Goal: Information Seeking & Learning: Check status

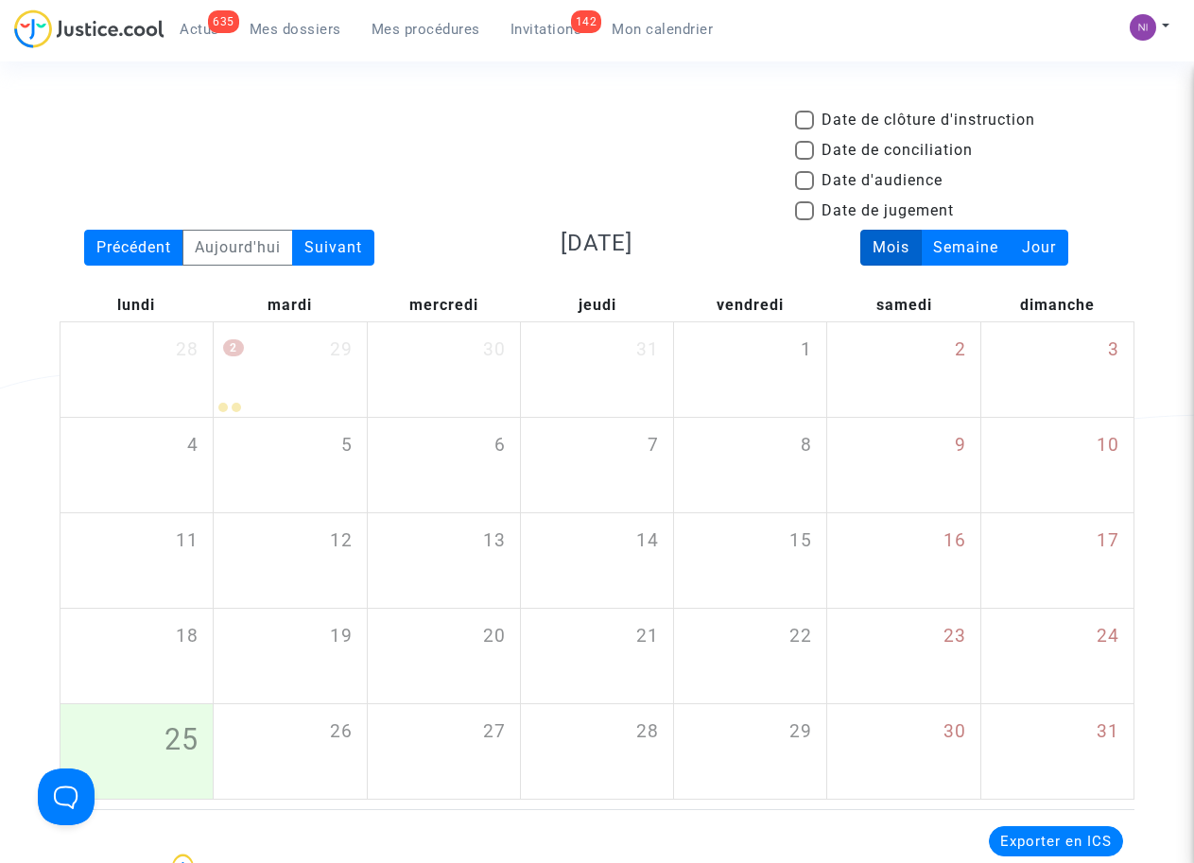
click at [675, 26] on span "Mon calendrier" at bounding box center [661, 29] width 101 height 17
click at [669, 26] on span "Mon calendrier" at bounding box center [661, 29] width 101 height 17
click at [640, 30] on span "Mon calendrier" at bounding box center [661, 29] width 101 height 17
click at [645, 27] on span "Mon calendrier" at bounding box center [661, 29] width 101 height 17
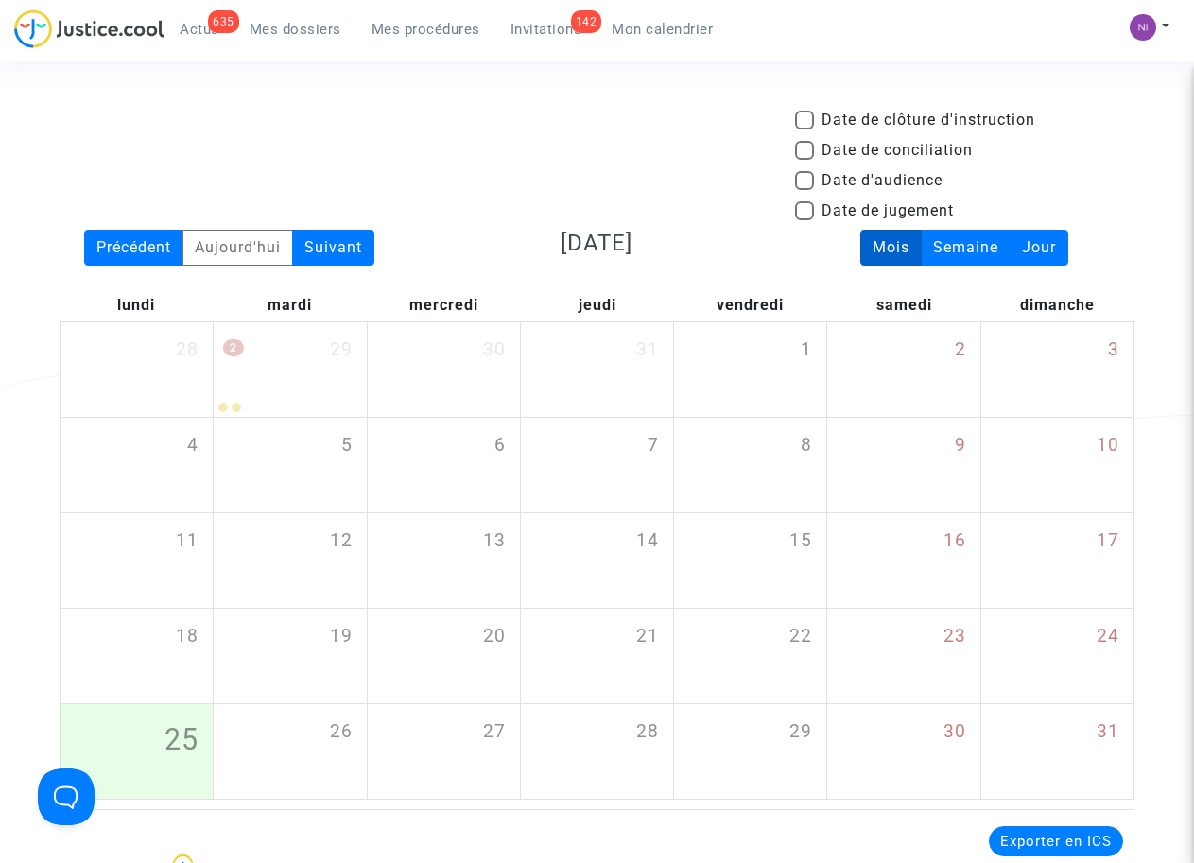
click at [645, 27] on span "Mon calendrier" at bounding box center [661, 29] width 101 height 17
click at [688, 27] on span "Mon calendrier" at bounding box center [661, 29] width 101 height 17
click at [659, 25] on span "Mon calendrier" at bounding box center [661, 29] width 101 height 17
click at [659, 26] on span "Mon calendrier" at bounding box center [661, 29] width 101 height 17
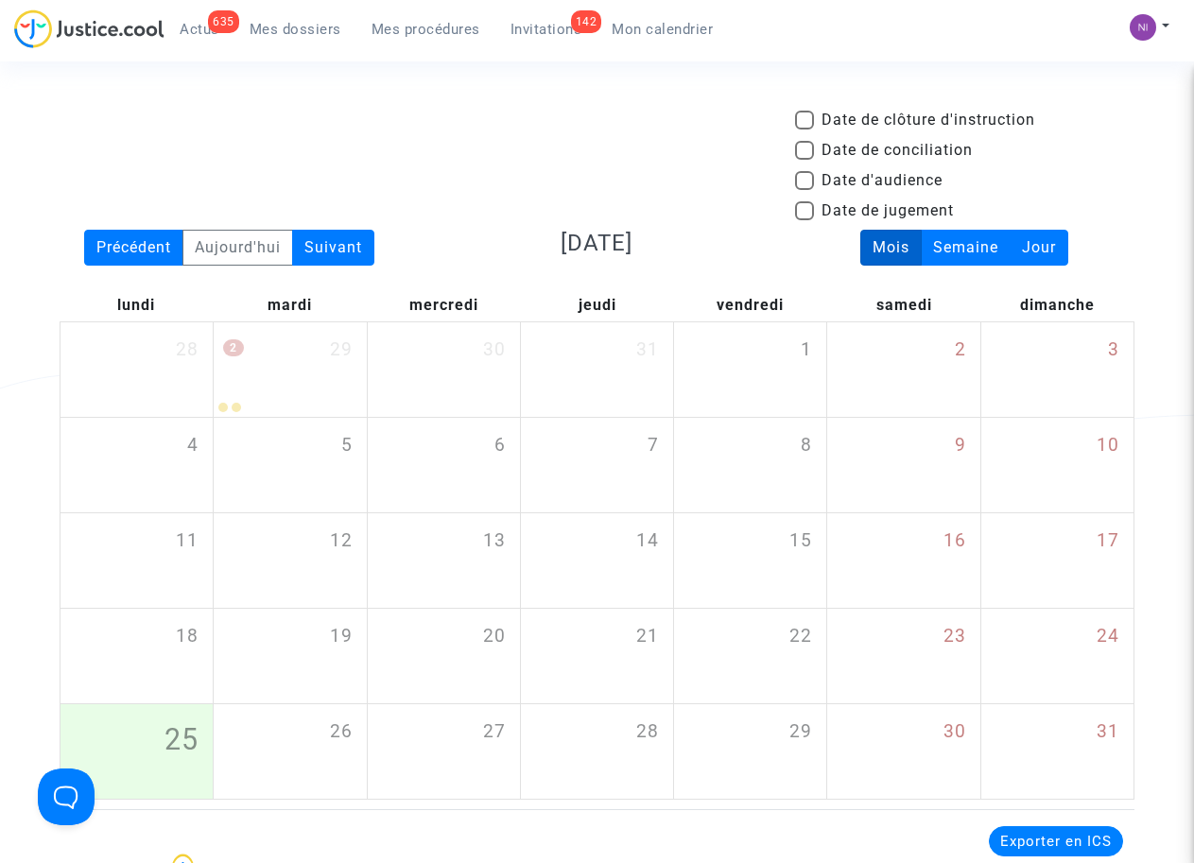
click at [659, 26] on span "Mon calendrier" at bounding box center [661, 29] width 101 height 17
click at [695, 28] on span "Mon calendrier" at bounding box center [661, 29] width 101 height 17
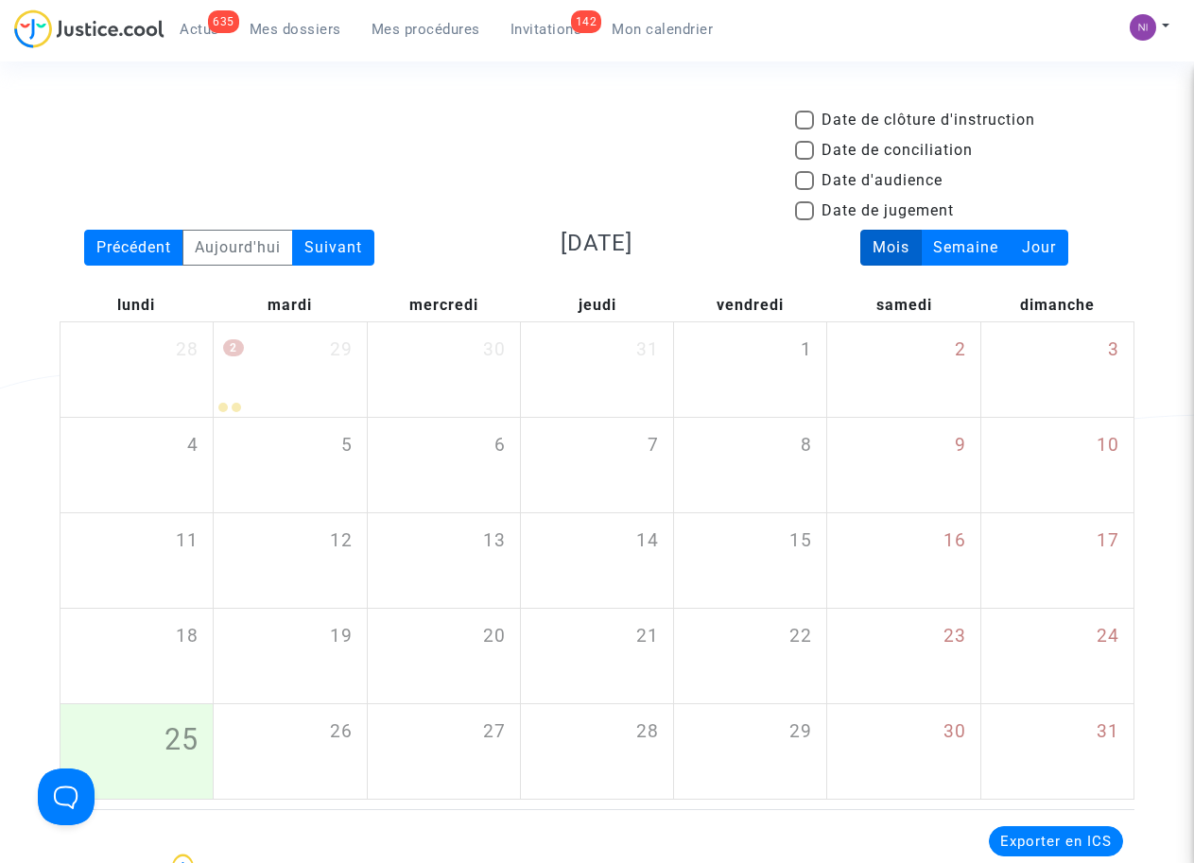
click at [654, 25] on span "Mon calendrier" at bounding box center [661, 29] width 101 height 17
click at [655, 28] on span "Mon calendrier" at bounding box center [661, 29] width 101 height 17
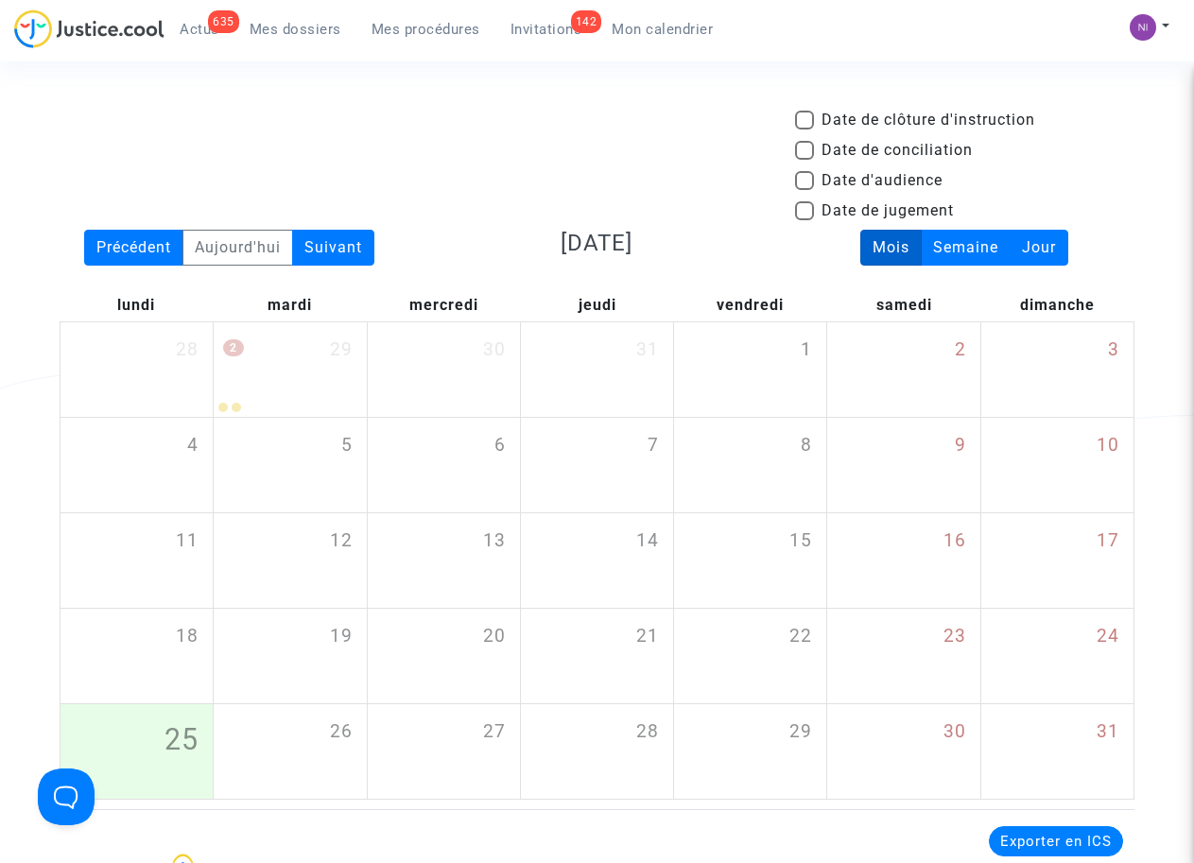
click at [635, 34] on span "Mon calendrier" at bounding box center [661, 29] width 101 height 17
click at [416, 26] on span "Mes procédures" at bounding box center [425, 29] width 109 height 17
click at [639, 37] on span "Mon calendrier" at bounding box center [661, 29] width 101 height 17
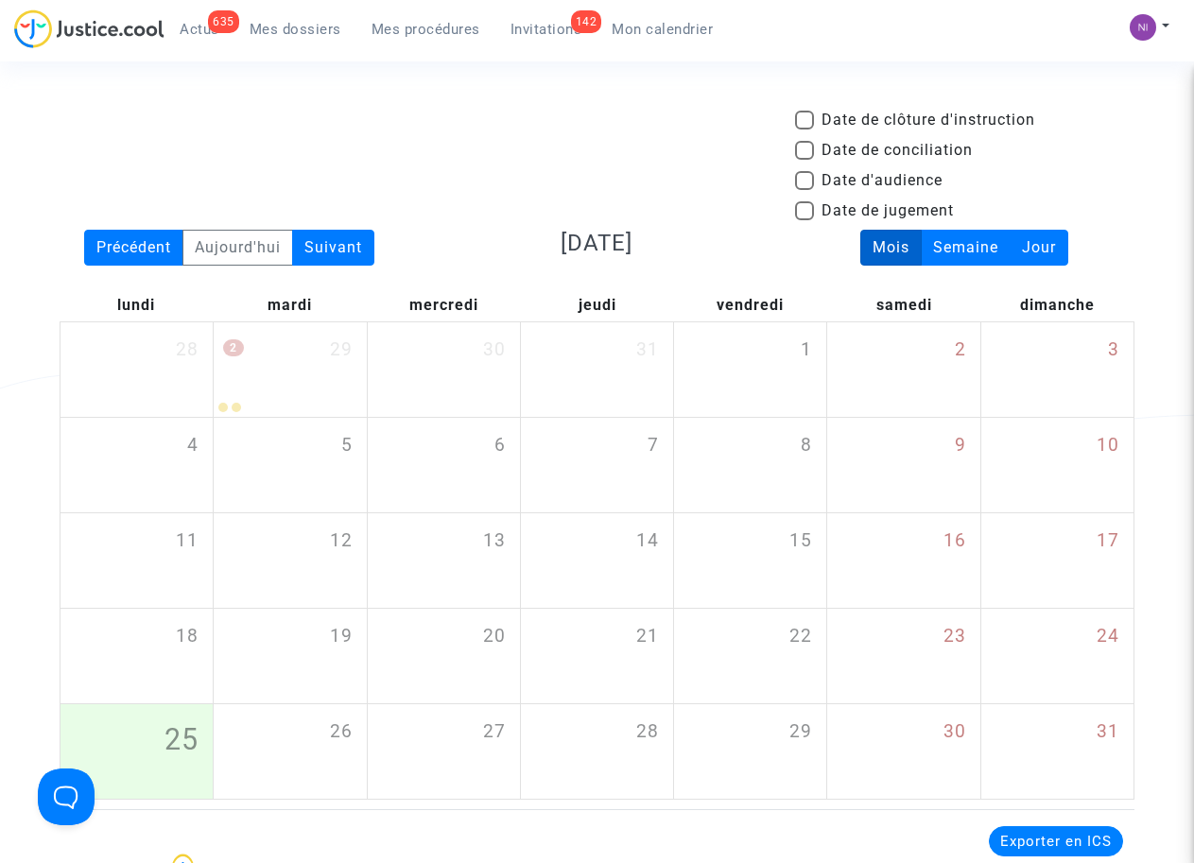
click at [639, 31] on span "Mon calendrier" at bounding box center [661, 29] width 101 height 17
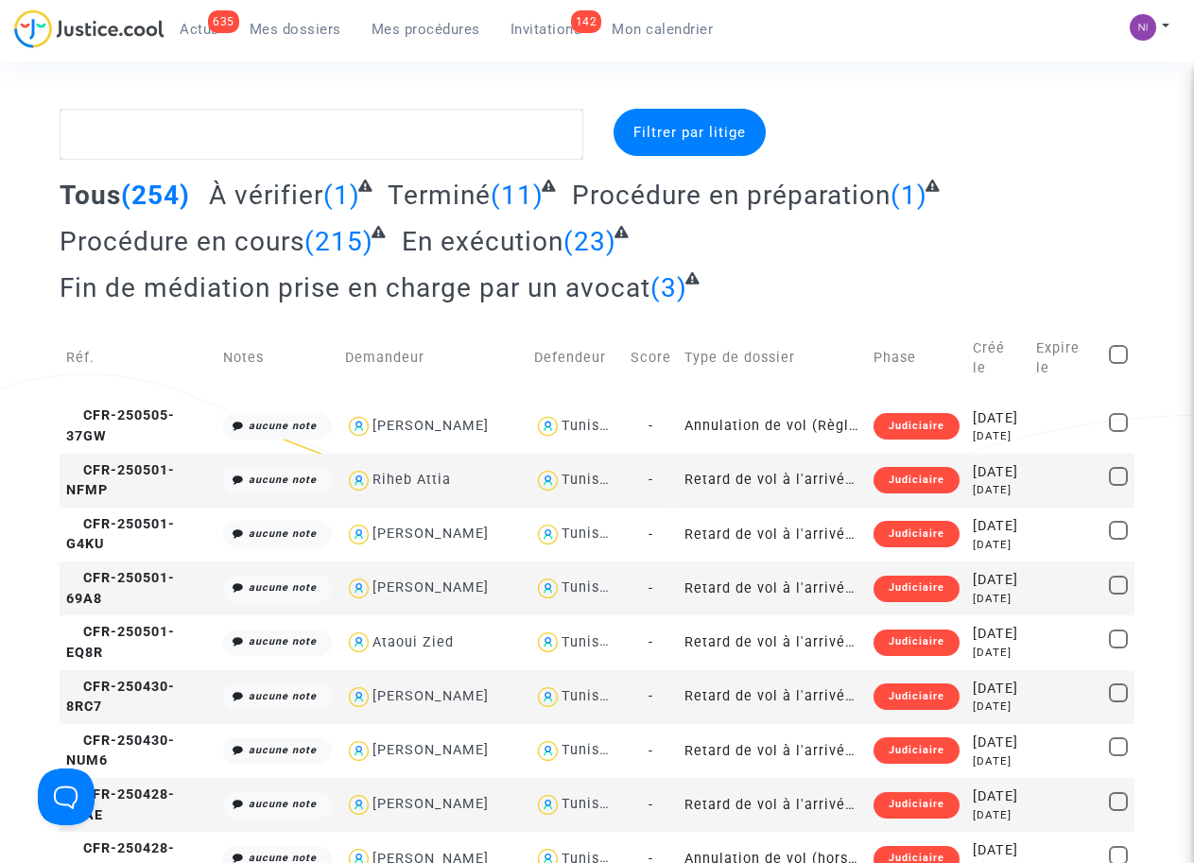
click at [649, 28] on span "Mon calendrier" at bounding box center [661, 29] width 101 height 17
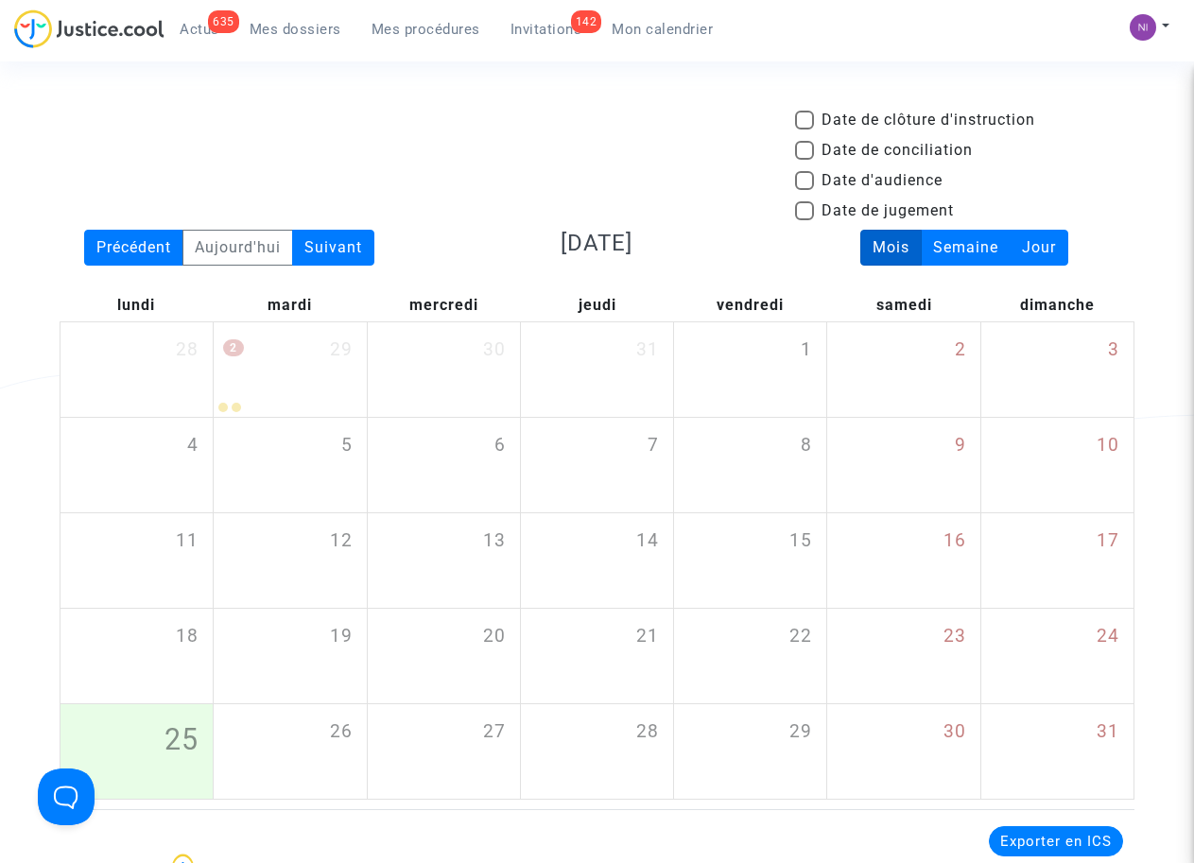
click at [291, 33] on span "Mes dossiers" at bounding box center [295, 29] width 92 height 17
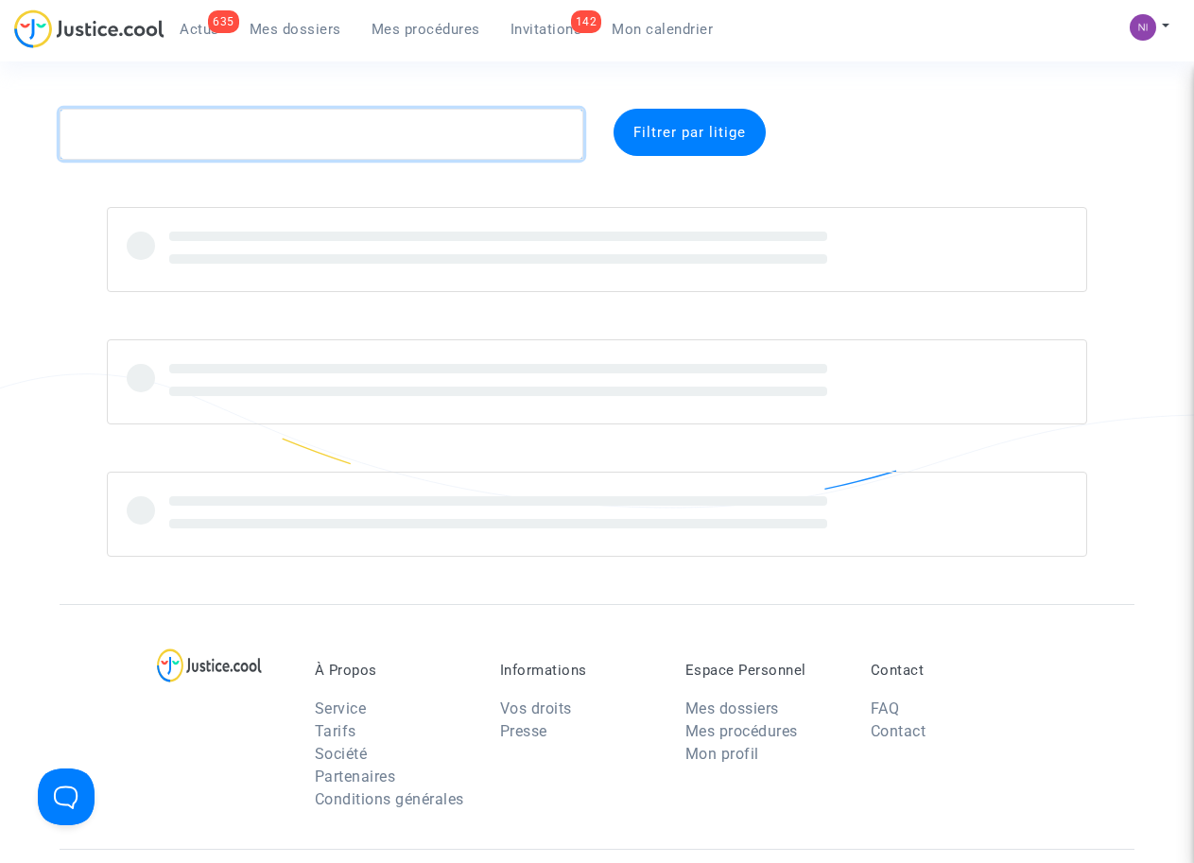
click at [236, 130] on textarea at bounding box center [321, 134] width 523 height 51
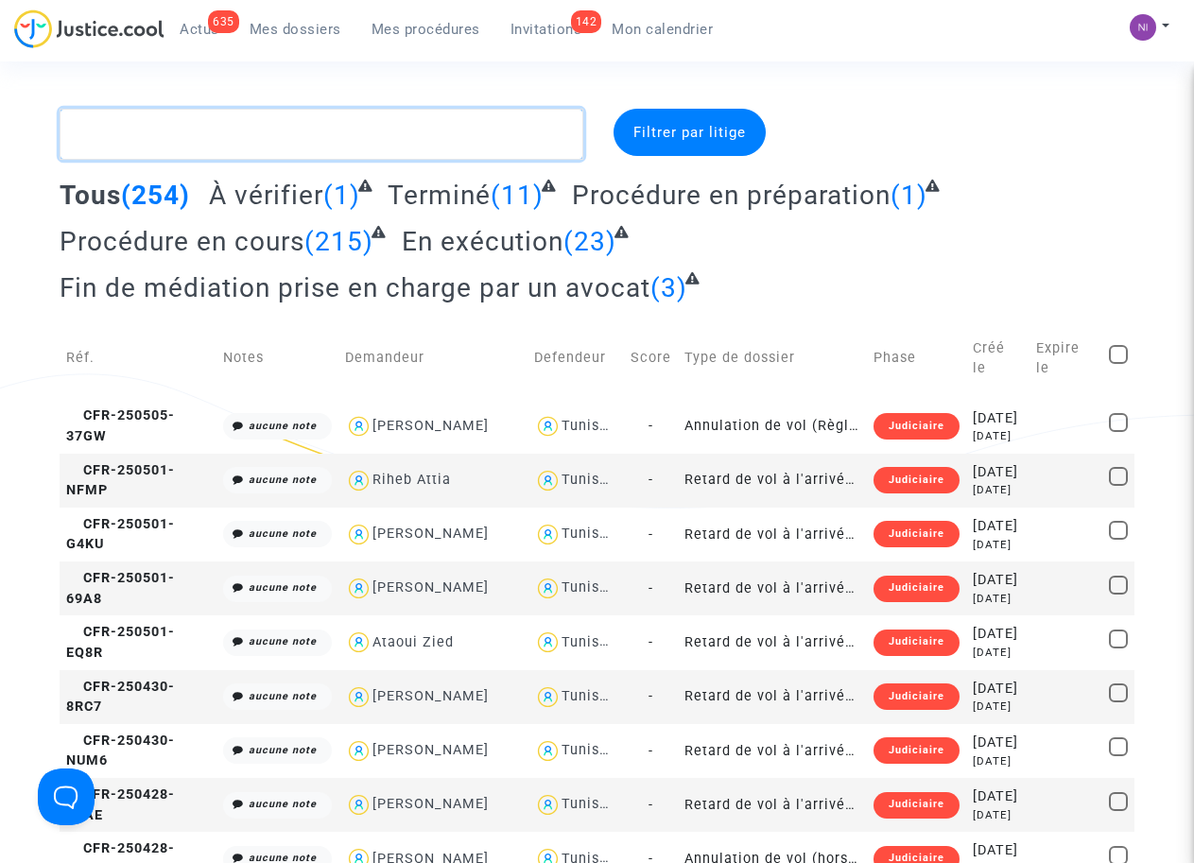
click at [184, 129] on textarea at bounding box center [321, 134] width 523 height 51
paste textarea "CFR-220829-GVPA"
click at [96, 129] on textarea at bounding box center [321, 134] width 523 height 51
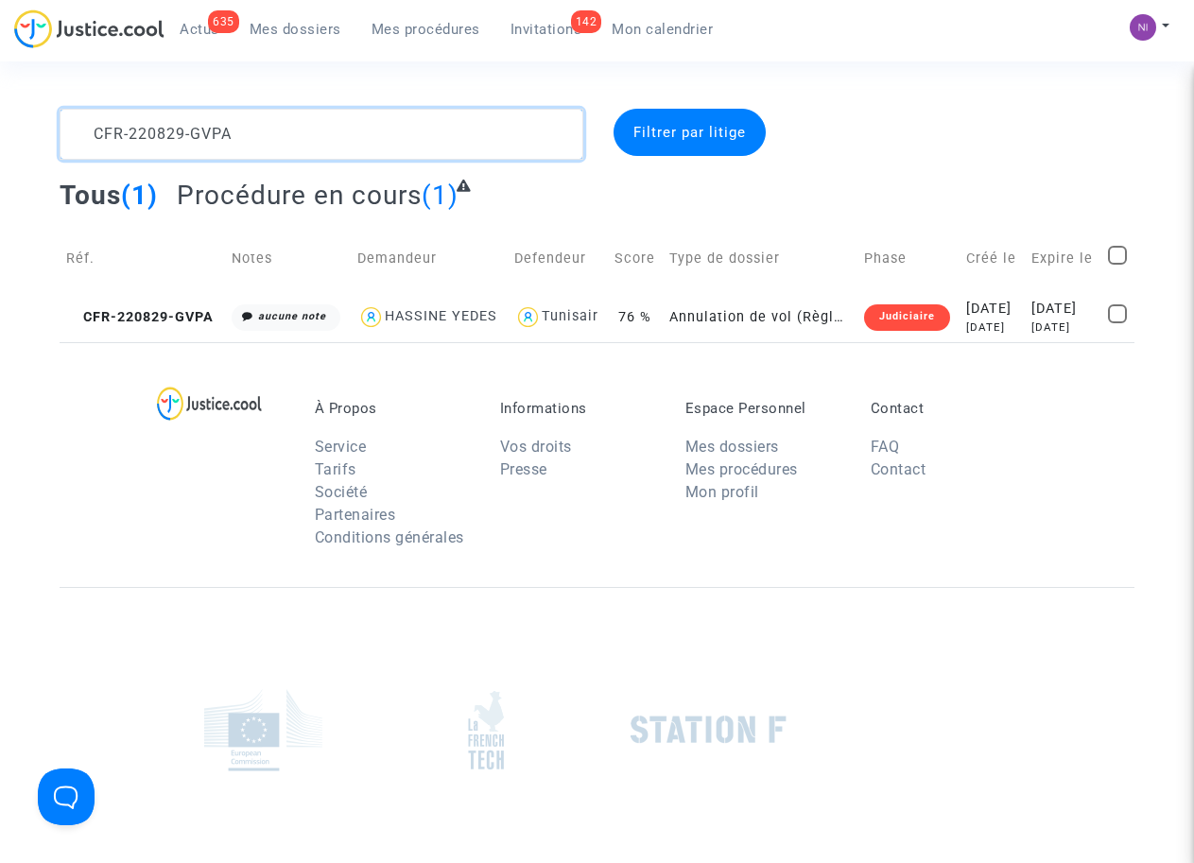
click at [256, 136] on textarea at bounding box center [321, 134] width 523 height 51
type textarea "CFR-220829-GVPA"
click at [1031, 313] on div "[DATE]" at bounding box center [1062, 309] width 63 height 21
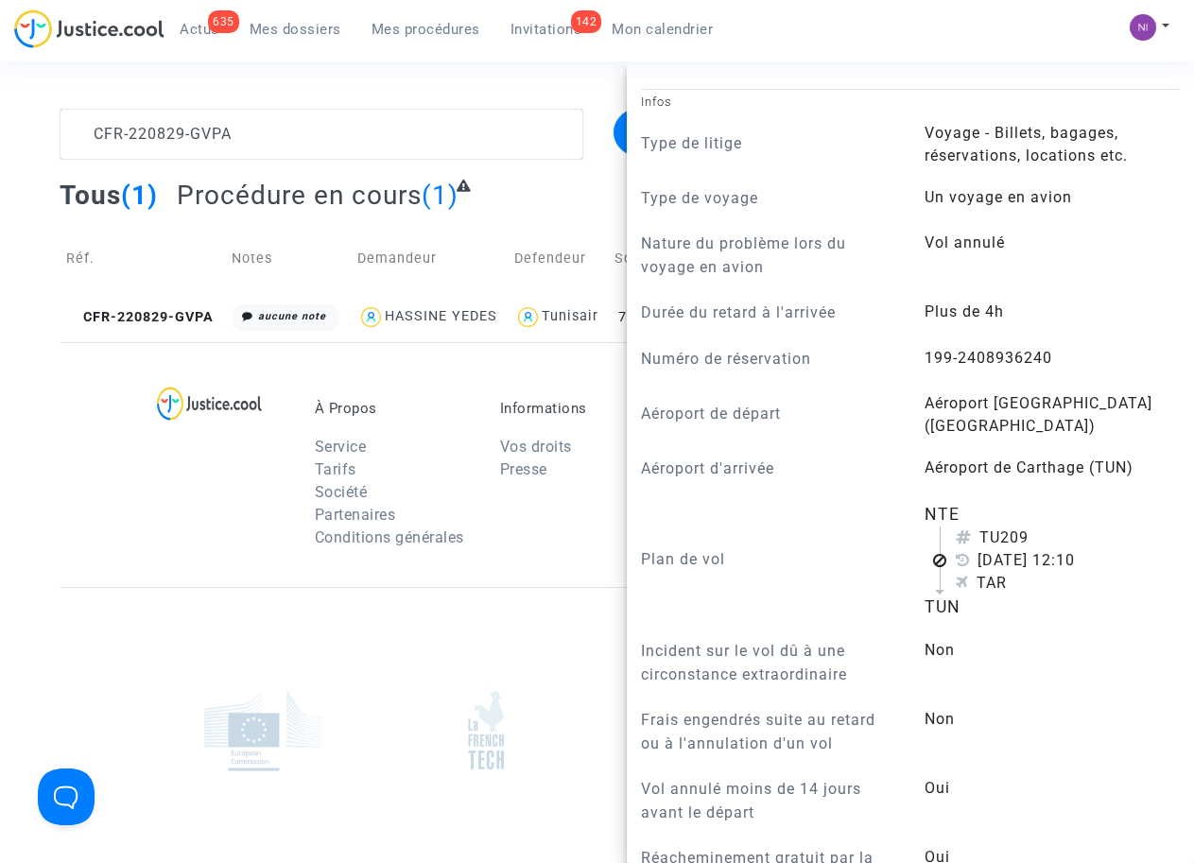
scroll to position [721, 0]
drag, startPoint x: 917, startPoint y: 404, endPoint x: 1057, endPoint y: 399, distance: 140.9
click at [1057, 370] on answer "199-2408936240" at bounding box center [1042, 358] width 236 height 23
drag, startPoint x: 1057, startPoint y: 399, endPoint x: 1009, endPoint y: 401, distance: 48.2
copy span "199-2408936240"
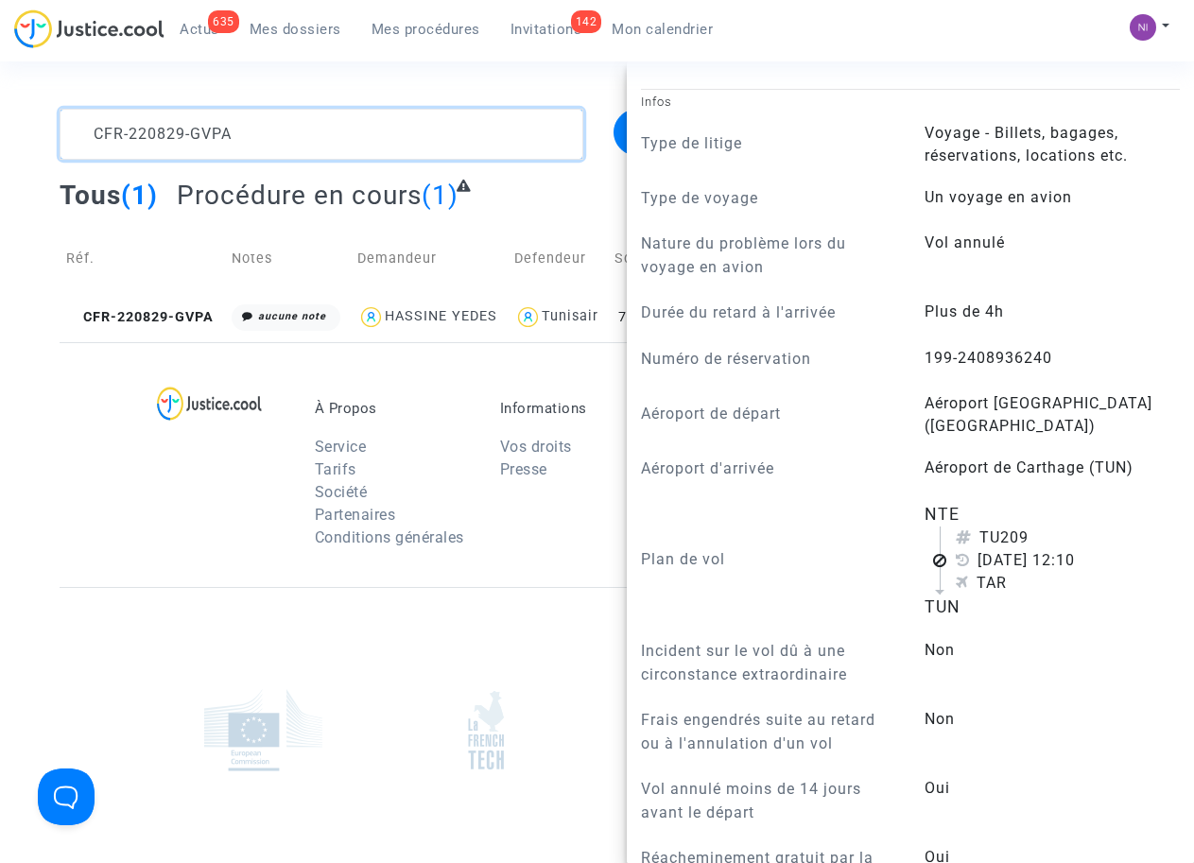
drag, startPoint x: 331, startPoint y: 119, endPoint x: 309, endPoint y: 129, distance: 24.1
click at [330, 120] on textarea at bounding box center [321, 134] width 523 height 51
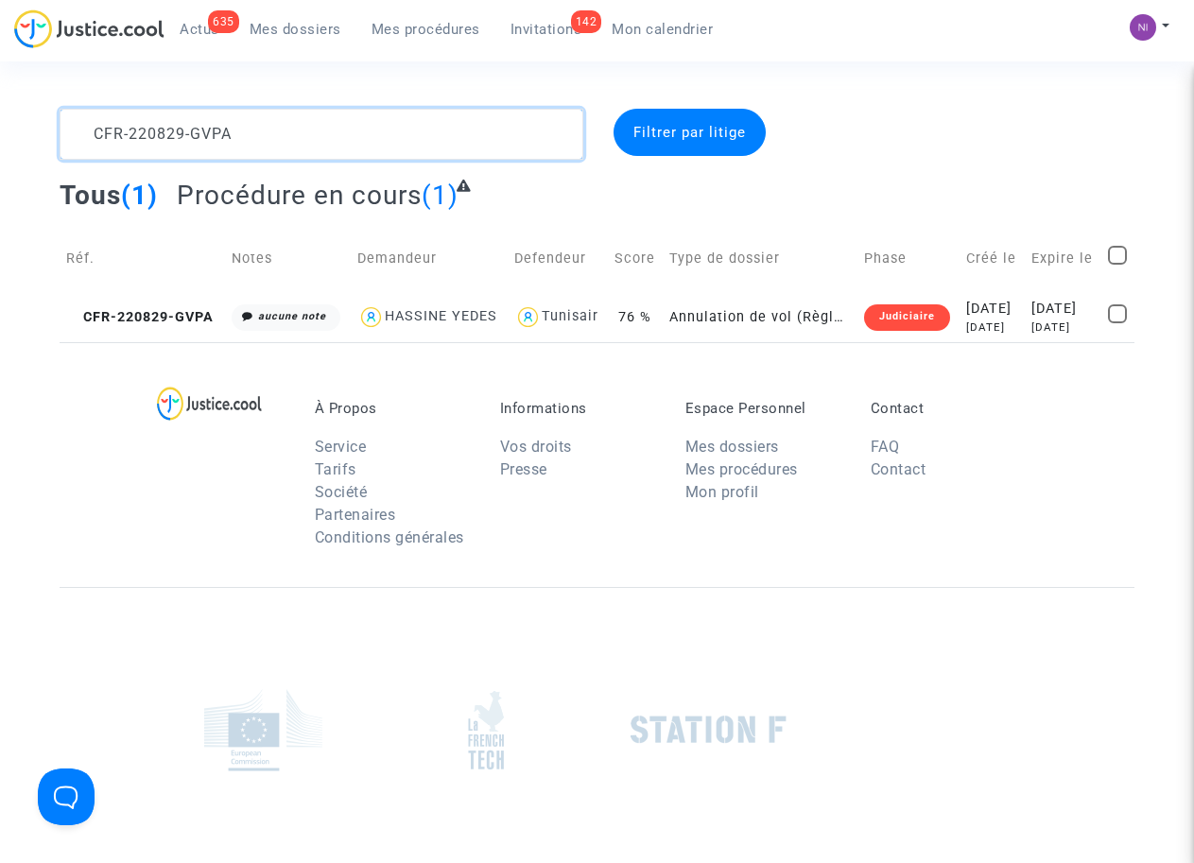
drag, startPoint x: 214, startPoint y: 139, endPoint x: 0, endPoint y: 139, distance: 213.6
click at [0, 139] on div "CFR-220829-GVPA Filtrer par litige Tous (1) Procédure en cours (1) Réf. Notes D…" at bounding box center [597, 225] width 1194 height 233
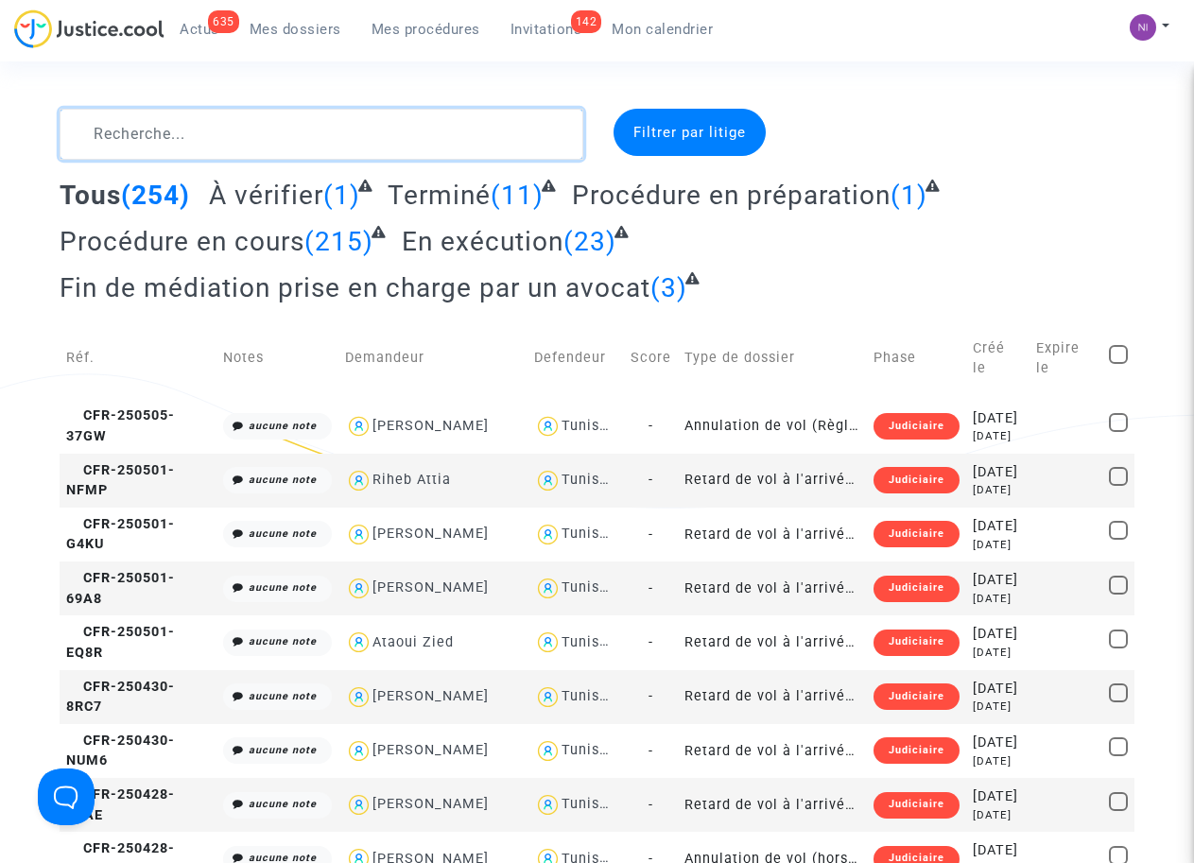
click at [195, 141] on textarea at bounding box center [321, 134] width 523 height 51
paste textarea "CFR-220829-8KRE"
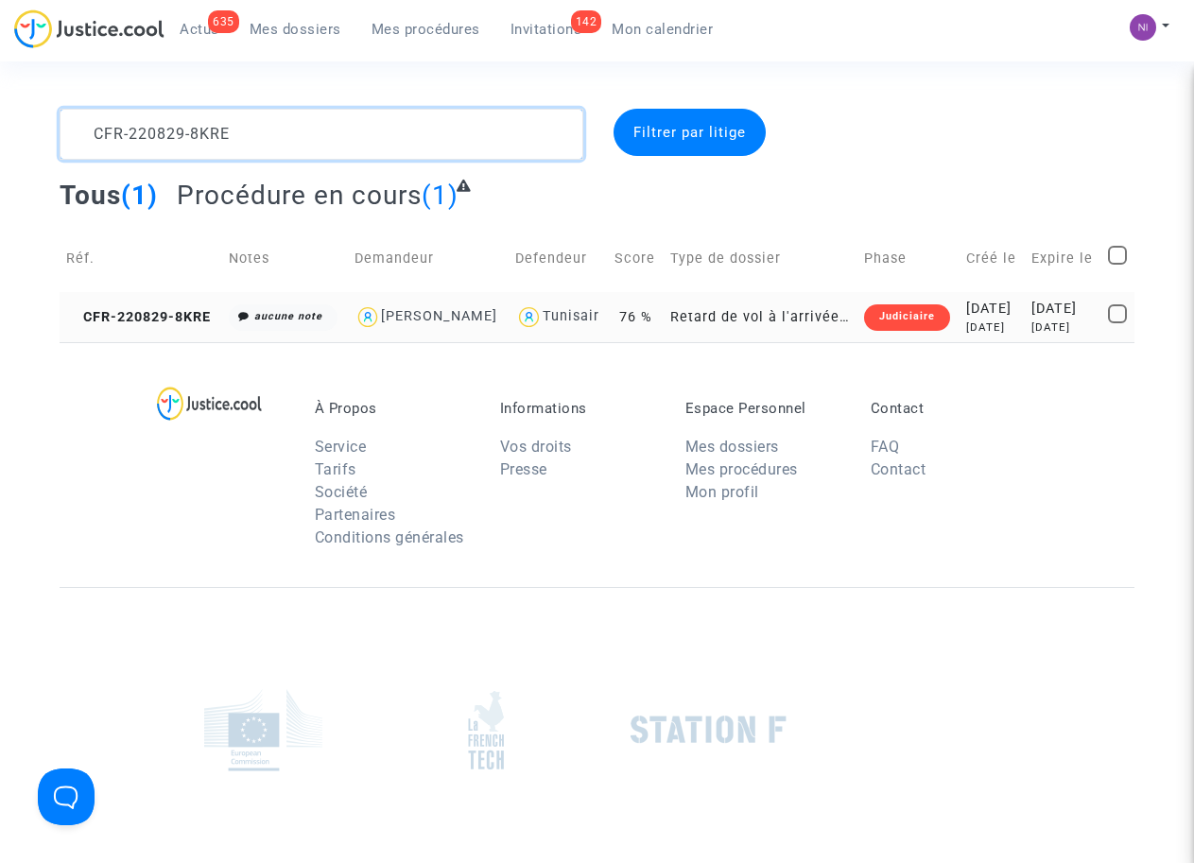
type textarea "CFR-220829-8KRE"
click at [1063, 318] on div "[DATE]" at bounding box center [1062, 309] width 63 height 21
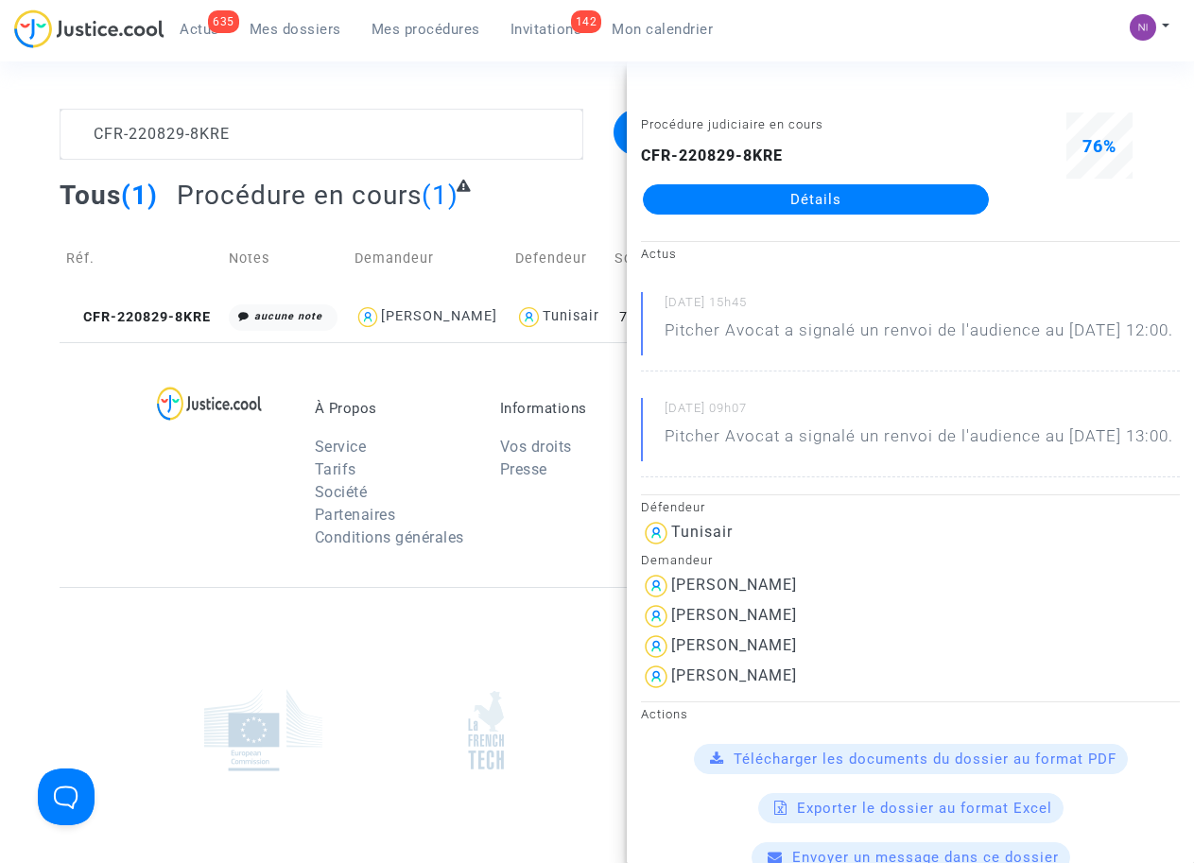
click at [232, 481] on div at bounding box center [226, 479] width 148 height 159
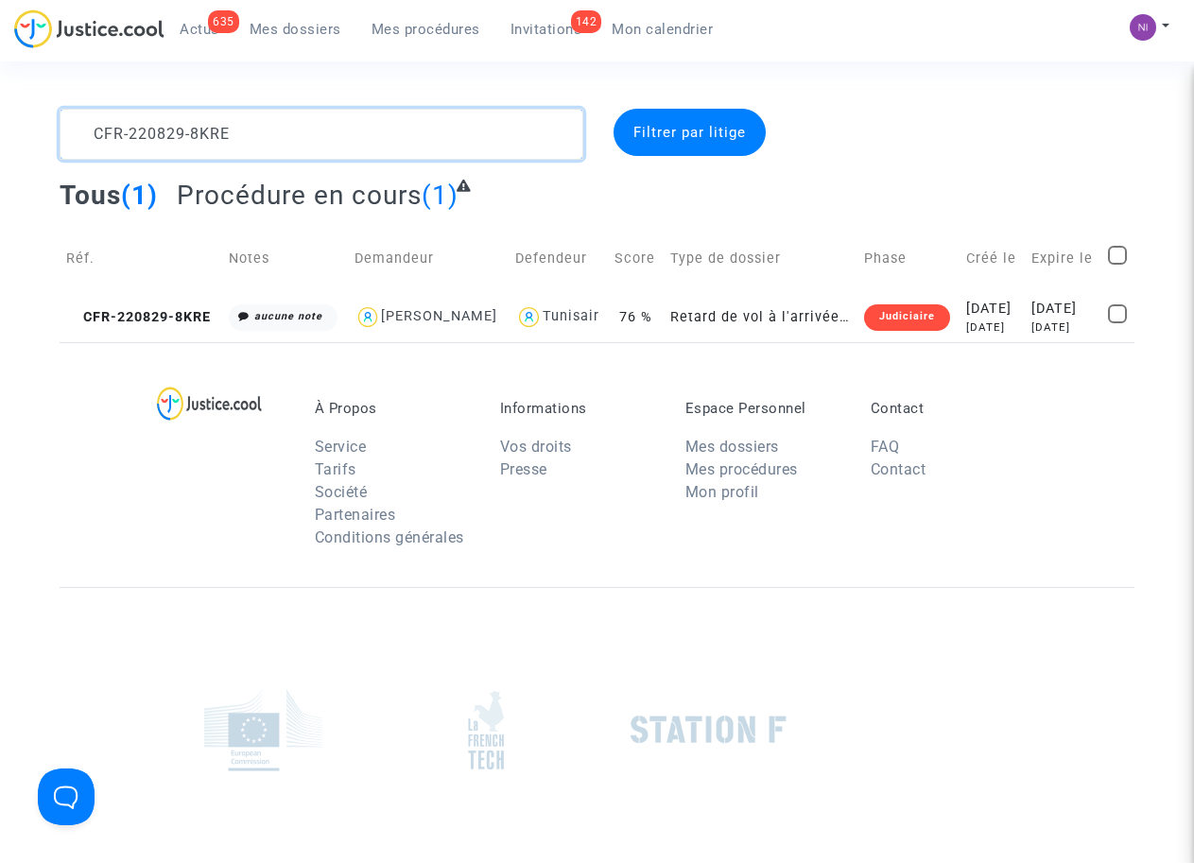
click at [93, 129] on textarea at bounding box center [321, 134] width 523 height 51
click at [87, 121] on textarea at bounding box center [321, 134] width 523 height 51
click at [263, 136] on textarea at bounding box center [321, 134] width 523 height 51
click at [708, 124] on span "Filtrer par litige" at bounding box center [689, 132] width 112 height 17
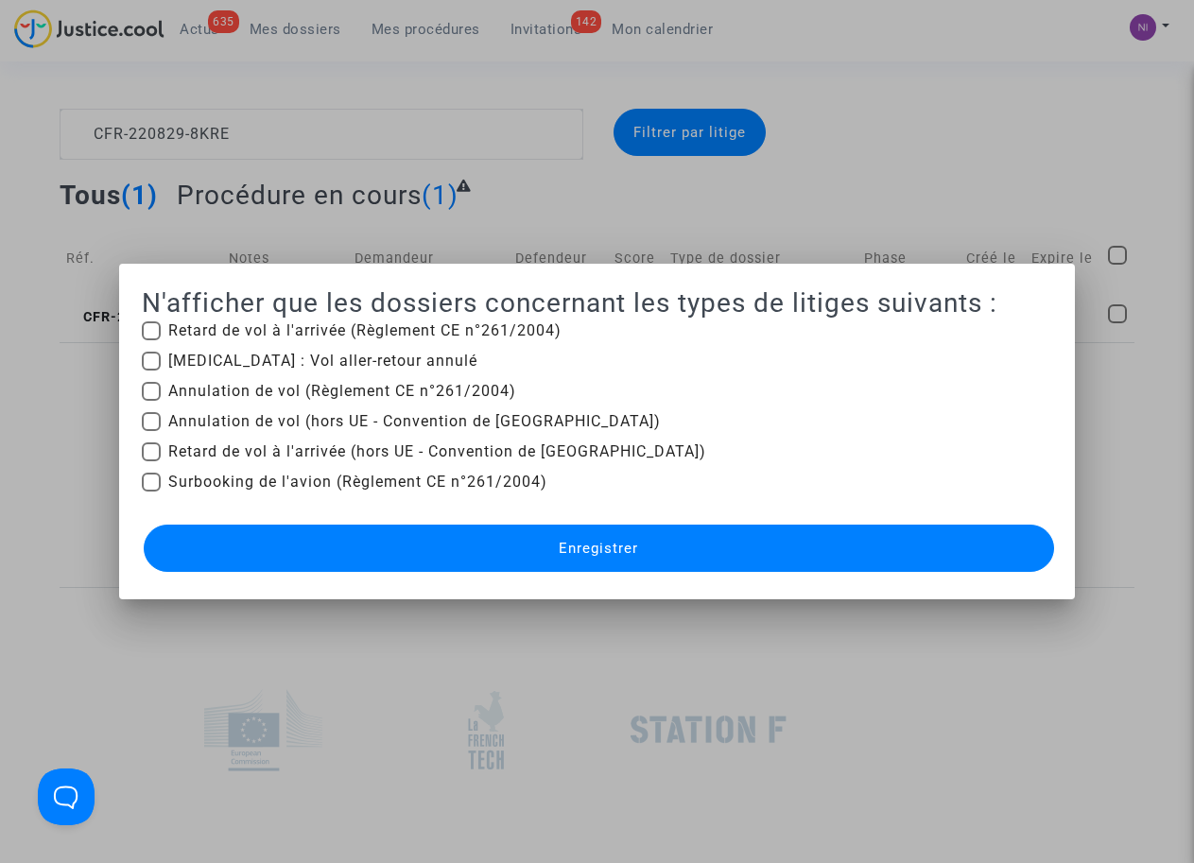
click at [865, 163] on div at bounding box center [597, 431] width 1194 height 863
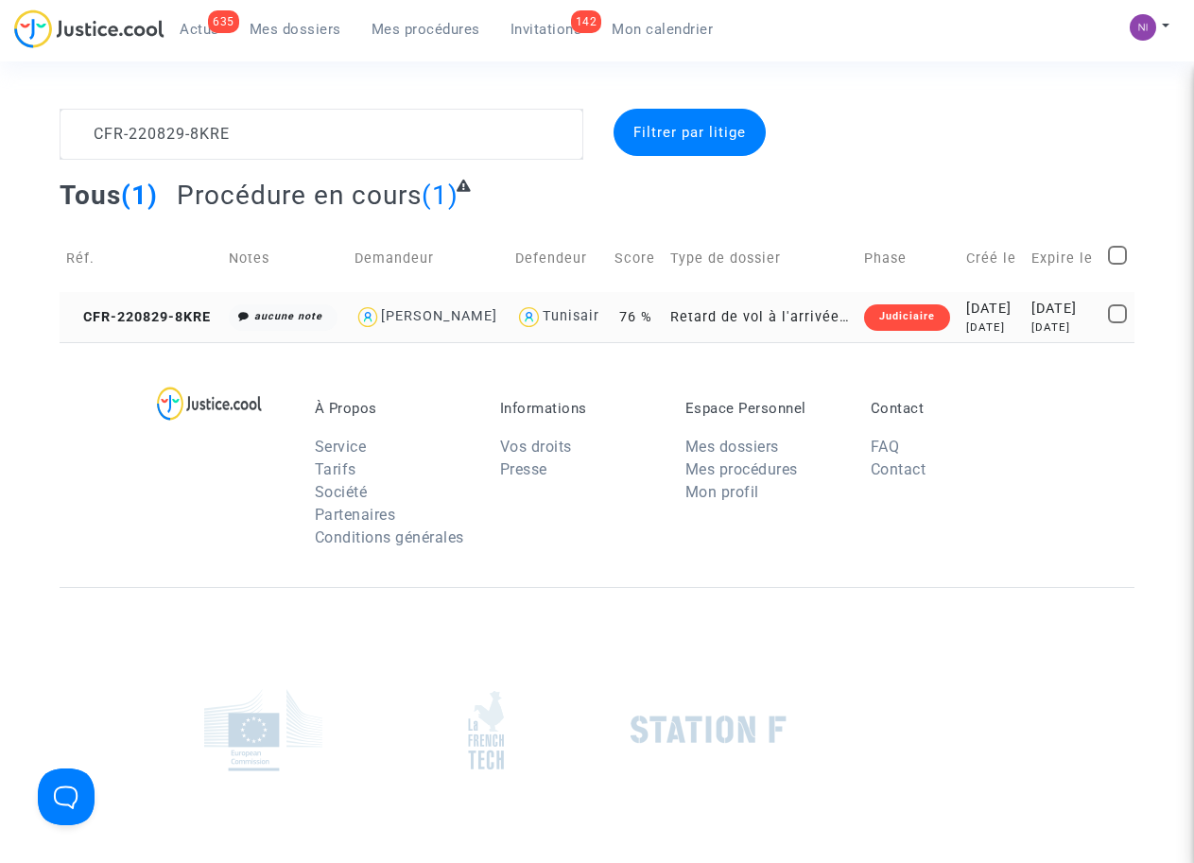
click at [1059, 319] on div "[DATE]" at bounding box center [1062, 309] width 63 height 21
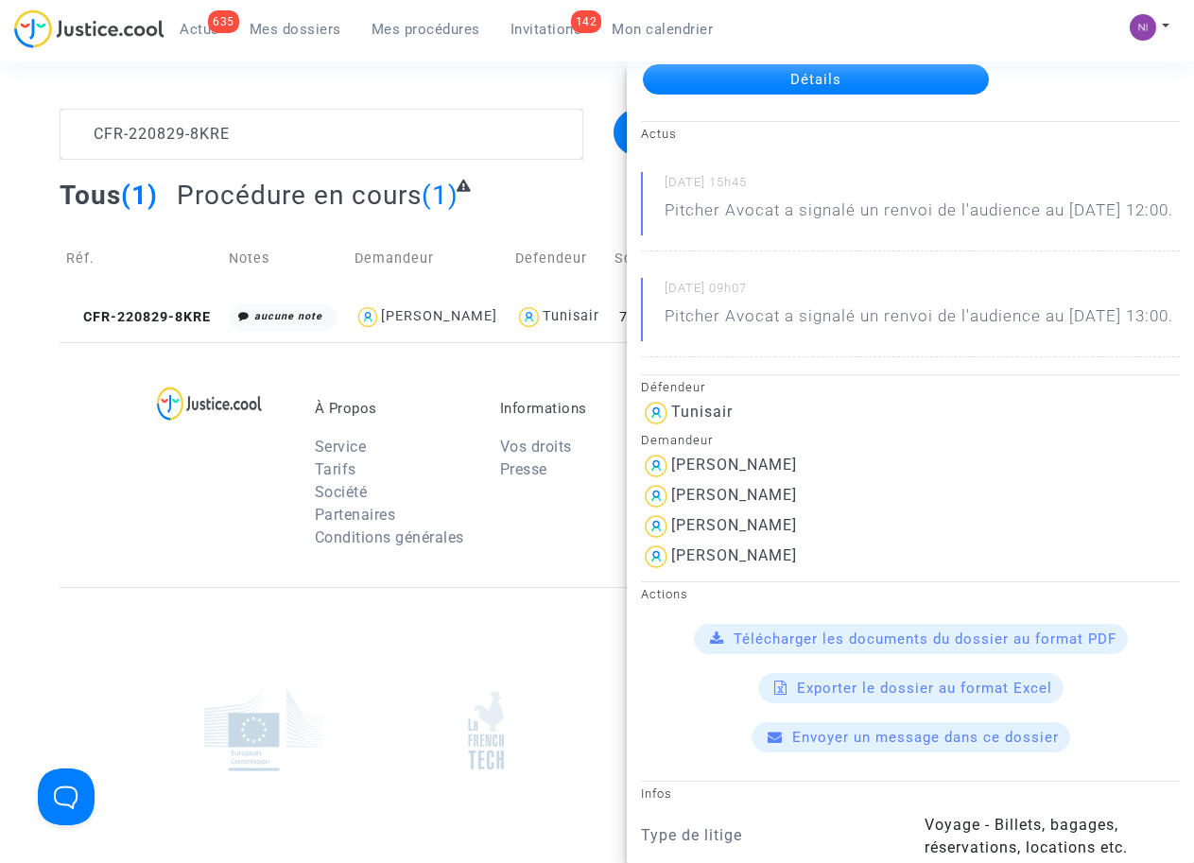
scroll to position [120, 0]
drag, startPoint x: 673, startPoint y: 538, endPoint x: 828, endPoint y: 551, distance: 155.5
click at [828, 511] on div "[PERSON_NAME]" at bounding box center [910, 496] width 539 height 30
drag, startPoint x: 828, startPoint y: 551, endPoint x: 784, endPoint y: 538, distance: 45.4
copy div "[PERSON_NAME]"
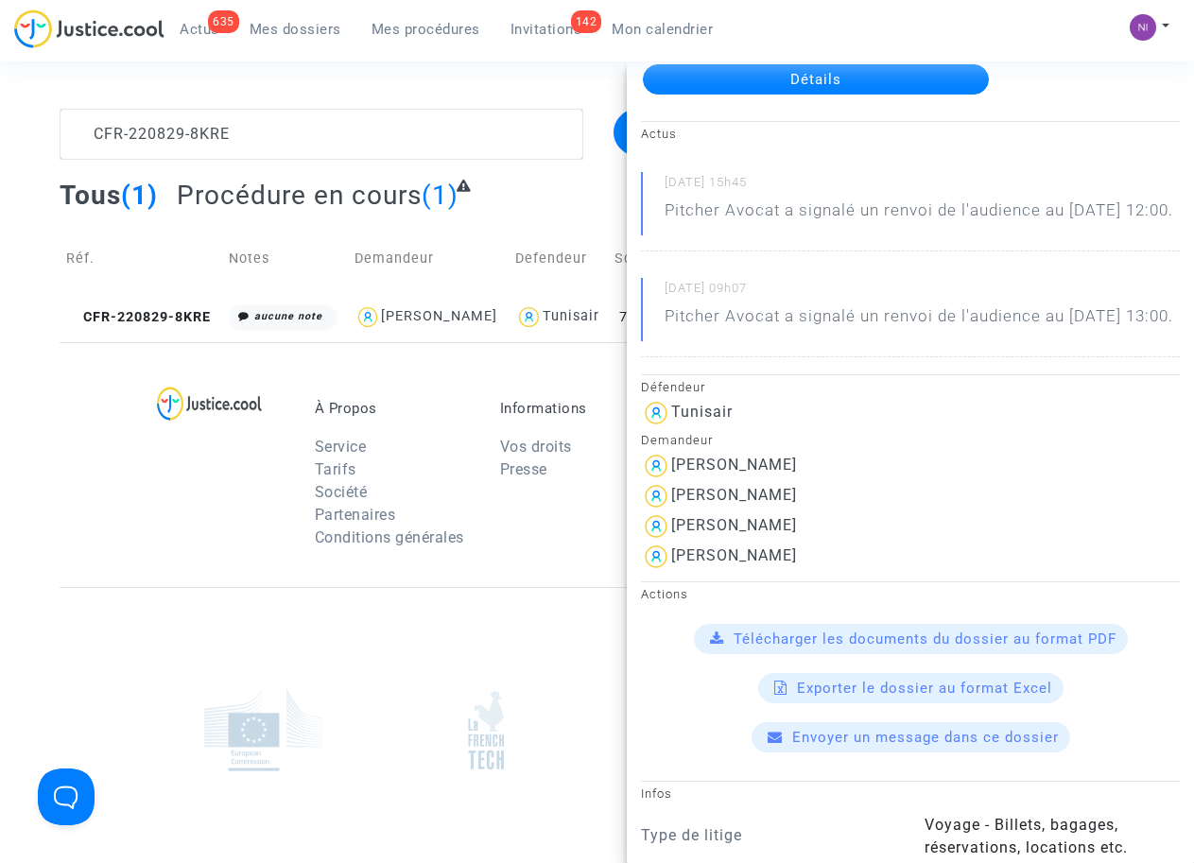
drag, startPoint x: 815, startPoint y: 572, endPoint x: 674, endPoint y: 560, distance: 141.3
click at [674, 542] on div "[PERSON_NAME]" at bounding box center [910, 526] width 539 height 30
drag, startPoint x: 674, startPoint y: 560, endPoint x: 707, endPoint y: 566, distance: 33.6
copy div "[PERSON_NAME]"
drag, startPoint x: 813, startPoint y: 602, endPoint x: 665, endPoint y: 589, distance: 148.0
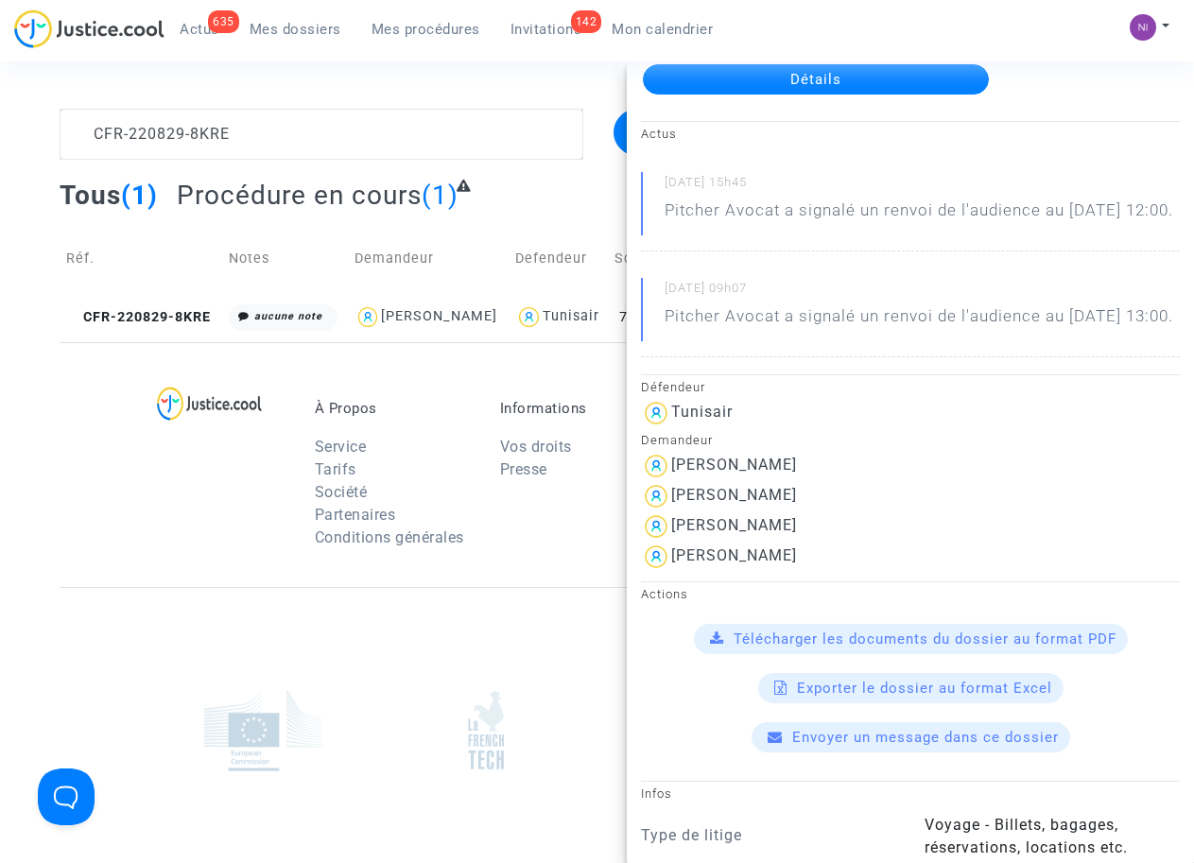
click at [665, 572] on div "[PERSON_NAME]" at bounding box center [910, 557] width 539 height 30
drag, startPoint x: 665, startPoint y: 589, endPoint x: 704, endPoint y: 600, distance: 40.4
copy div "[PERSON_NAME]"
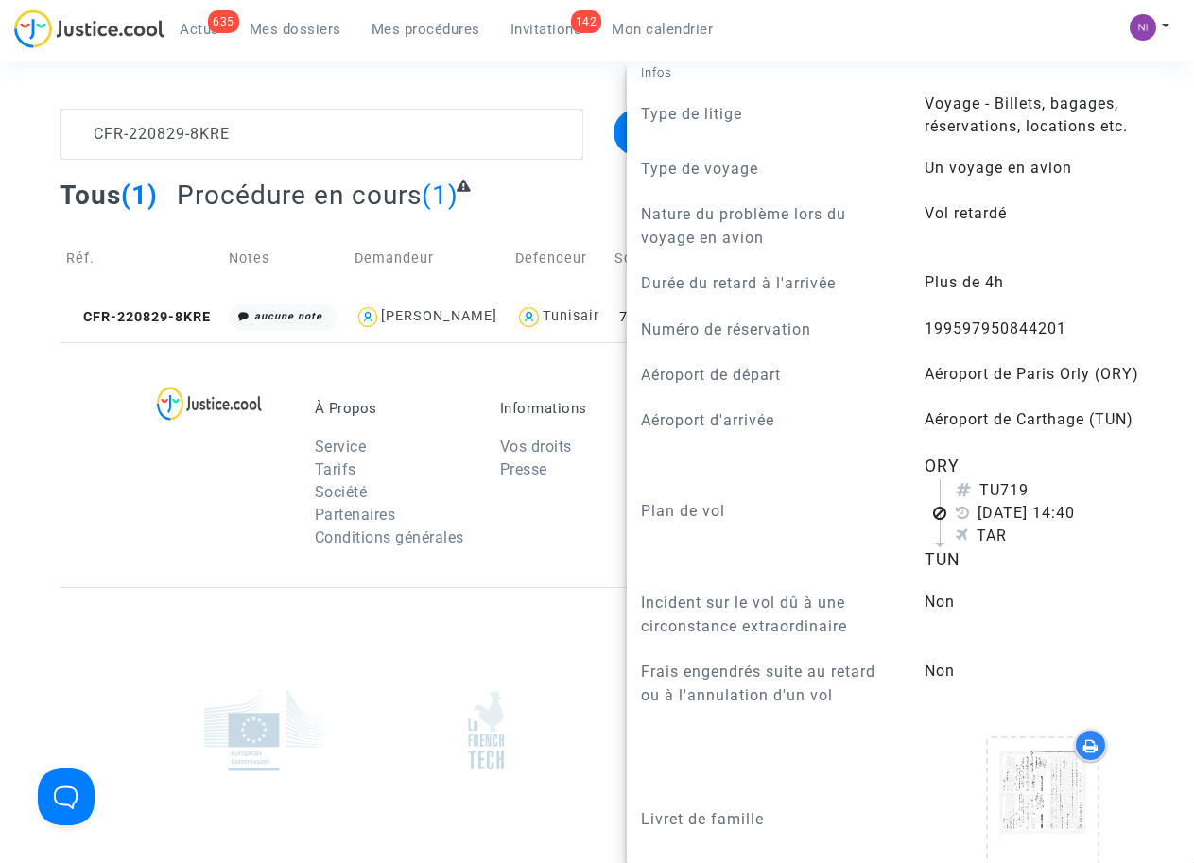
scroll to position [841, 0]
drag, startPoint x: 920, startPoint y: 369, endPoint x: 1043, endPoint y: 362, distance: 124.0
drag, startPoint x: 1043, startPoint y: 362, endPoint x: 1008, endPoint y: 367, distance: 35.3
copy span "1995979508442"
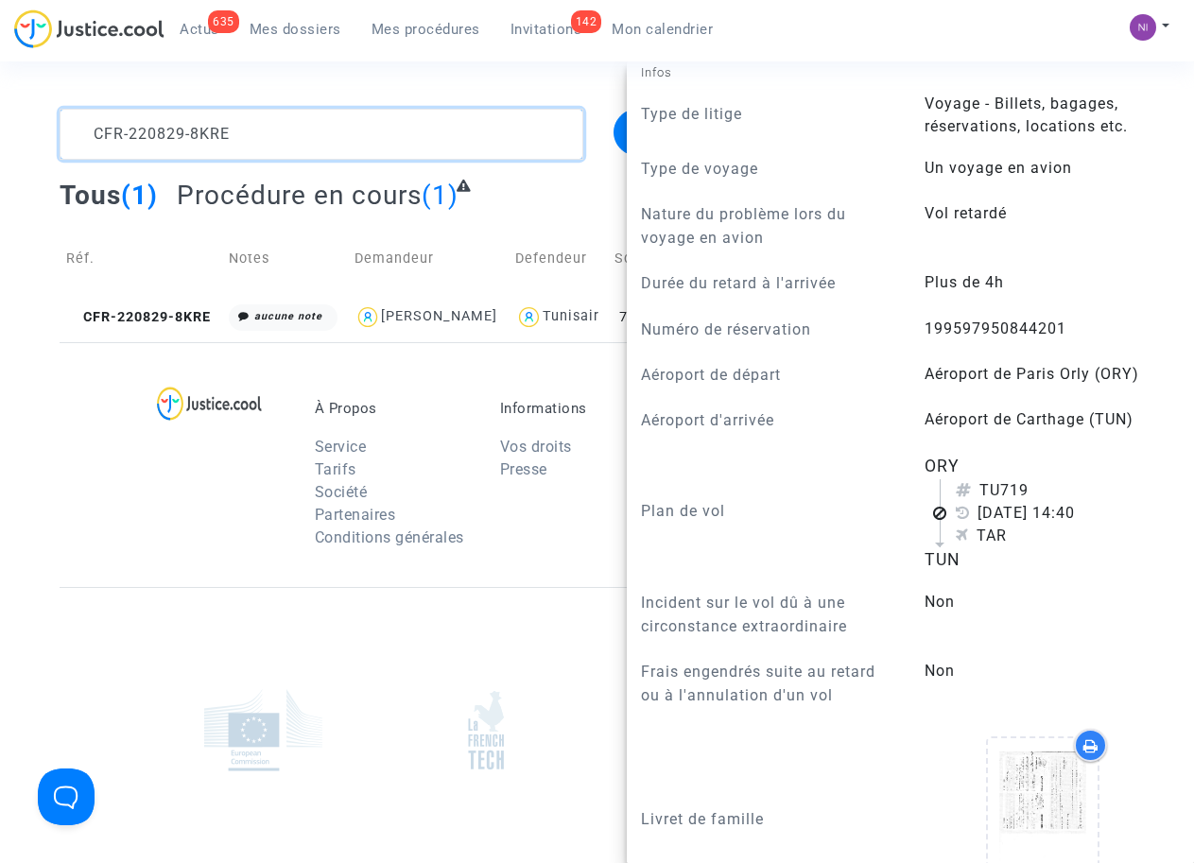
click at [285, 133] on textarea at bounding box center [321, 134] width 523 height 51
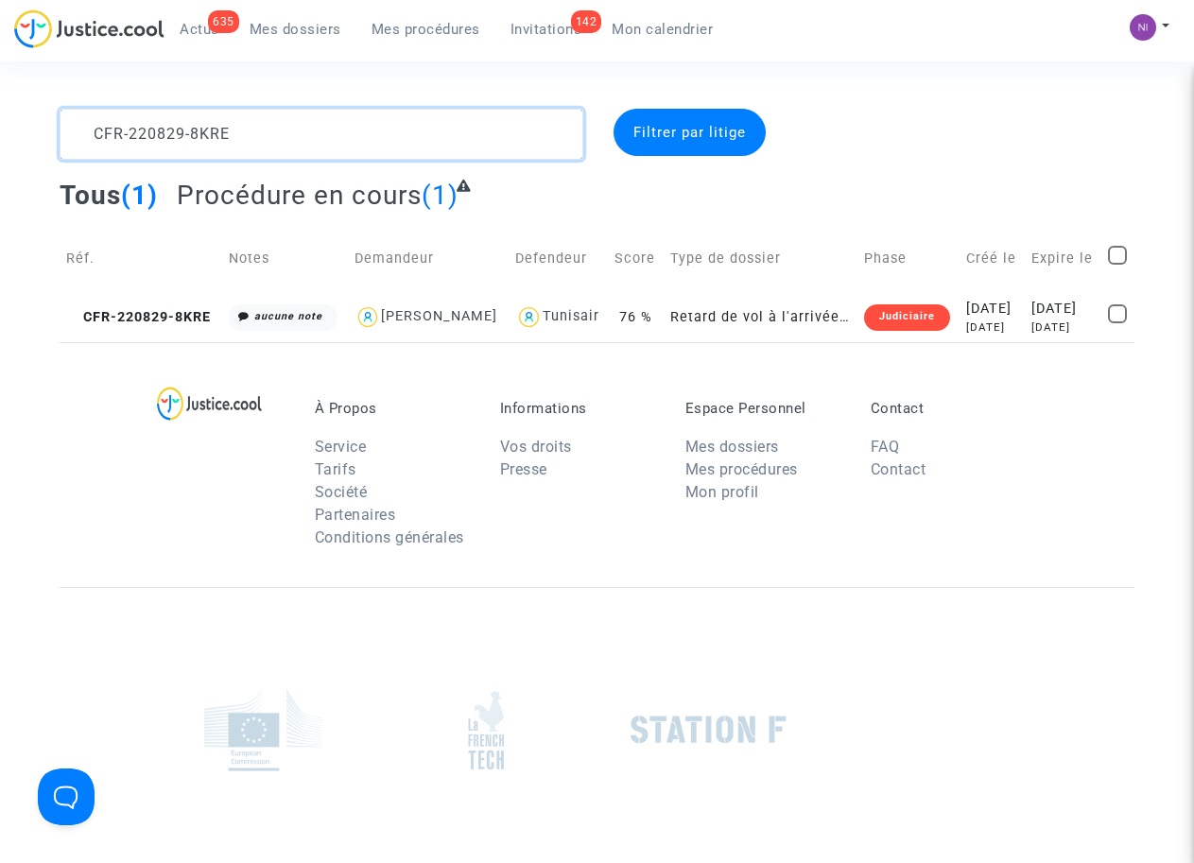
drag, startPoint x: 289, startPoint y: 134, endPoint x: 21, endPoint y: 120, distance: 268.8
click at [1, 120] on div "CFR-220829-8KRE Filtrer par litige Tous (1) Procédure en cours (1) Réf. Notes D…" at bounding box center [597, 225] width 1194 height 233
click at [99, 129] on textarea at bounding box center [321, 134] width 523 height 51
click at [95, 127] on textarea at bounding box center [321, 134] width 523 height 51
type textarea "CFR-220829-DZEP"
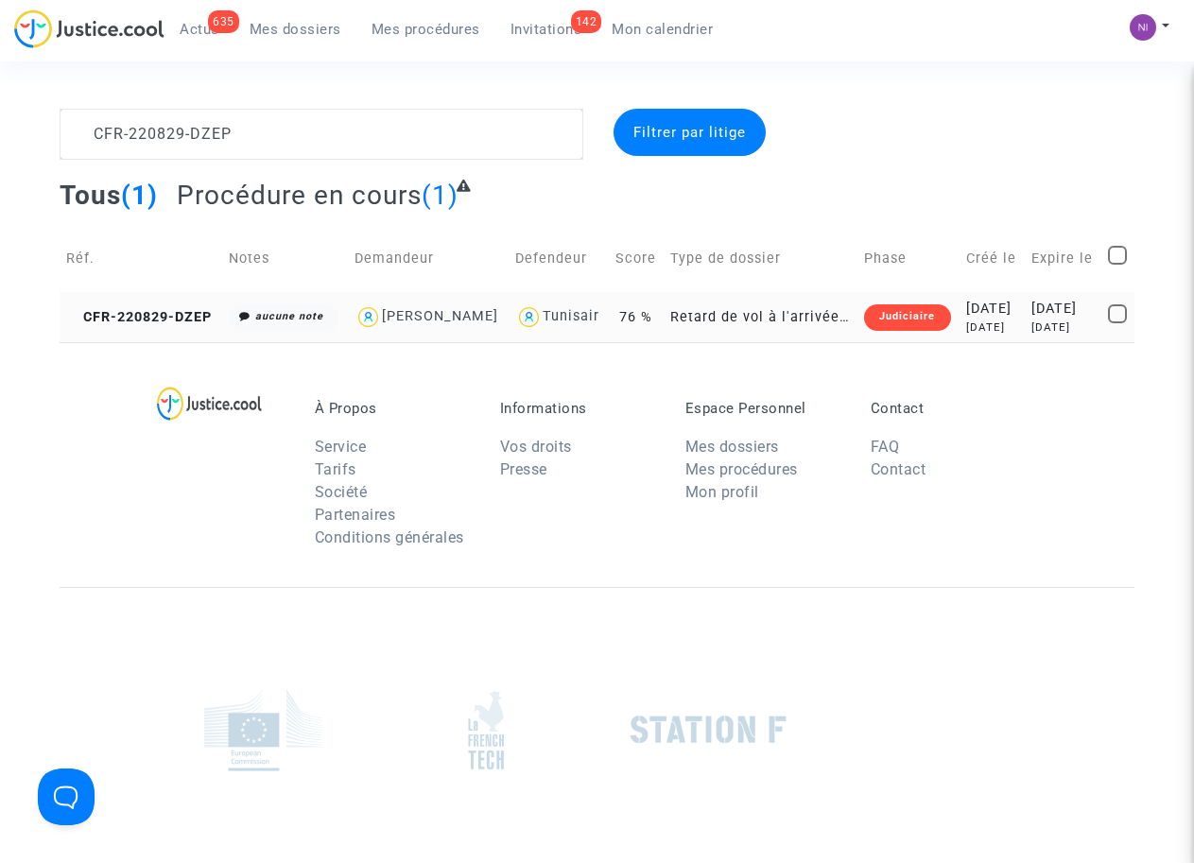
click at [1059, 319] on div "[DATE]" at bounding box center [1062, 309] width 63 height 21
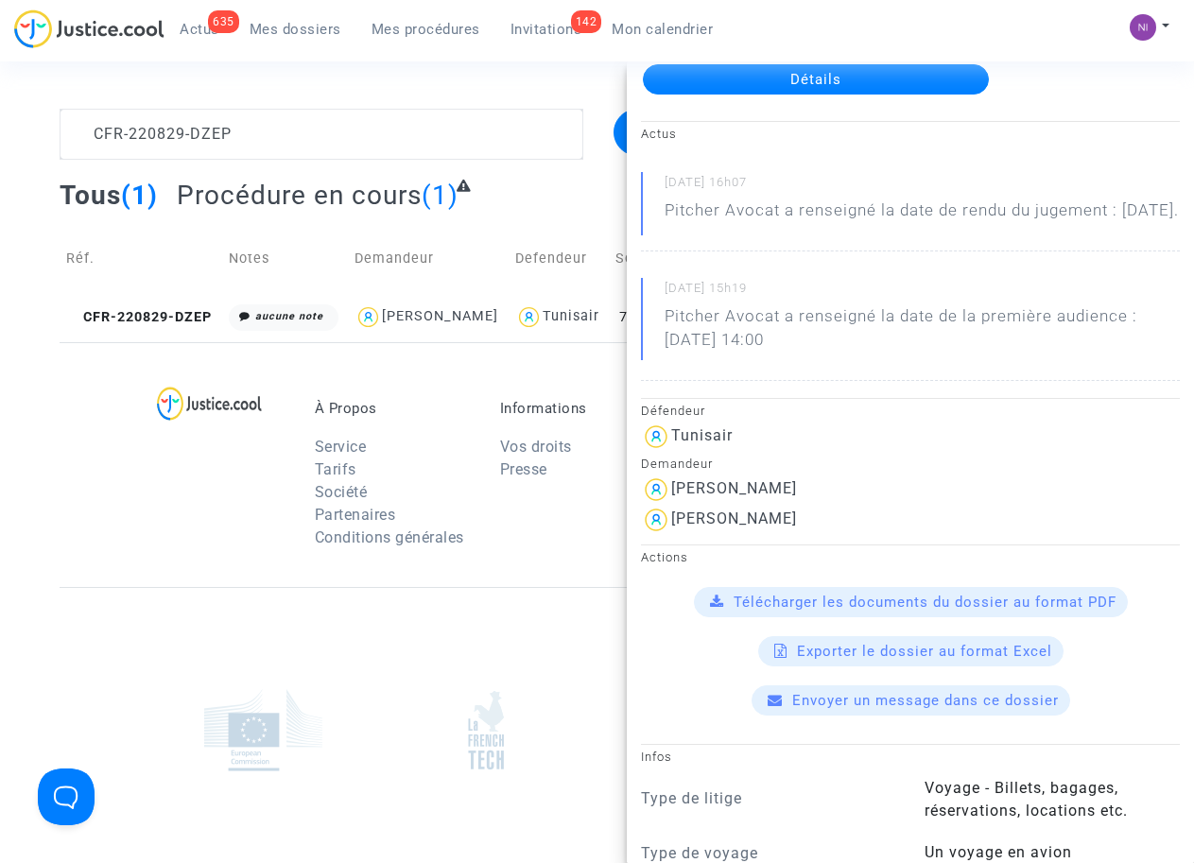
scroll to position [120, 0]
drag, startPoint x: 675, startPoint y: 540, endPoint x: 806, endPoint y: 539, distance: 131.4
click at [806, 535] on div "[PERSON_NAME]" at bounding box center [910, 520] width 539 height 30
drag, startPoint x: 806, startPoint y: 539, endPoint x: 748, endPoint y: 552, distance: 59.1
copy div "[PERSON_NAME]"
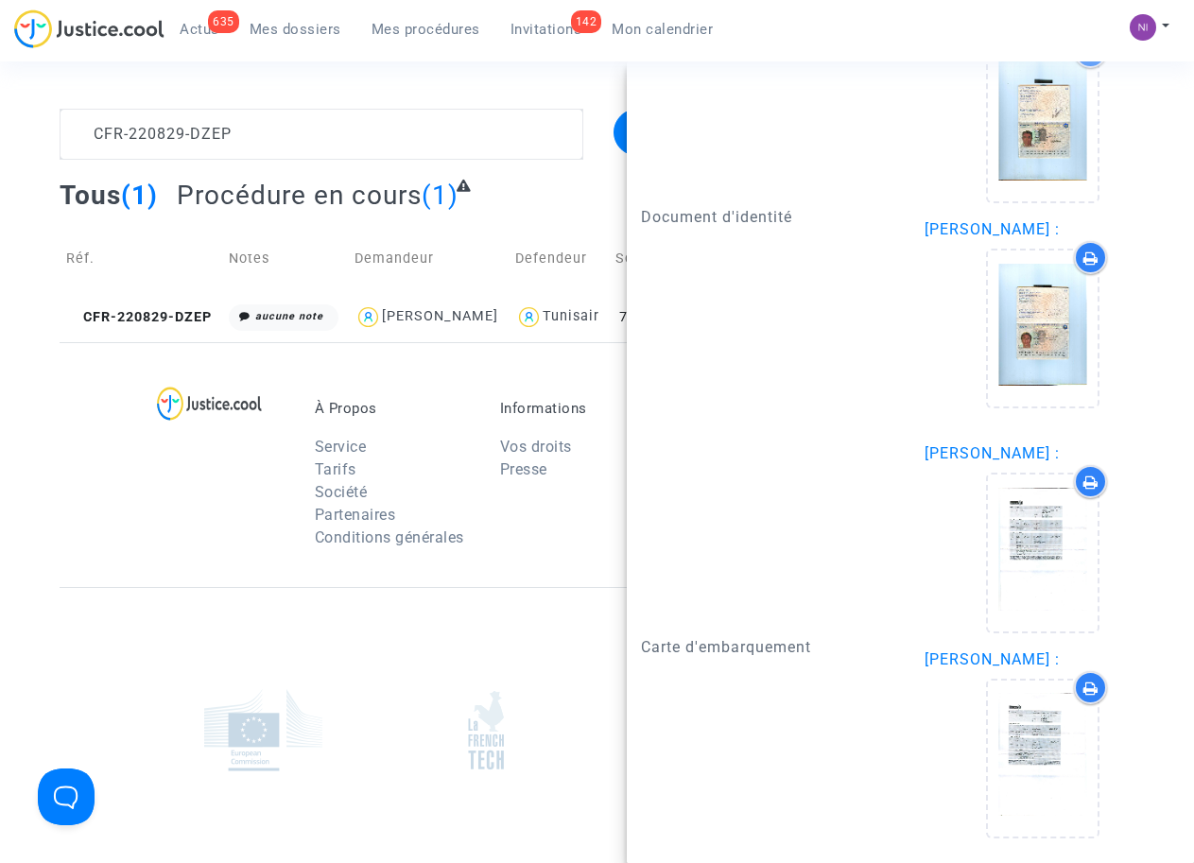
scroll to position [2038, 0]
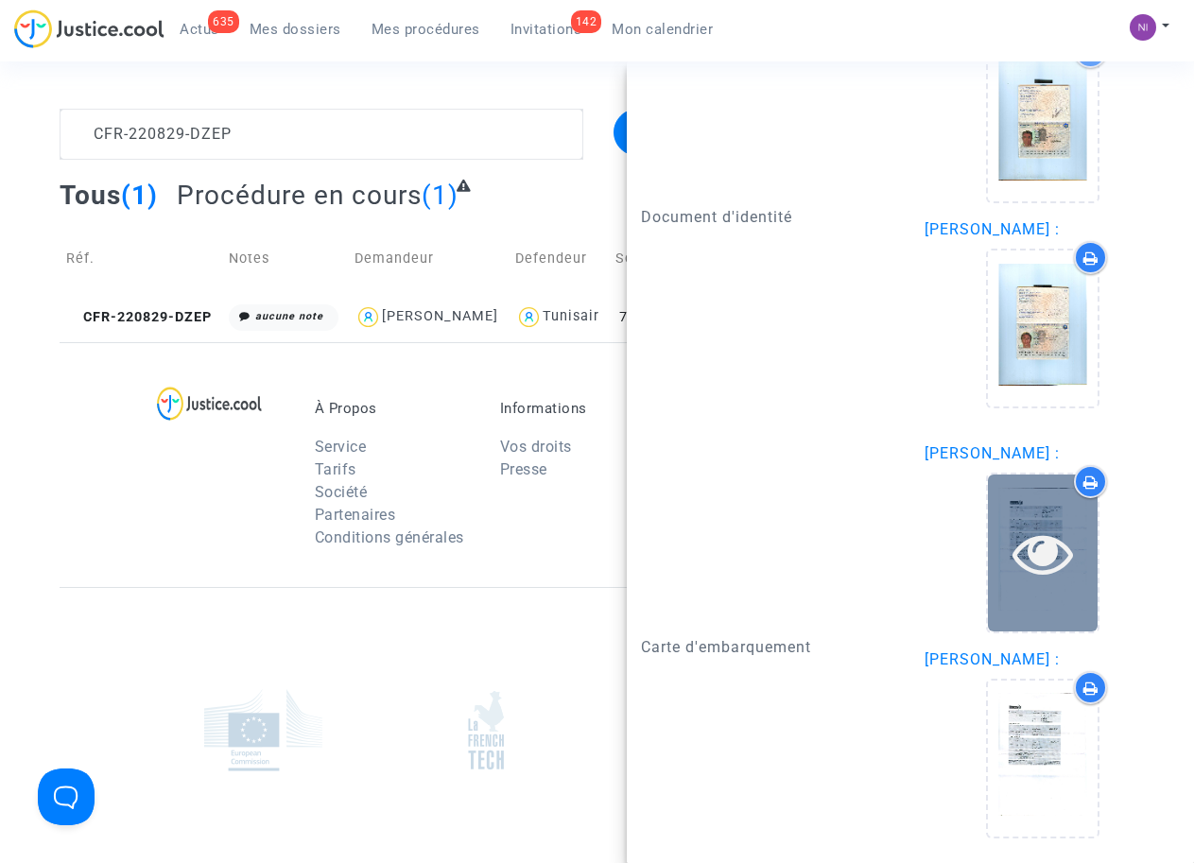
click at [1023, 547] on icon at bounding box center [1042, 553] width 61 height 60
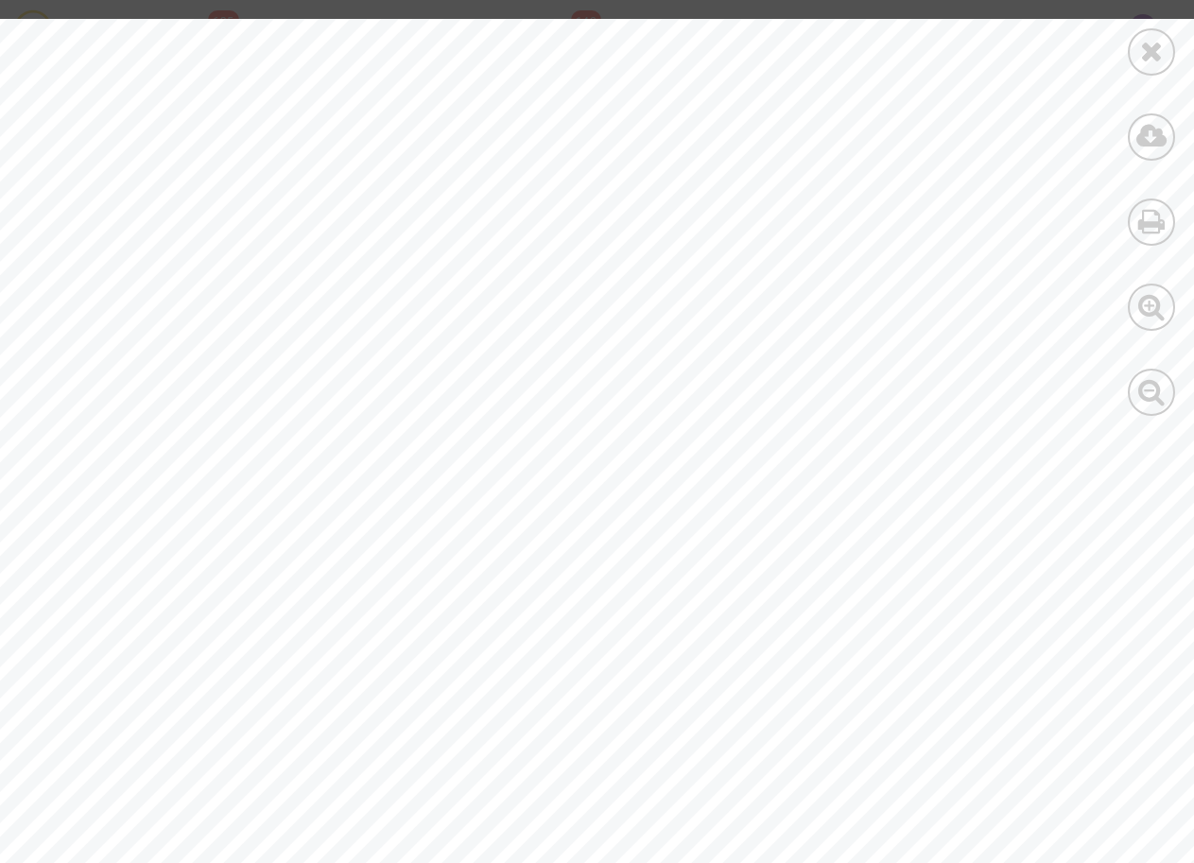
scroll to position [243, 0]
drag, startPoint x: 400, startPoint y: 586, endPoint x: 594, endPoint y: 549, distance: 198.1
click at [481, 586] on div at bounding box center [655, 624] width 1311 height 1696
click at [1151, 36] on div at bounding box center [1150, 51] width 47 height 47
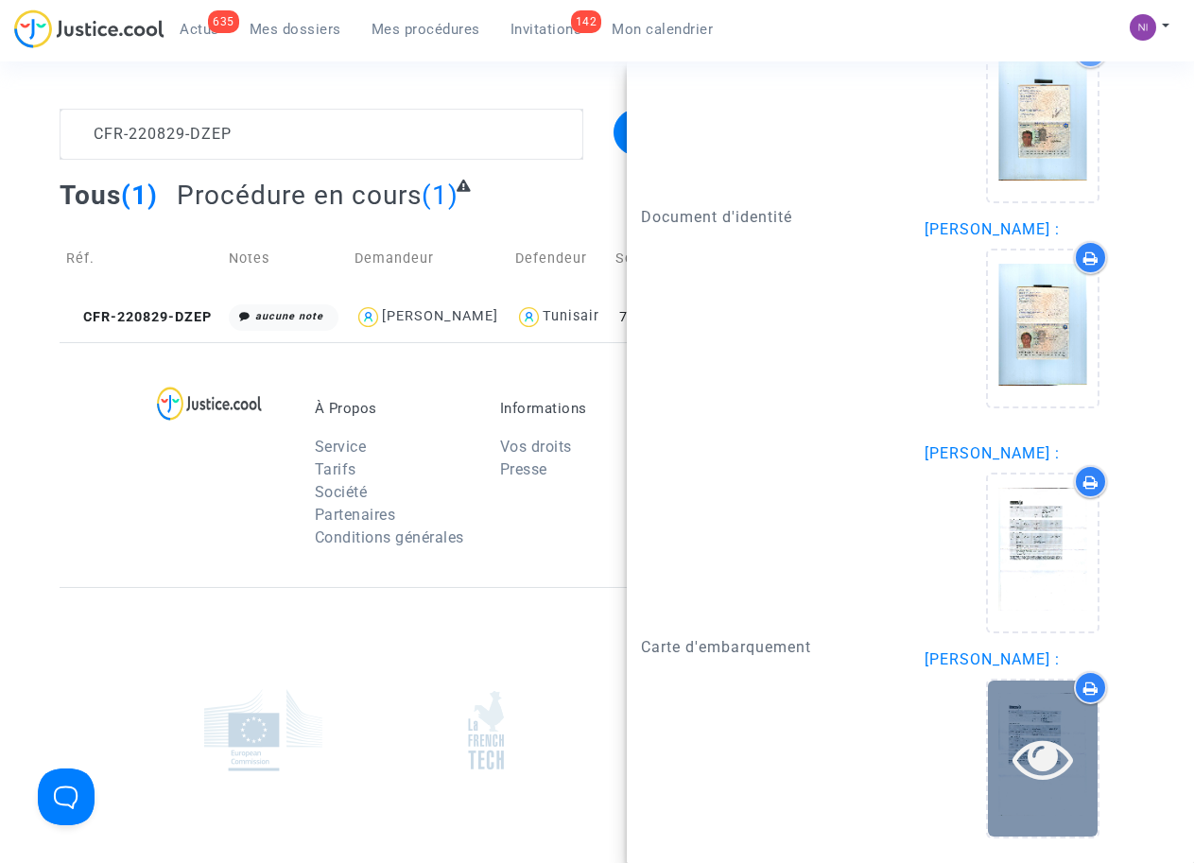
click at [1021, 747] on icon at bounding box center [1042, 758] width 61 height 60
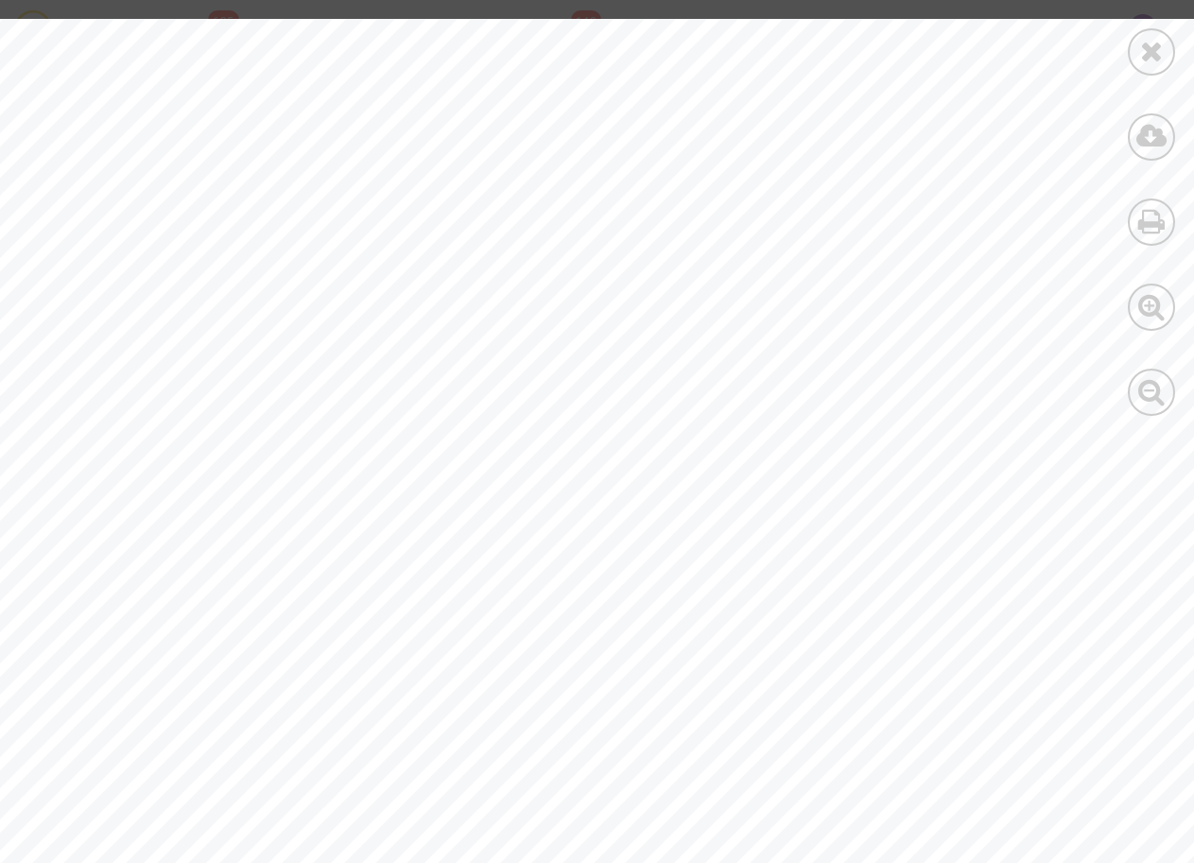
scroll to position [365, 0]
click at [1140, 62] on icon at bounding box center [1152, 51] width 24 height 28
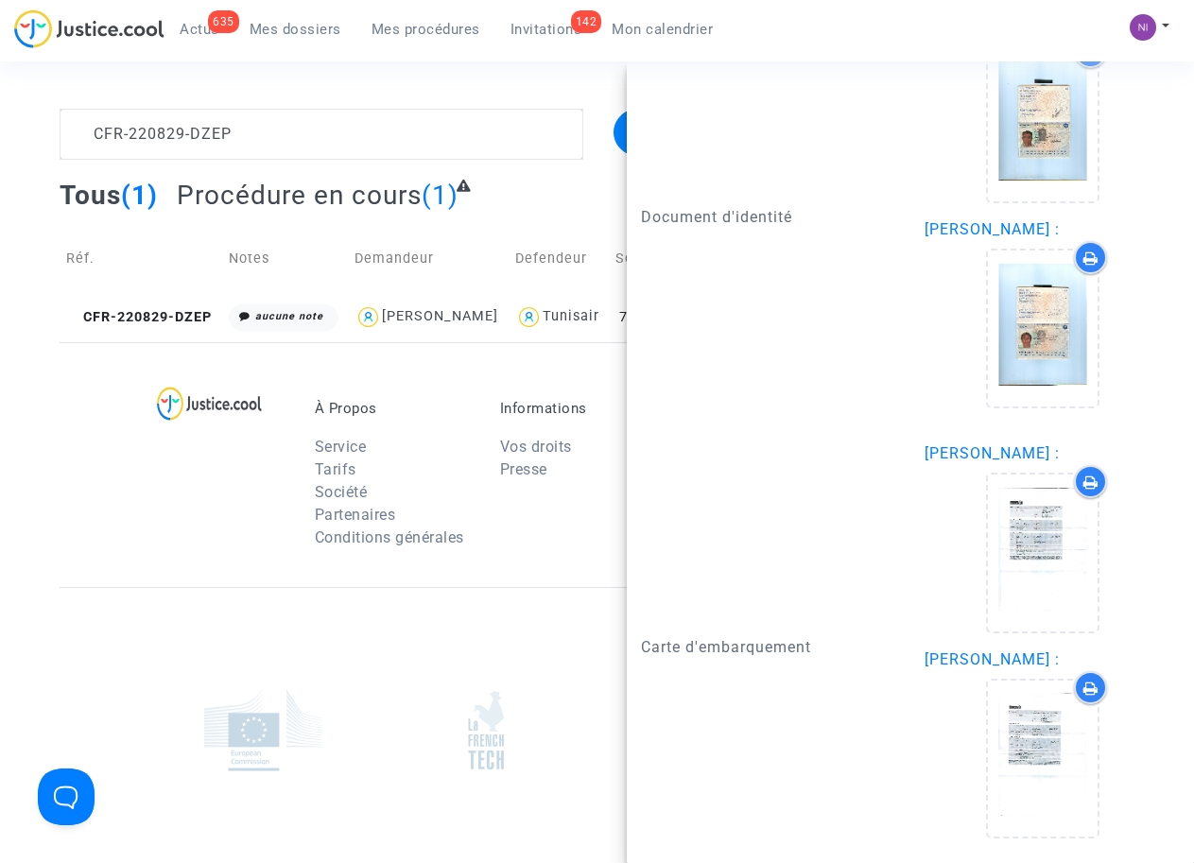
click at [378, 98] on section "CFR-220829-DZEP Filtrer par litige Tous (1) Procédure en cours (1) Réf. Notes D…" at bounding box center [597, 521] width 1194 height 1043
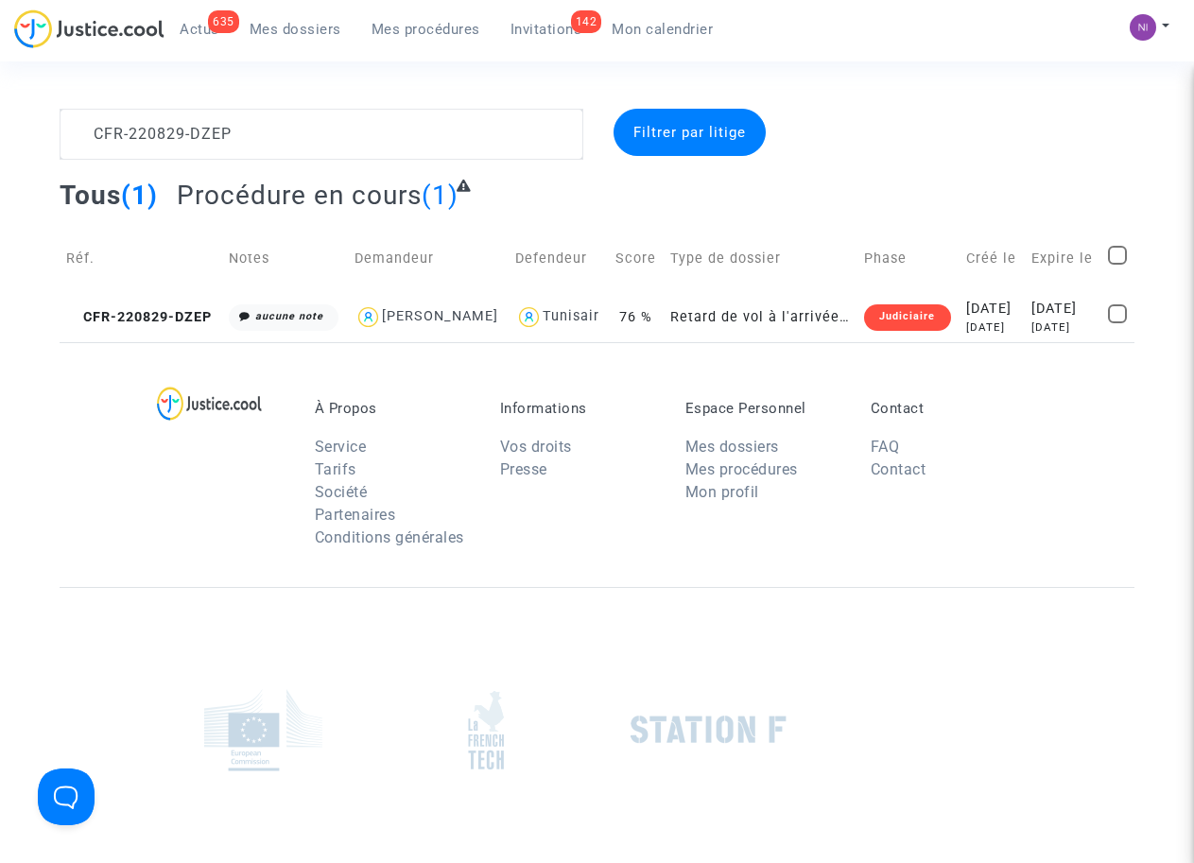
scroll to position [0, 0]
drag, startPoint x: 289, startPoint y: 127, endPoint x: 73, endPoint y: 120, distance: 216.5
click at [73, 120] on textarea at bounding box center [321, 134] width 523 height 51
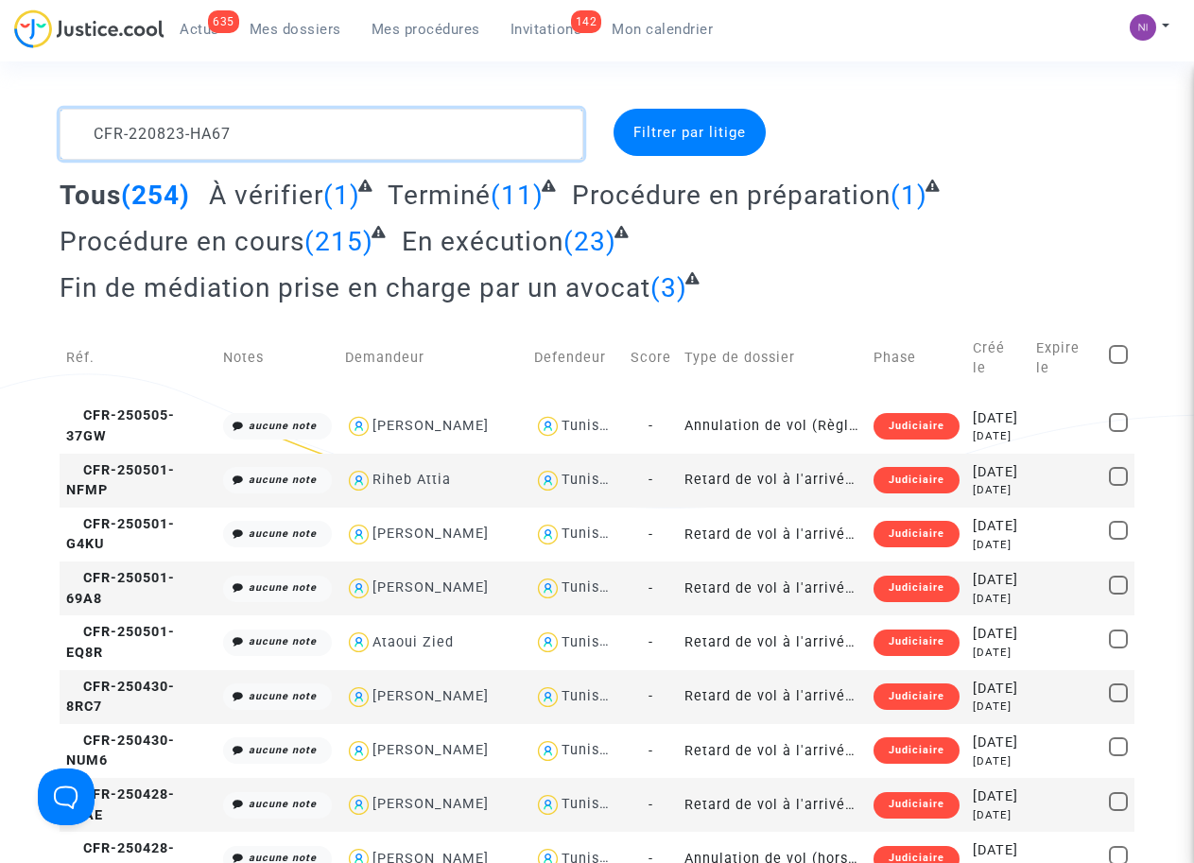
click at [368, 129] on textarea at bounding box center [321, 134] width 523 height 51
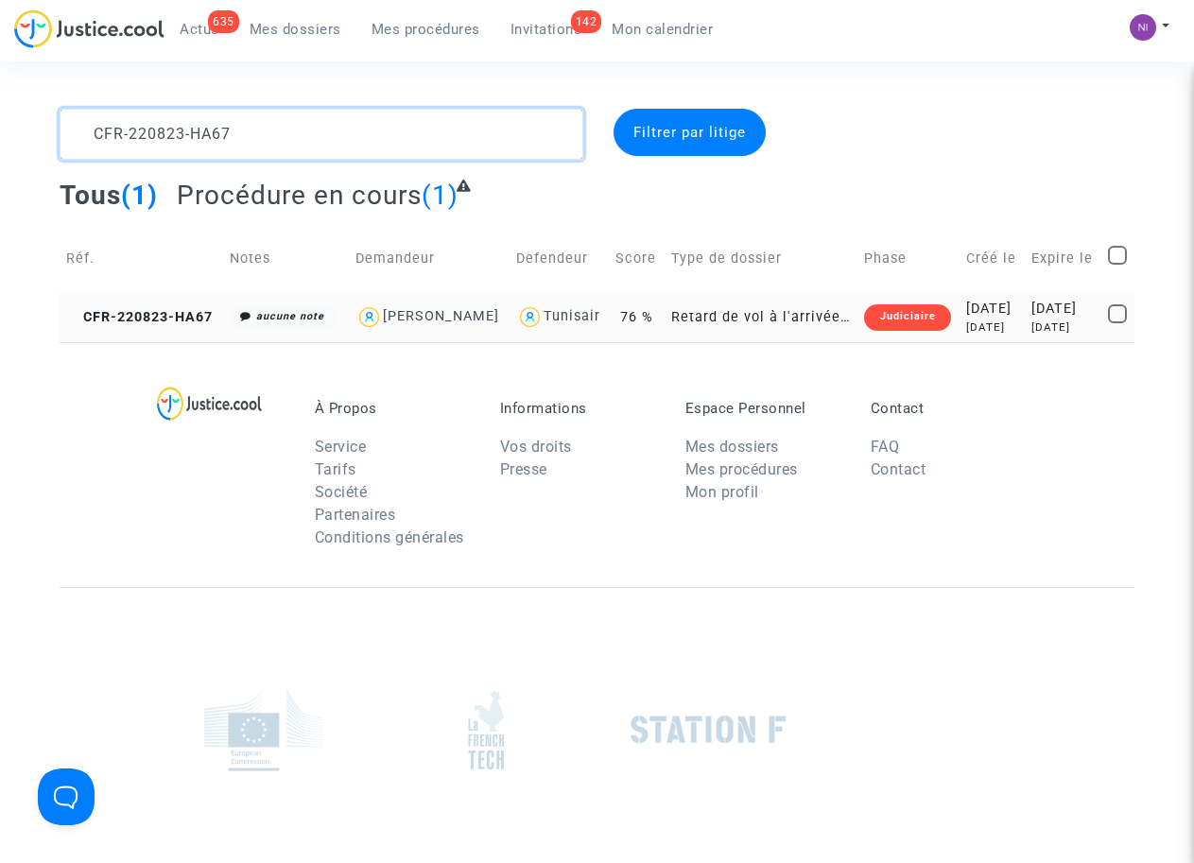
type textarea "CFR-220823-HA67"
click at [1060, 319] on div "[DATE]" at bounding box center [1062, 327] width 63 height 16
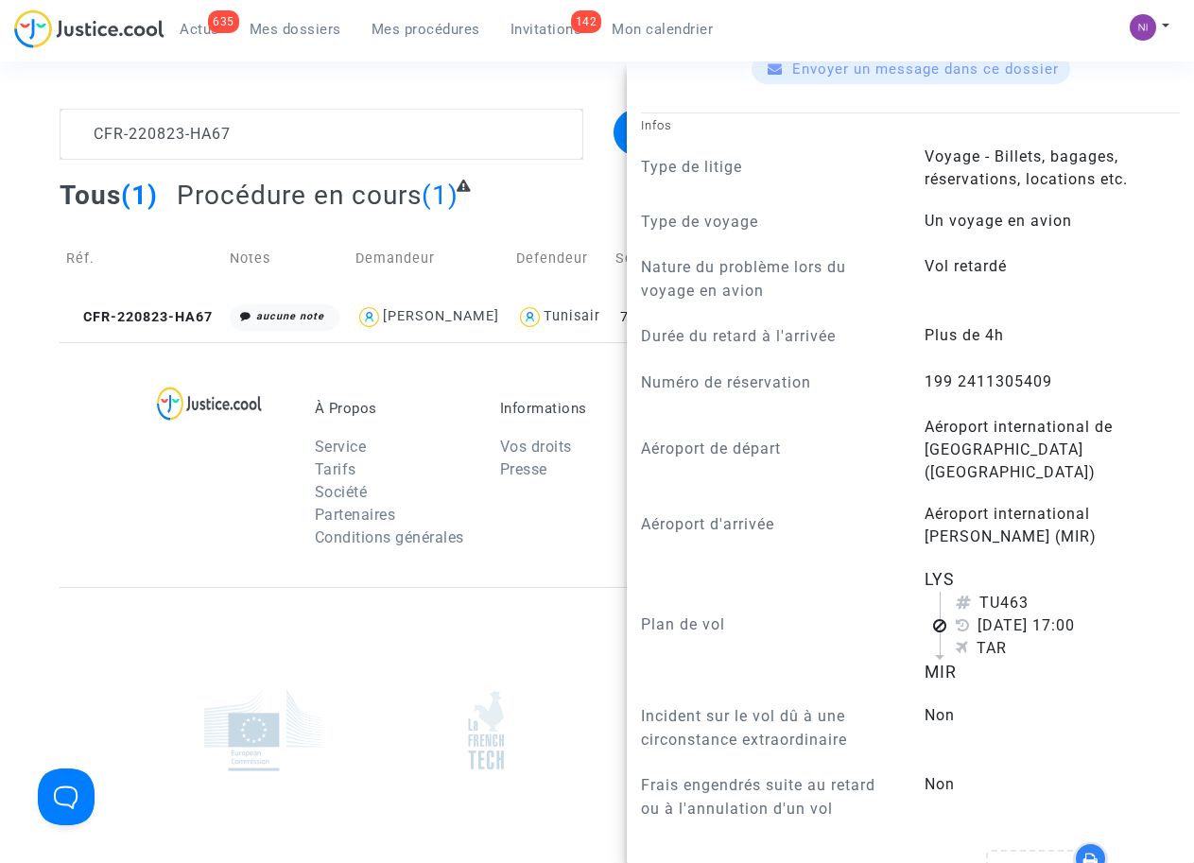
scroll to position [721, 0]
drag, startPoint x: 914, startPoint y: 404, endPoint x: 1040, endPoint y: 396, distance: 126.9
click at [1061, 396] on div "199 2411305409" at bounding box center [1052, 383] width 284 height 26
drag, startPoint x: 1040, startPoint y: 396, endPoint x: 939, endPoint y: 408, distance: 101.9
copy span "199 2411305409"
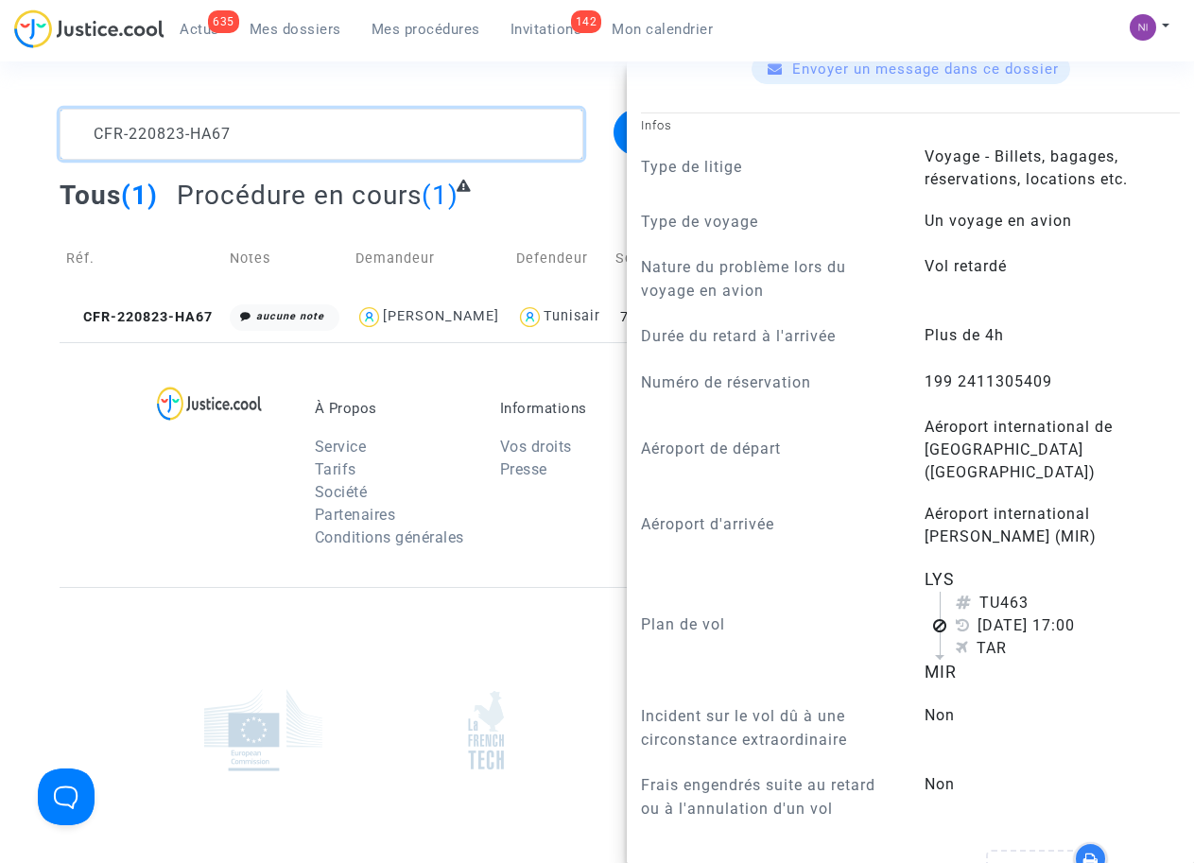
click at [329, 121] on textarea at bounding box center [321, 134] width 523 height 51
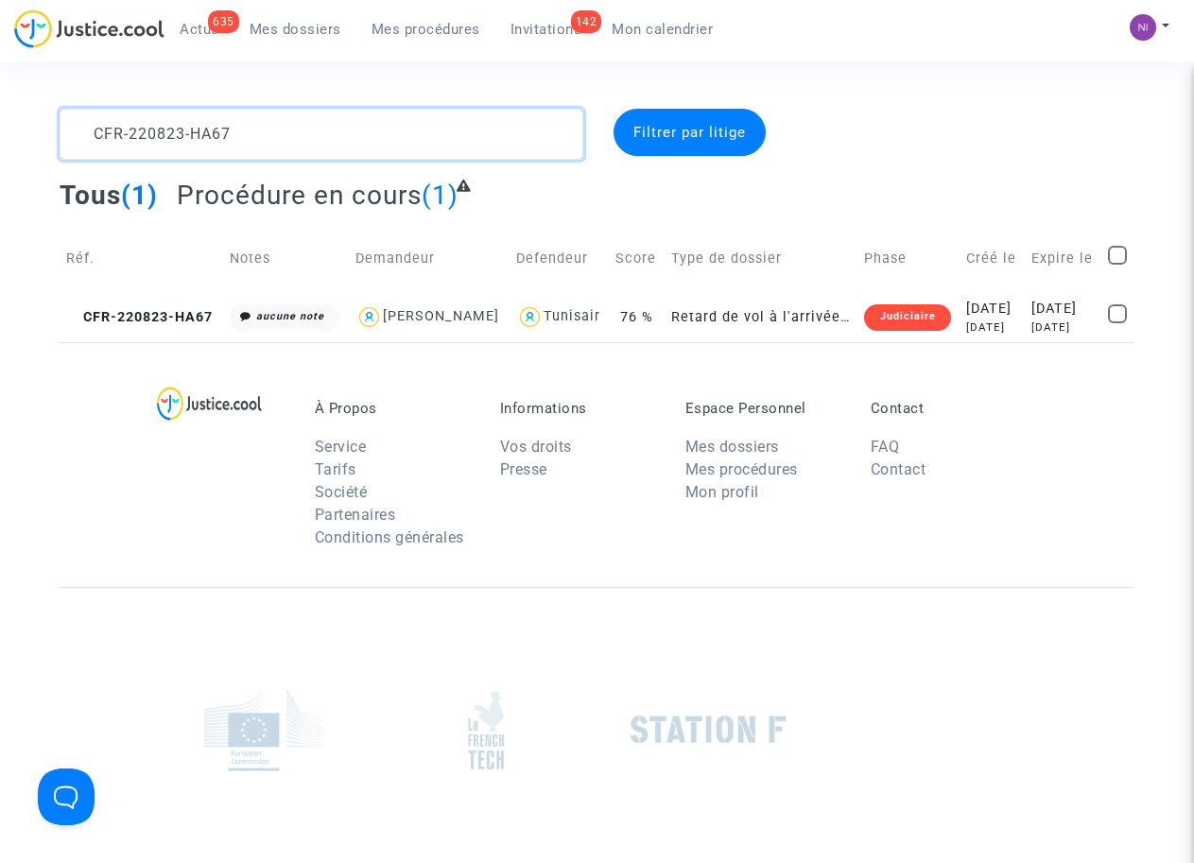
scroll to position [0, 0]
drag, startPoint x: 324, startPoint y: 128, endPoint x: 0, endPoint y: 111, distance: 324.6
click at [0, 111] on div "CFR-220823-HA67 Filtrer par litige Tous (1) Procédure en cours (1) Réf. Notes D…" at bounding box center [597, 225] width 1194 height 233
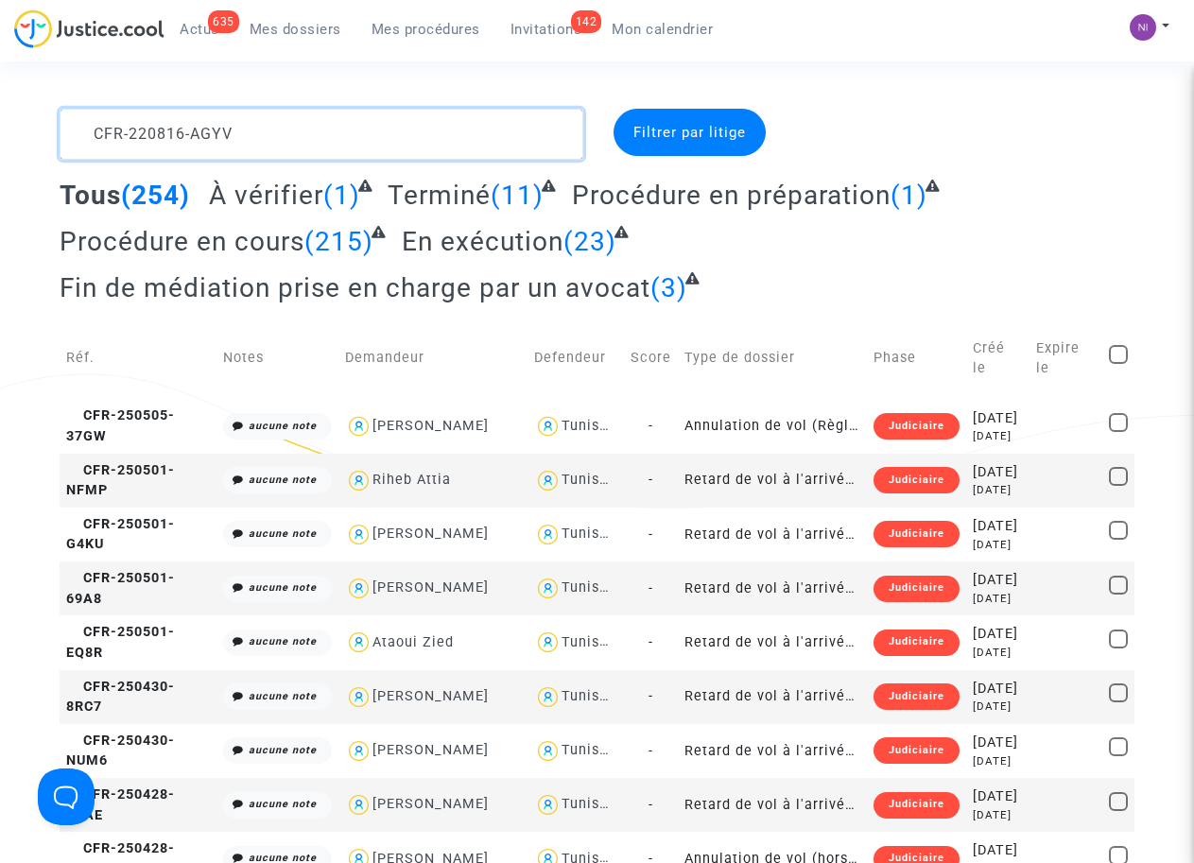
click at [96, 120] on textarea at bounding box center [321, 134] width 523 height 51
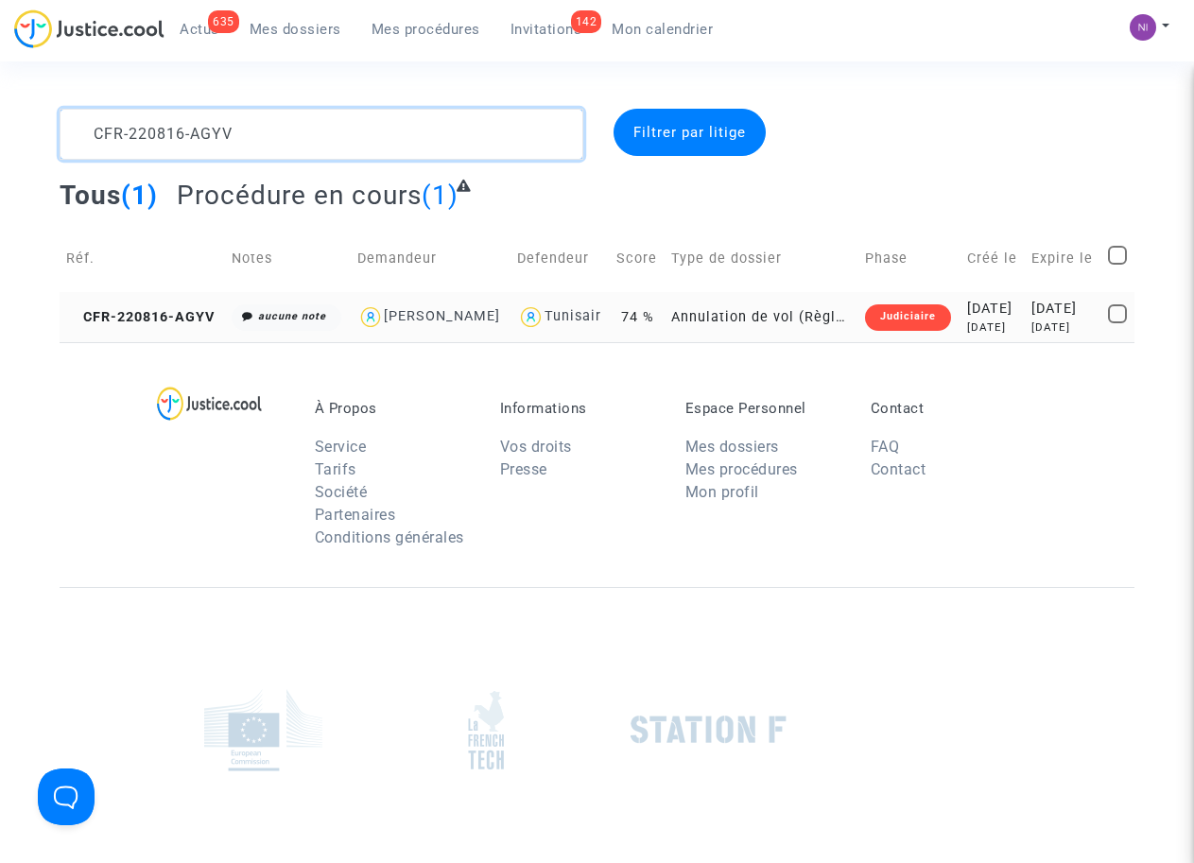
type textarea "CFR-220816-AGYV"
click at [1037, 319] on div "[DATE]" at bounding box center [1062, 309] width 63 height 21
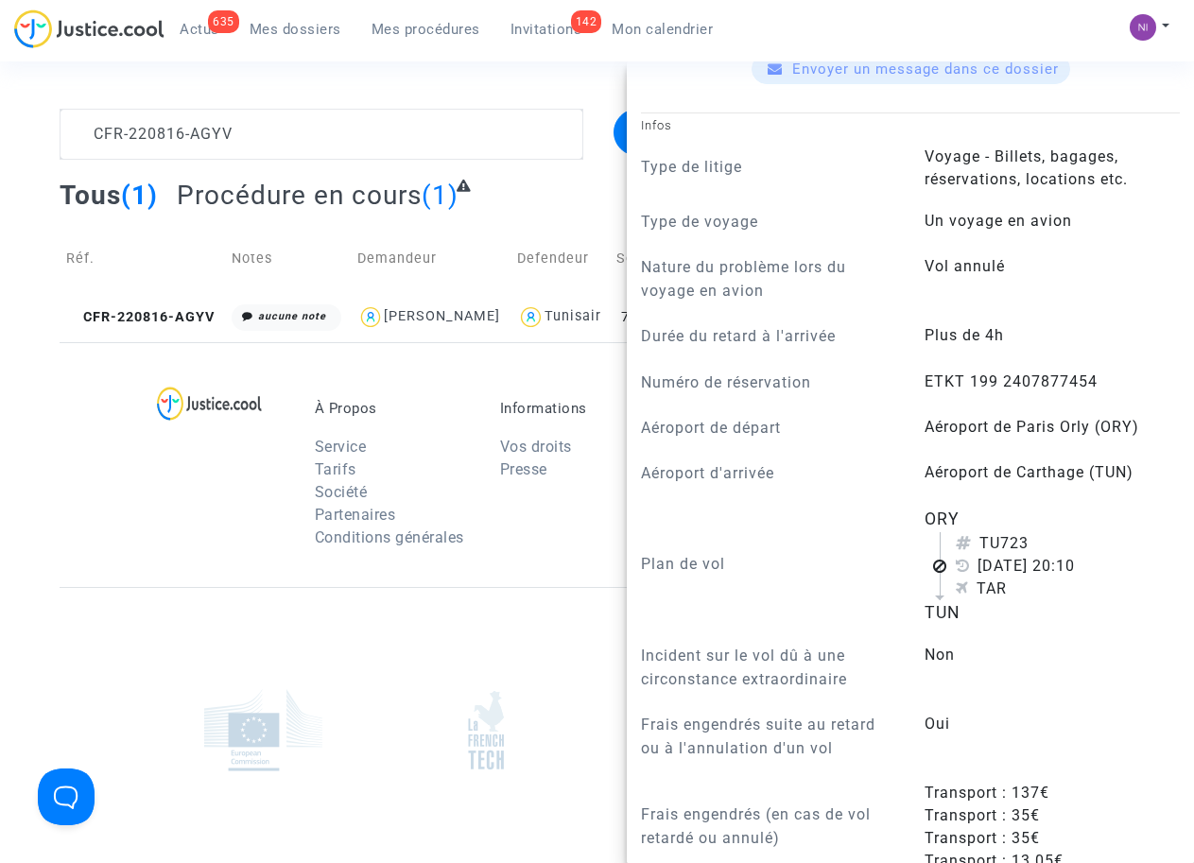
scroll to position [721, 0]
drag, startPoint x: 961, startPoint y: 403, endPoint x: 1099, endPoint y: 403, distance: 138.0
click at [1099, 393] on answer "ETKT 199 2407877454" at bounding box center [1042, 381] width 236 height 23
drag, startPoint x: 1096, startPoint y: 404, endPoint x: 1018, endPoint y: 412, distance: 78.8
copy span "199 2407877454"
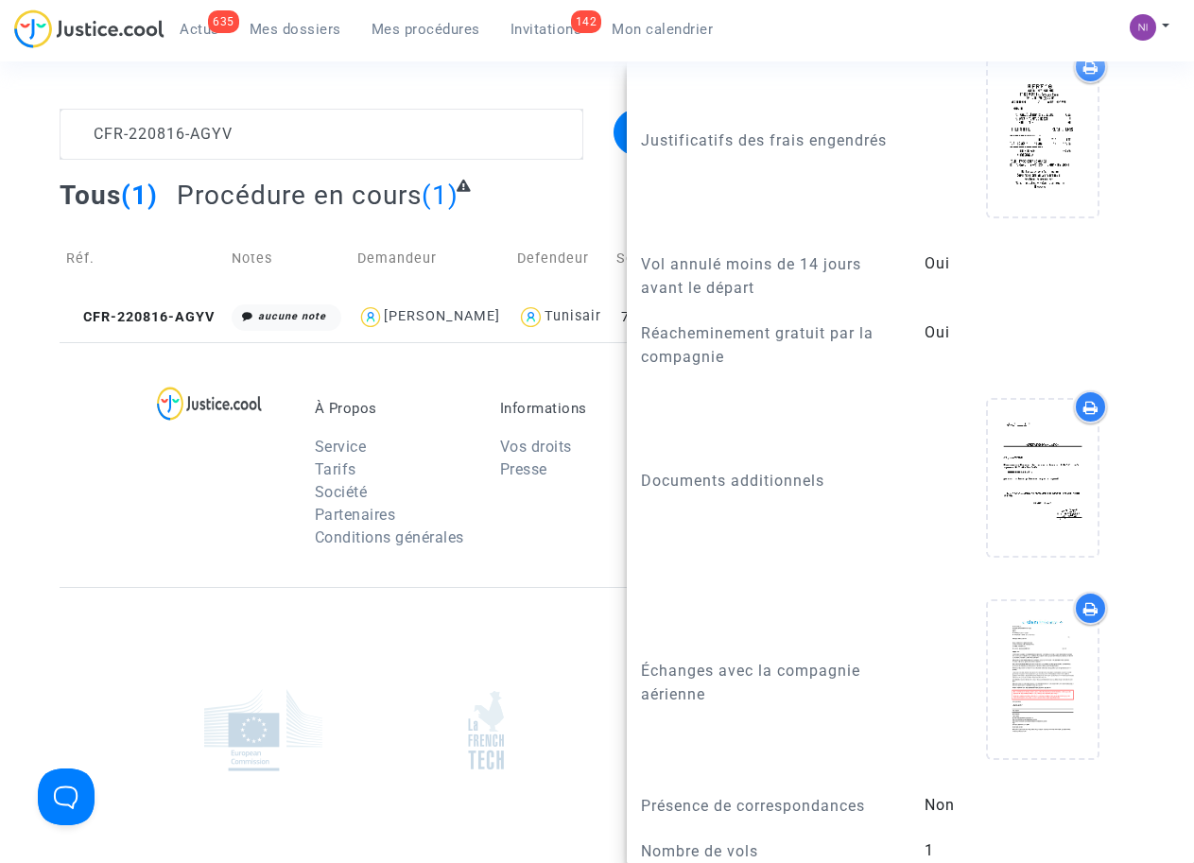
scroll to position [1682, 0]
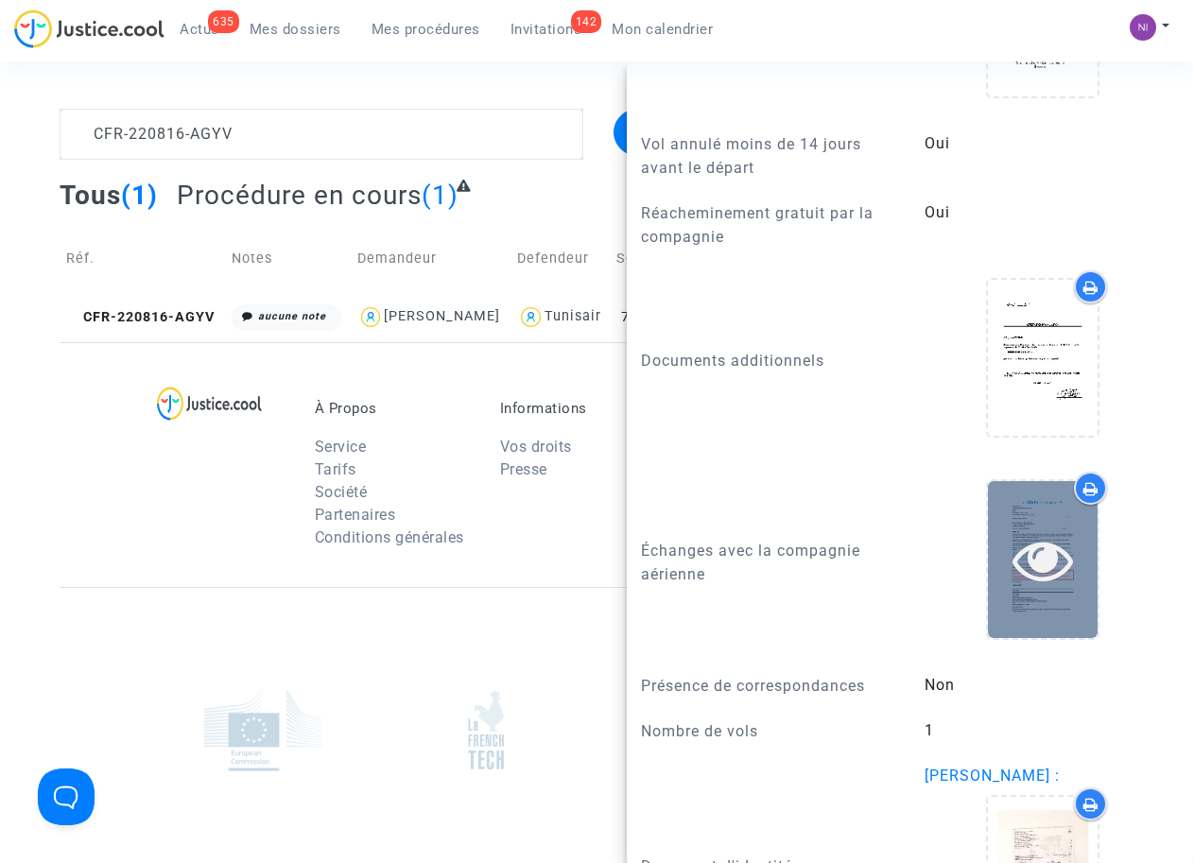
click at [1024, 585] on icon at bounding box center [1042, 559] width 61 height 60
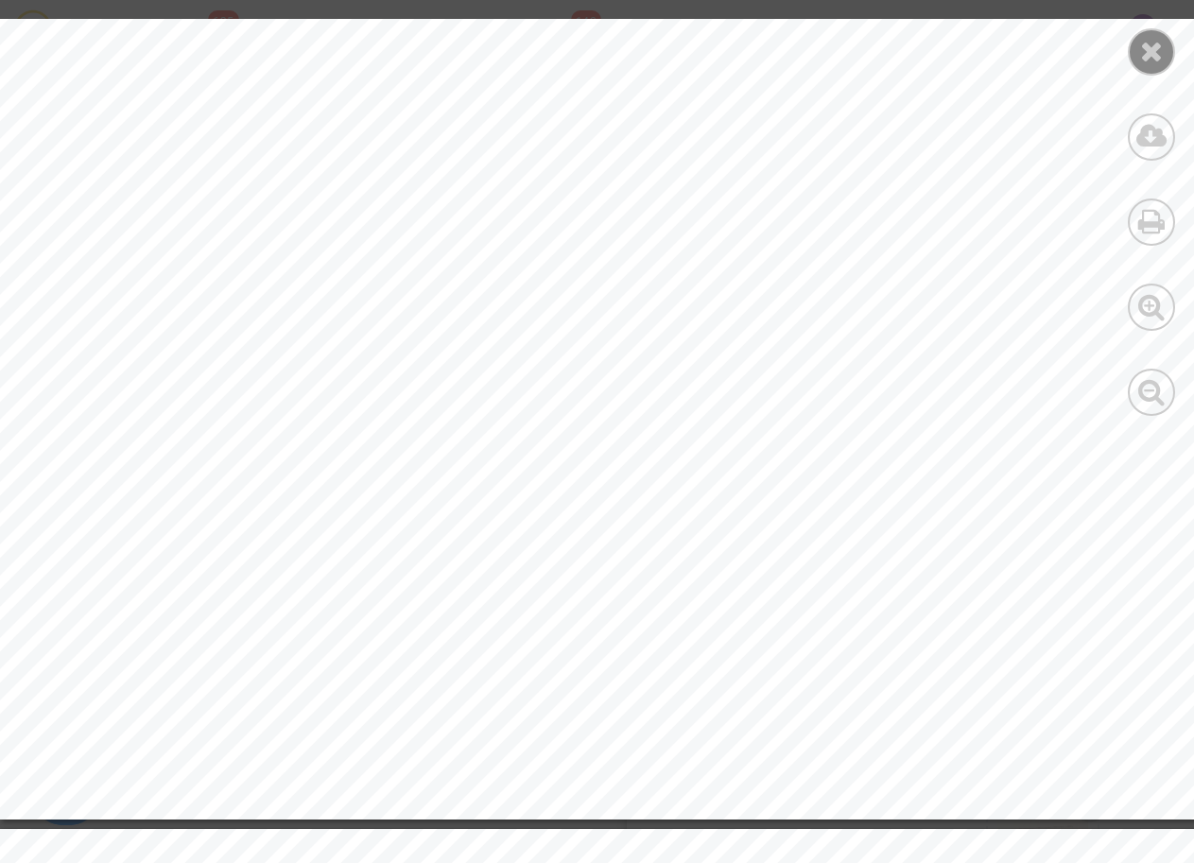
scroll to position [895, 0]
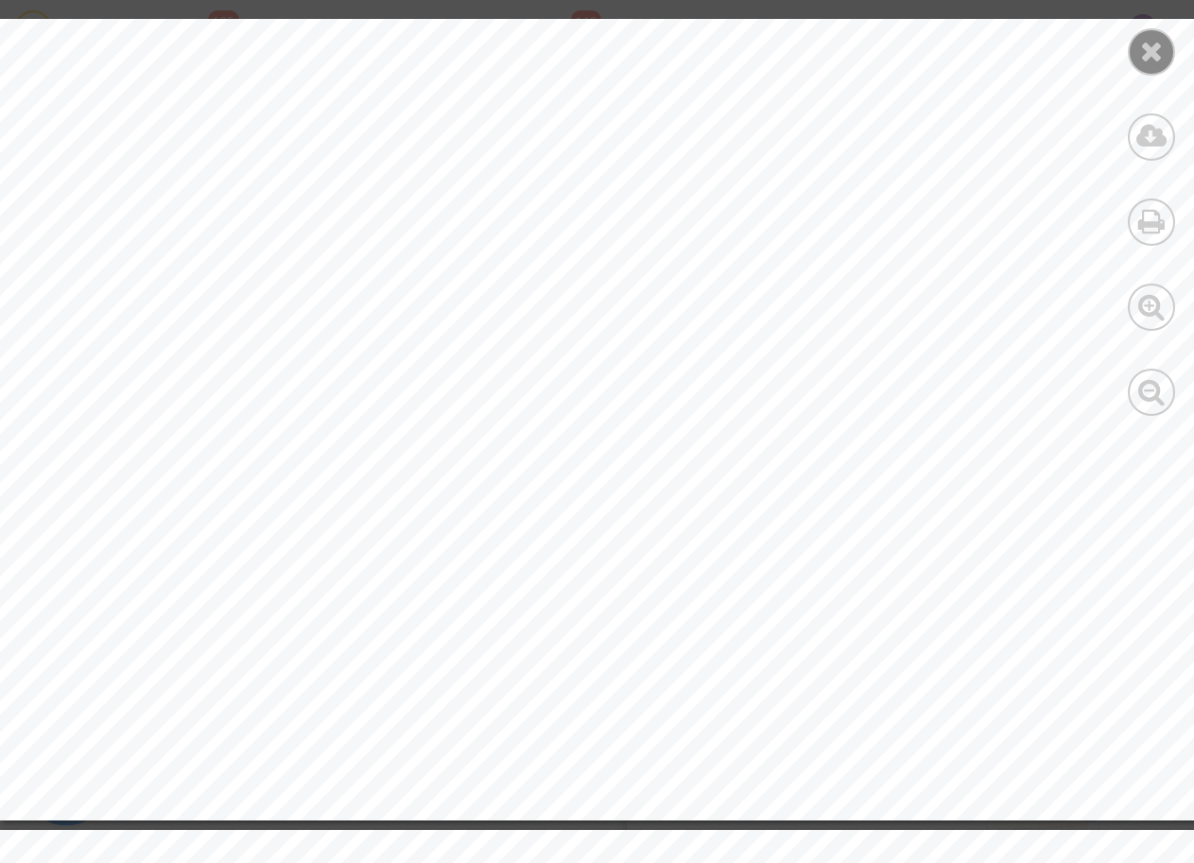
click at [1174, 51] on div at bounding box center [1150, 51] width 47 height 47
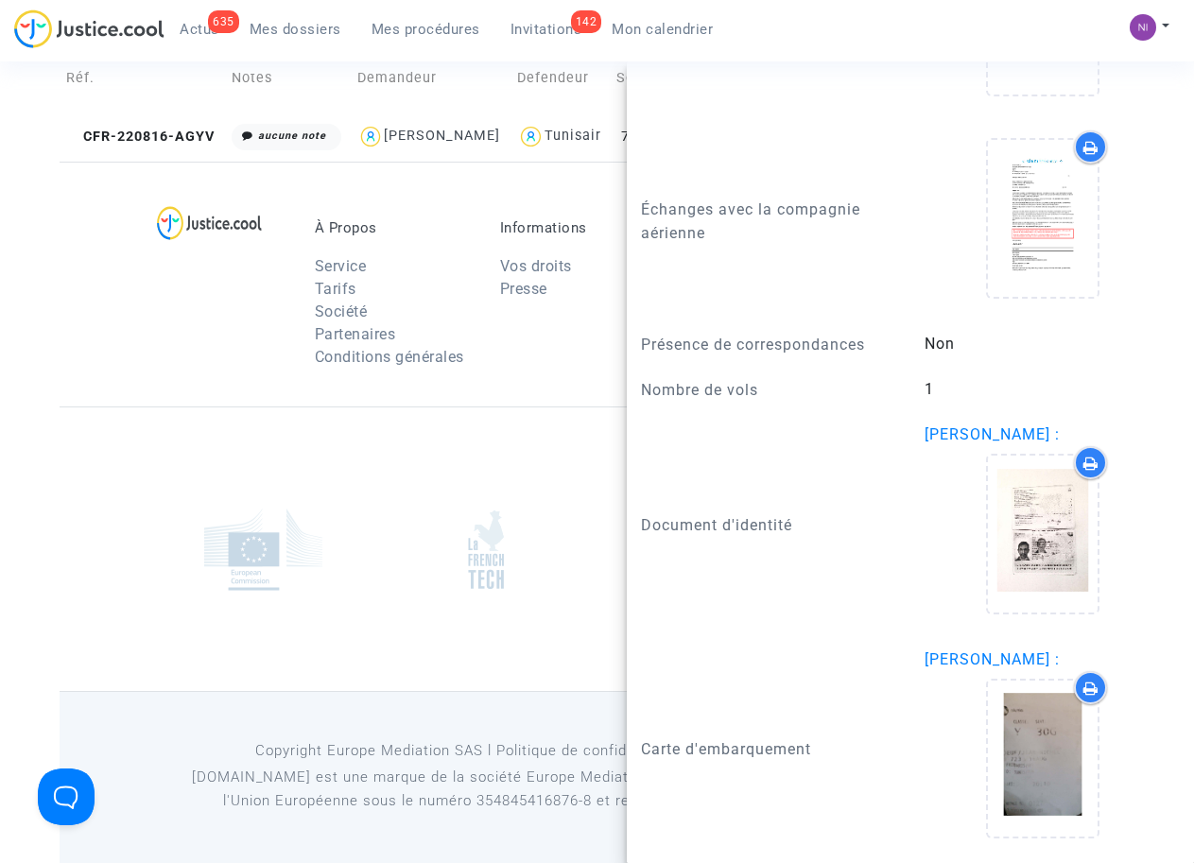
scroll to position [201, 0]
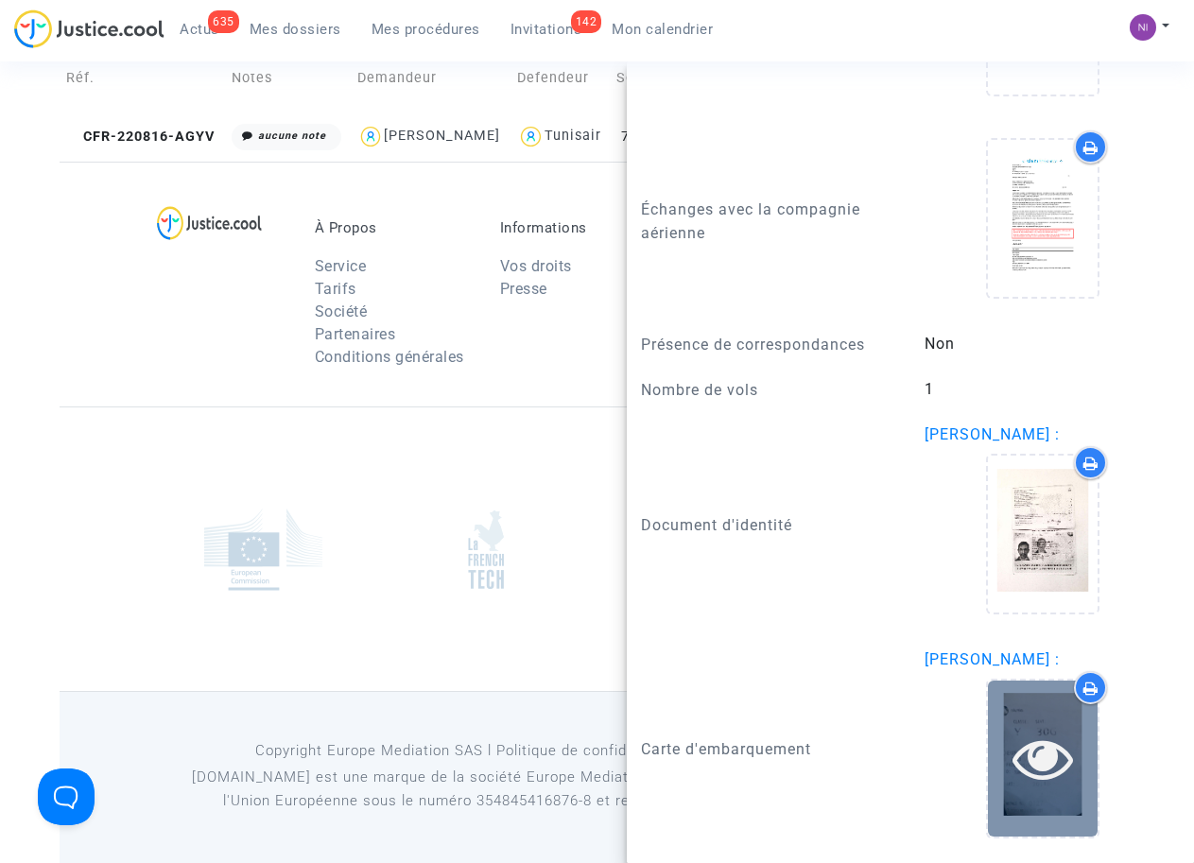
click at [1024, 758] on icon at bounding box center [1042, 758] width 61 height 60
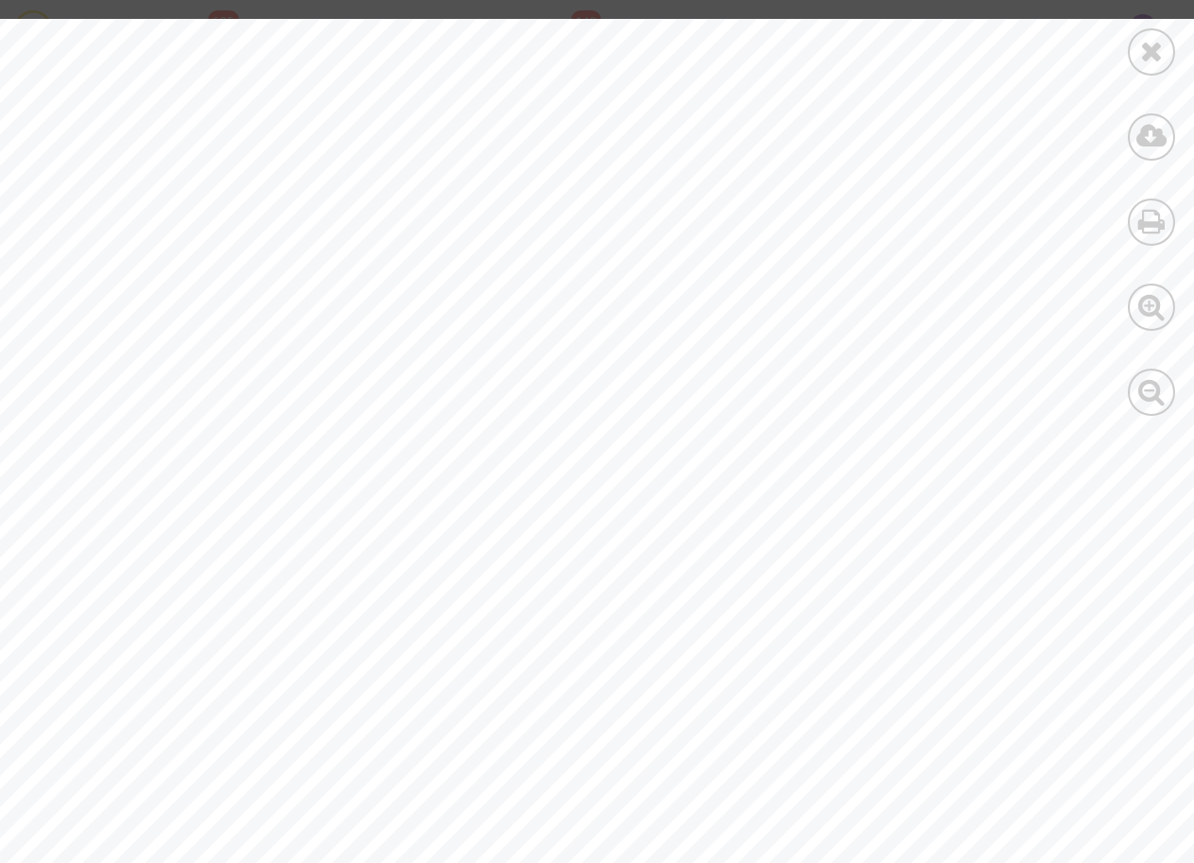
scroll to position [0, 0]
click at [1143, 55] on icon at bounding box center [1152, 51] width 24 height 28
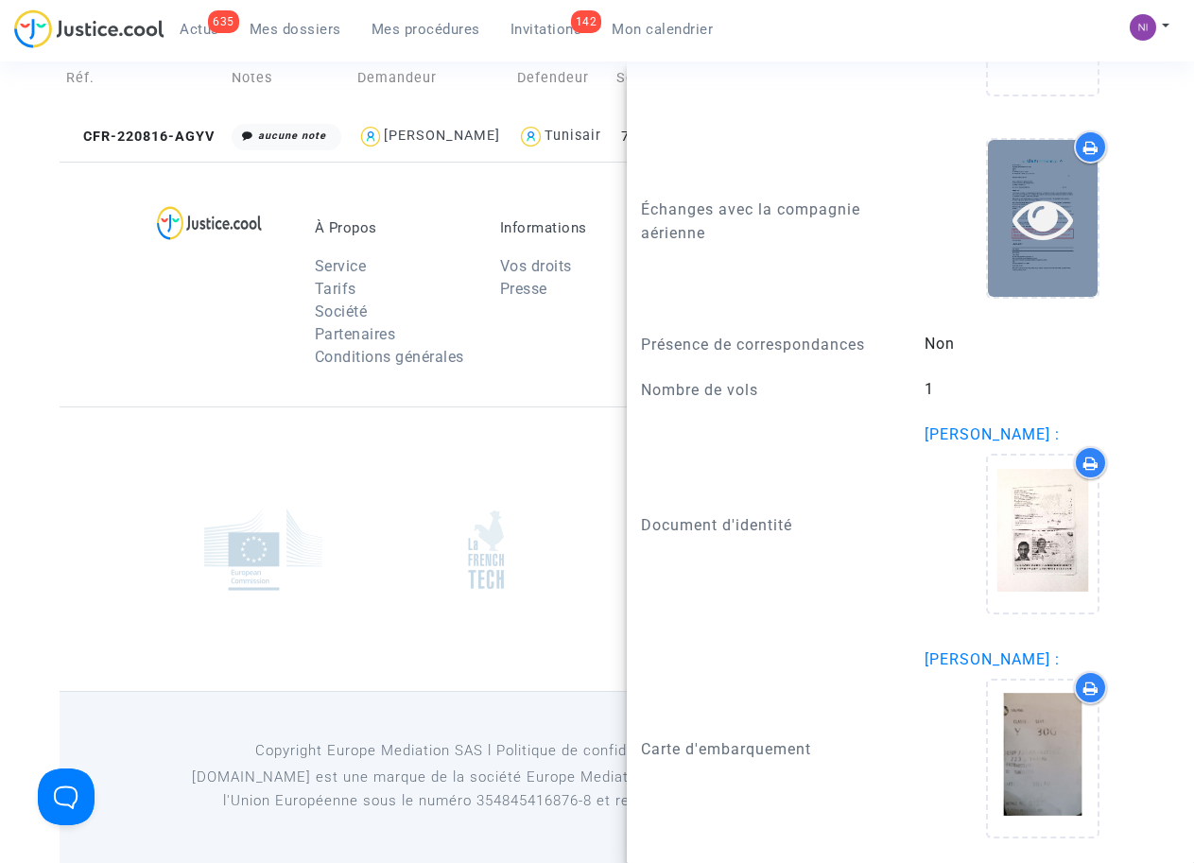
click at [1033, 217] on icon at bounding box center [1042, 218] width 61 height 60
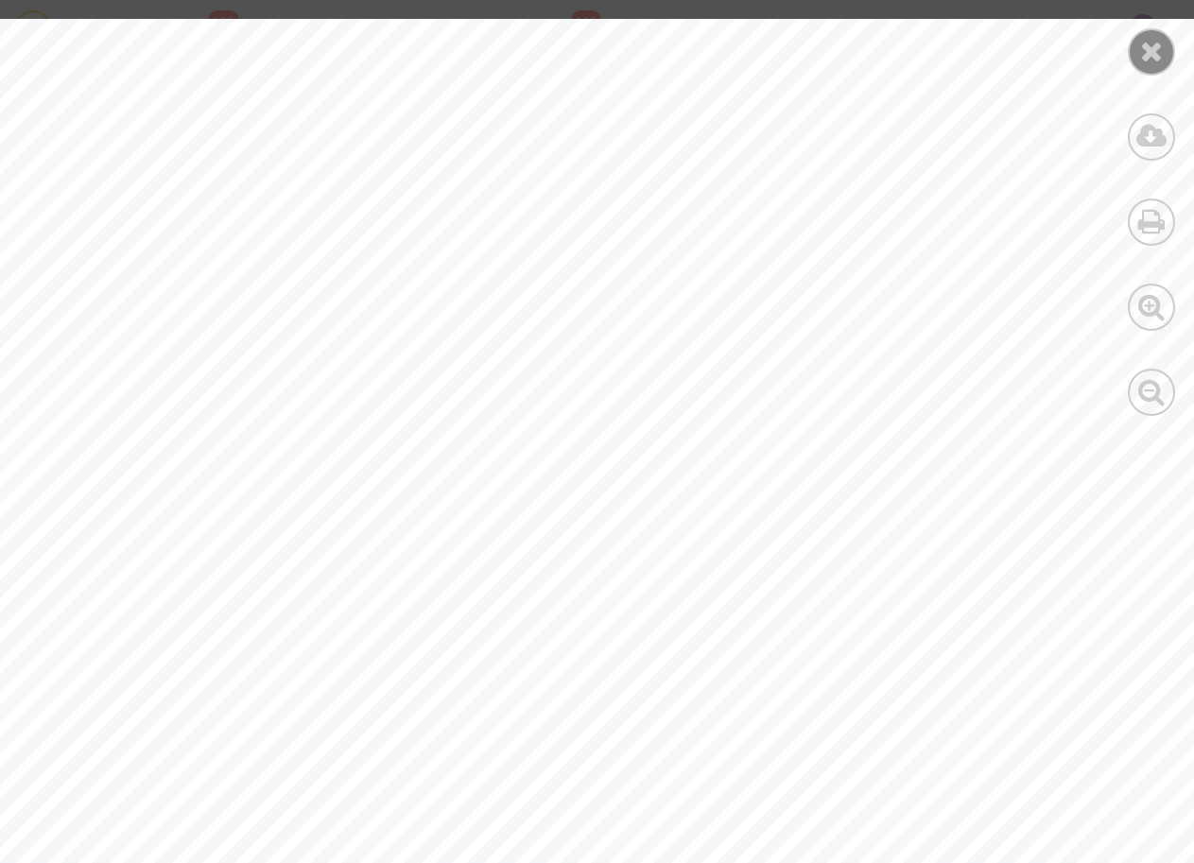
click at [1144, 57] on icon at bounding box center [1152, 51] width 24 height 28
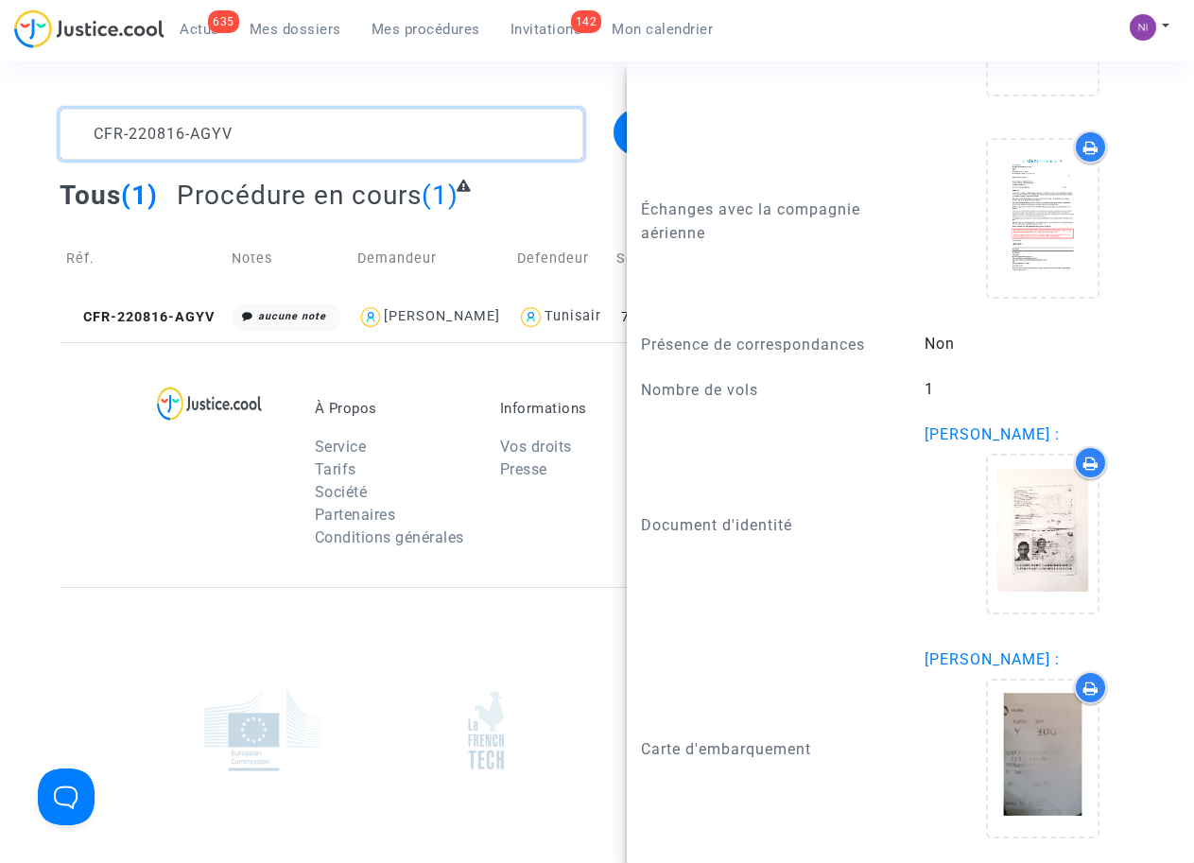
click at [276, 150] on textarea at bounding box center [321, 134] width 523 height 51
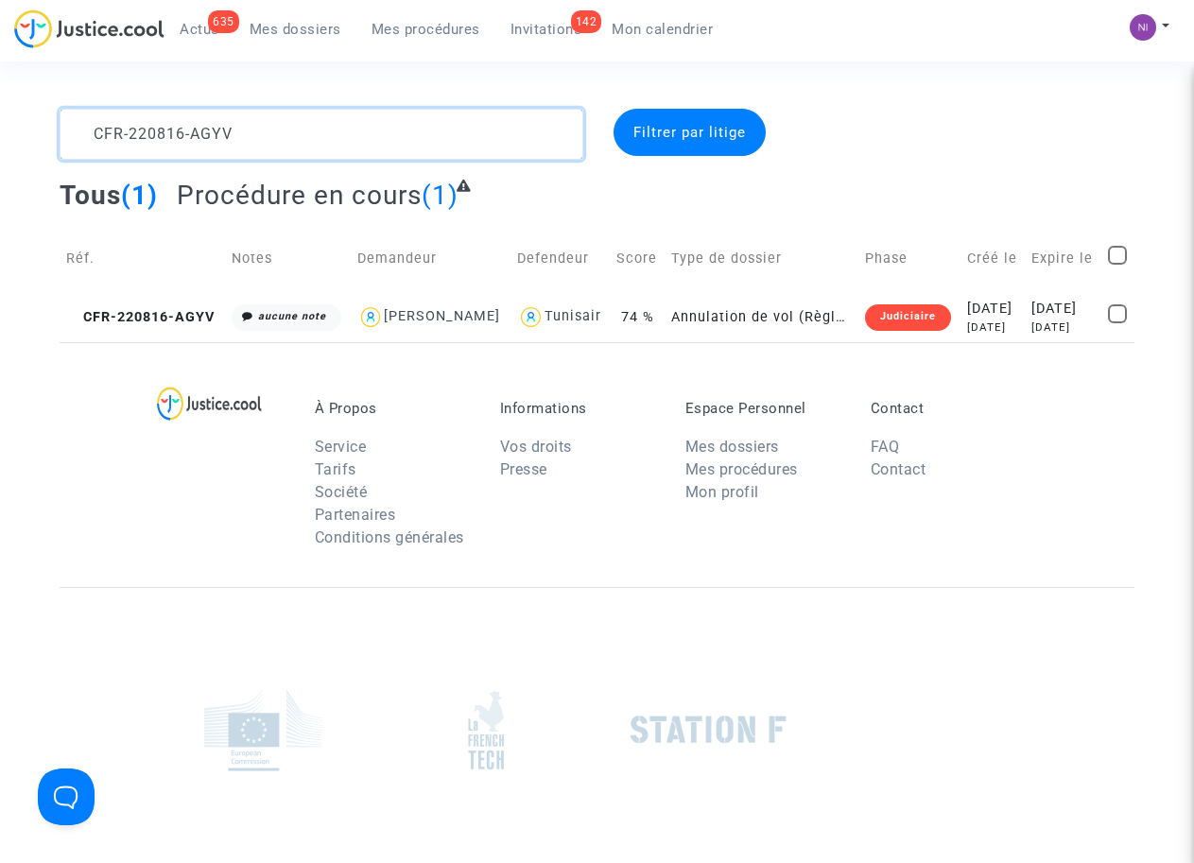
drag, startPoint x: 279, startPoint y: 129, endPoint x: 0, endPoint y: 117, distance: 279.0
click at [0, 117] on div "CFR-220816-AGYV Filtrer par litige Tous (1) Procédure en cours (1) Réf. Notes D…" at bounding box center [597, 225] width 1194 height 233
type textarea "CFR-220815-97G6"
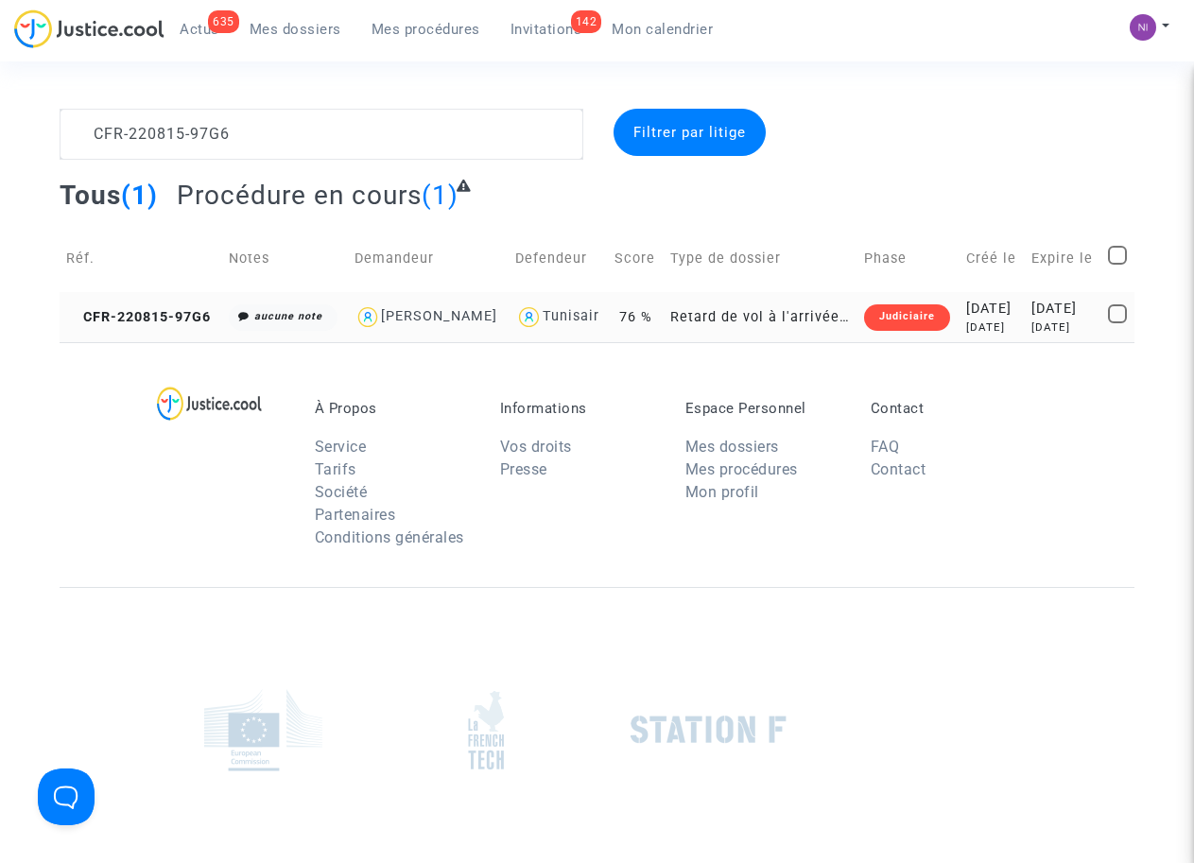
click at [1046, 319] on div "[DATE]" at bounding box center [1062, 309] width 63 height 21
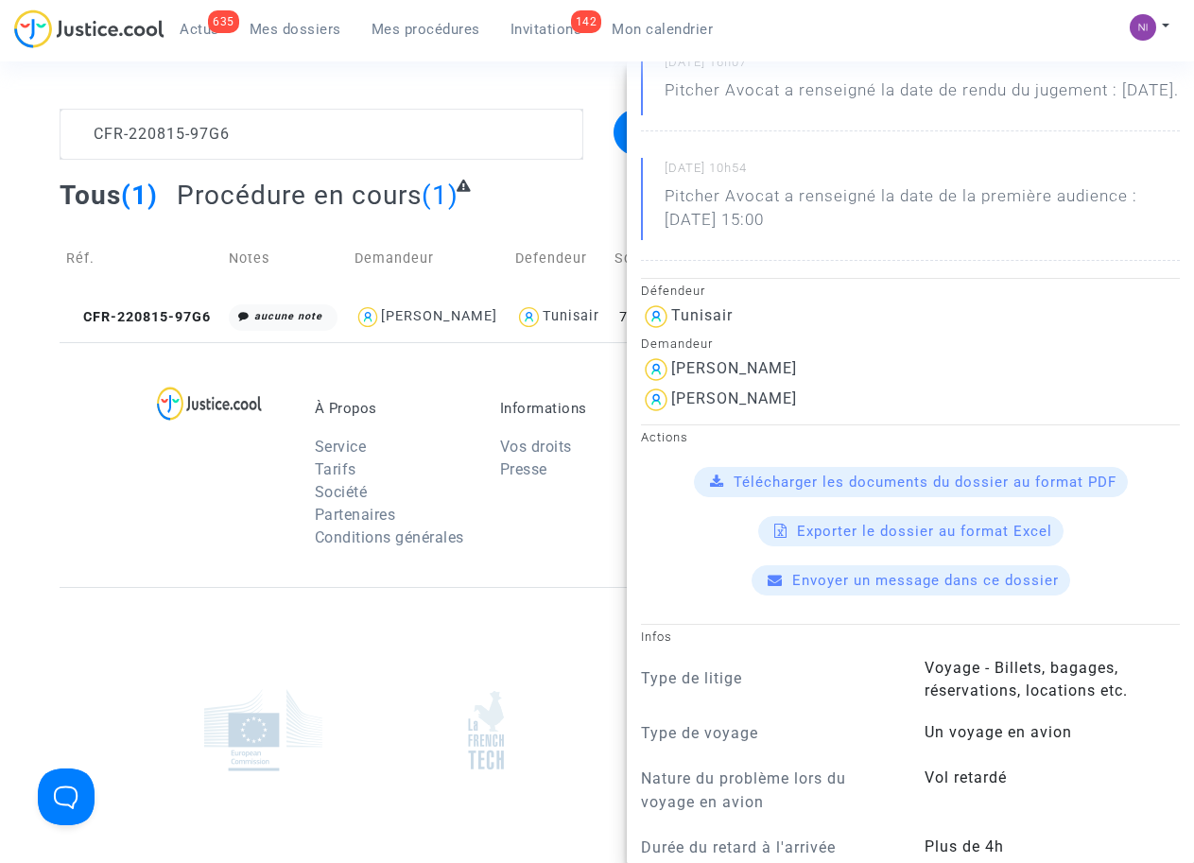
scroll to position [240, 0]
drag, startPoint x: 675, startPoint y: 414, endPoint x: 810, endPoint y: 417, distance: 135.2
click at [810, 415] on div "[PERSON_NAME]" at bounding box center [910, 400] width 539 height 30
drag, startPoint x: 808, startPoint y: 417, endPoint x: 748, endPoint y: 413, distance: 60.6
copy div "[PERSON_NAME]"
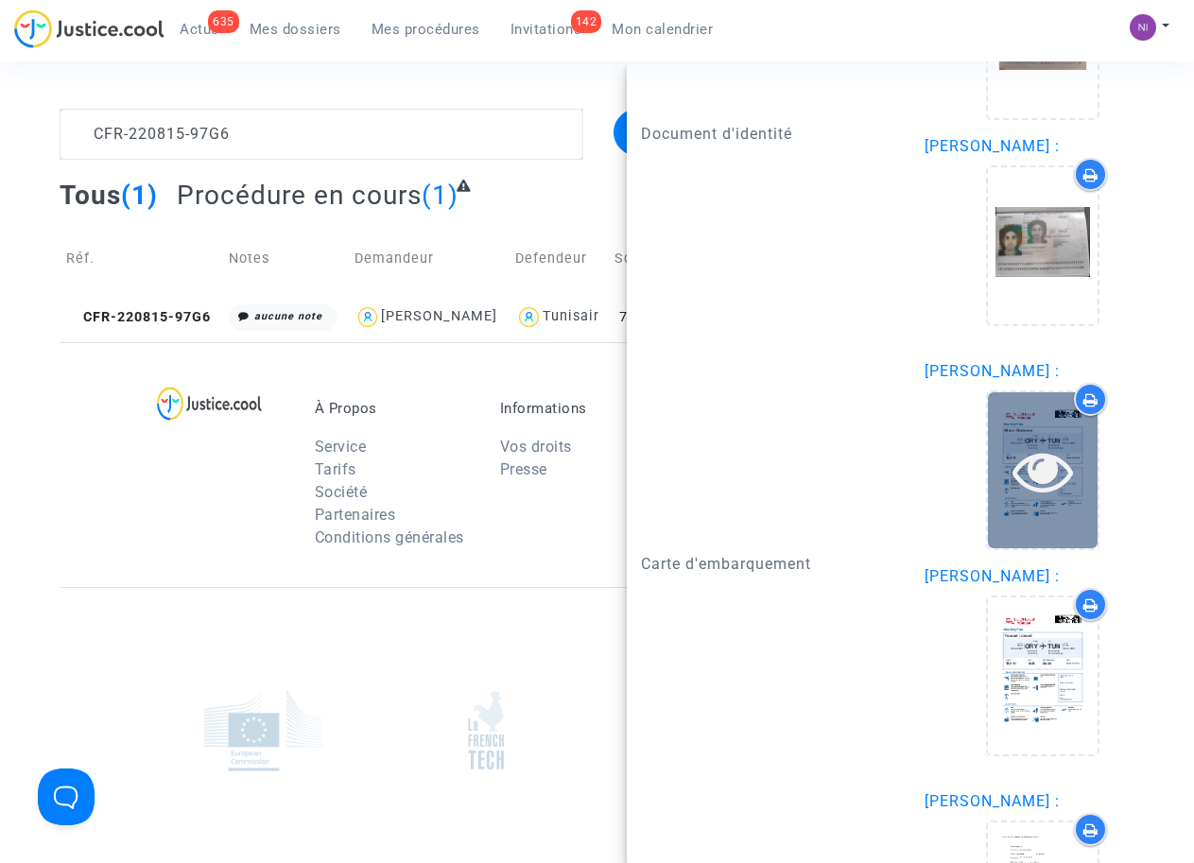
scroll to position [2025, 0]
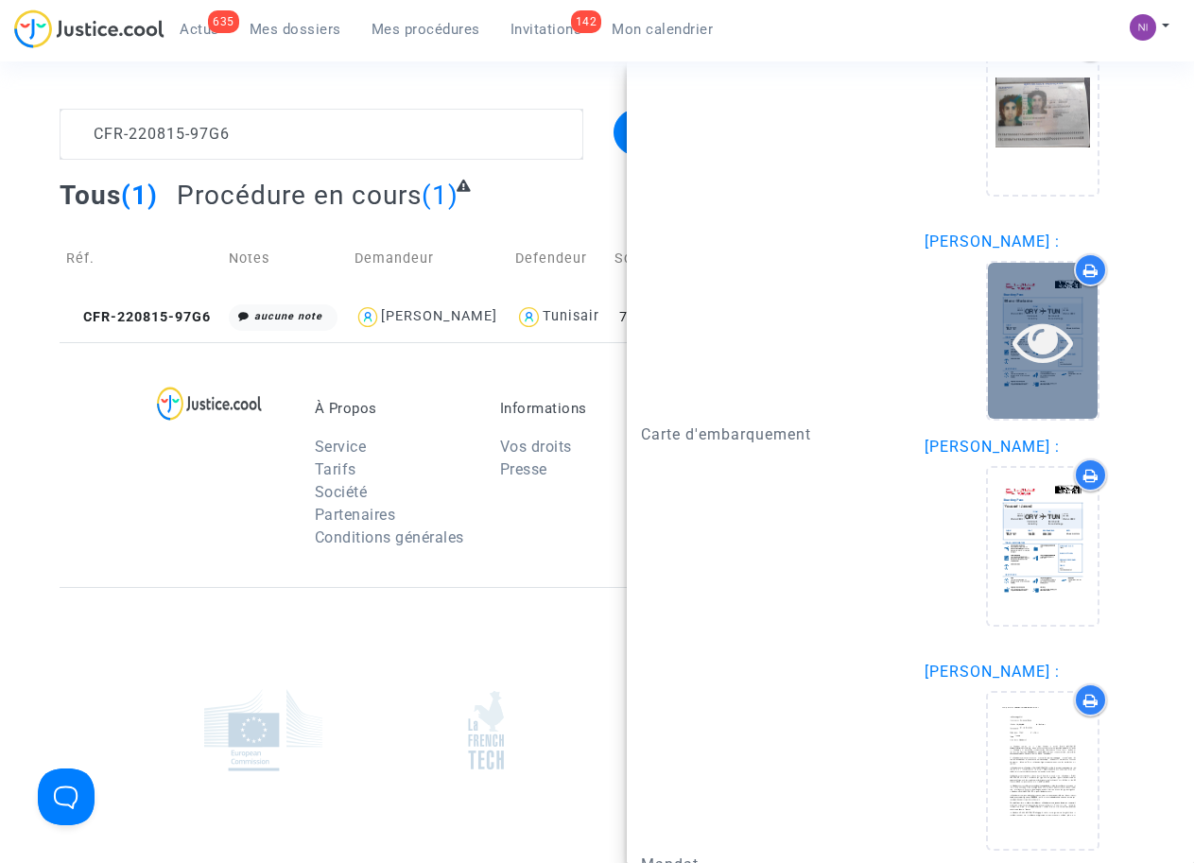
click at [1032, 365] on icon at bounding box center [1042, 341] width 61 height 60
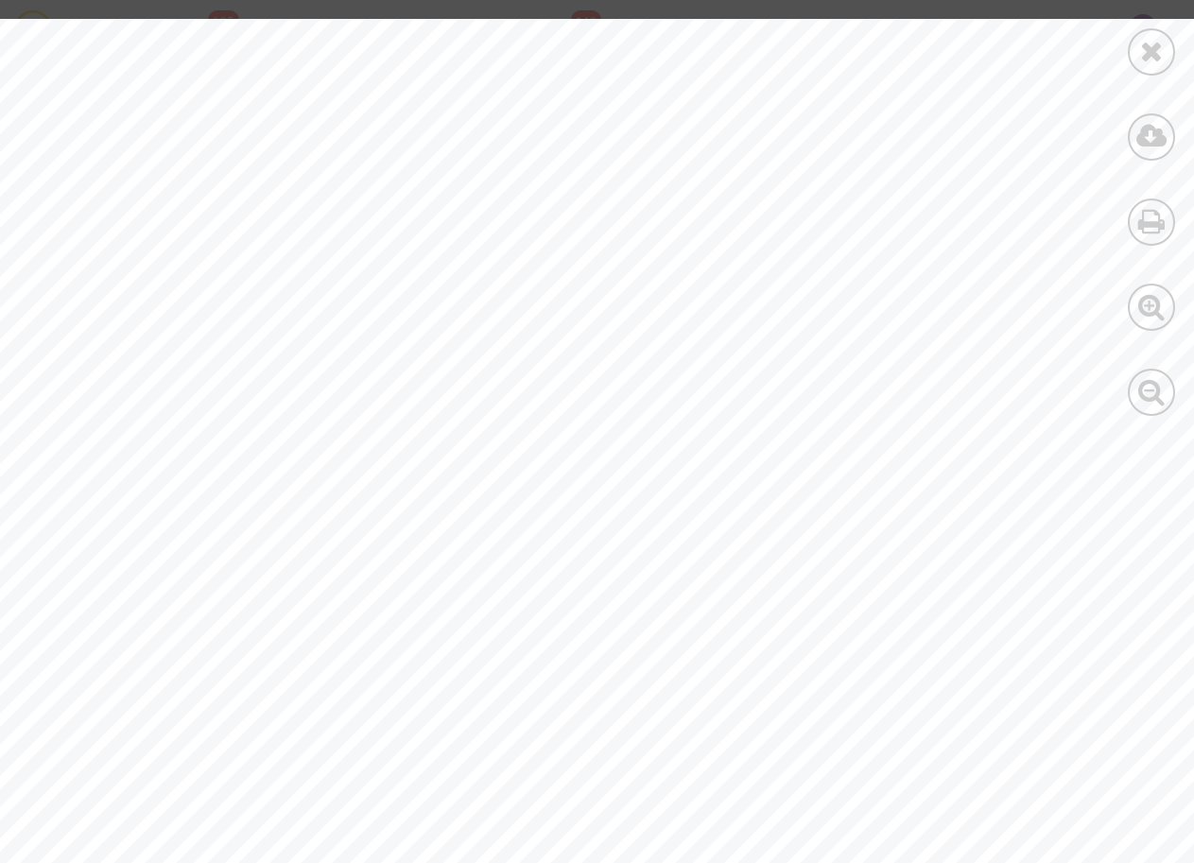
scroll to position [852, 0]
drag, startPoint x: 889, startPoint y: 390, endPoint x: 1036, endPoint y: 385, distance: 146.6
click at [1036, 385] on span "199524882802201" at bounding box center [982, 392] width 191 height 21
drag, startPoint x: 1036, startPoint y: 385, endPoint x: 1005, endPoint y: 387, distance: 31.3
copy span "199524882802"
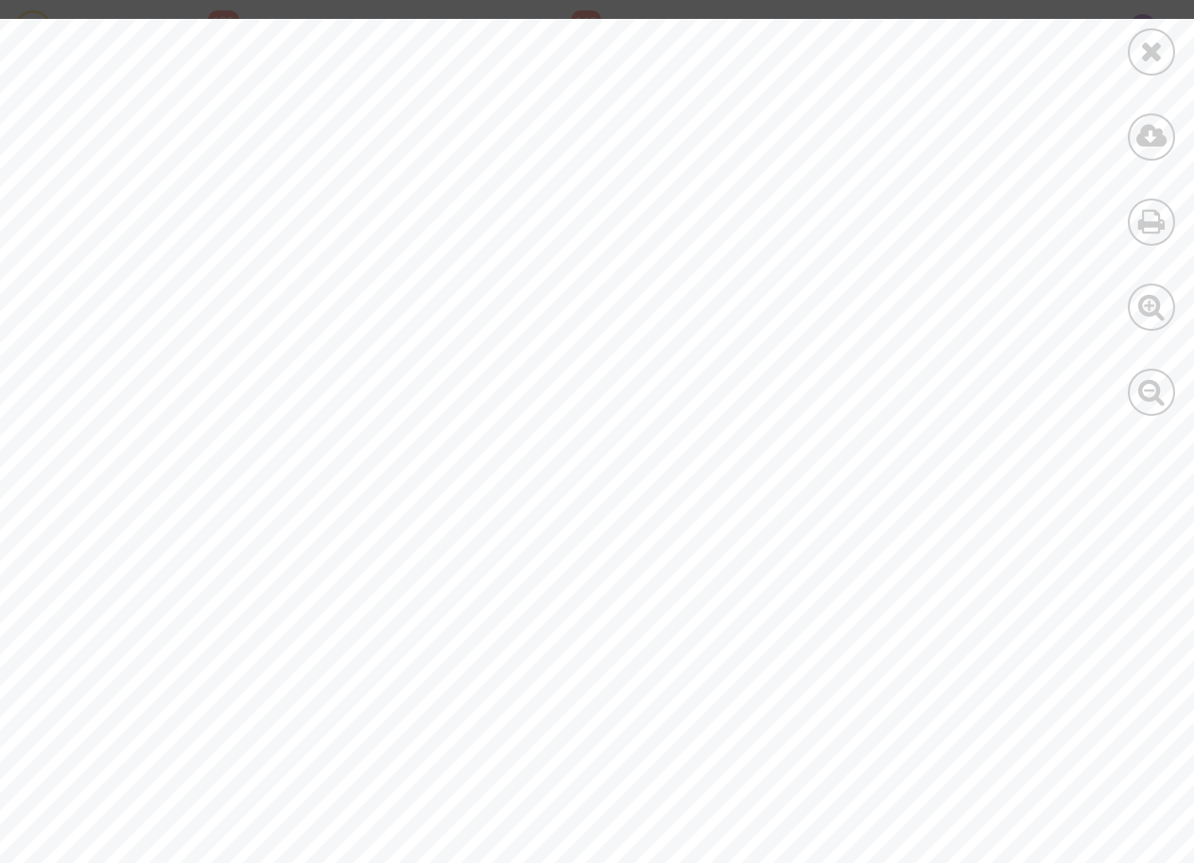
scroll to position [0, 0]
click at [1161, 49] on icon at bounding box center [1152, 51] width 24 height 28
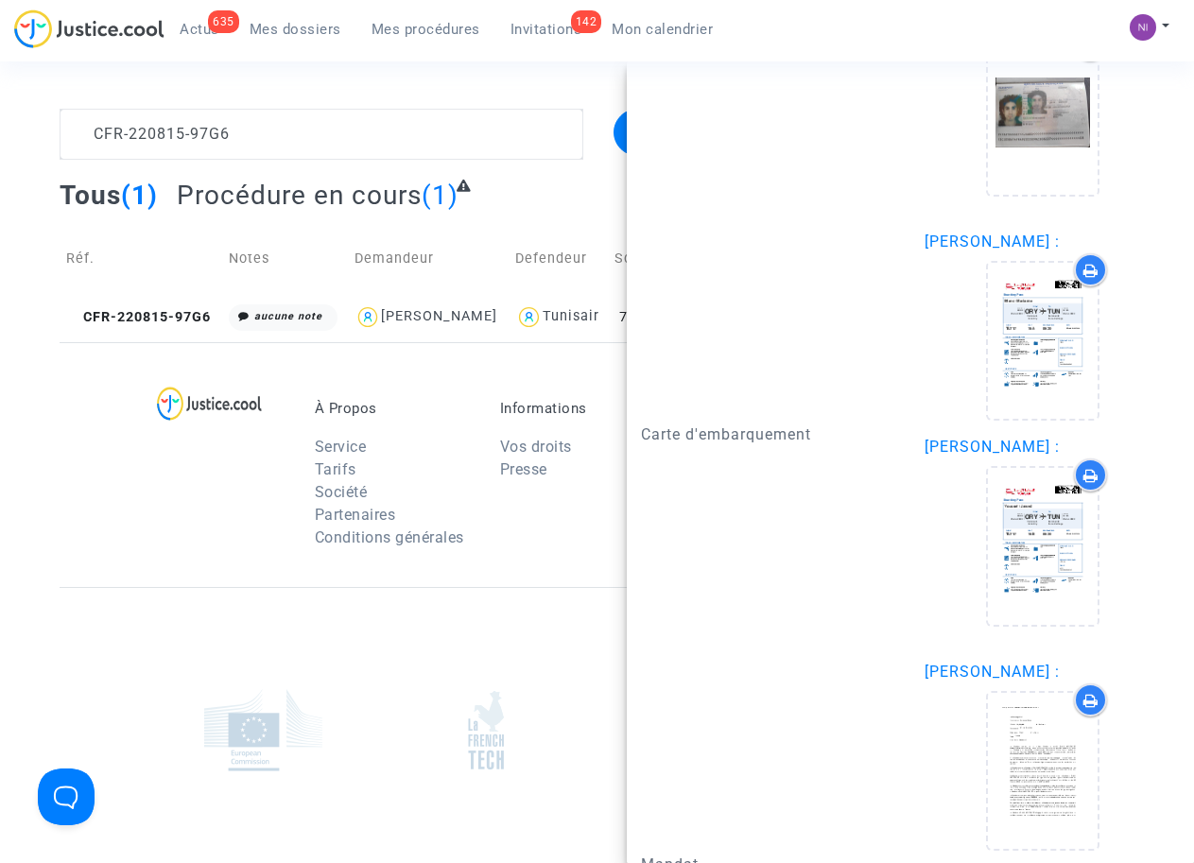
click at [54, 523] on footerbar "À Propos Service Tarifs Société Partenaires Conditions générales Informations V…" at bounding box center [597, 692] width 1194 height 701
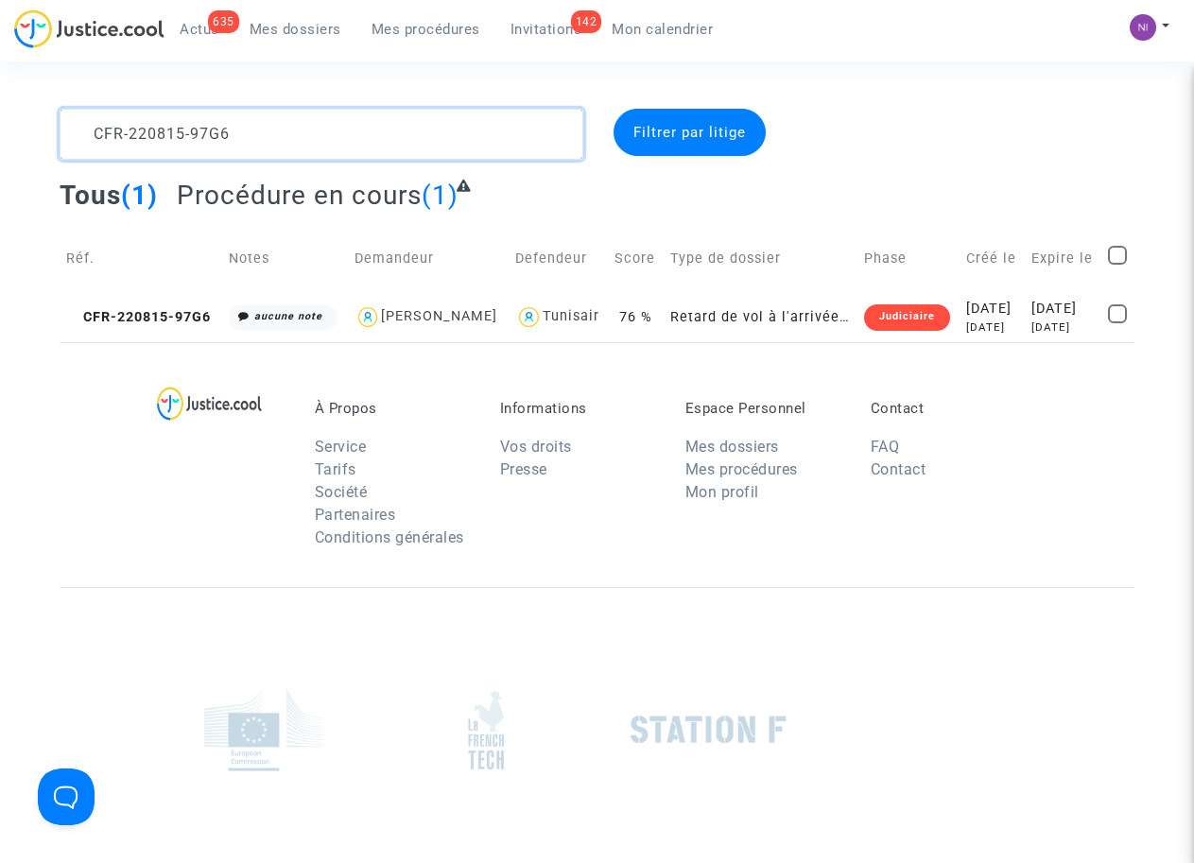
drag, startPoint x: 253, startPoint y: 133, endPoint x: 0, endPoint y: 133, distance: 253.3
click at [0, 133] on div "CFR-220815-97G6 Filtrer par litige Tous (1) Procédure en cours (1) Réf. Notes D…" at bounding box center [597, 225] width 1194 height 233
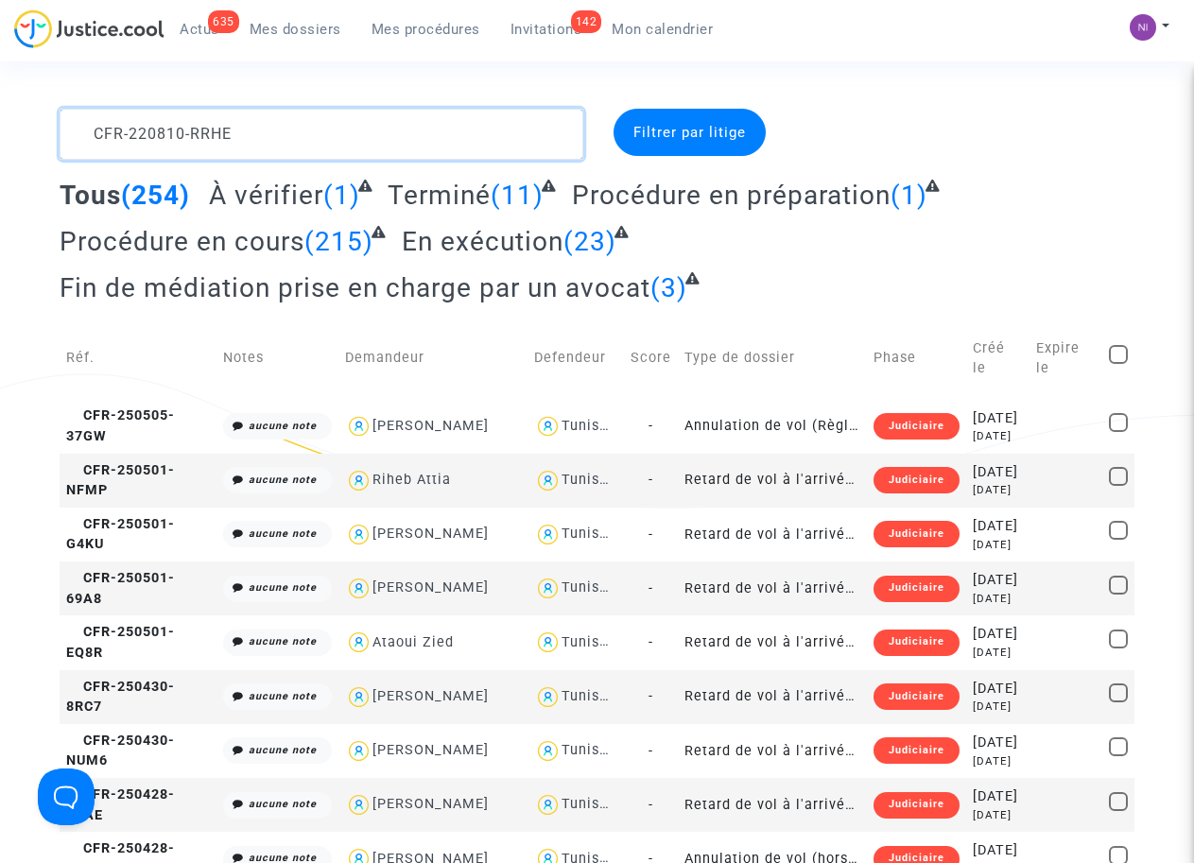
click at [103, 125] on textarea at bounding box center [321, 134] width 523 height 51
click at [94, 125] on textarea at bounding box center [321, 134] width 523 height 51
click at [92, 127] on textarea at bounding box center [321, 134] width 523 height 51
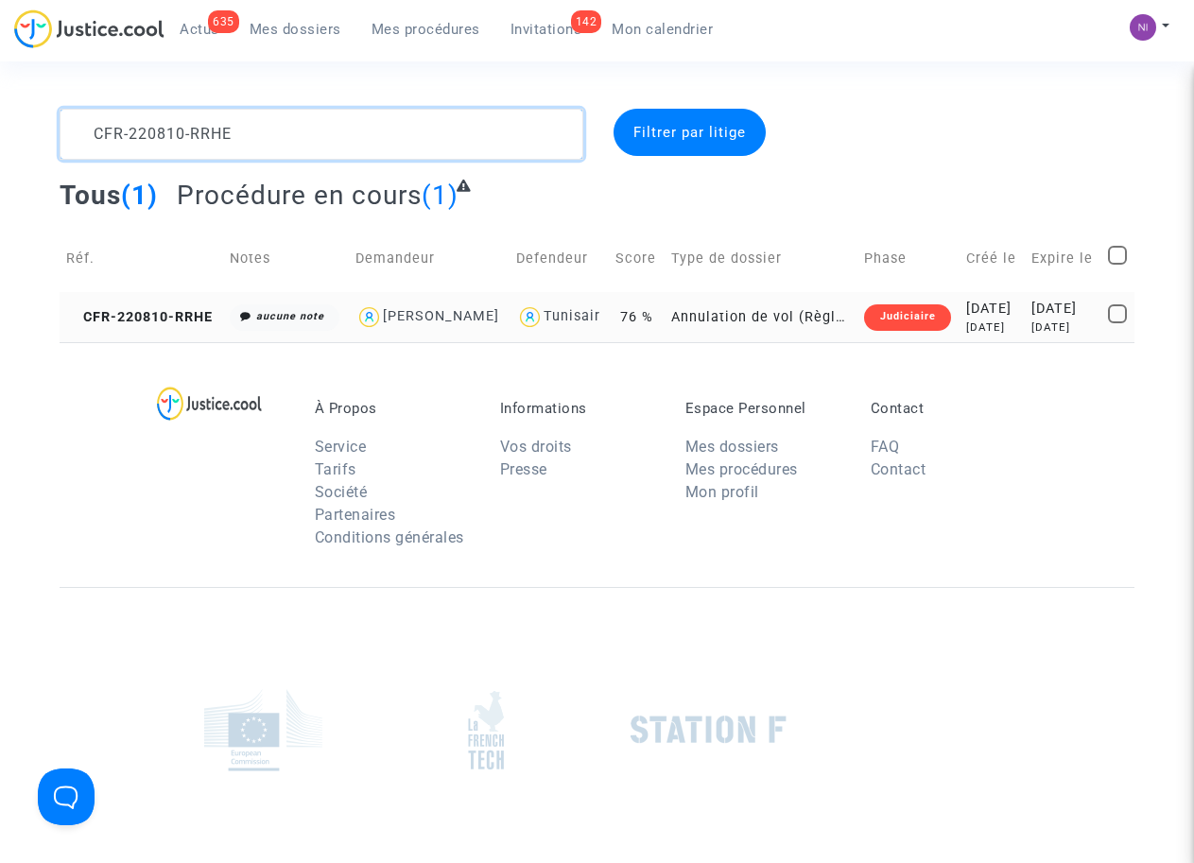
type textarea "CFR-220810-RRHE"
click at [1071, 319] on div "[DATE]" at bounding box center [1062, 309] width 63 height 21
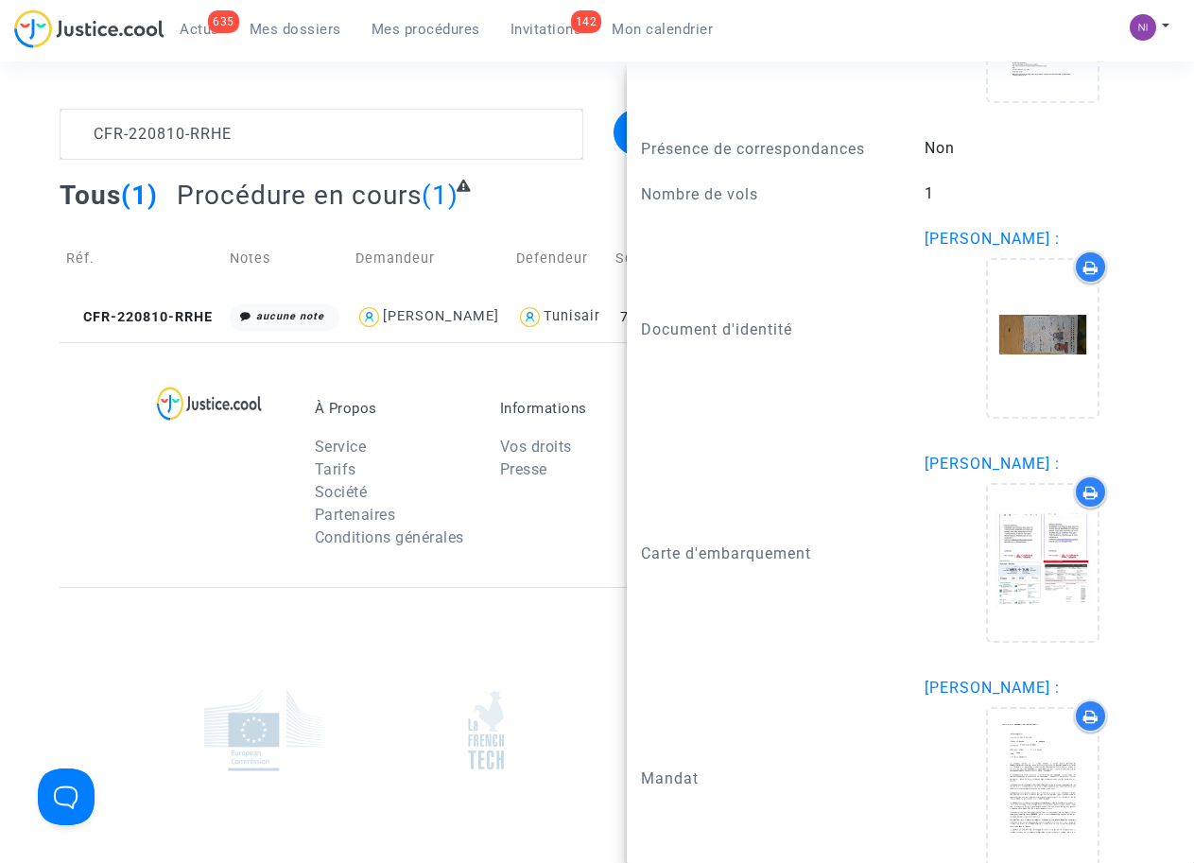
scroll to position [1682, 0]
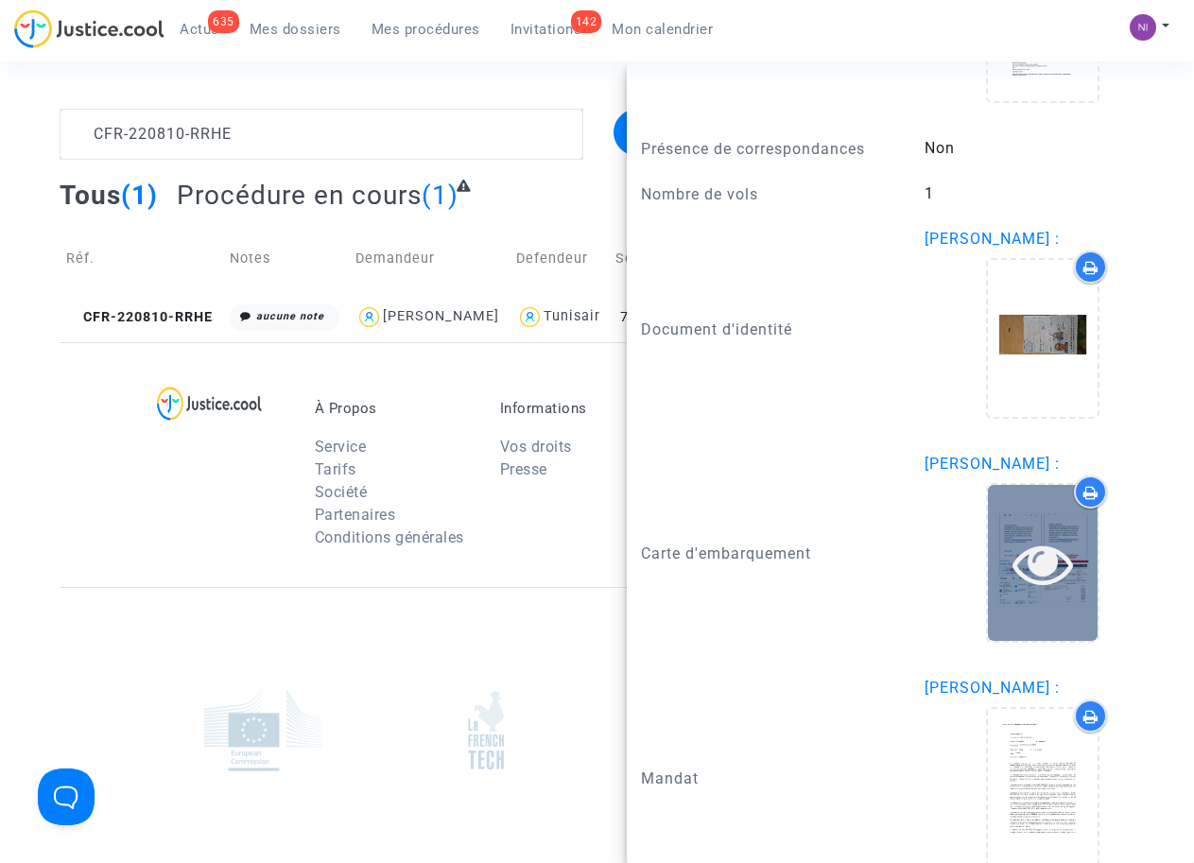
click at [1014, 593] on icon at bounding box center [1042, 563] width 61 height 60
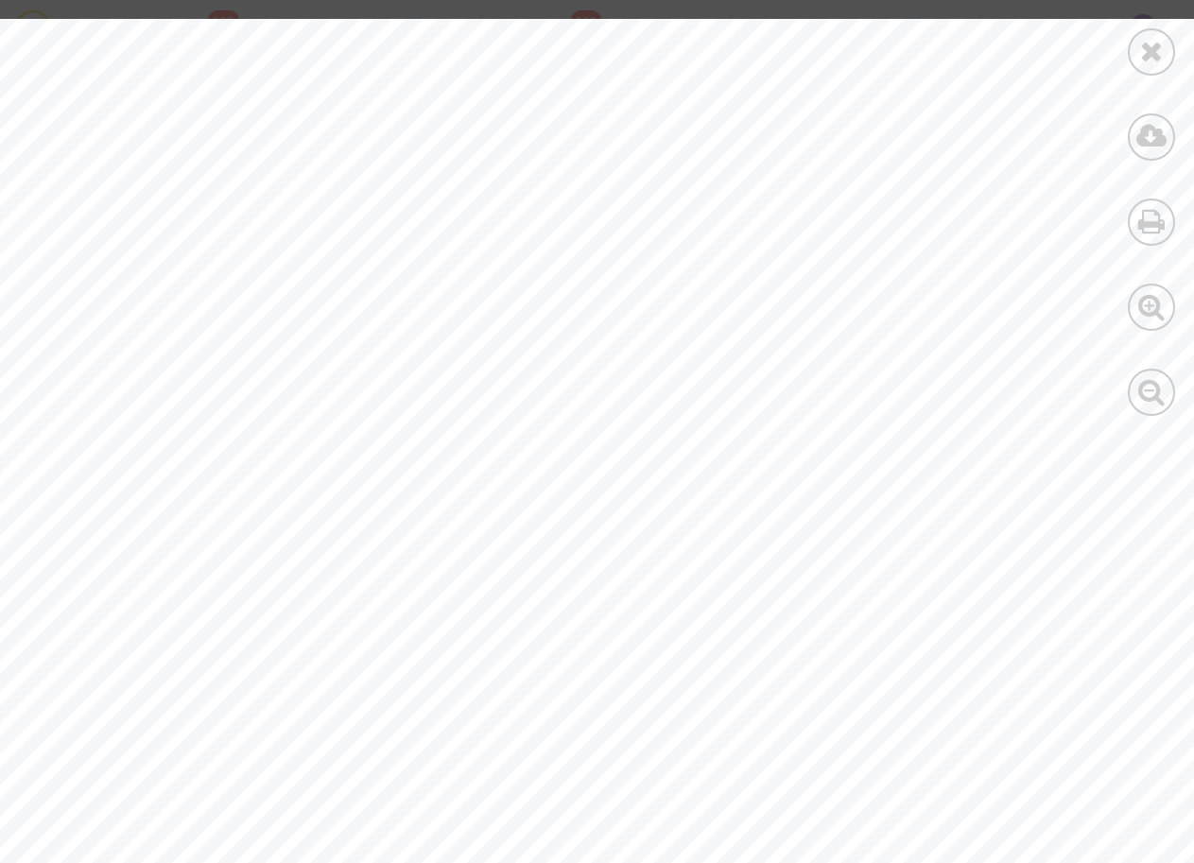
scroll to position [0, 0]
click at [1155, 47] on icon at bounding box center [1152, 51] width 24 height 28
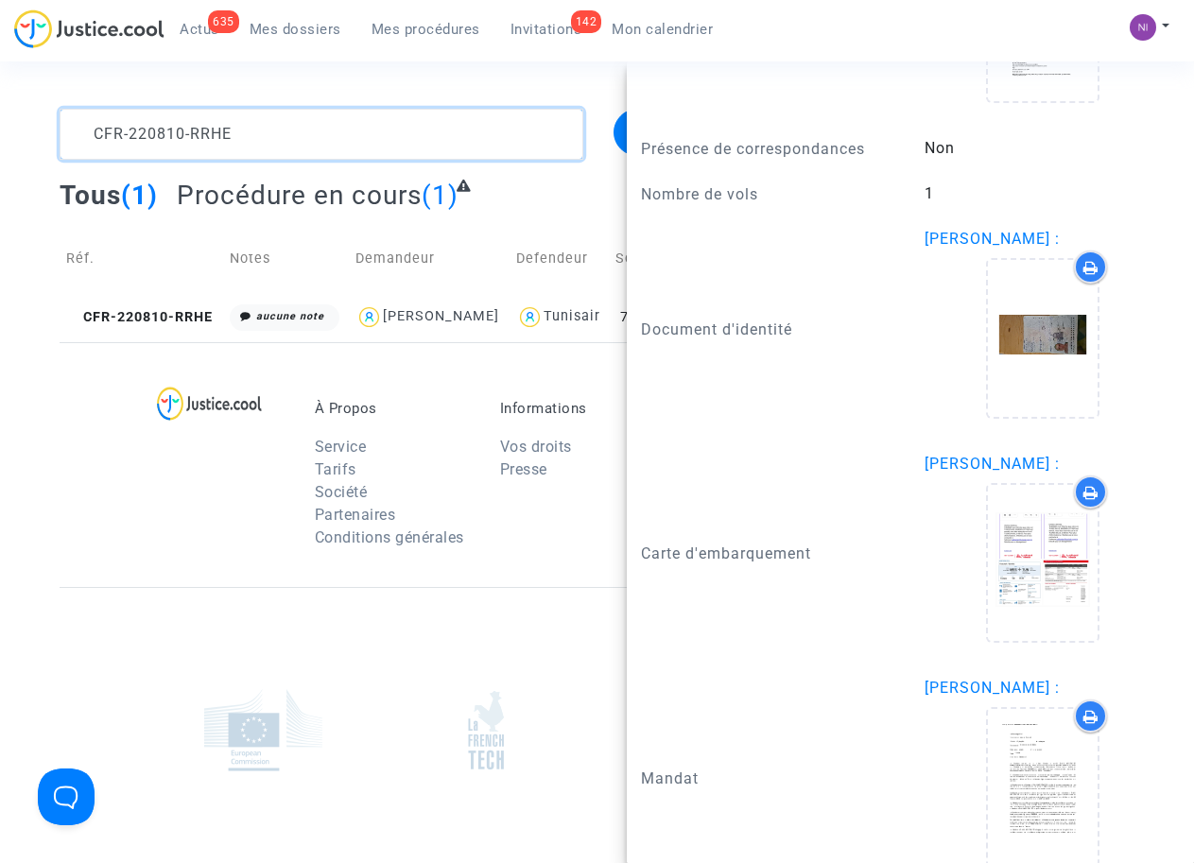
click at [286, 120] on textarea at bounding box center [321, 134] width 523 height 51
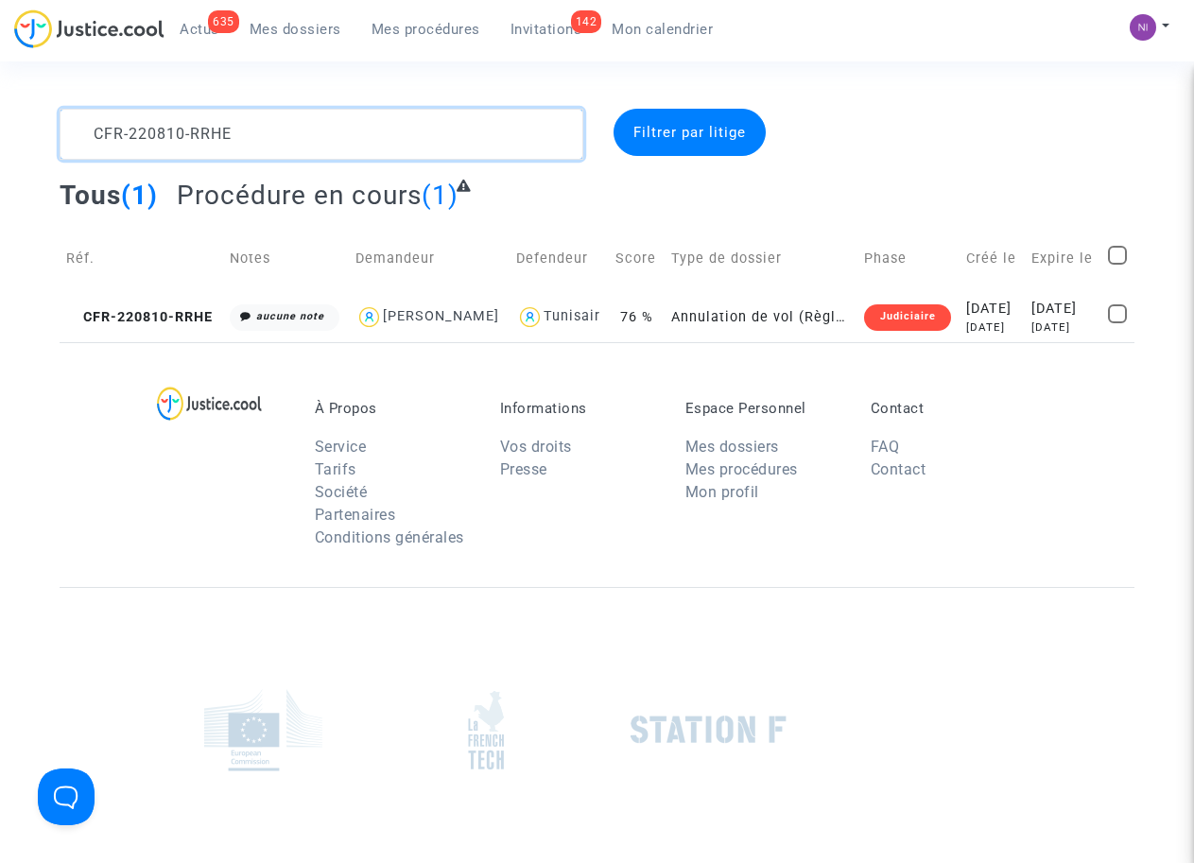
drag, startPoint x: 177, startPoint y: 126, endPoint x: 0, endPoint y: 122, distance: 176.8
click at [0, 122] on div "CFR-220810-RRHE Filtrer par litige Tous (1) Procédure en cours (1) Réf. Notes D…" at bounding box center [597, 225] width 1194 height 233
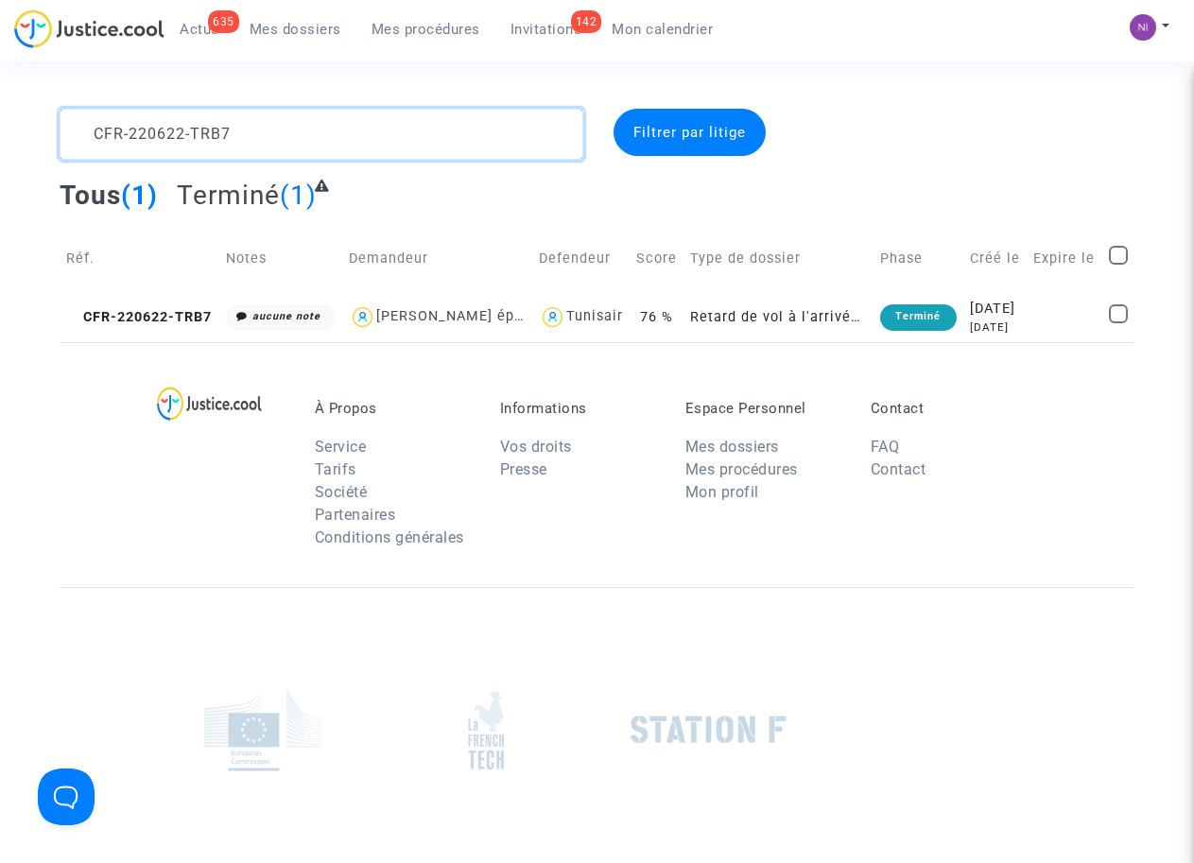
click at [95, 122] on textarea at bounding box center [321, 134] width 523 height 51
type textarea "CFR-220622-TRB7"
click at [1001, 319] on div "[DATE]" at bounding box center [995, 309] width 50 height 21
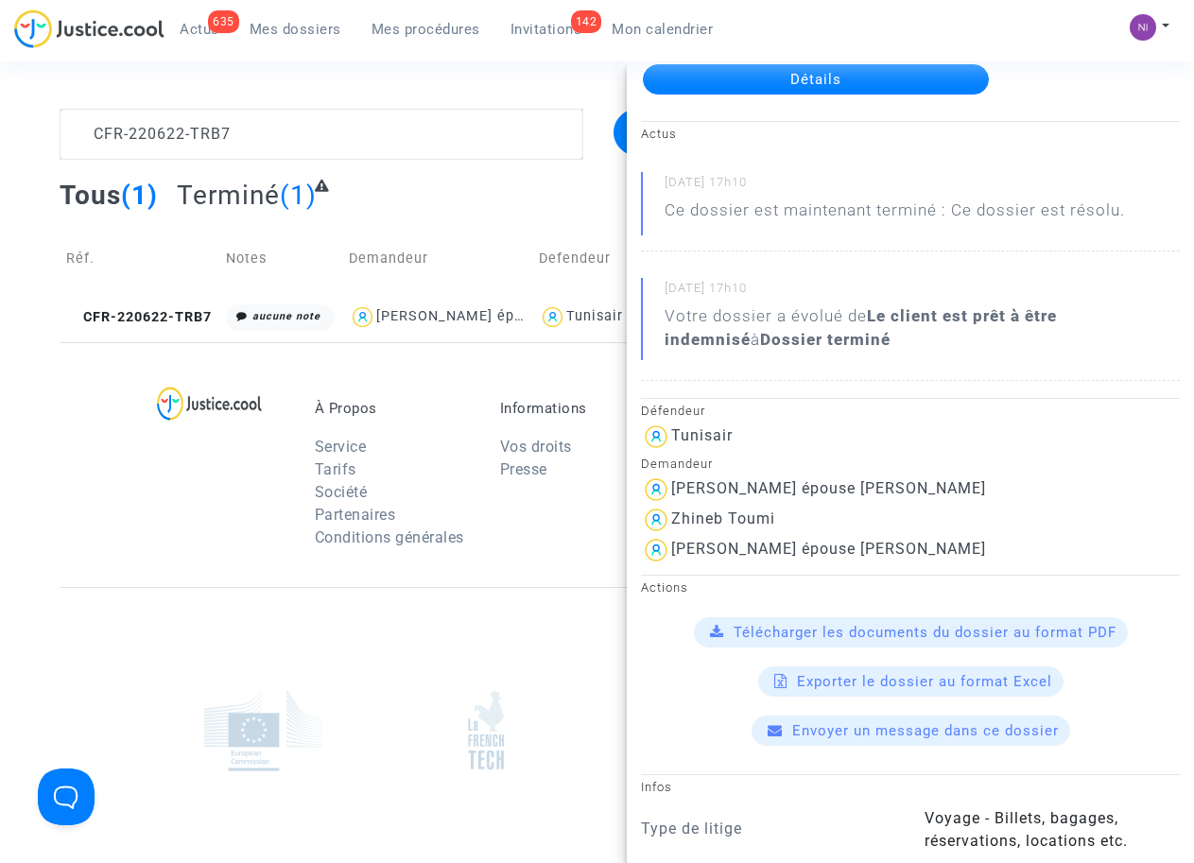
scroll to position [120, 0]
drag, startPoint x: 672, startPoint y: 516, endPoint x: 814, endPoint y: 519, distance: 141.8
click at [814, 519] on div "Zhineb Toumi" at bounding box center [910, 520] width 539 height 30
drag, startPoint x: 807, startPoint y: 519, endPoint x: 749, endPoint y: 511, distance: 58.1
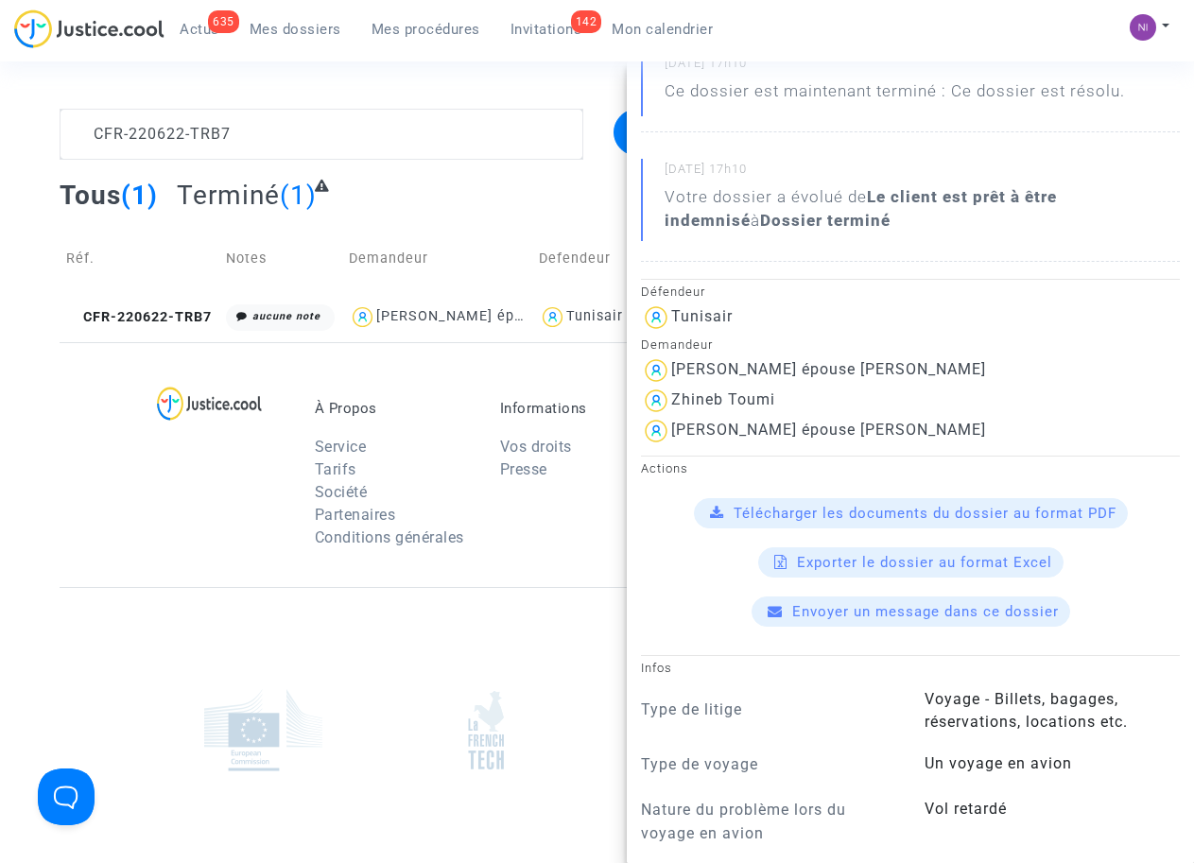
scroll to position [240, 0]
drag, startPoint x: 754, startPoint y: 421, endPoint x: 742, endPoint y: 407, distance: 18.1
click at [755, 418] on span "[PERSON_NAME] épouse [PERSON_NAME]" at bounding box center [828, 374] width 315 height 127
click at [677, 394] on div "Zhineb Toumi" at bounding box center [723, 398] width 104 height 18
drag, startPoint x: 672, startPoint y: 393, endPoint x: 834, endPoint y: 399, distance: 162.6
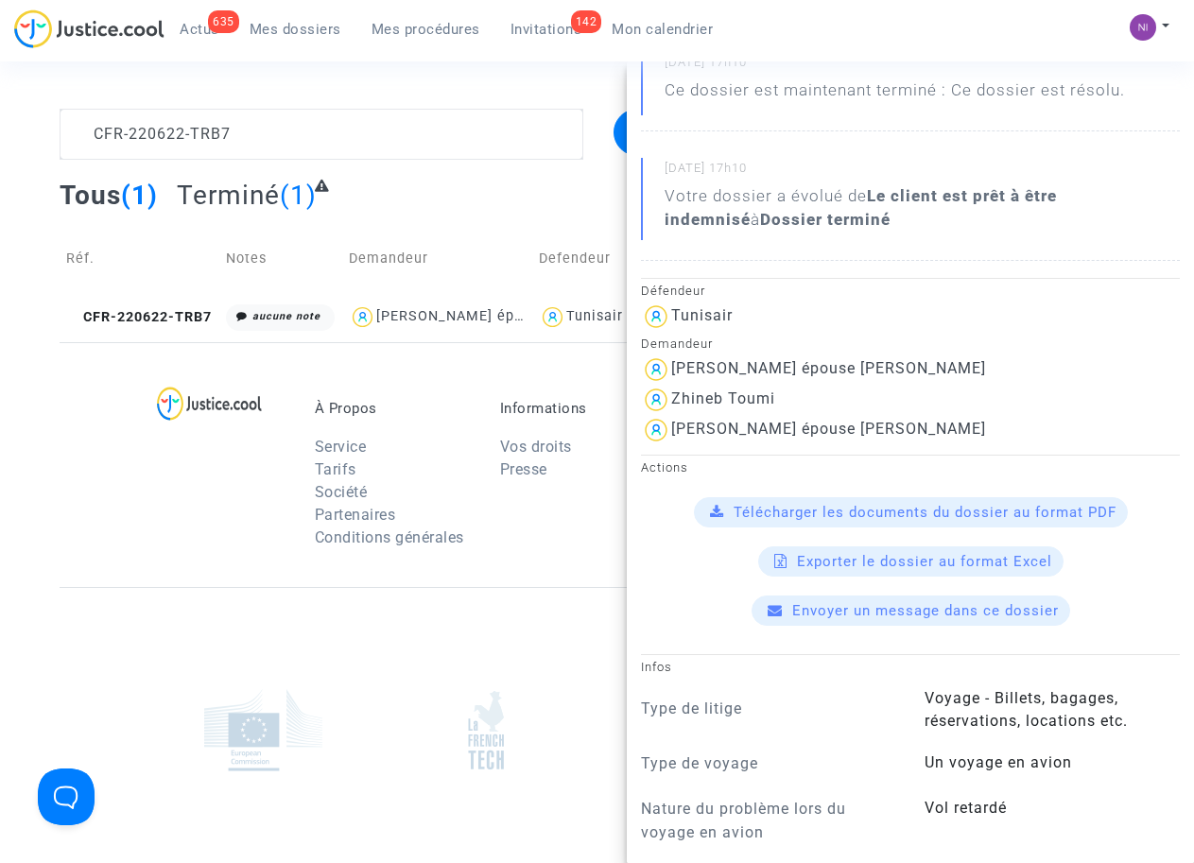
click at [834, 399] on div "Zhineb Toumi" at bounding box center [910, 400] width 539 height 30
drag, startPoint x: 834, startPoint y: 399, endPoint x: 767, endPoint y: 399, distance: 67.1
drag, startPoint x: 675, startPoint y: 423, endPoint x: 955, endPoint y: 429, distance: 280.7
click at [978, 429] on div "[PERSON_NAME] épouse [PERSON_NAME]" at bounding box center [910, 430] width 539 height 30
drag, startPoint x: 955, startPoint y: 429, endPoint x: 834, endPoint y: 429, distance: 121.9
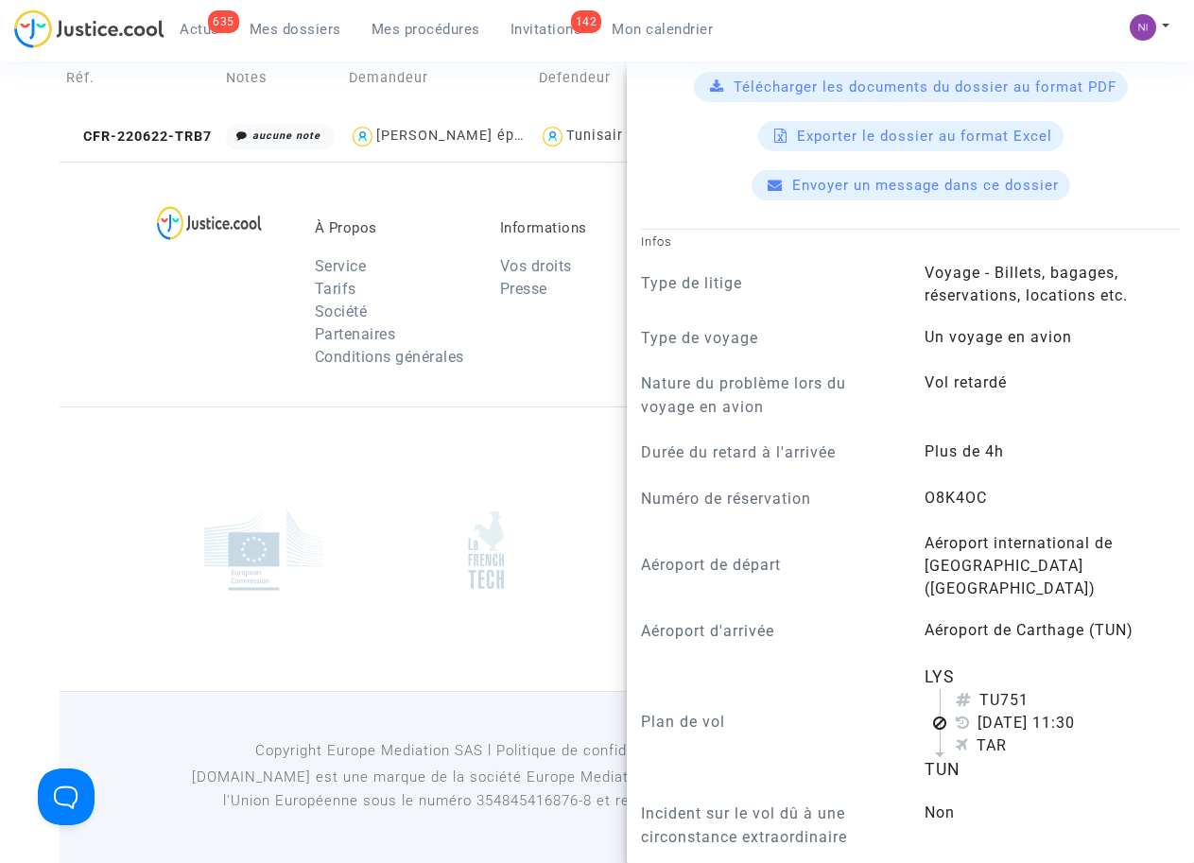
scroll to position [665, 0]
click at [165, 331] on div at bounding box center [226, 298] width 148 height 159
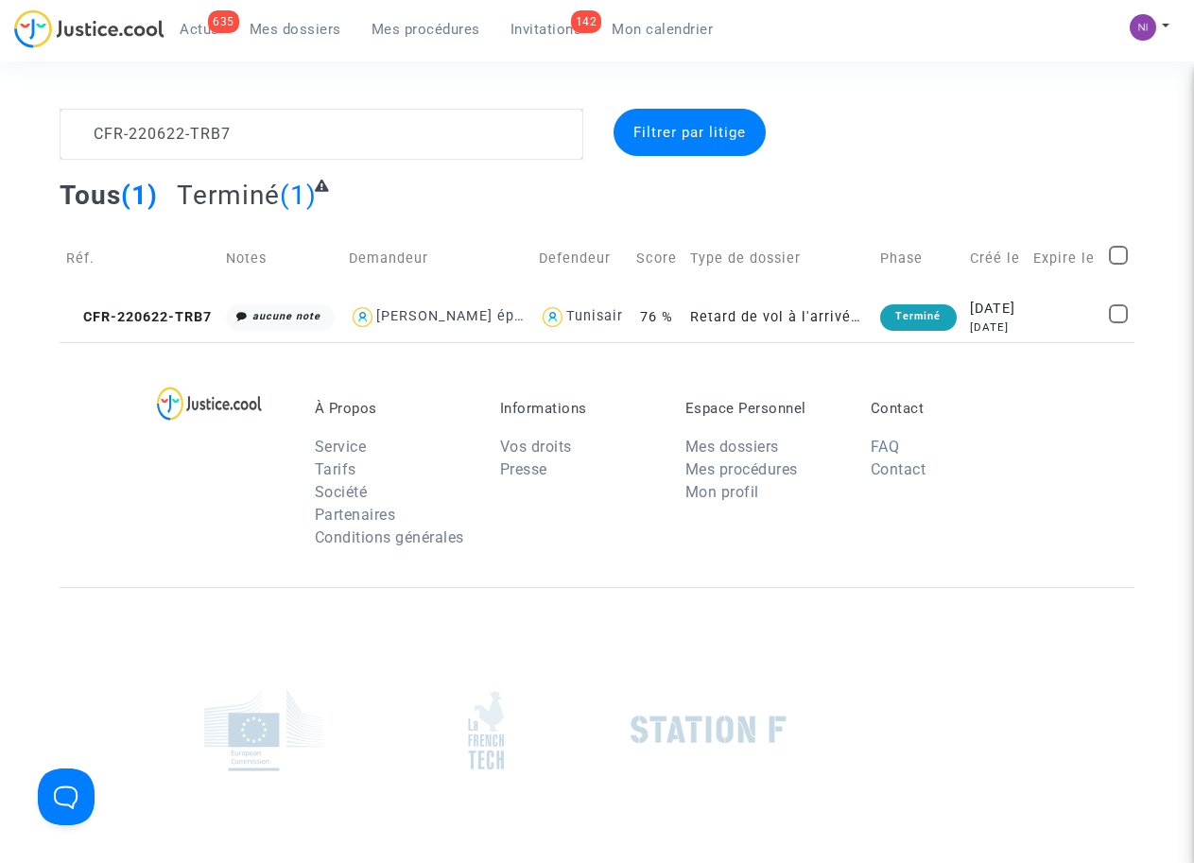
scroll to position [0, 0]
drag, startPoint x: 265, startPoint y: 135, endPoint x: 0, endPoint y: 106, distance: 266.2
click at [0, 106] on section "CFR-220622-TRB7 Filtrer par litige Tous (1) Terminé (1) Réf. Notes Demandeur De…" at bounding box center [597, 521] width 1194 height 1043
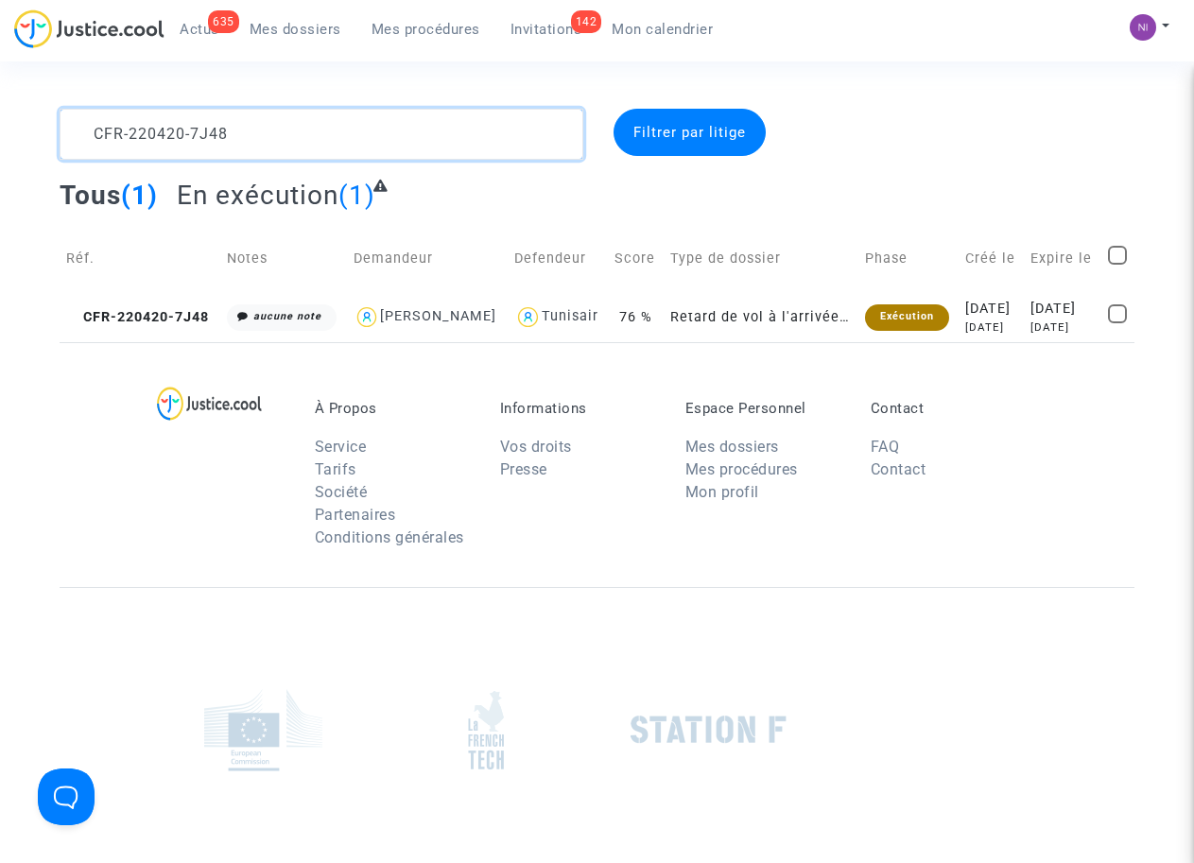
click at [98, 131] on textarea at bounding box center [321, 134] width 523 height 51
type textarea "CFR-220420-7J48"
click at [1058, 309] on div "[DATE]" at bounding box center [1061, 309] width 63 height 21
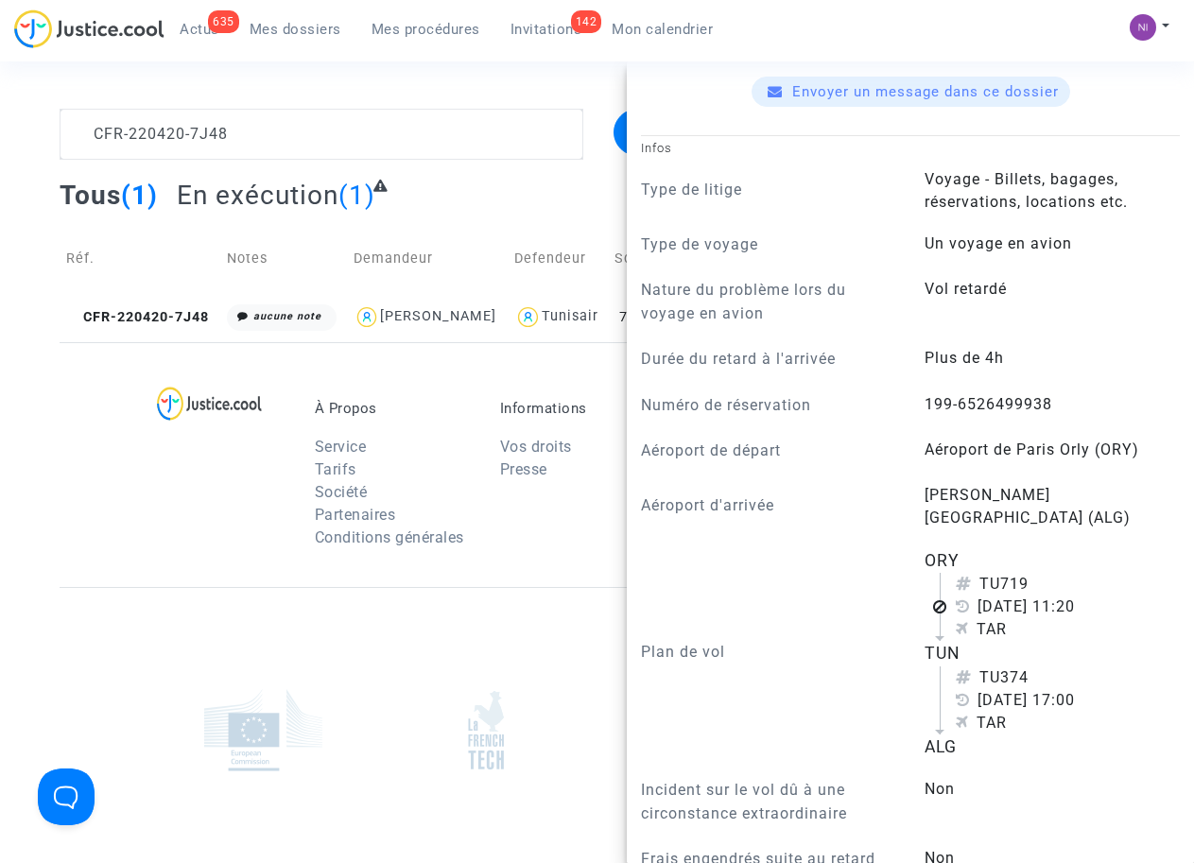
scroll to position [721, 0]
drag, startPoint x: 912, startPoint y: 399, endPoint x: 1050, endPoint y: 401, distance: 138.0
click at [1050, 401] on div "199-6526499938" at bounding box center [1052, 406] width 284 height 26
drag, startPoint x: 1050, startPoint y: 402, endPoint x: 990, endPoint y: 395, distance: 59.9
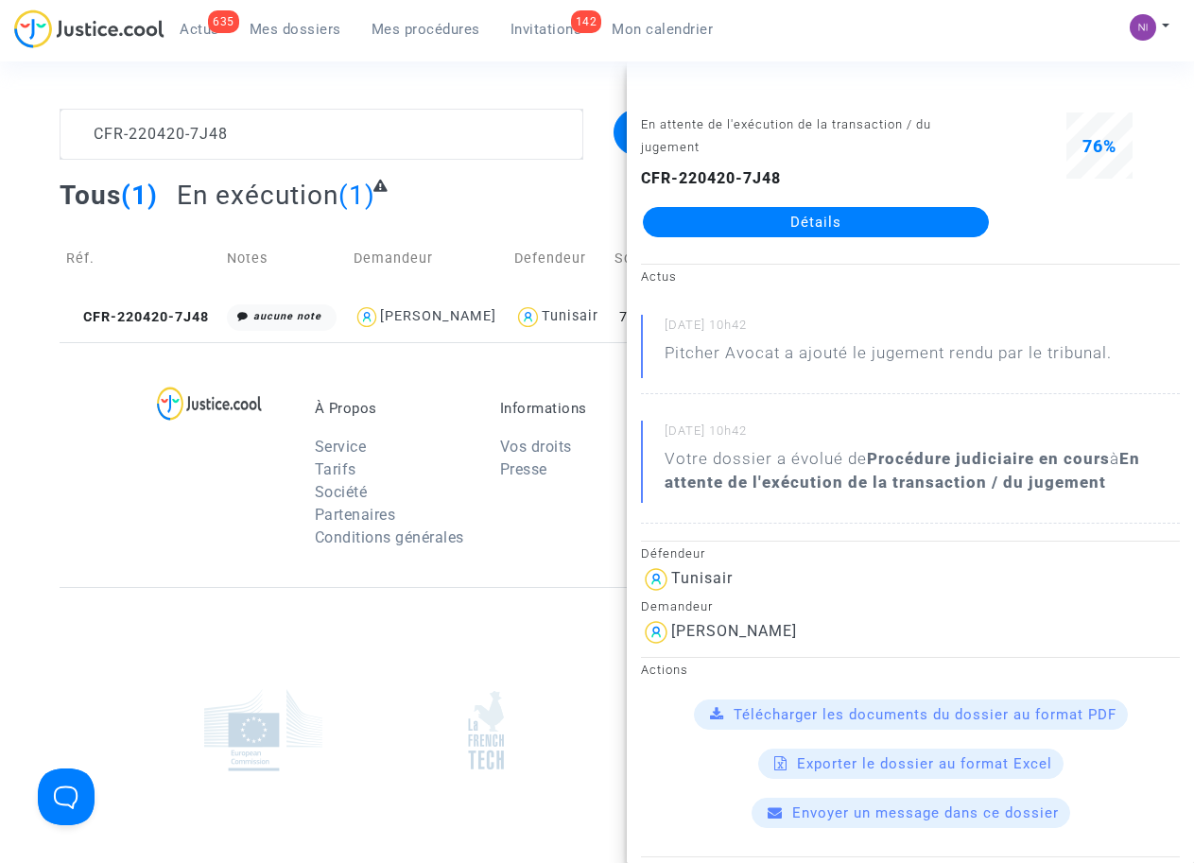
scroll to position [0, 0]
click at [321, 116] on textarea at bounding box center [321, 134] width 523 height 51
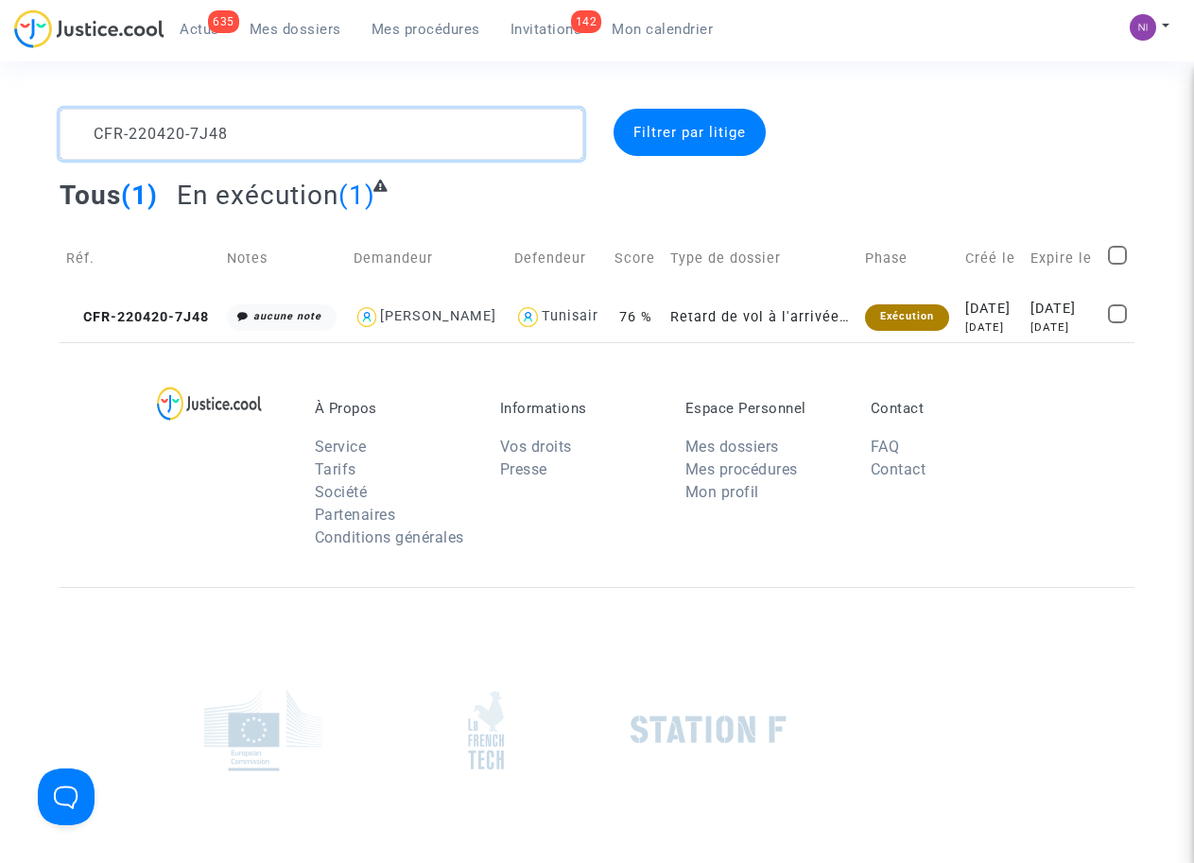
drag, startPoint x: 76, startPoint y: 129, endPoint x: 0, endPoint y: 117, distance: 76.6
click at [0, 117] on div "CFR-220420-7J48 Filtrer par litige Tous (1) En exécution (1) Réf. Notes Demande…" at bounding box center [597, 225] width 1194 height 233
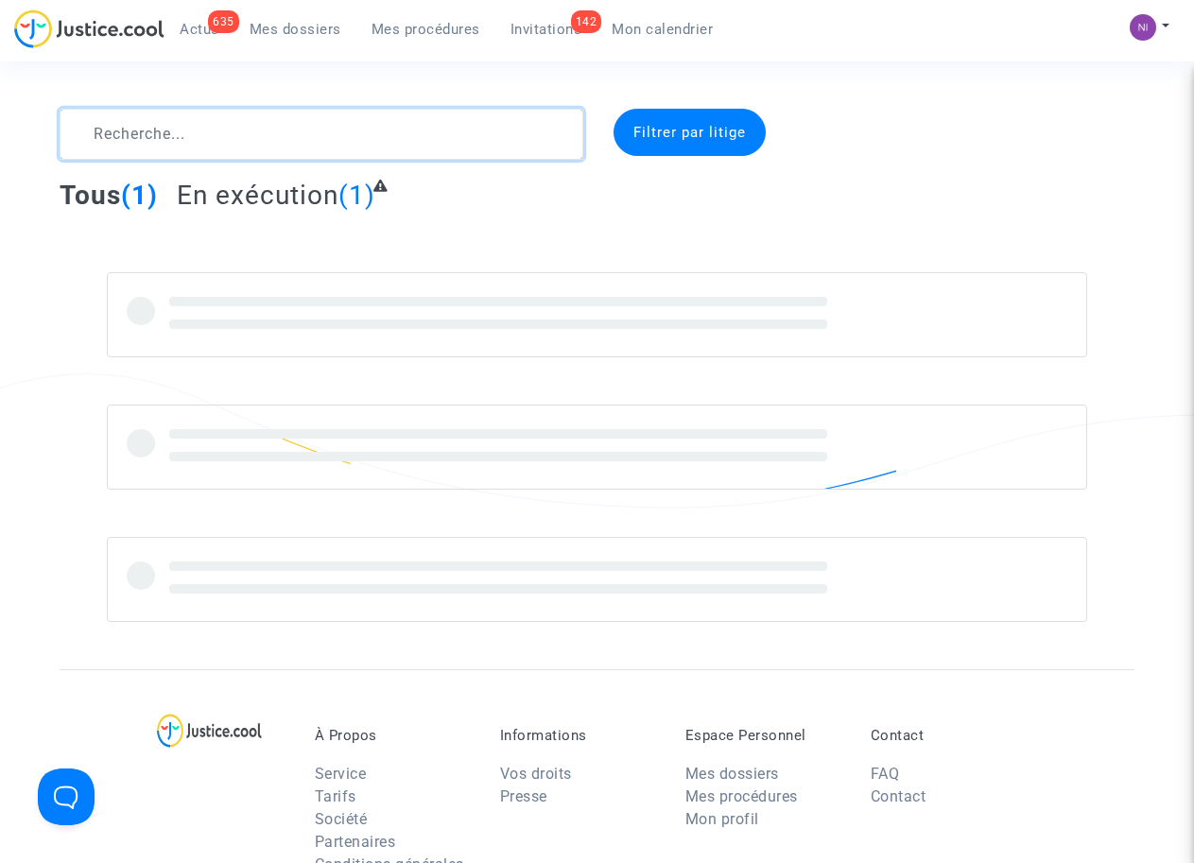
type textarea "CFR-220420-7J48"
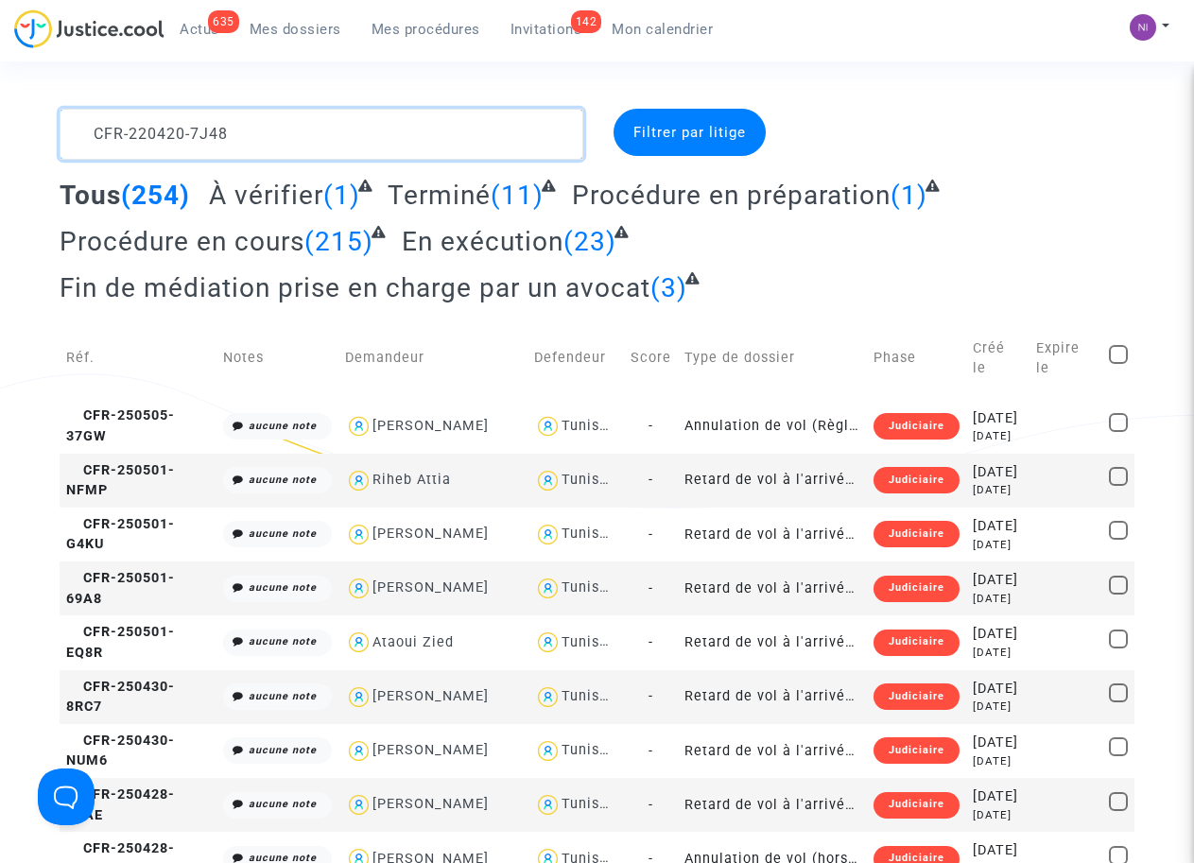
click at [84, 131] on textarea at bounding box center [321, 134] width 523 height 51
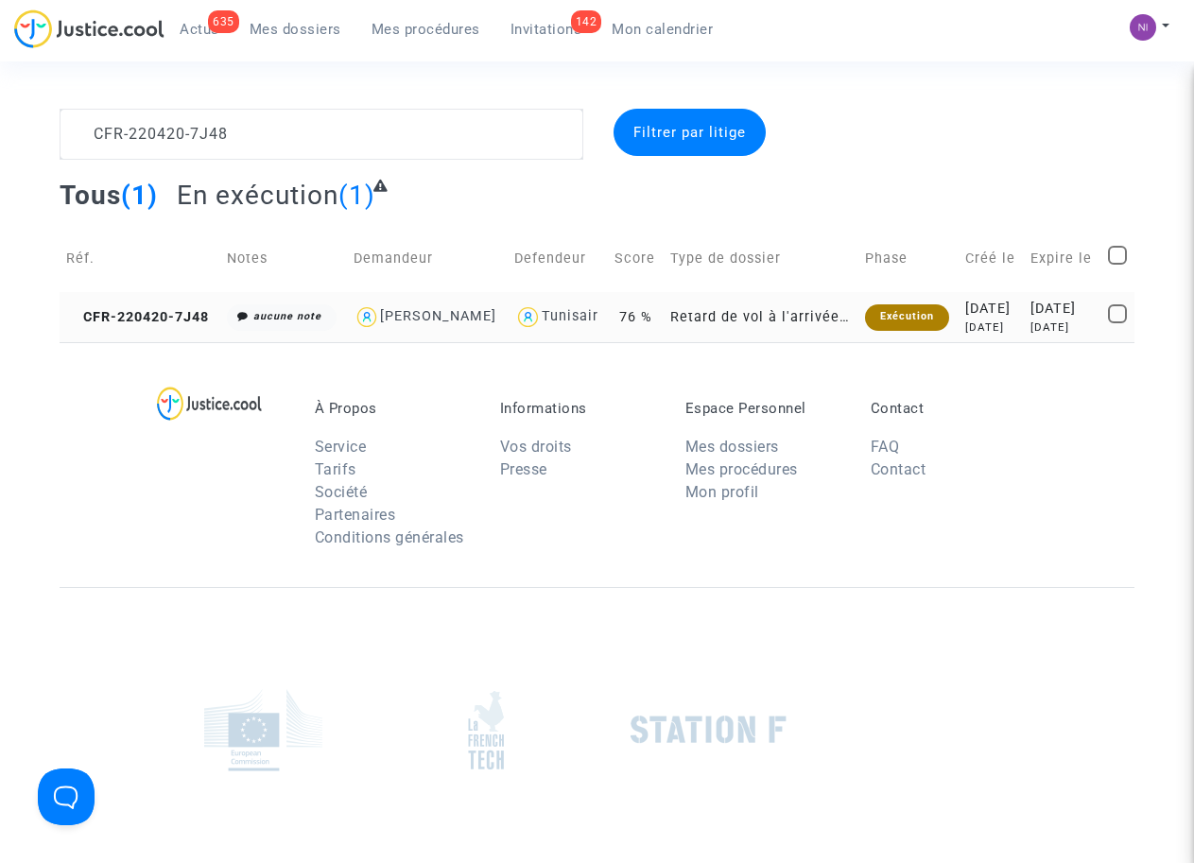
click at [1041, 316] on div "[DATE]" at bounding box center [1061, 309] width 63 height 21
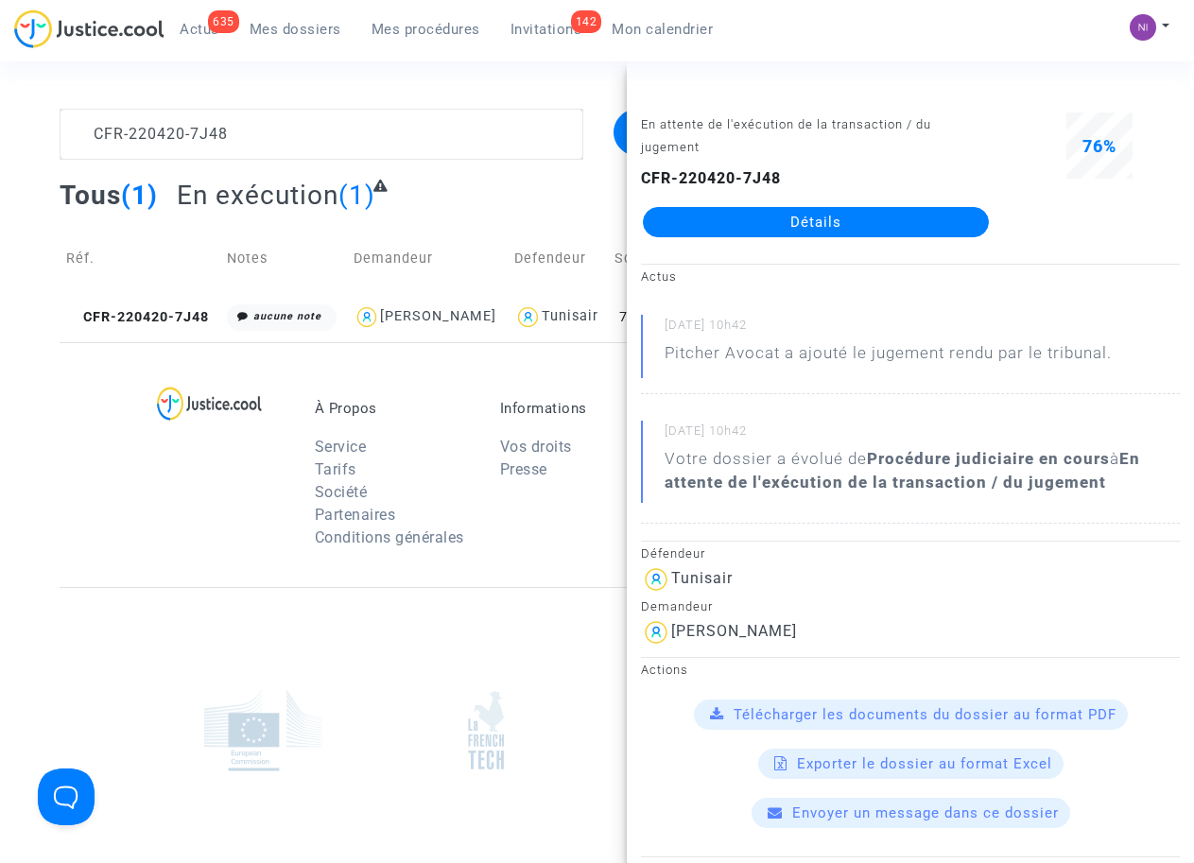
click at [336, 619] on div at bounding box center [597, 729] width 1075 height 284
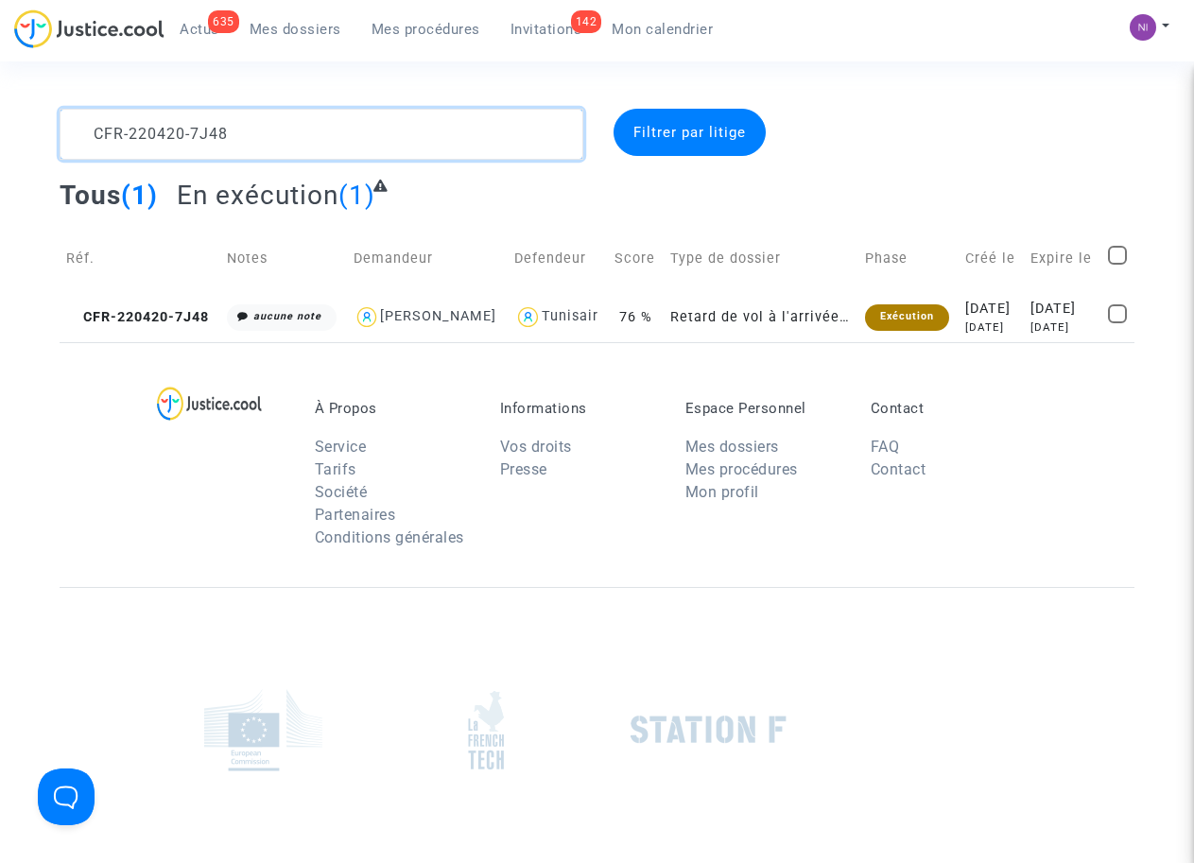
drag, startPoint x: 232, startPoint y: 137, endPoint x: 0, endPoint y: 138, distance: 231.5
click at [0, 138] on div "CFR-220420-7J48 Filtrer par litige Tous (1) En exécution (1) Réf. Notes Demande…" at bounding box center [597, 225] width 1194 height 233
type textarea "CFR-220307-JFGG"
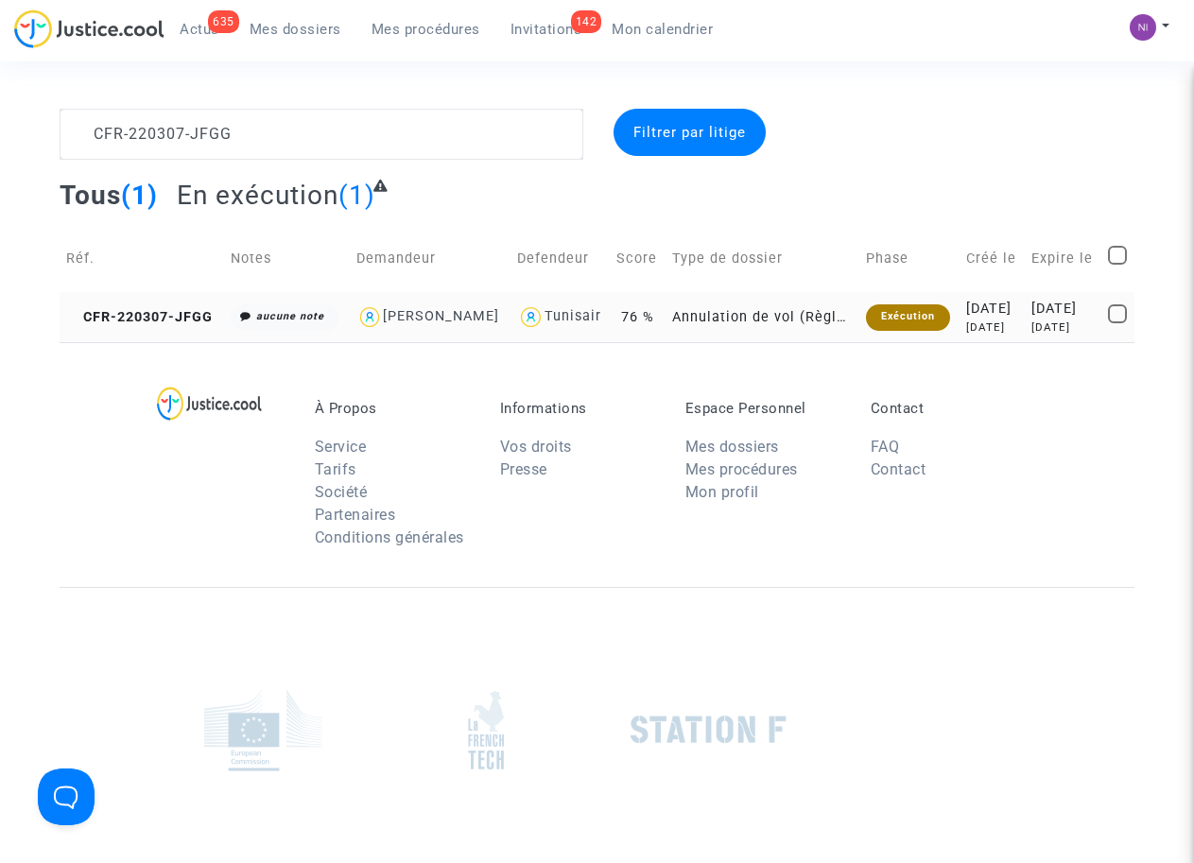
click at [1031, 327] on div "[DATE]" at bounding box center [1062, 327] width 63 height 16
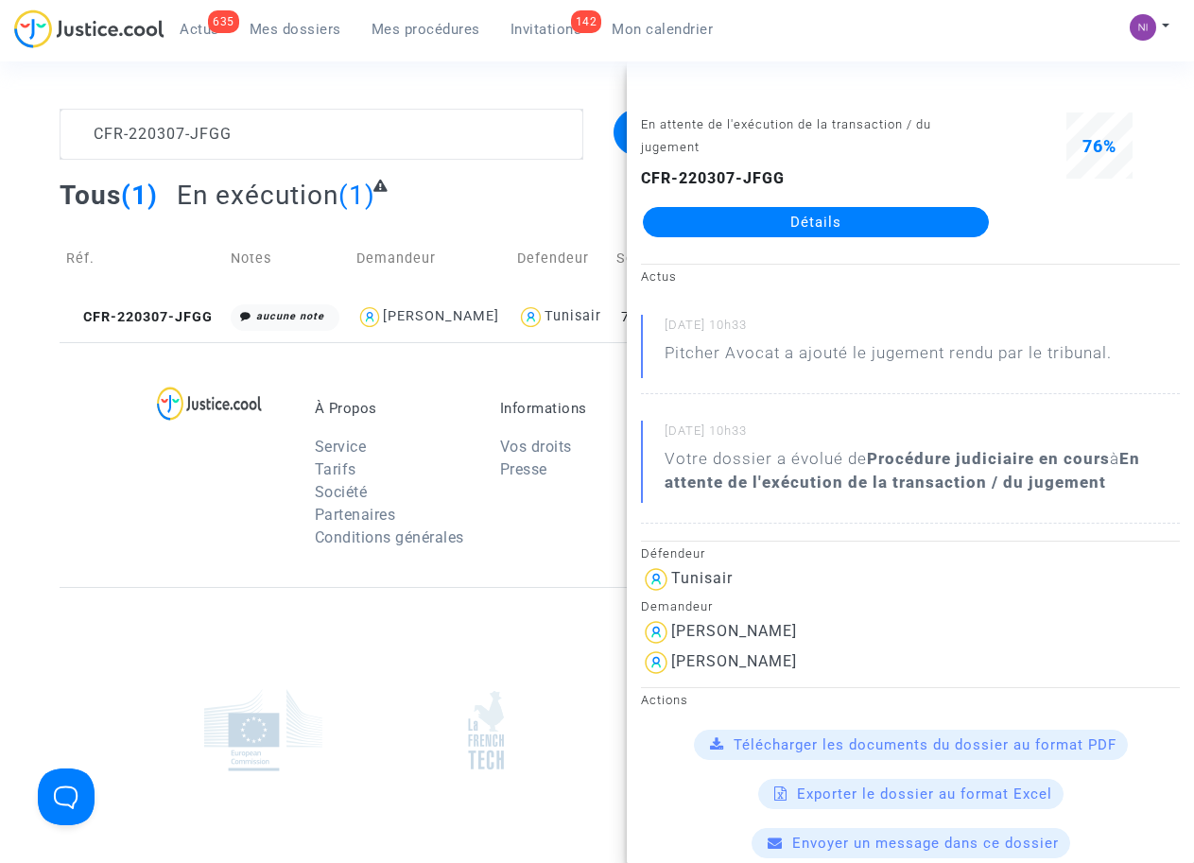
drag, startPoint x: 673, startPoint y: 659, endPoint x: 895, endPoint y: 661, distance: 222.1
click at [895, 661] on div "[PERSON_NAME]" at bounding box center [910, 662] width 539 height 30
drag, startPoint x: 866, startPoint y: 666, endPoint x: 757, endPoint y: 669, distance: 108.7
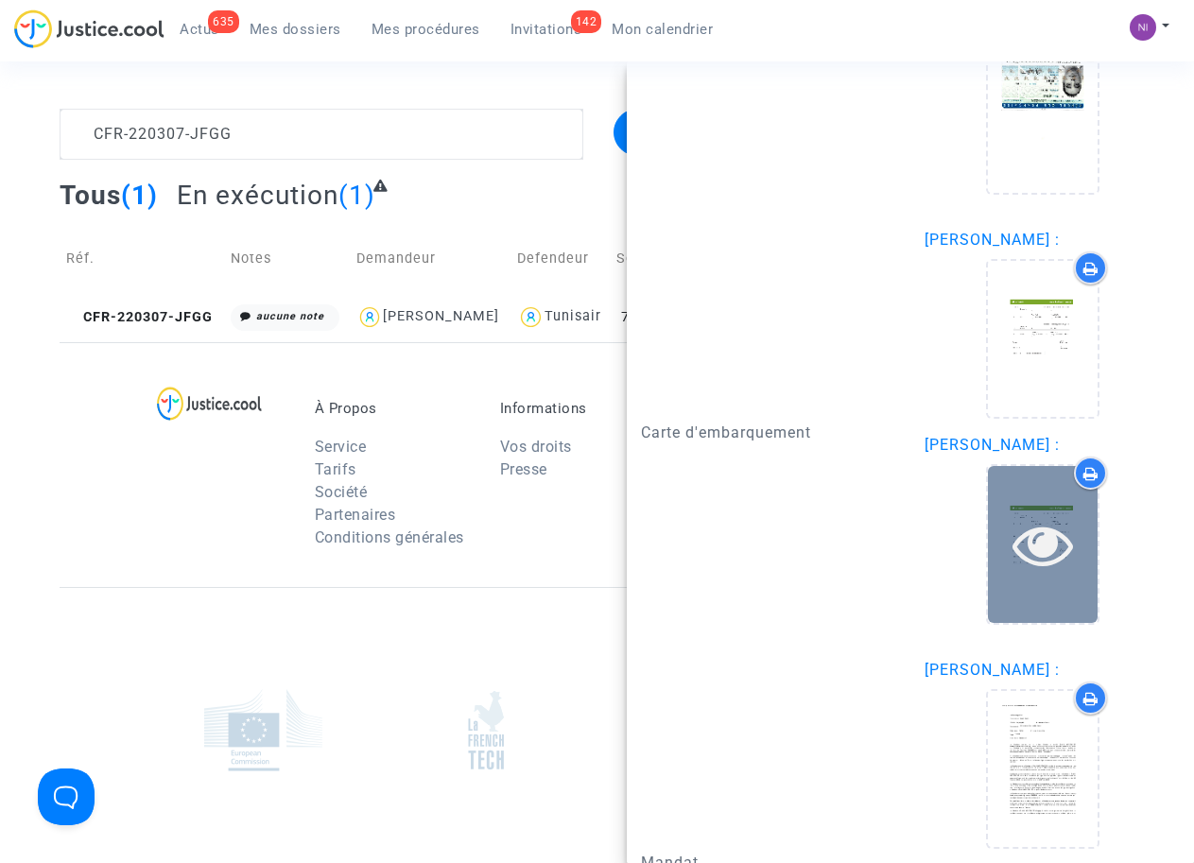
scroll to position [2043, 0]
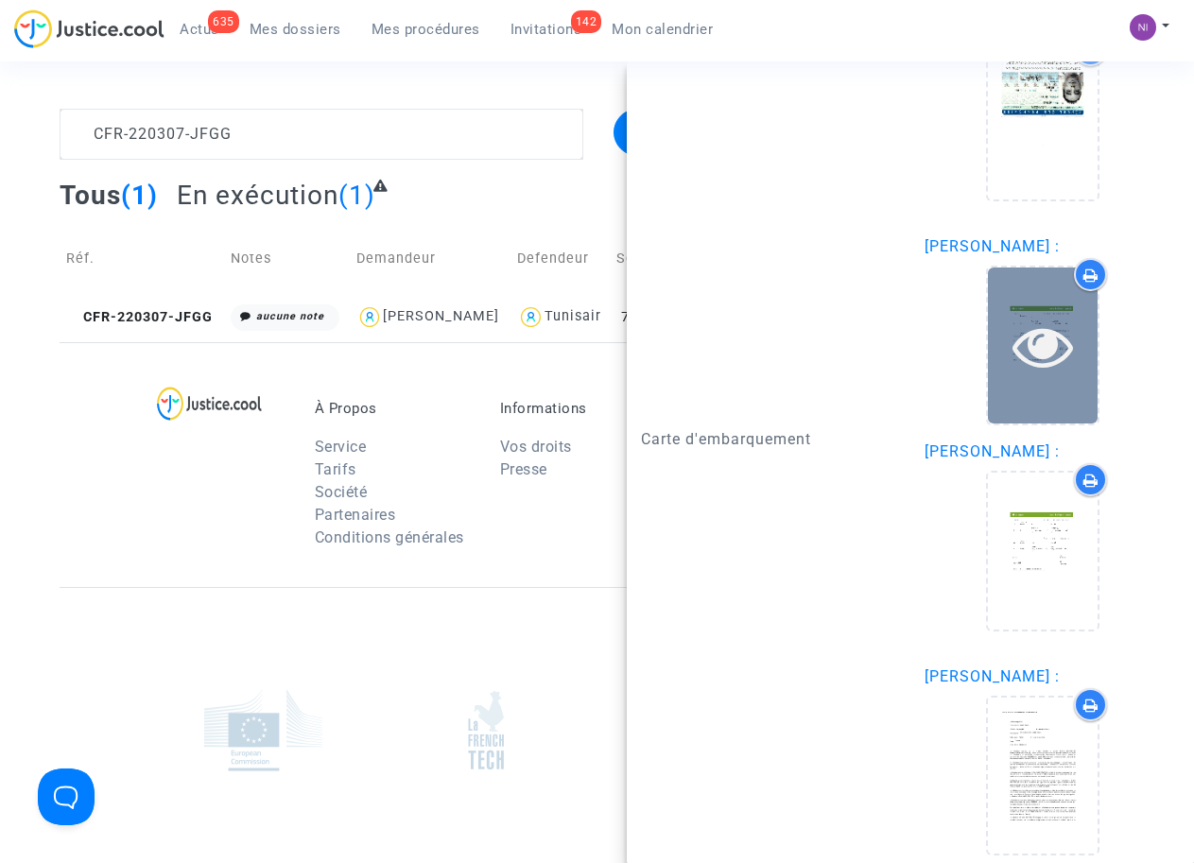
click at [1027, 368] on icon at bounding box center [1042, 346] width 61 height 60
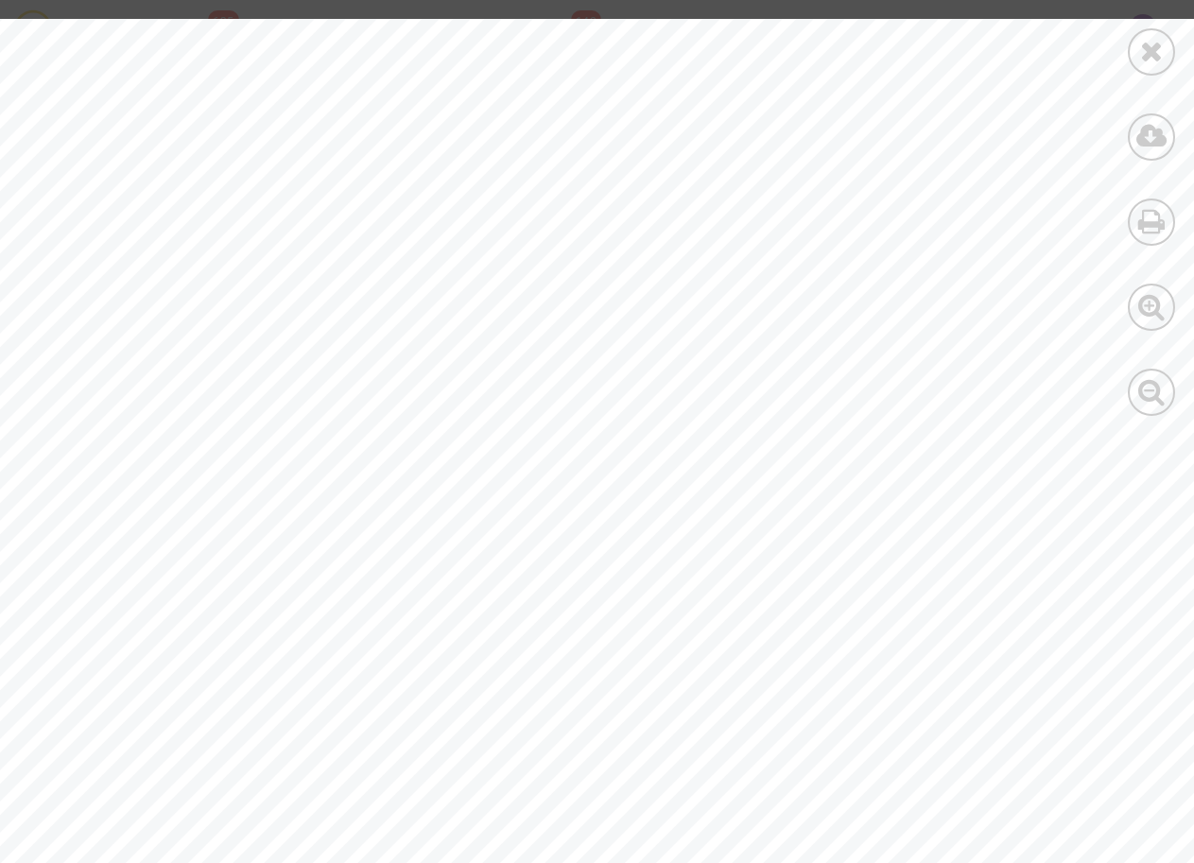
scroll to position [487, 0]
drag, startPoint x: 884, startPoint y: 566, endPoint x: 988, endPoint y: 534, distance: 108.8
click at [992, 565] on div at bounding box center [655, 380] width 1311 height 1696
drag, startPoint x: 1121, startPoint y: 54, endPoint x: 1152, endPoint y: 53, distance: 31.2
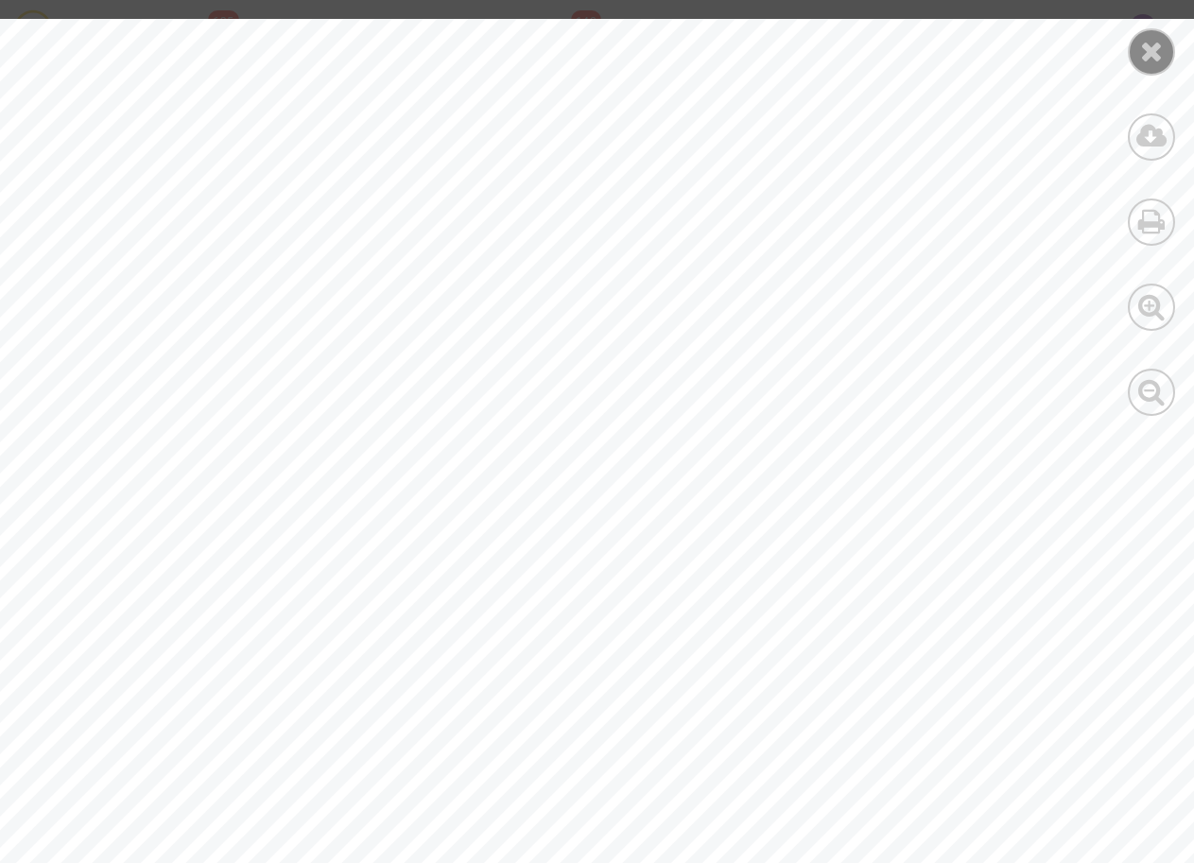
click at [1127, 53] on div at bounding box center [1151, 217] width 85 height 435
click at [1158, 53] on icon at bounding box center [1152, 51] width 24 height 28
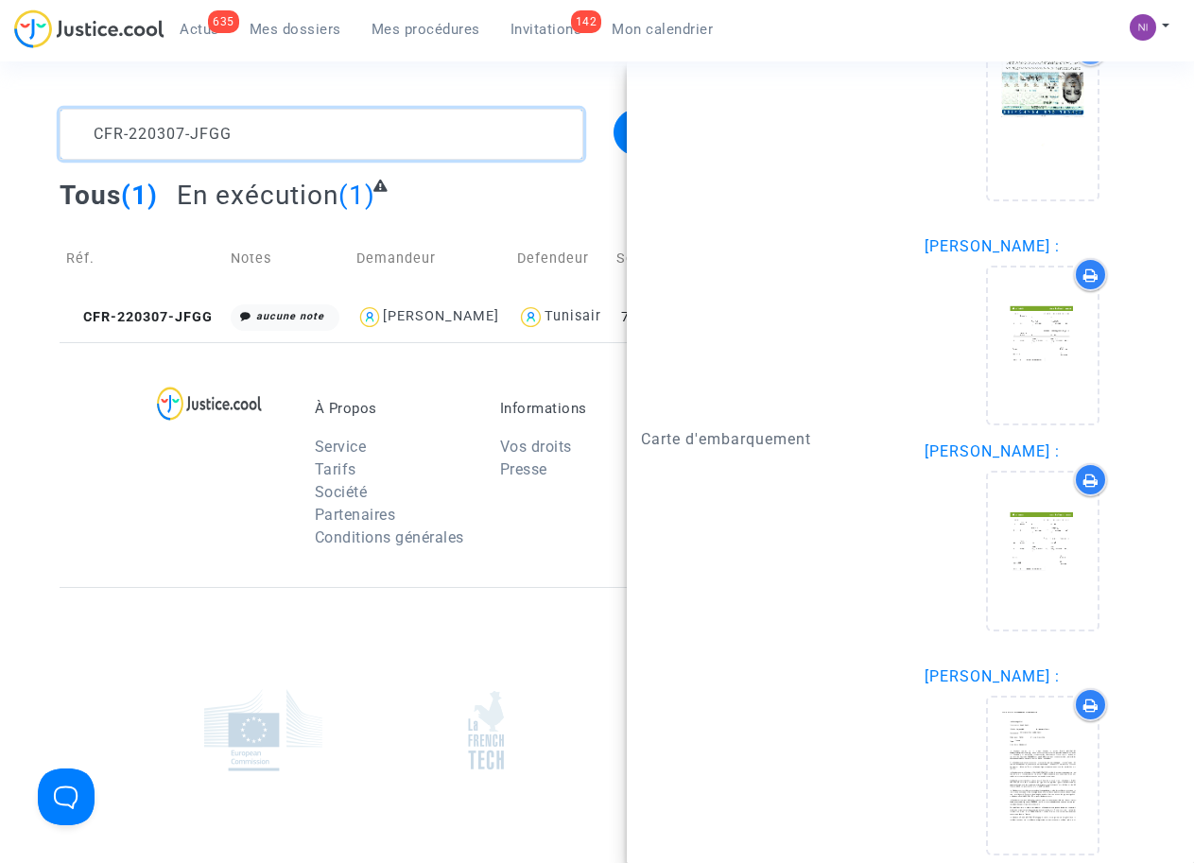
click at [261, 140] on textarea at bounding box center [321, 134] width 523 height 51
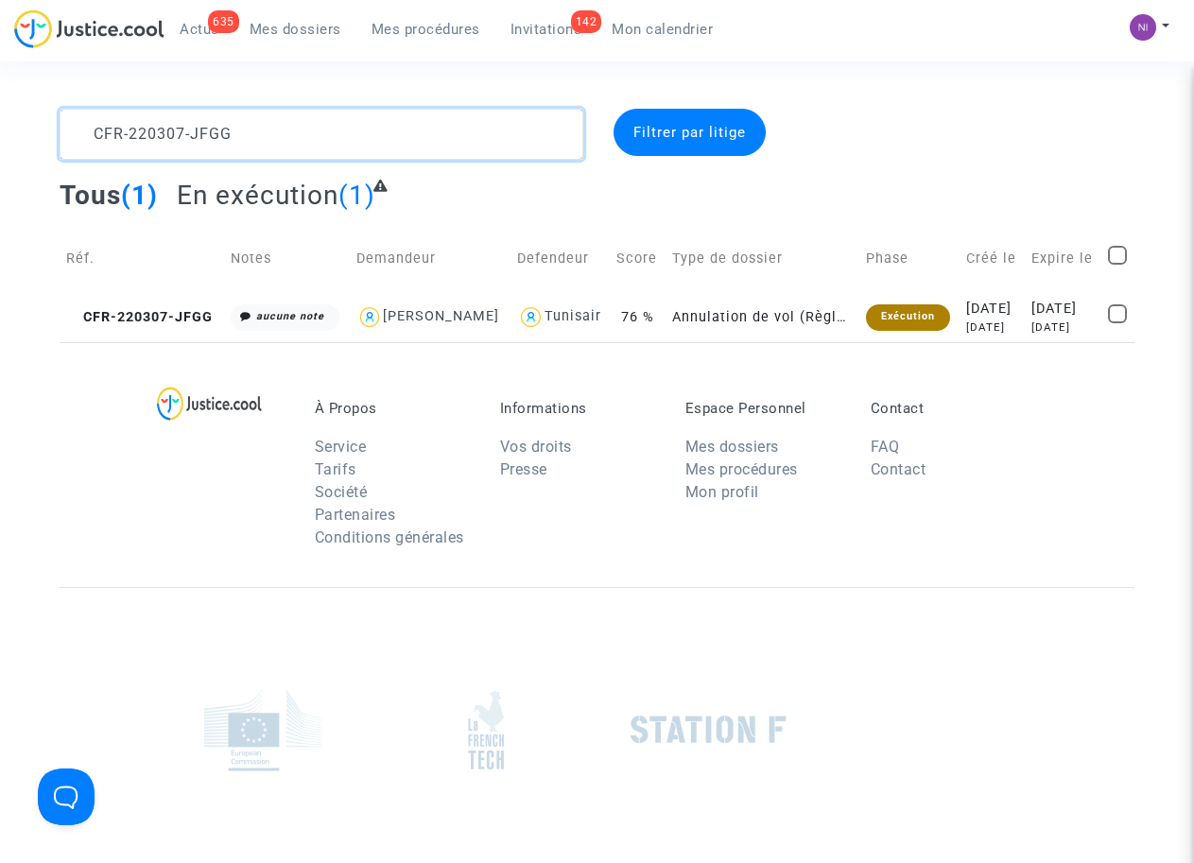
drag, startPoint x: 292, startPoint y: 131, endPoint x: 0, endPoint y: 116, distance: 292.4
click at [0, 116] on div "CFR-220307-JFGG Filtrer par litige Tous (1) En exécution (1) Réf. Notes Demande…" at bounding box center [597, 225] width 1194 height 233
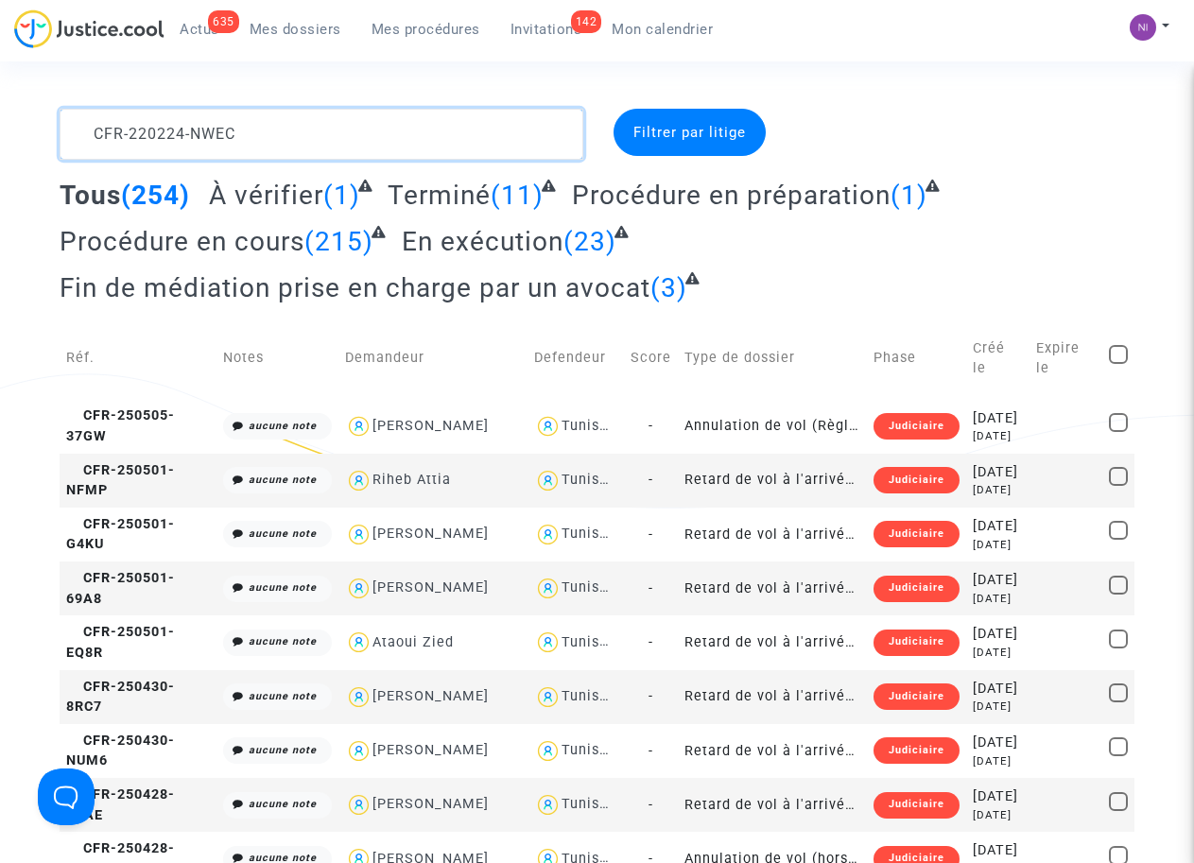
click at [92, 126] on textarea at bounding box center [321, 134] width 523 height 51
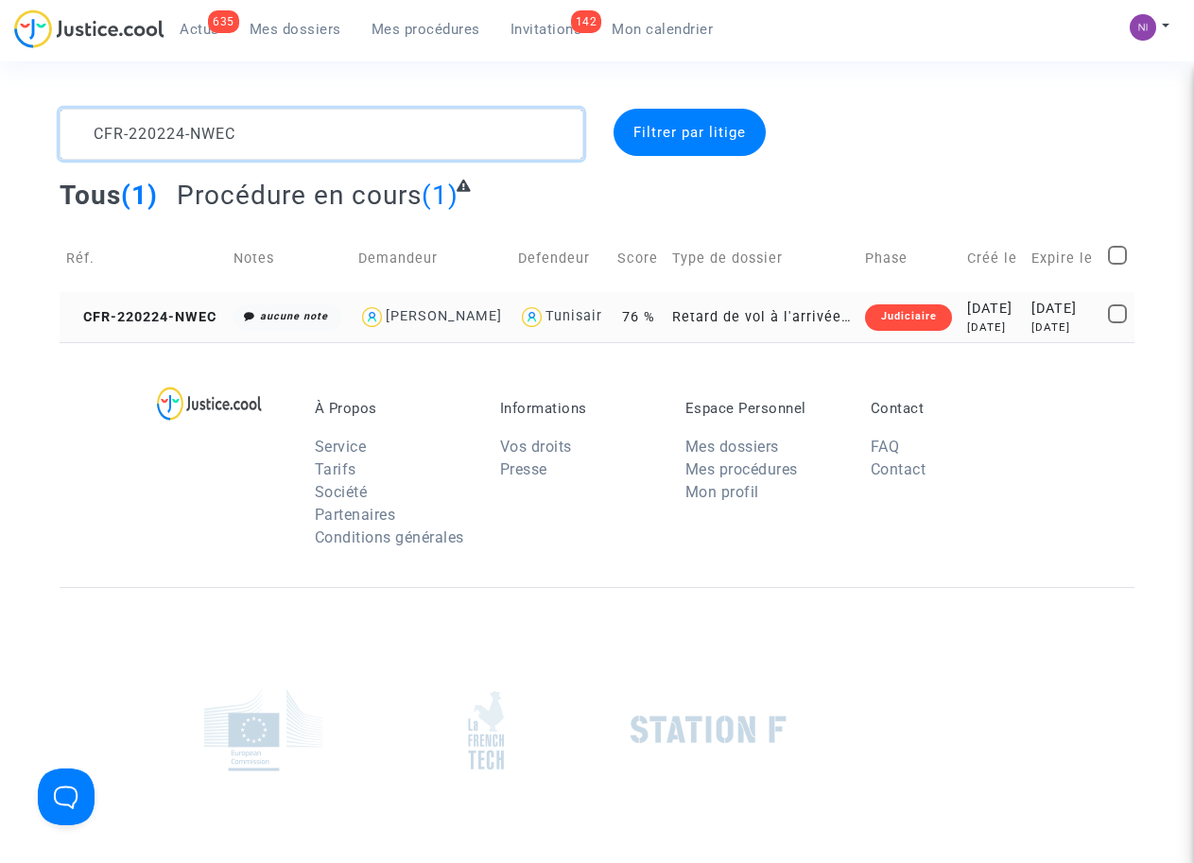
type textarea "CFR-220224-NWEC"
click at [1046, 318] on div "[DATE]" at bounding box center [1062, 309] width 63 height 21
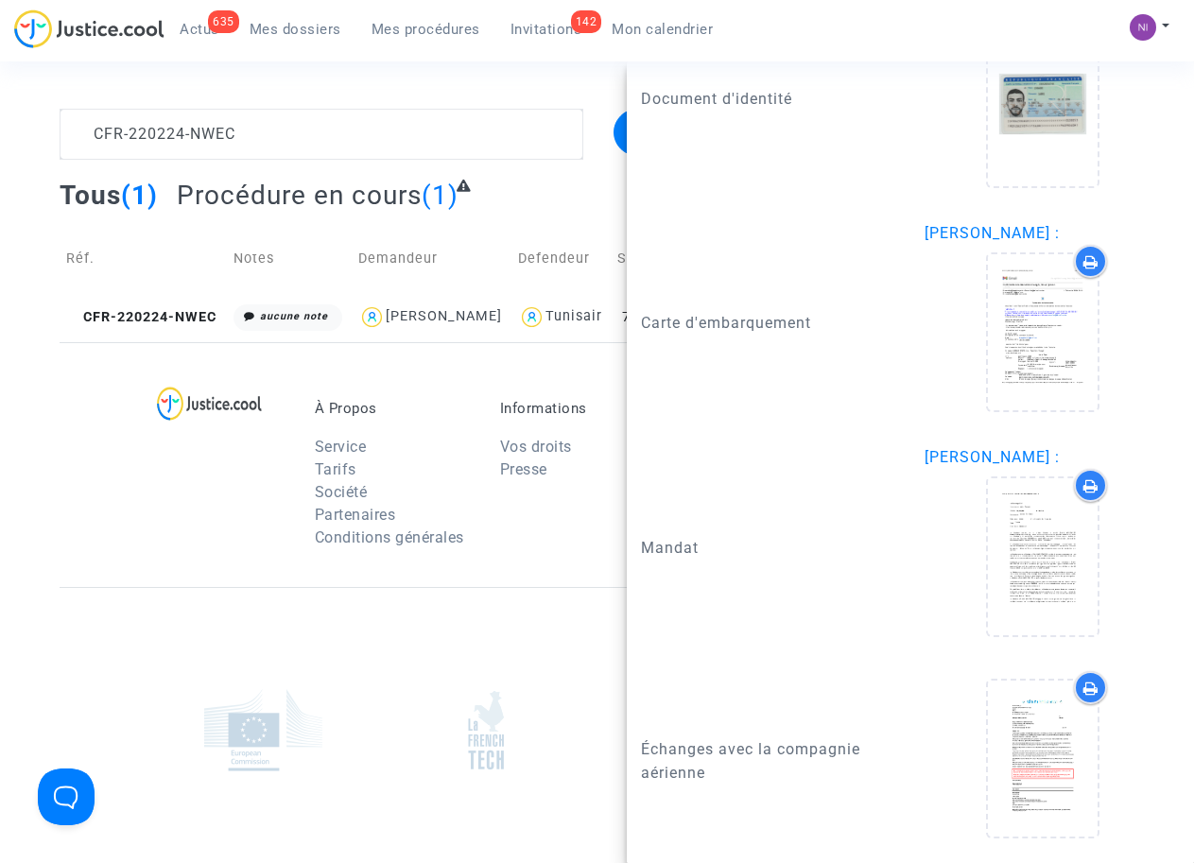
scroll to position [1639, 0]
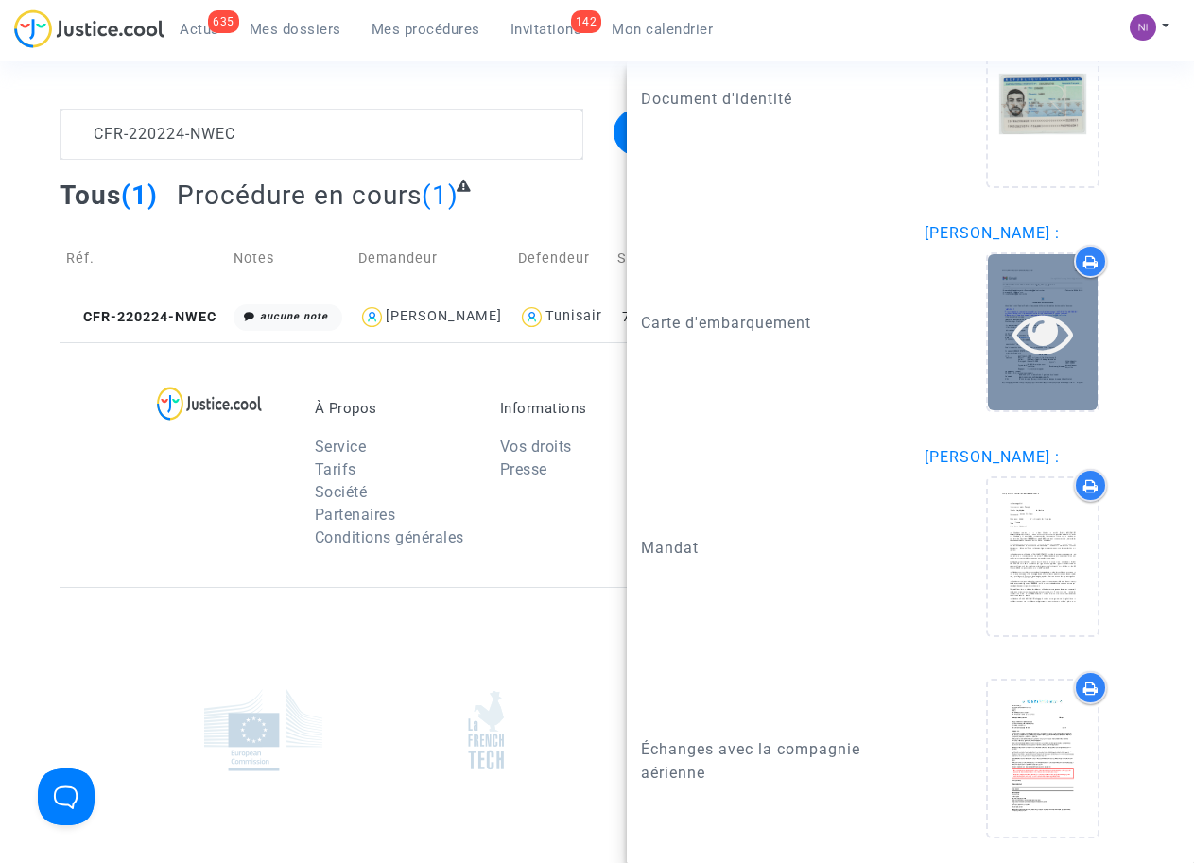
click at [1038, 341] on icon at bounding box center [1042, 332] width 61 height 60
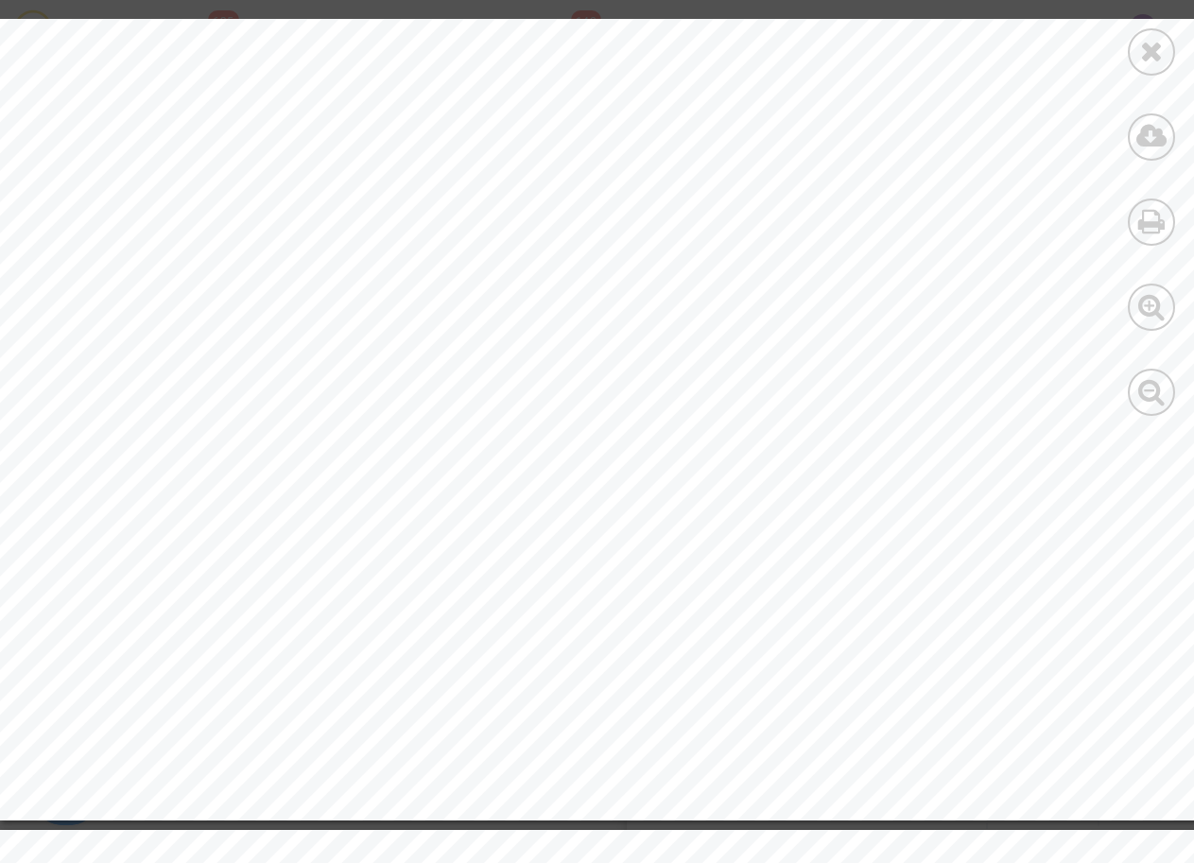
scroll to position [895, 0]
drag, startPoint x: 248, startPoint y: 274, endPoint x: 400, endPoint y: 280, distance: 152.3
click at [400, 280] on span "Document 199-2410276070 : [GEOGRAPHIC_DATA] - [GEOGRAPHIC_DATA]" at bounding box center [545, 283] width 816 height 21
drag, startPoint x: 400, startPoint y: 280, endPoint x: 371, endPoint y: 283, distance: 28.5
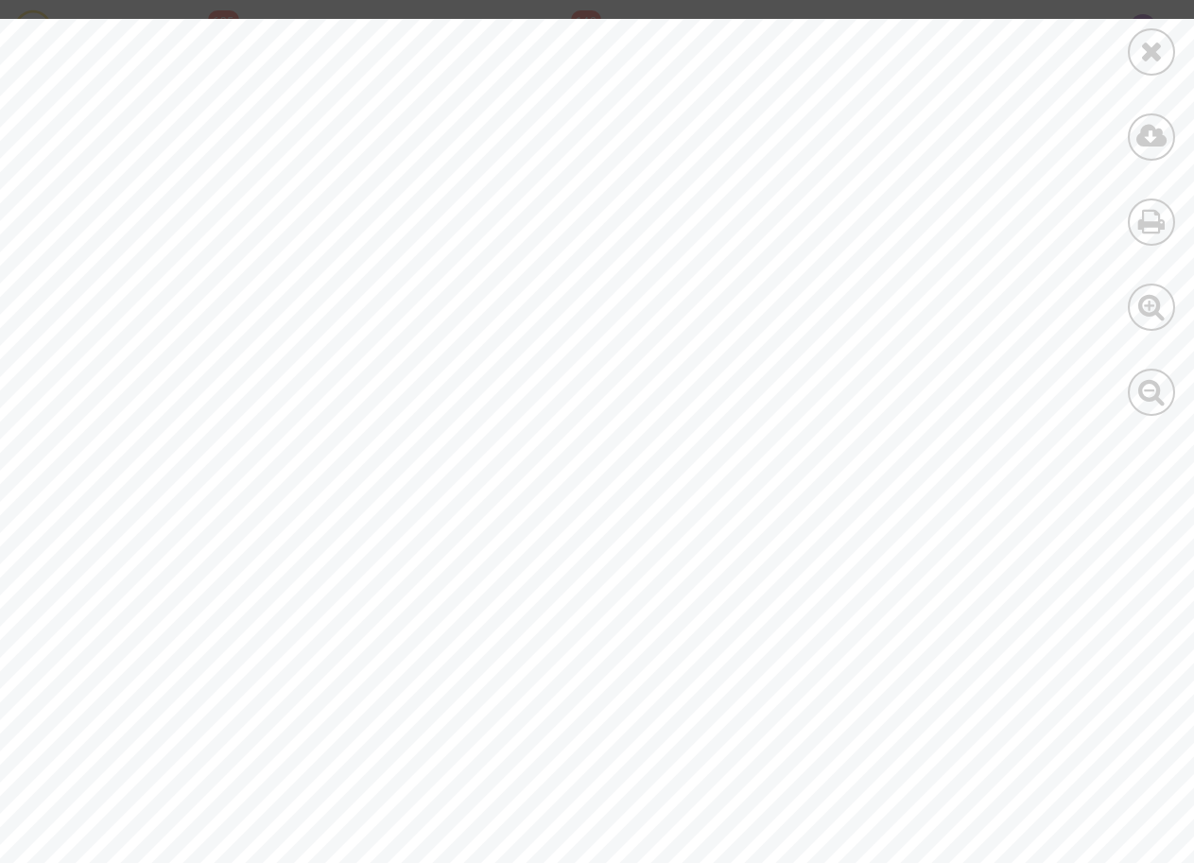
scroll to position [0, 0]
click at [1149, 69] on div at bounding box center [1150, 51] width 47 height 47
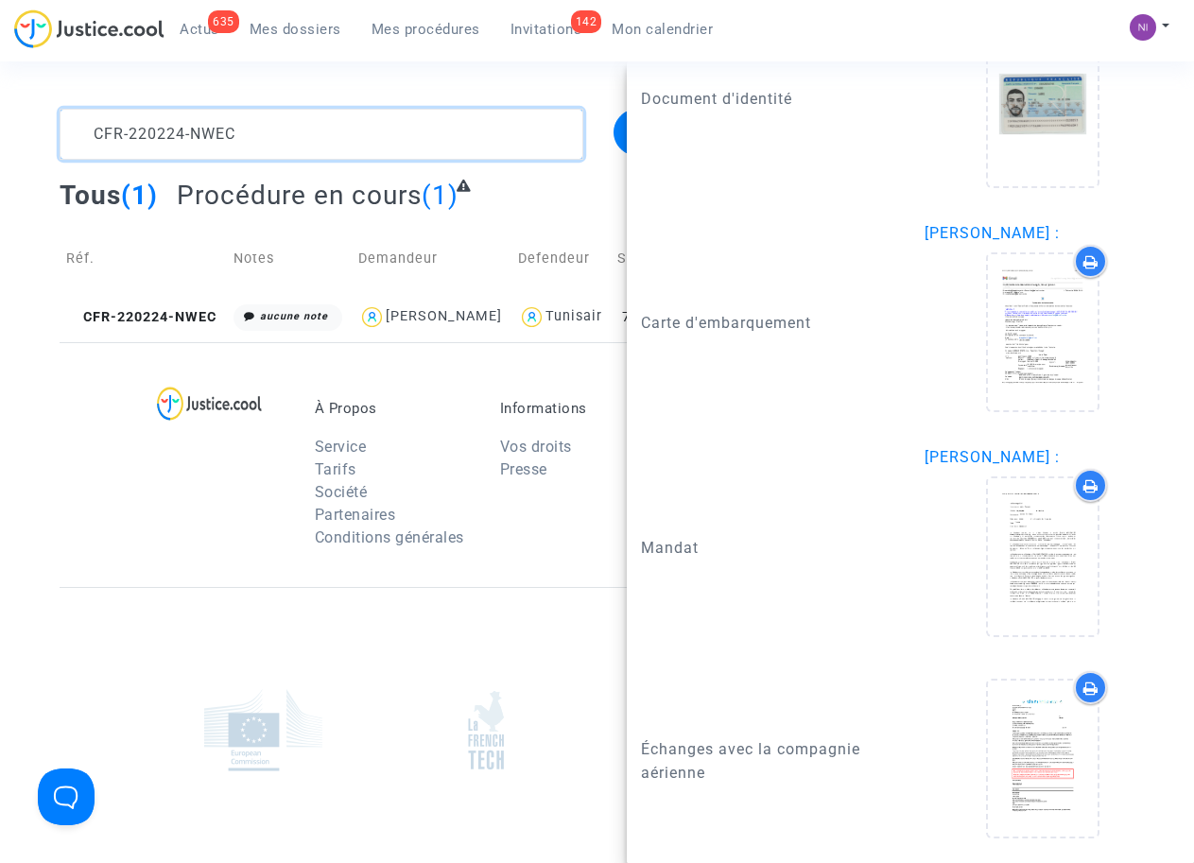
click at [290, 133] on textarea at bounding box center [321, 134] width 523 height 51
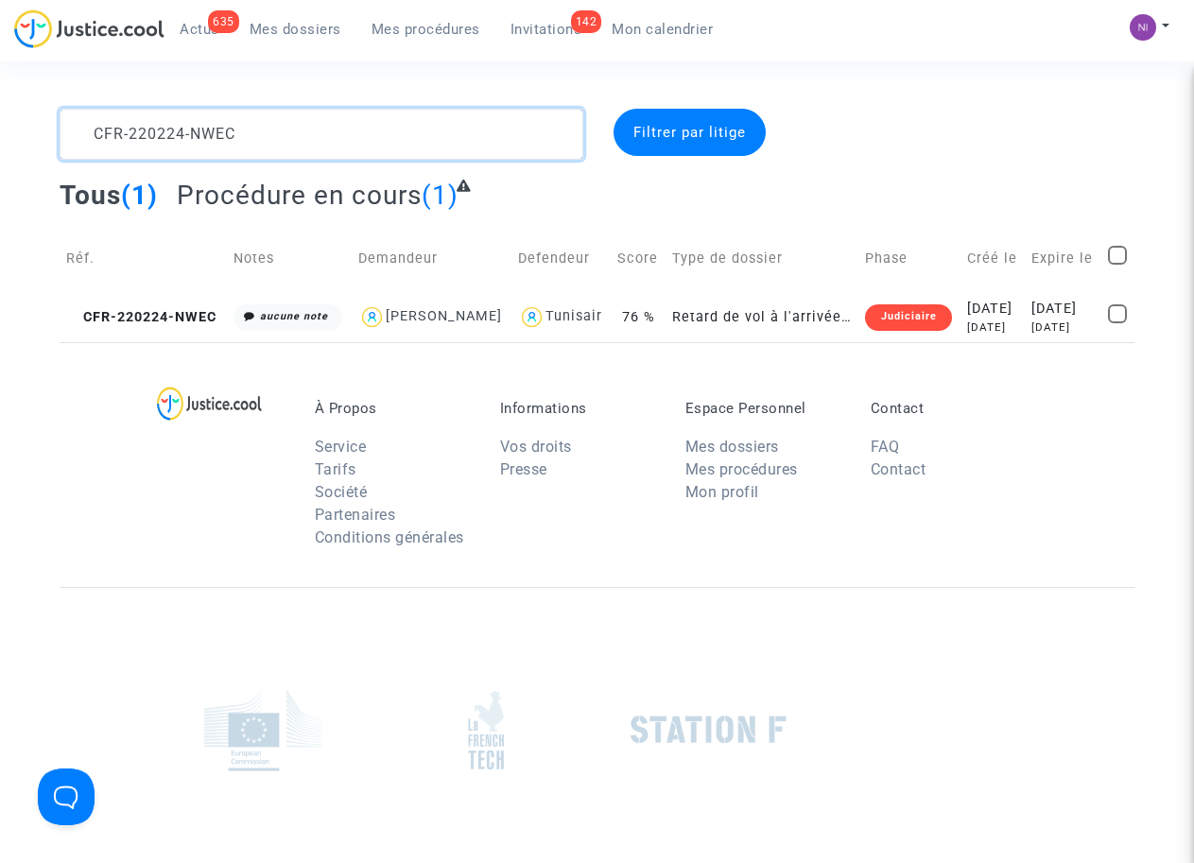
drag, startPoint x: 290, startPoint y: 127, endPoint x: 0, endPoint y: 127, distance: 290.1
click at [0, 127] on div "CFR-220224-NWEC Filtrer par litige Tous (1) Procédure en cours (1) Réf. Notes D…" at bounding box center [597, 225] width 1194 height 233
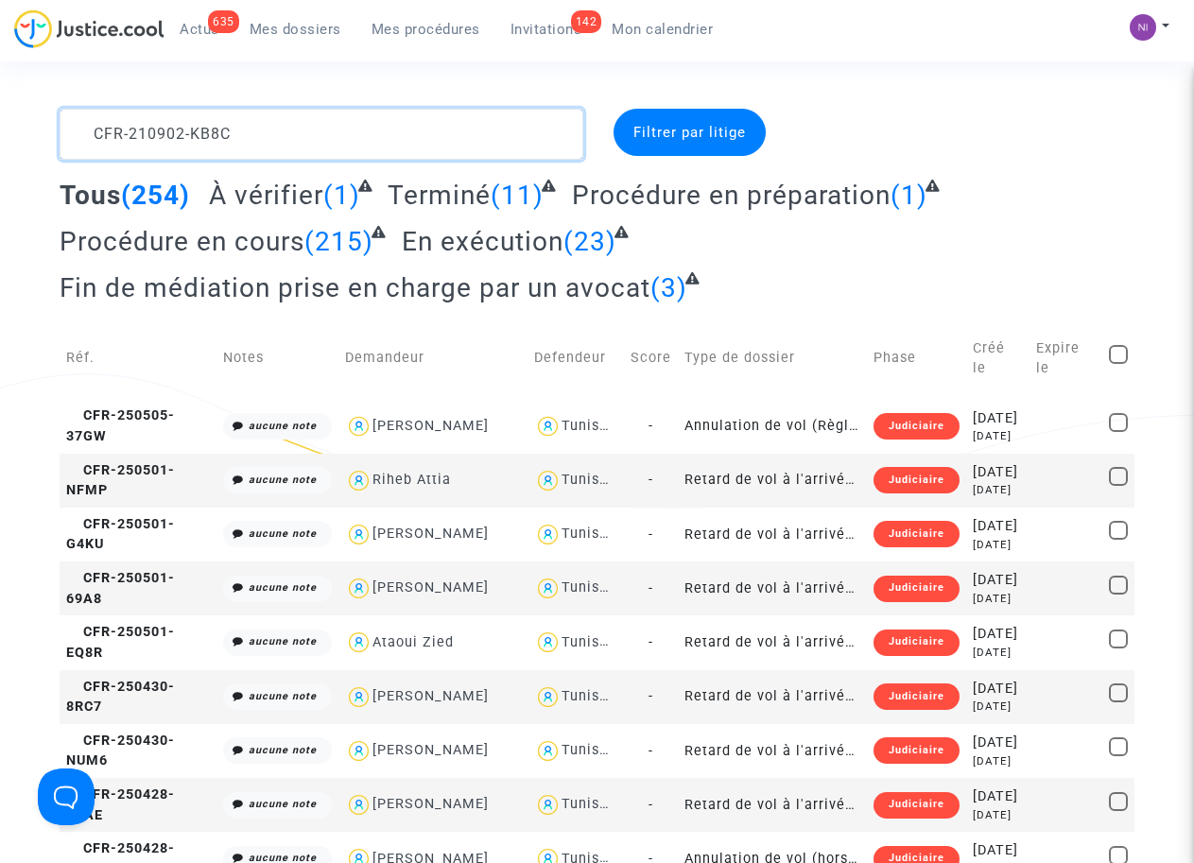
click at [90, 126] on textarea at bounding box center [321, 134] width 523 height 51
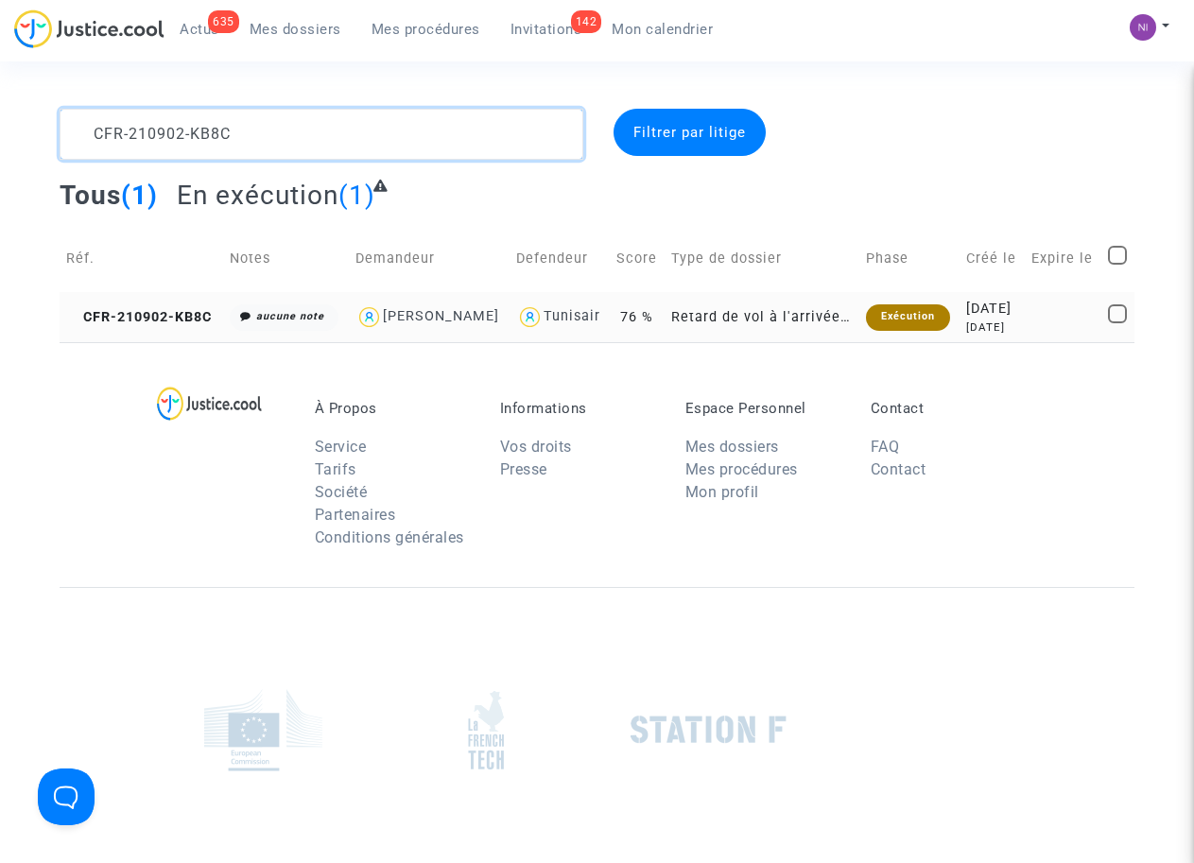
type textarea "CFR-210902-KB8C"
click at [1004, 319] on div "[DATE]" at bounding box center [992, 309] width 52 height 21
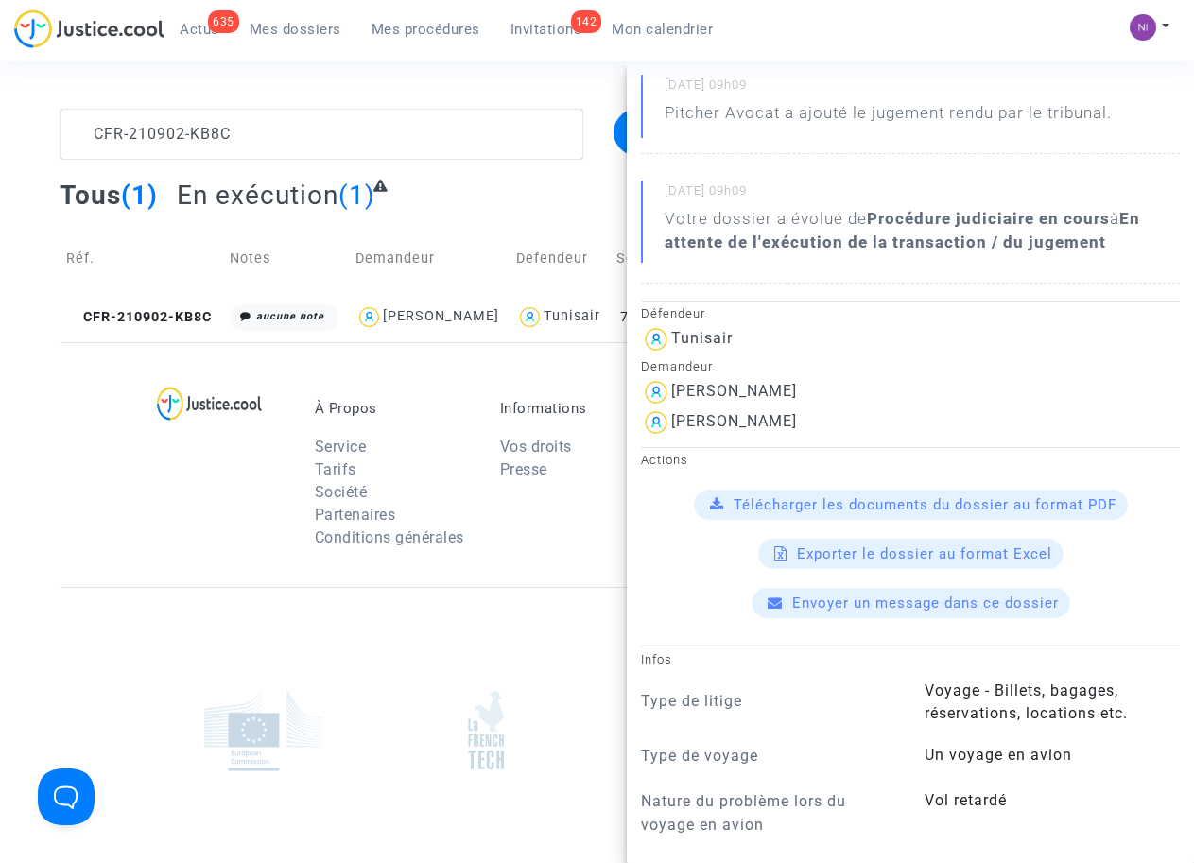
scroll to position [240, 0]
drag, startPoint x: 793, startPoint y: 418, endPoint x: 624, endPoint y: 420, distance: 169.2
click at [624, 420] on section "CFR-210902-KB8C Filtrer par litige Tous (1) En exécution (1) Réf. Notes Demande…" at bounding box center [597, 521] width 1194 height 1043
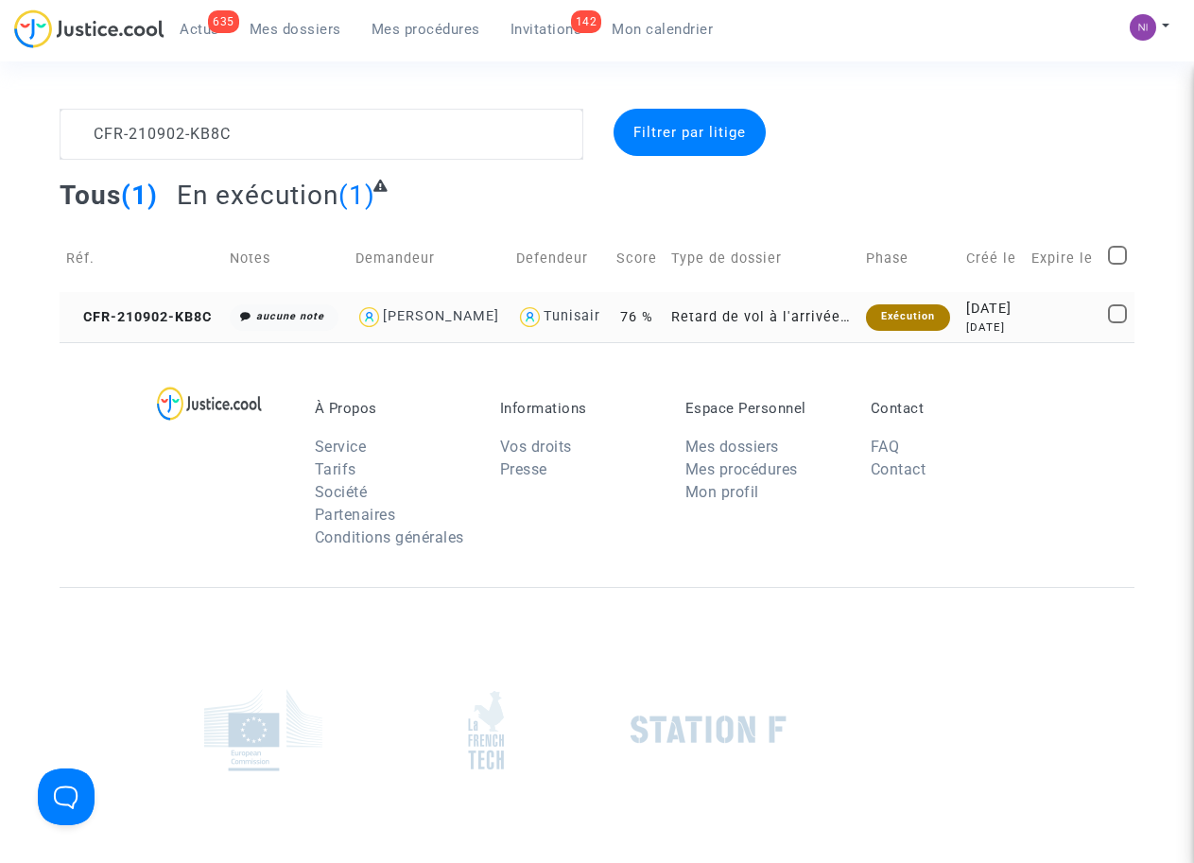
click at [1009, 319] on div "[DATE]" at bounding box center [992, 309] width 52 height 21
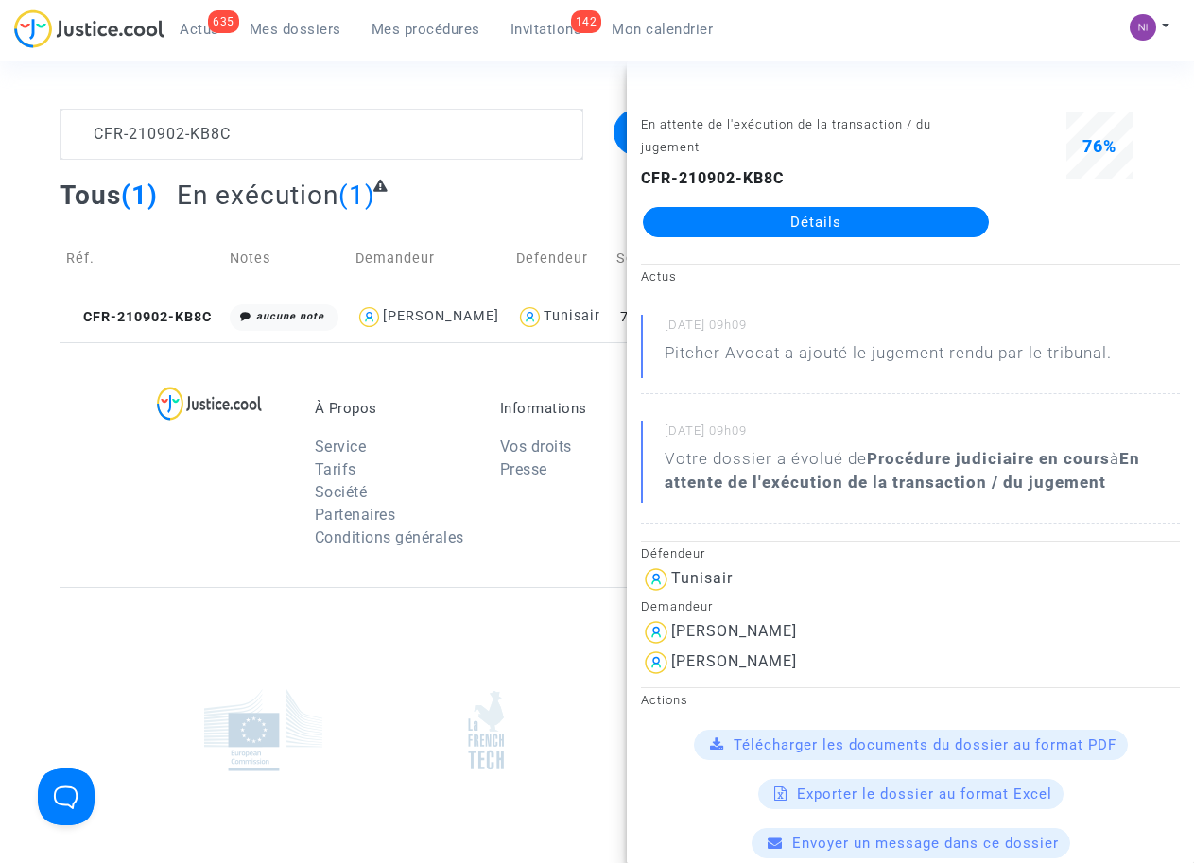
drag, startPoint x: 782, startPoint y: 669, endPoint x: 673, endPoint y: 661, distance: 109.0
click at [673, 661] on div "[PERSON_NAME]" at bounding box center [910, 662] width 539 height 30
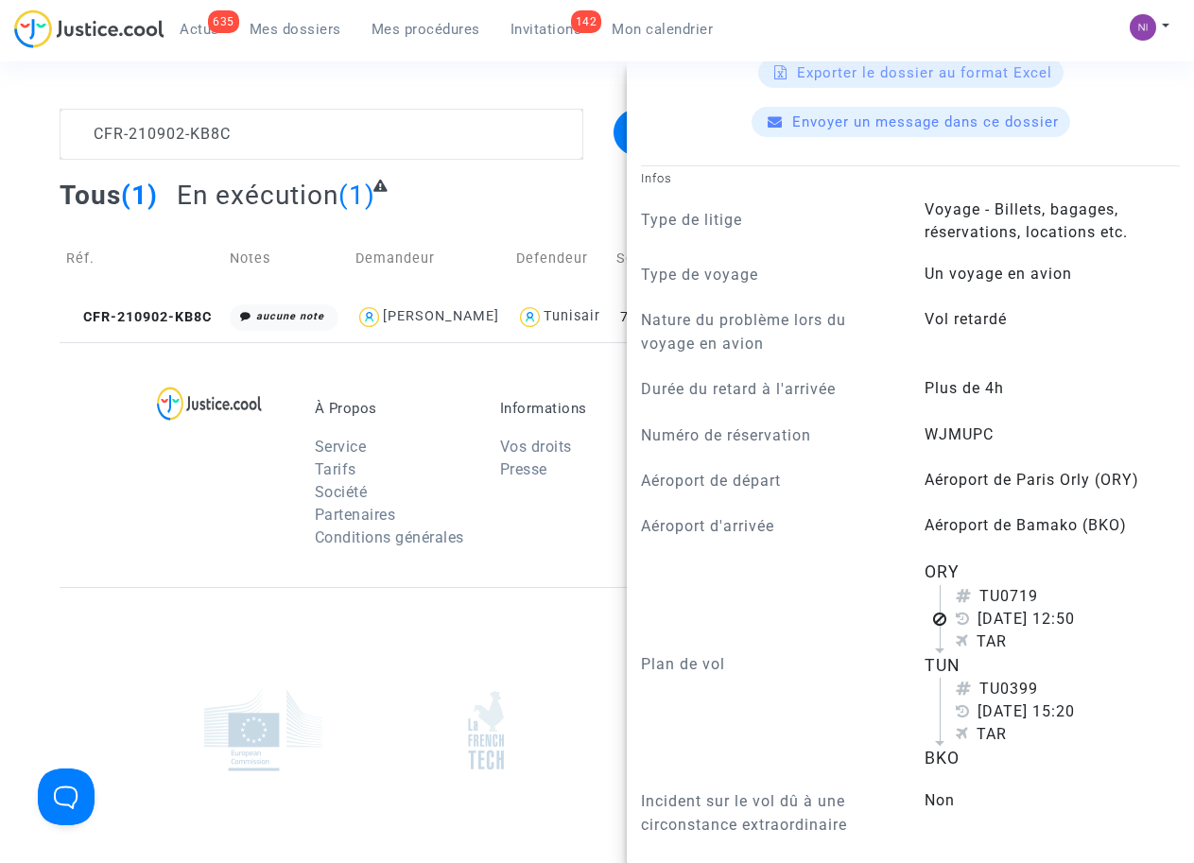
scroll to position [721, 0]
click at [276, 138] on textarea at bounding box center [321, 134] width 523 height 51
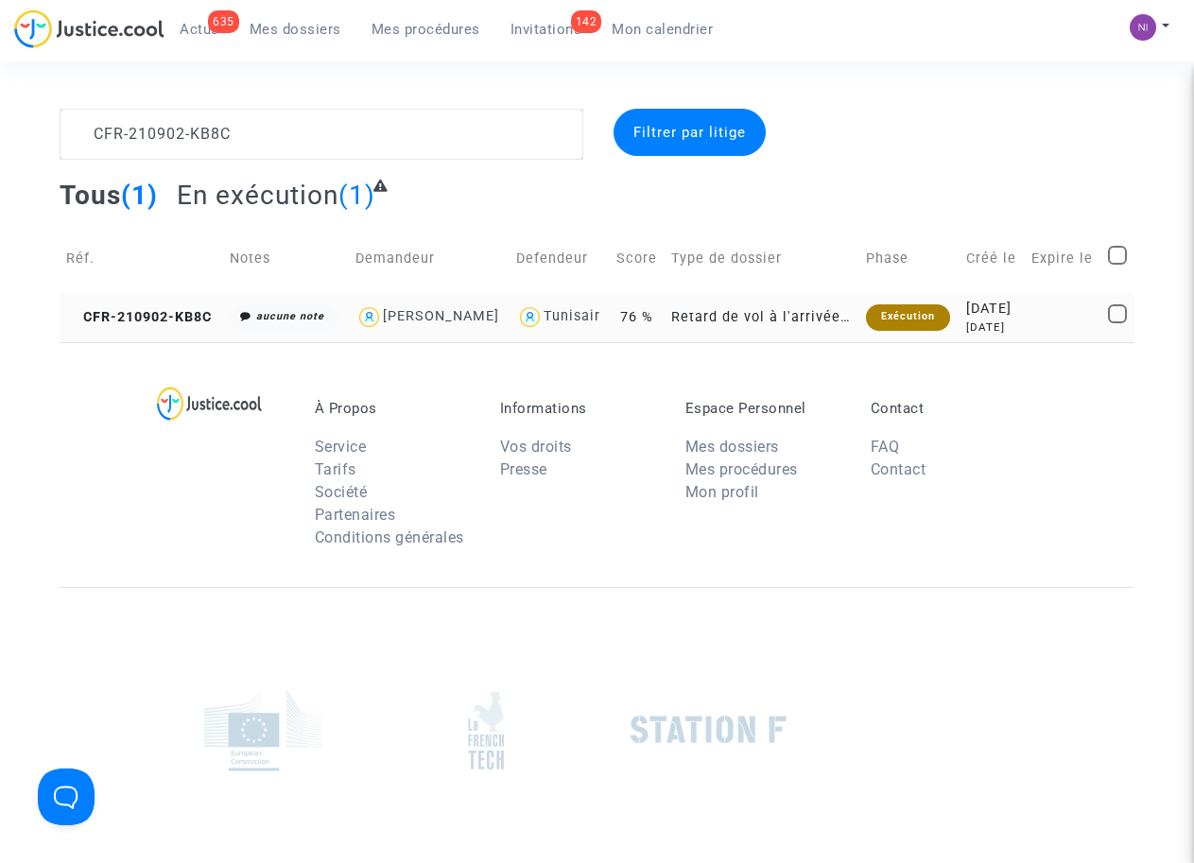
click at [1015, 319] on div "[DATE]" at bounding box center [992, 309] width 52 height 21
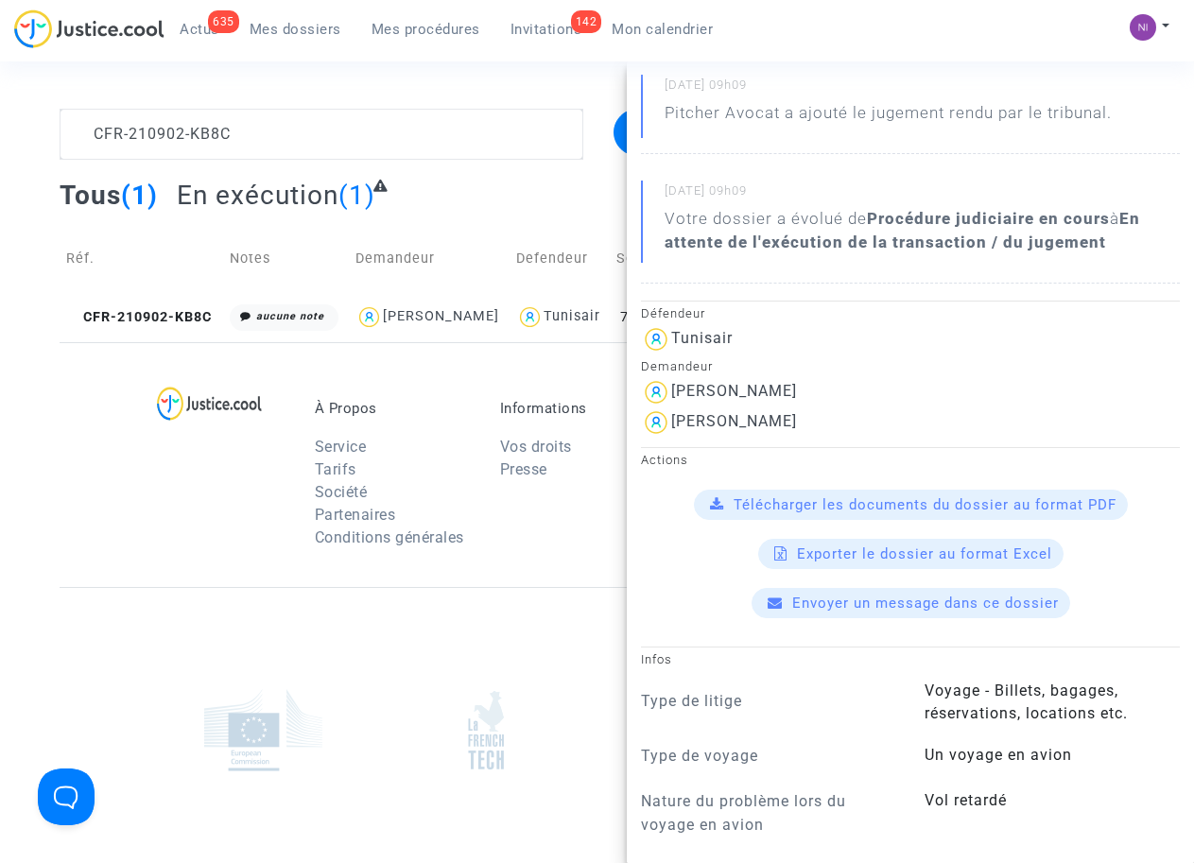
scroll to position [240, 0]
drag, startPoint x: 770, startPoint y: 419, endPoint x: 670, endPoint y: 416, distance: 100.2
click at [670, 416] on div "[PERSON_NAME]" at bounding box center [910, 422] width 539 height 30
drag, startPoint x: 673, startPoint y: 415, endPoint x: 702, endPoint y: 414, distance: 29.3
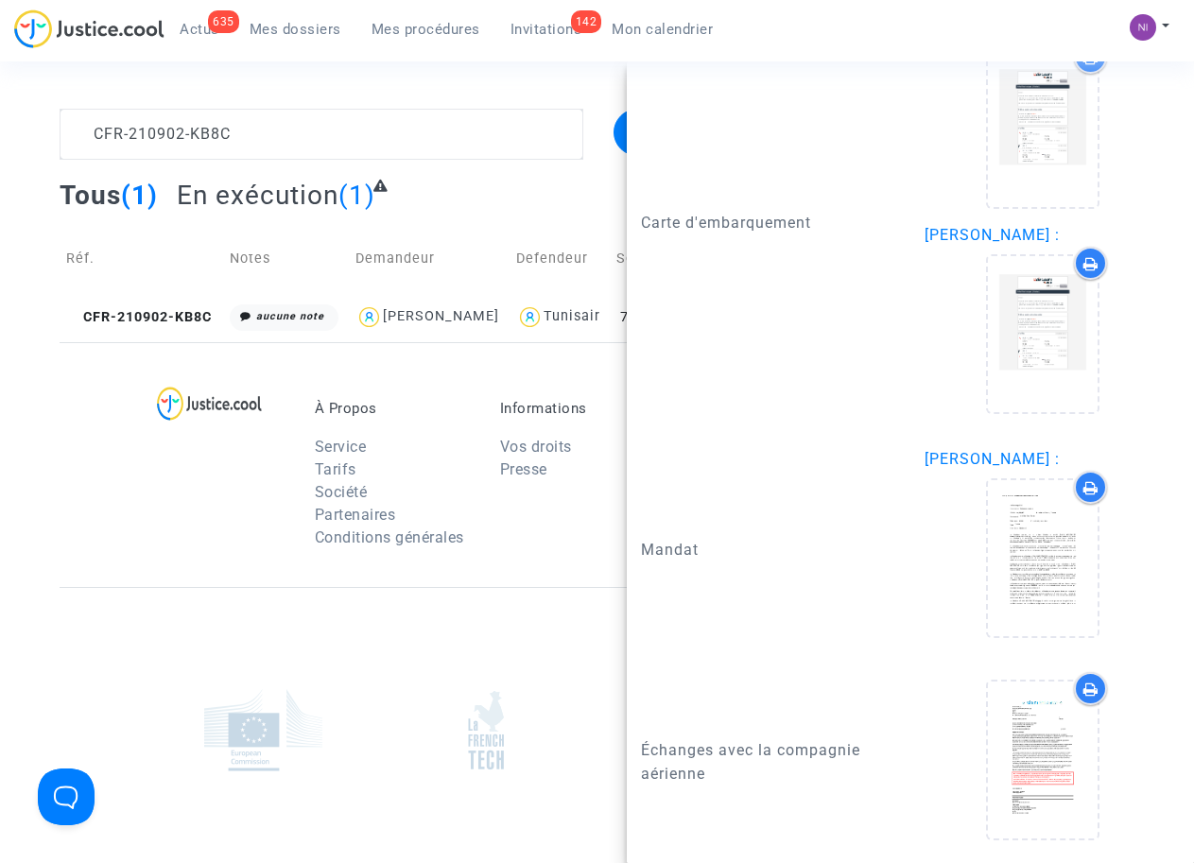
scroll to position [2355, 0]
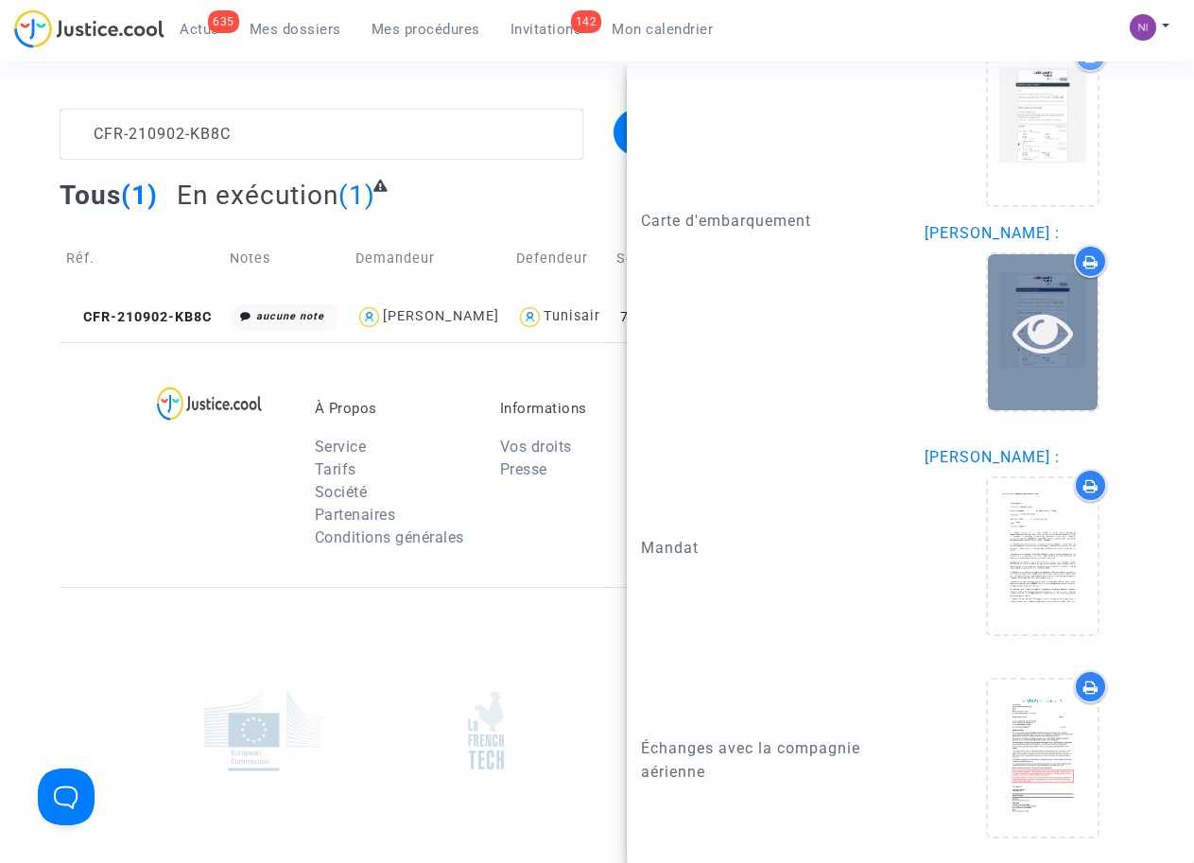
click at [1038, 321] on icon at bounding box center [1042, 331] width 61 height 60
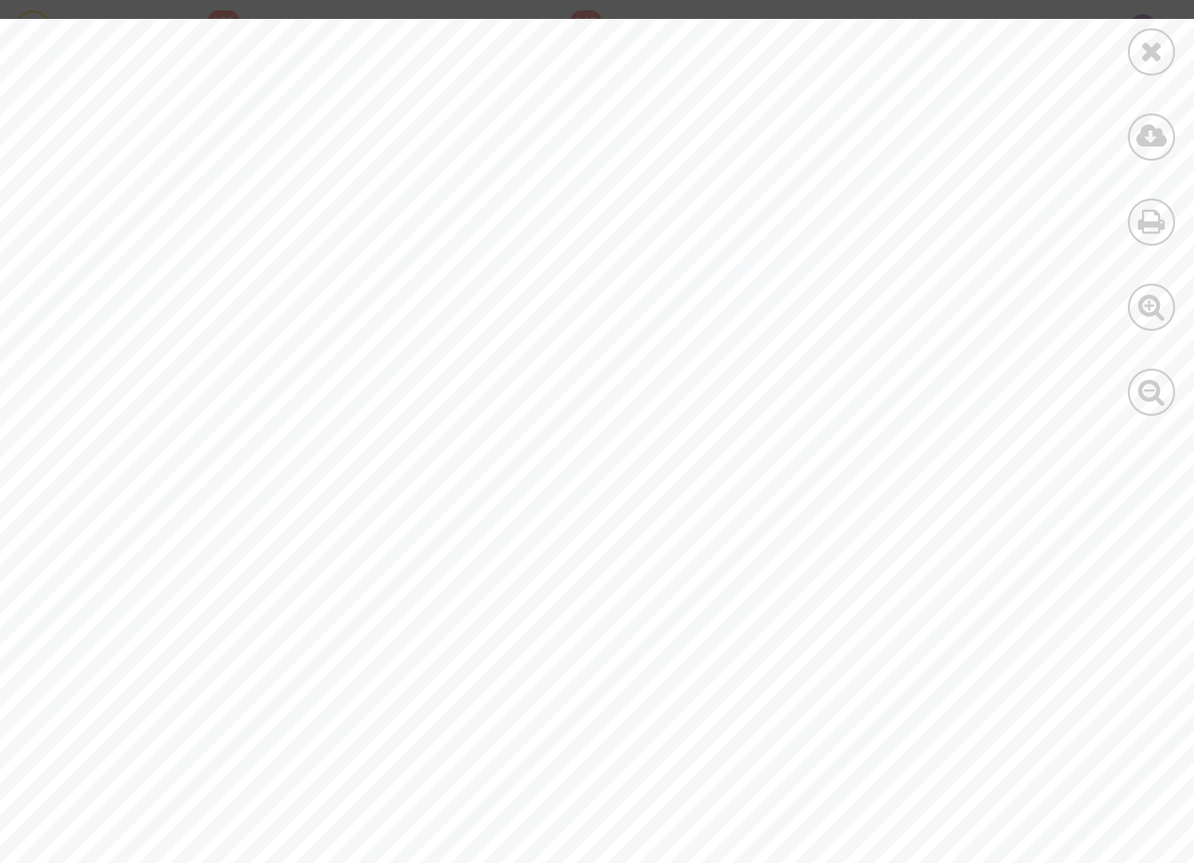
scroll to position [2313, 0]
drag, startPoint x: 420, startPoint y: 378, endPoint x: 520, endPoint y: 373, distance: 100.3
click at [520, 373] on span "1996381609501" at bounding box center [485, 379] width 134 height 16
drag, startPoint x: 515, startPoint y: 373, endPoint x: 458, endPoint y: 385, distance: 57.8
click at [536, 418] on div "Vol Retour Durée Totale : 17h 50m [DATE] Durée : 04h 40m [GEOGRAPHIC_DATA] - TU…" at bounding box center [655, 259] width 1311 height 1696
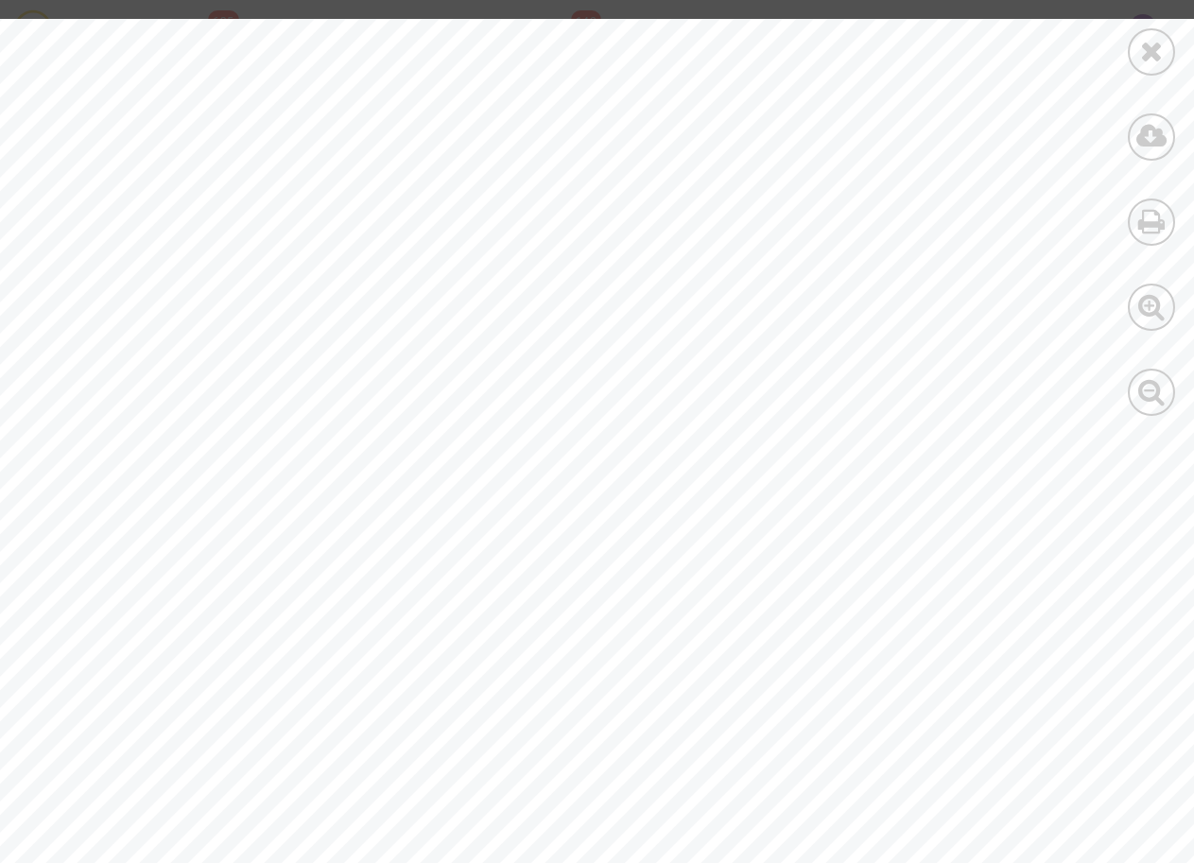
drag, startPoint x: 419, startPoint y: 377, endPoint x: 520, endPoint y: 377, distance: 101.1
click at [520, 377] on span "1996381609501" at bounding box center [485, 379] width 134 height 16
drag, startPoint x: 520, startPoint y: 377, endPoint x: 507, endPoint y: 381, distance: 12.9
click at [523, 439] on div "Vol Retour Durée Totale : 17h 50m [DATE] Durée : 04h 40m [GEOGRAPHIC_DATA] - TU…" at bounding box center [655, 259] width 1311 height 1696
click at [448, 376] on span "1996381609501" at bounding box center [485, 379] width 134 height 16
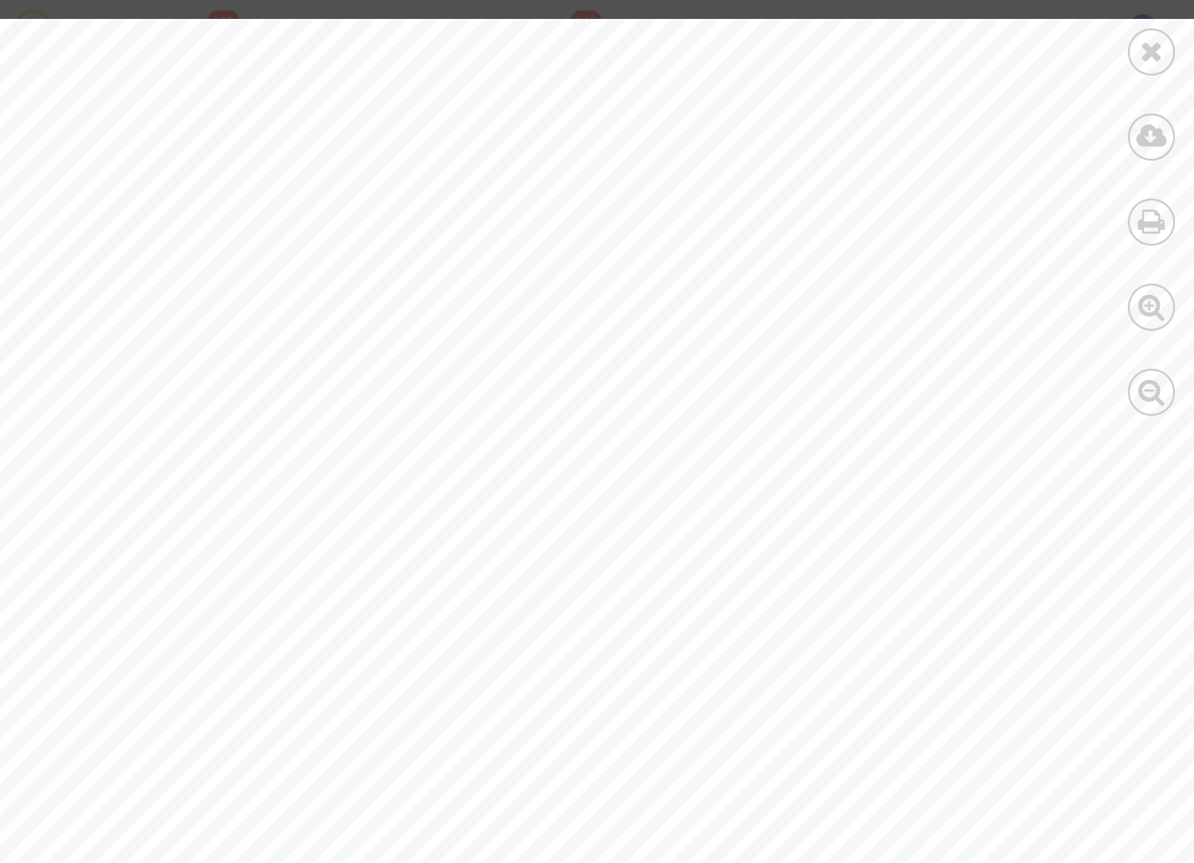
click at [482, 380] on span "1996381609501" at bounding box center [485, 379] width 134 height 16
drag, startPoint x: 510, startPoint y: 380, endPoint x: 565, endPoint y: 380, distance: 54.8
click at [565, 380] on div "Vol Retour Durée Totale : 17h 50m [DATE] Durée : 04h 40m [GEOGRAPHIC_DATA] - TU…" at bounding box center [655, 259] width 1311 height 1696
drag, startPoint x: 565, startPoint y: 380, endPoint x: 531, endPoint y: 375, distance: 34.3
drag, startPoint x: 531, startPoint y: 375, endPoint x: 599, endPoint y: 329, distance: 82.3
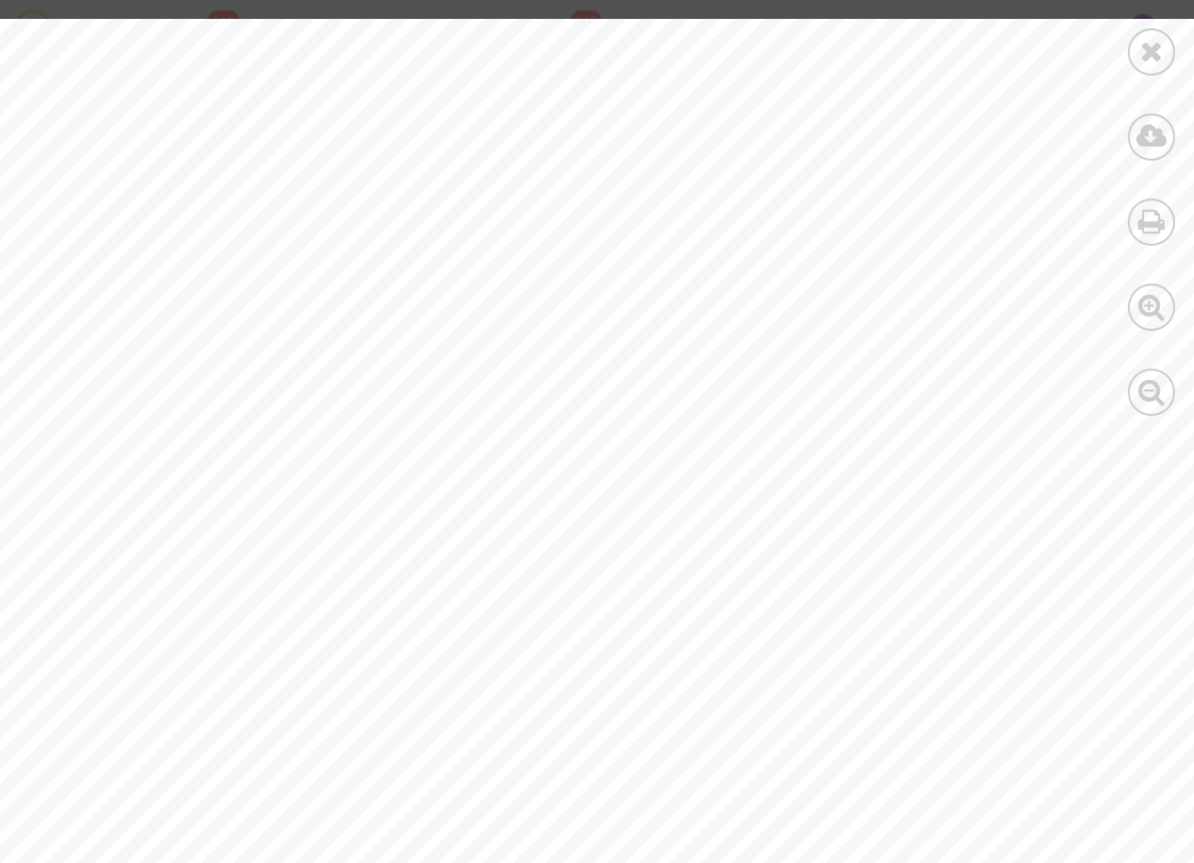
click at [597, 324] on div "Vol Retour Durée Totale : 17h 50m [DATE] Durée : 04h 40m [GEOGRAPHIC_DATA] - TU…" at bounding box center [655, 259] width 1311 height 1696
click at [1157, 59] on icon at bounding box center [1152, 51] width 24 height 28
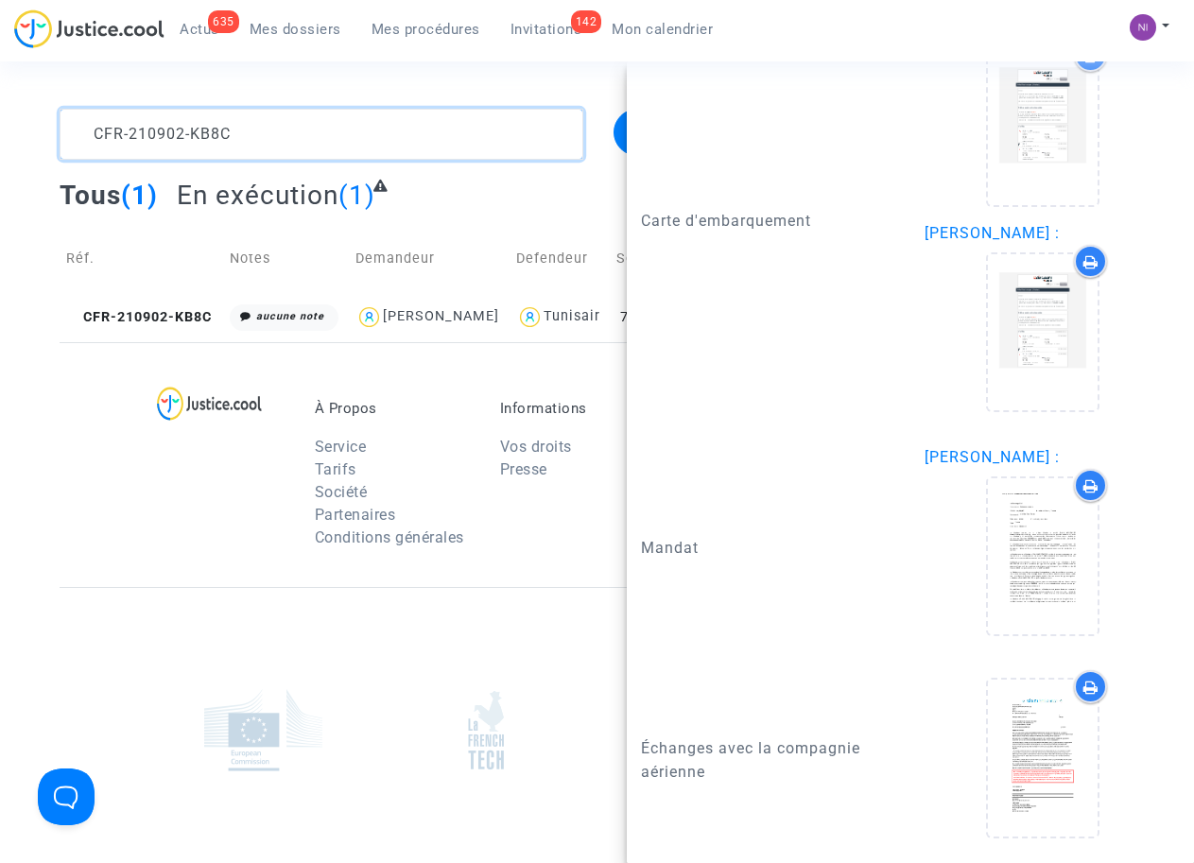
click at [289, 140] on textarea at bounding box center [321, 134] width 523 height 51
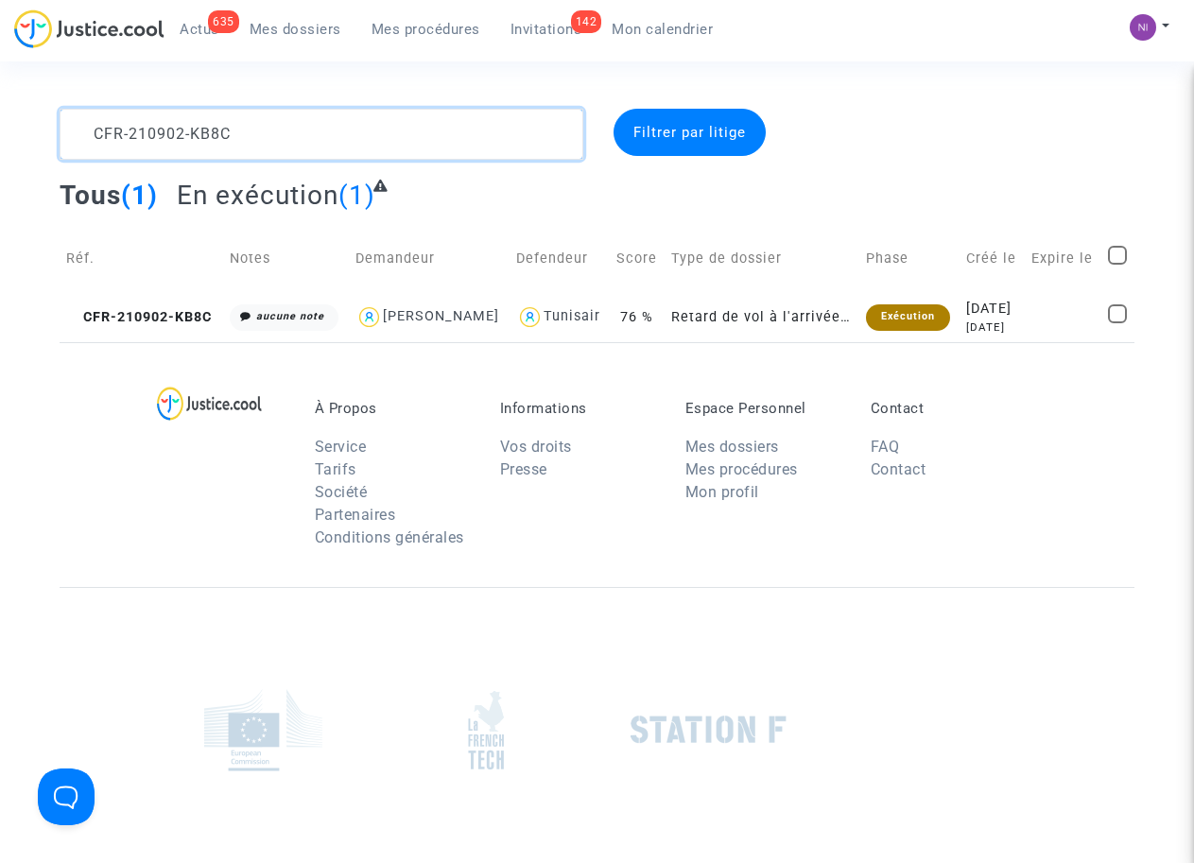
scroll to position [0, 0]
drag, startPoint x: 294, startPoint y: 130, endPoint x: 0, endPoint y: 103, distance: 295.2
click at [0, 103] on section "CFR-210902-KB8C Filtrer par litige Tous (1) En exécution (1) Réf. Notes Demande…" at bounding box center [597, 521] width 1194 height 1043
type textarea "CFR-210802-MNDD"
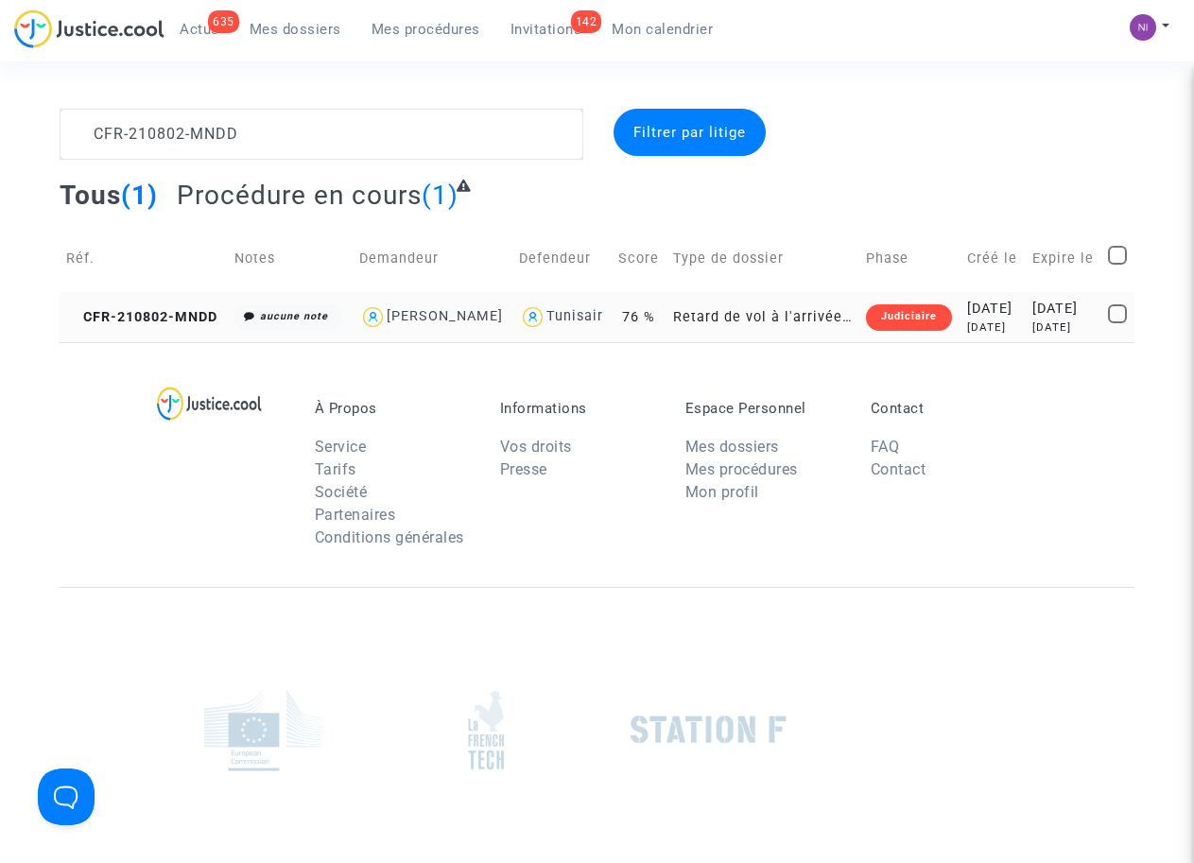
click at [1057, 335] on div "[DATE]" at bounding box center [1063, 327] width 63 height 16
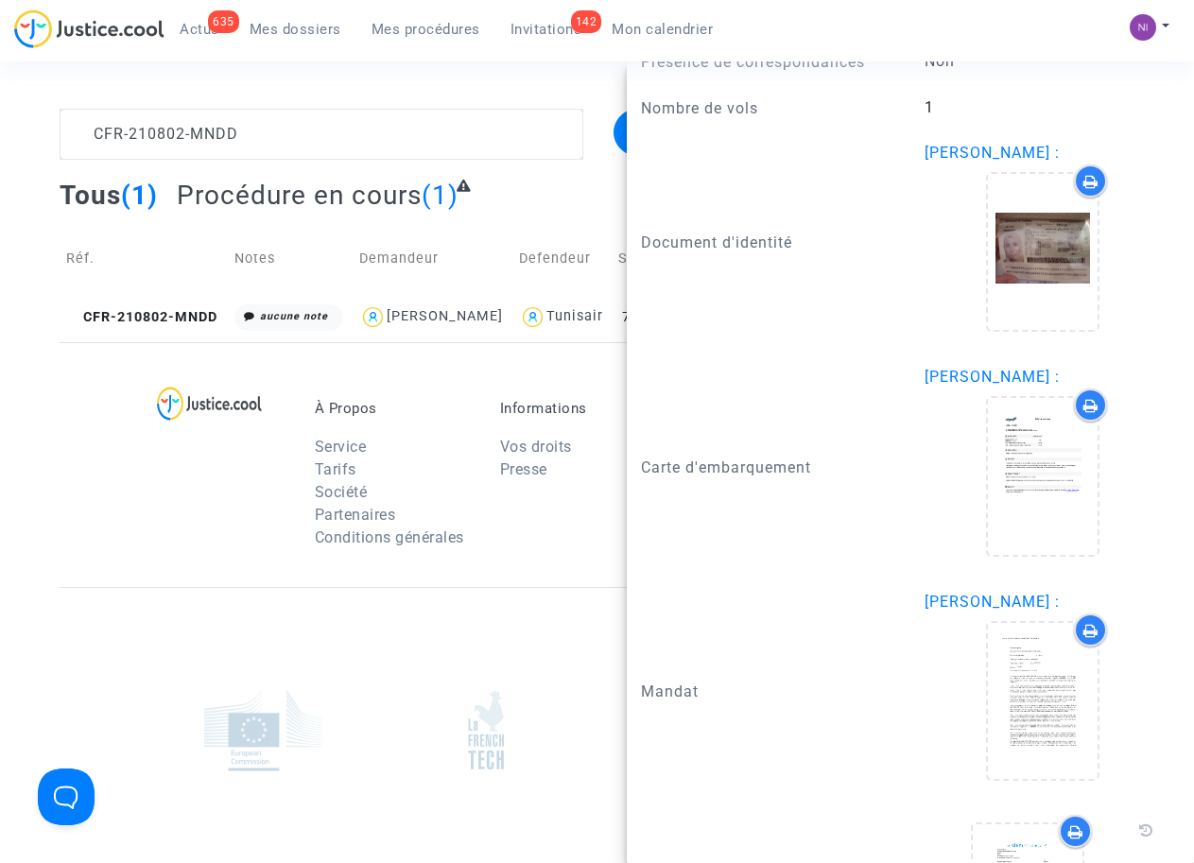
scroll to position [1682, 0]
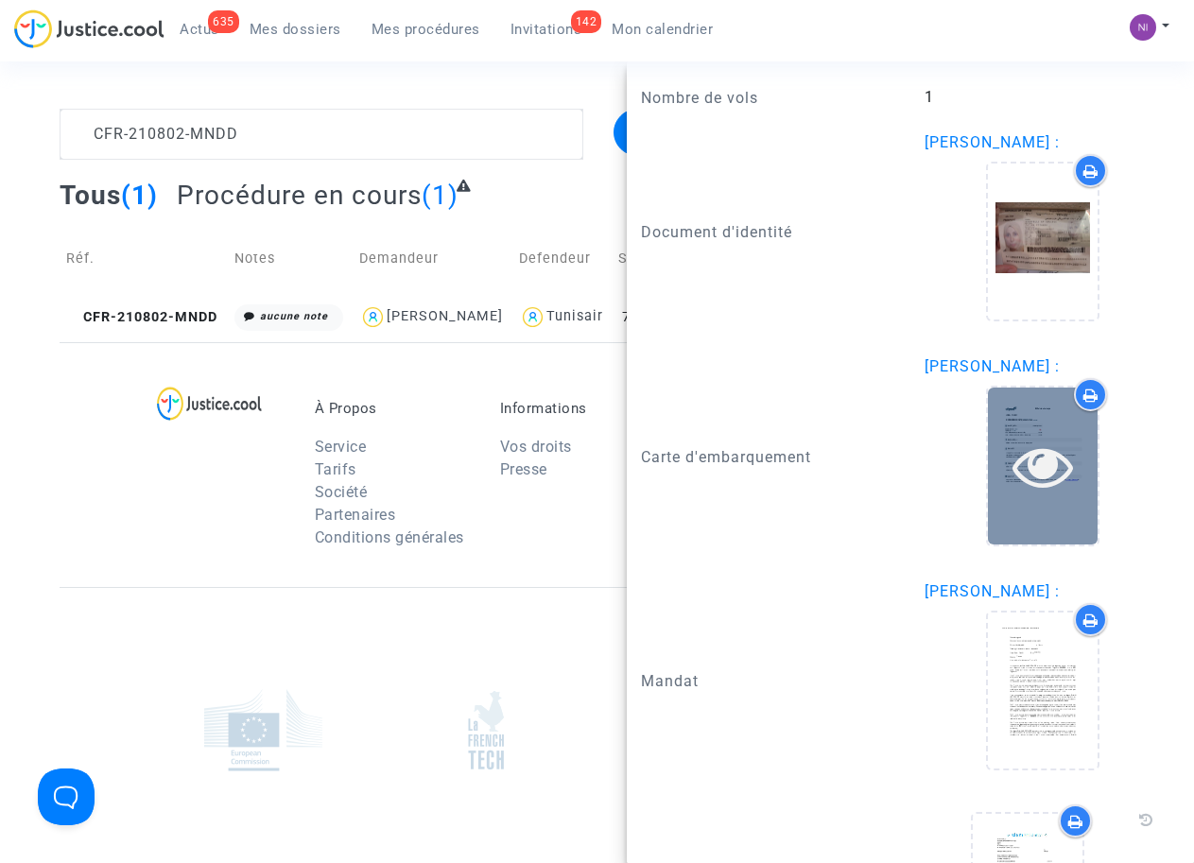
click at [1032, 493] on icon at bounding box center [1042, 466] width 61 height 60
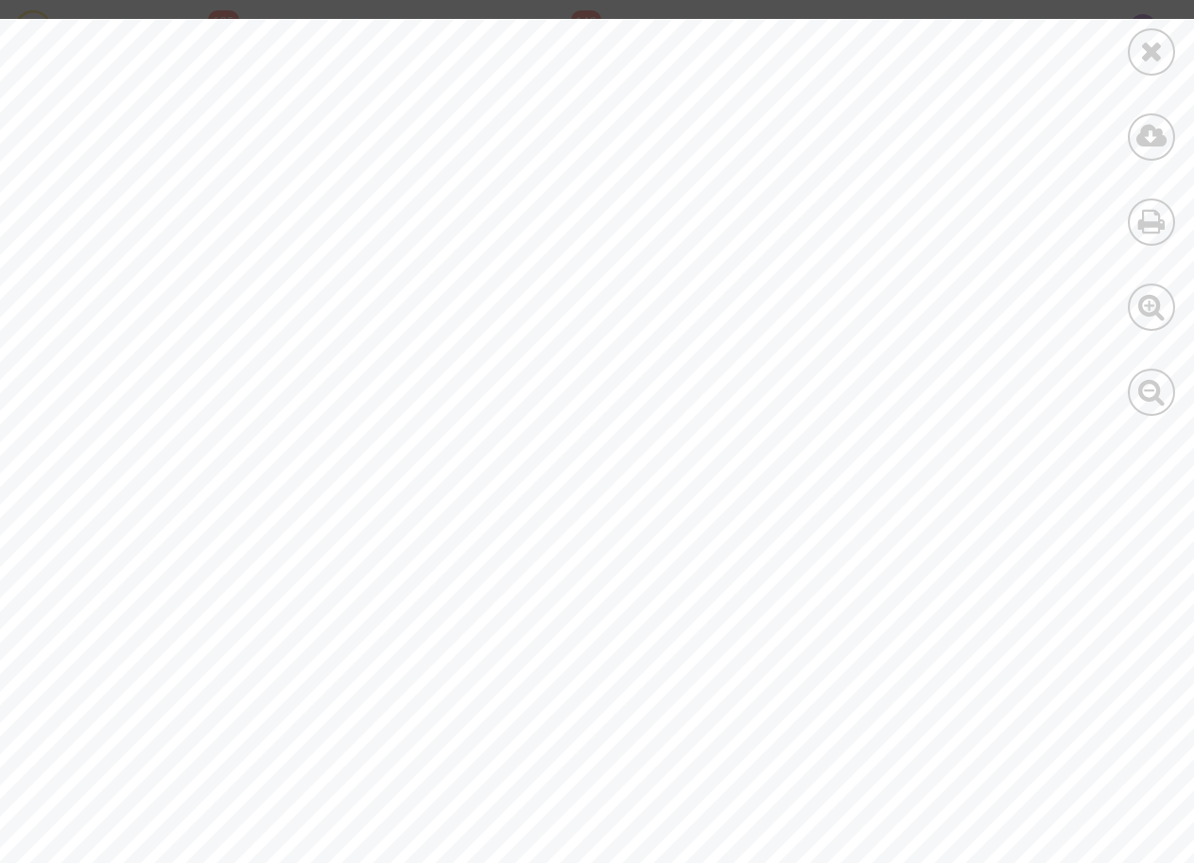
scroll to position [0, 0]
click at [1124, 59] on div at bounding box center [1151, 217] width 85 height 435
click at [1140, 60] on icon at bounding box center [1152, 51] width 24 height 28
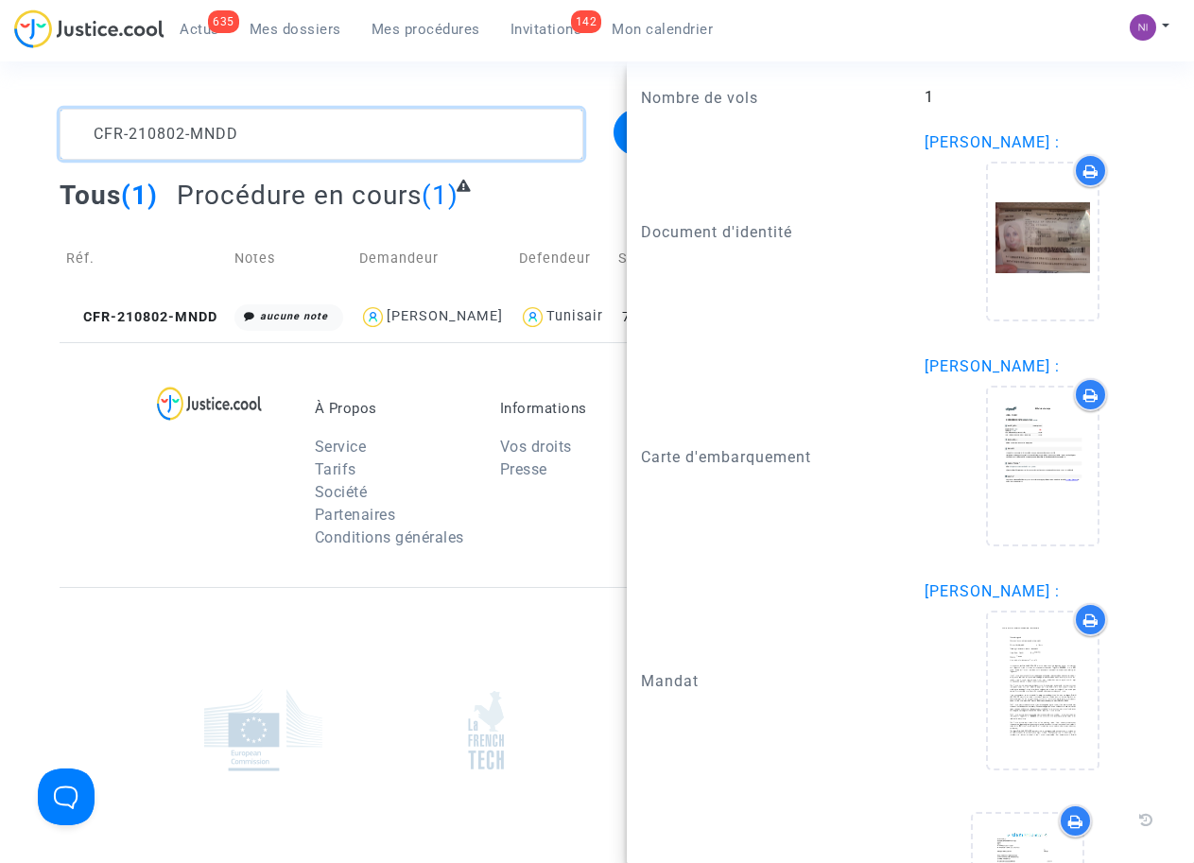
click at [284, 122] on textarea at bounding box center [321, 134] width 523 height 51
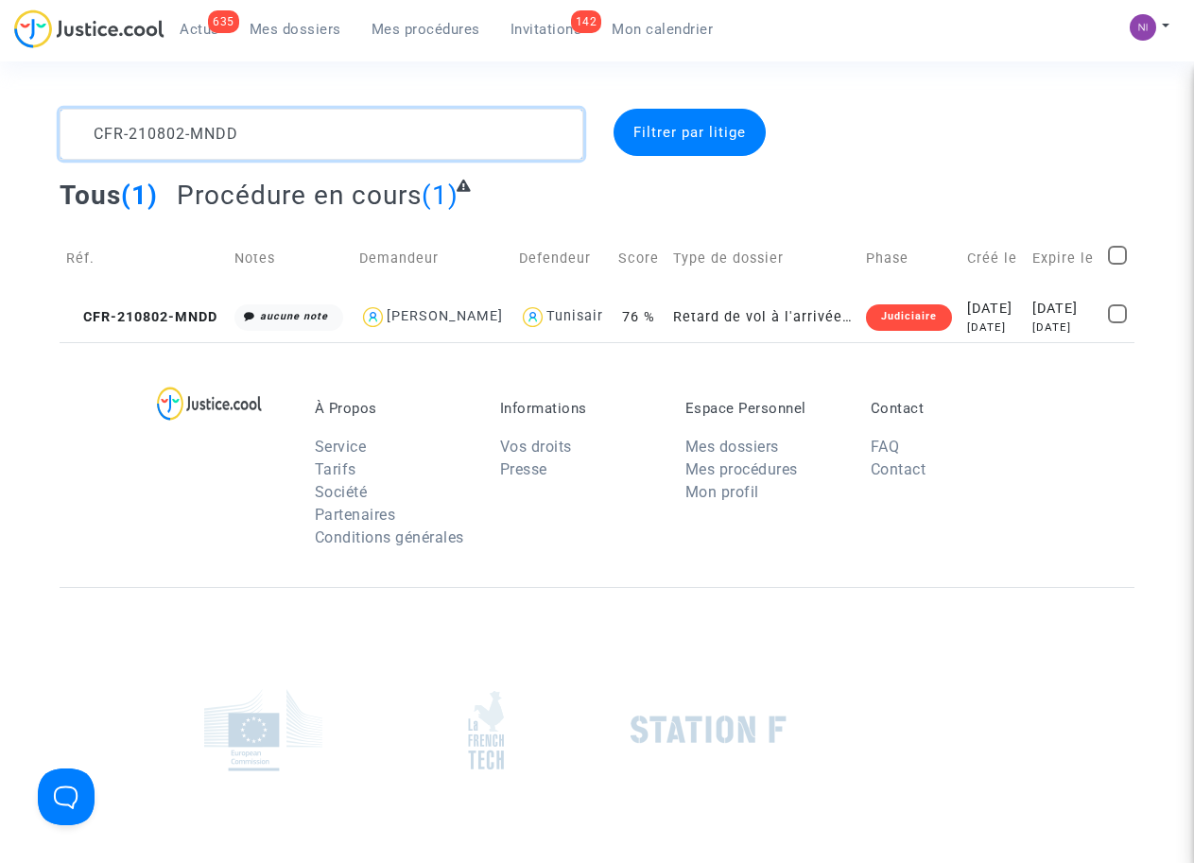
drag, startPoint x: 316, startPoint y: 134, endPoint x: 0, endPoint y: 129, distance: 315.7
click at [0, 129] on div "CFR-210802-MNDD Filtrer par litige Tous (1) Procédure en cours (1) Réf. Notes D…" at bounding box center [597, 225] width 1194 height 233
type textarea "CFR-210408-DT7P"
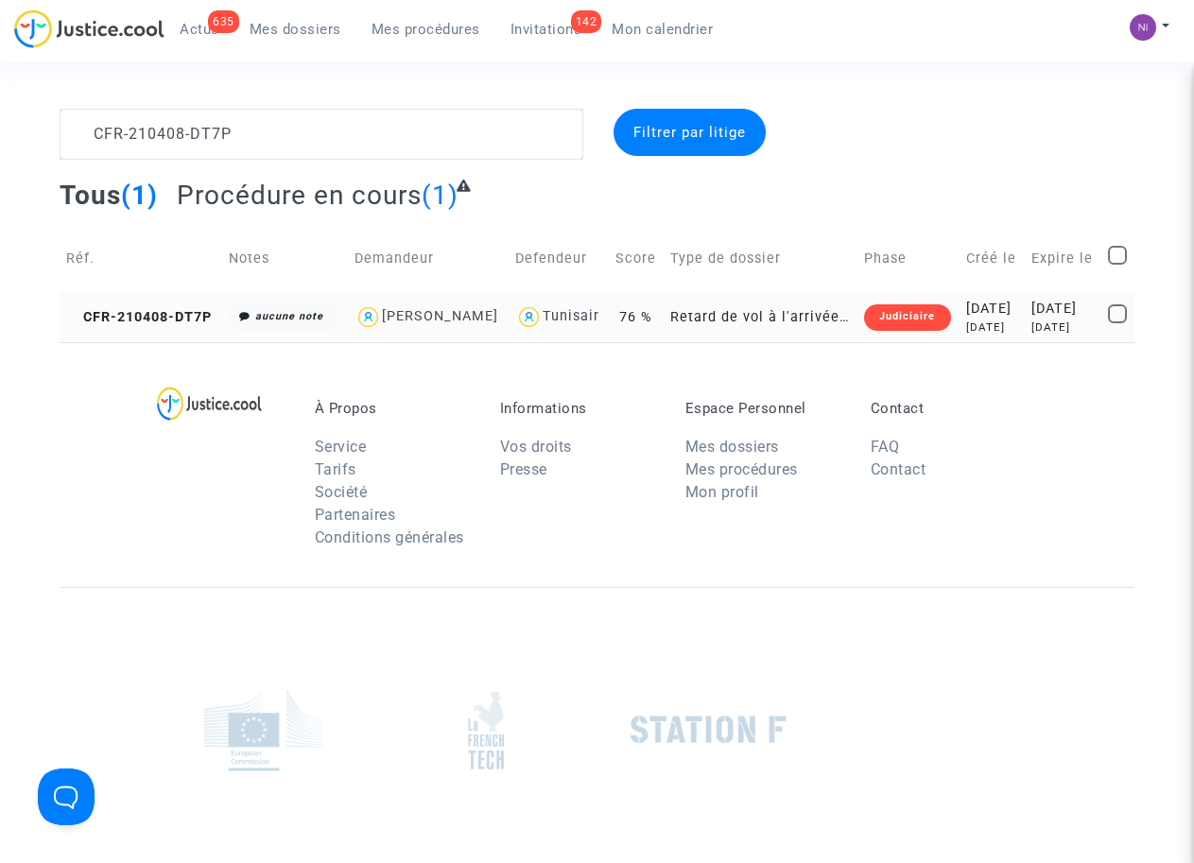
click at [1047, 319] on div "[DATE]" at bounding box center [1062, 309] width 63 height 21
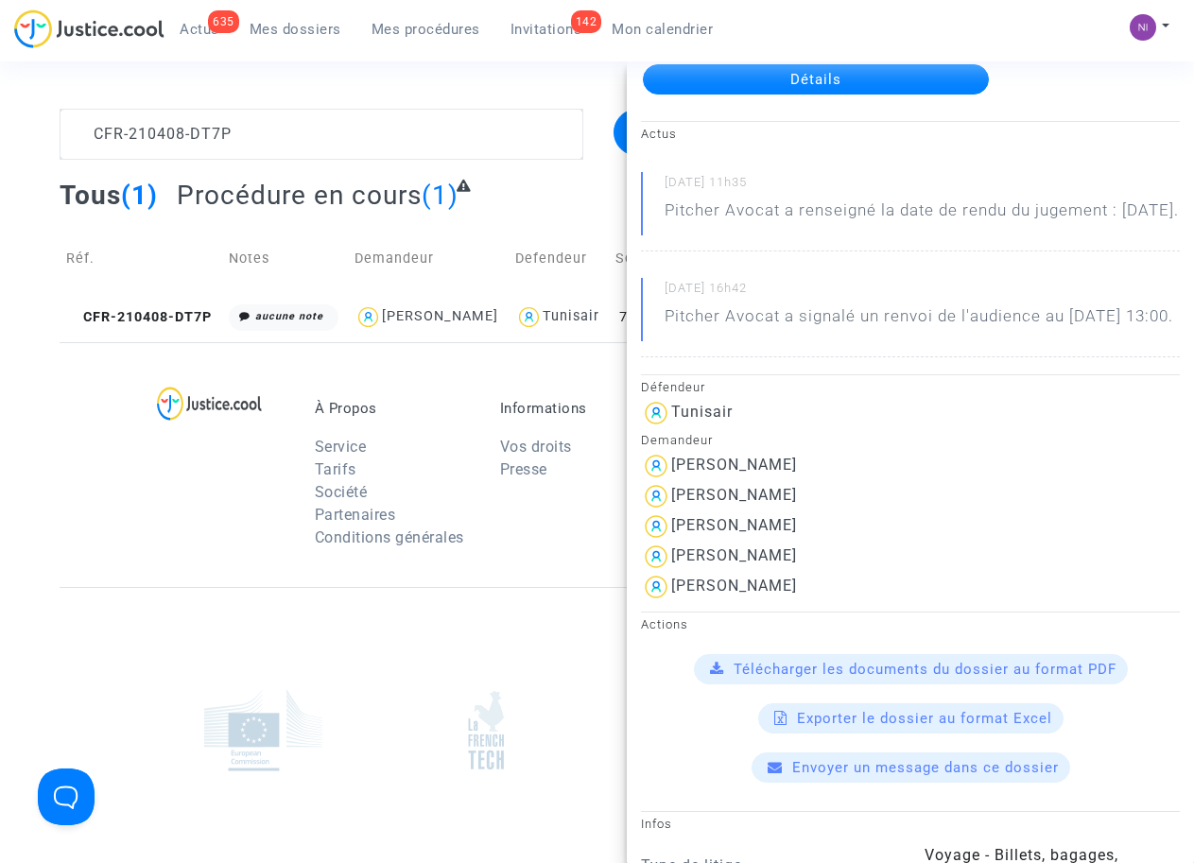
scroll to position [120, 0]
drag, startPoint x: 786, startPoint y: 537, endPoint x: 616, endPoint y: 517, distance: 171.3
click at [616, 517] on section "CFR-210408-DT7P Filtrer par litige Tous (1) Procédure en cours (1) Réf. Notes D…" at bounding box center [597, 521] width 1194 height 1043
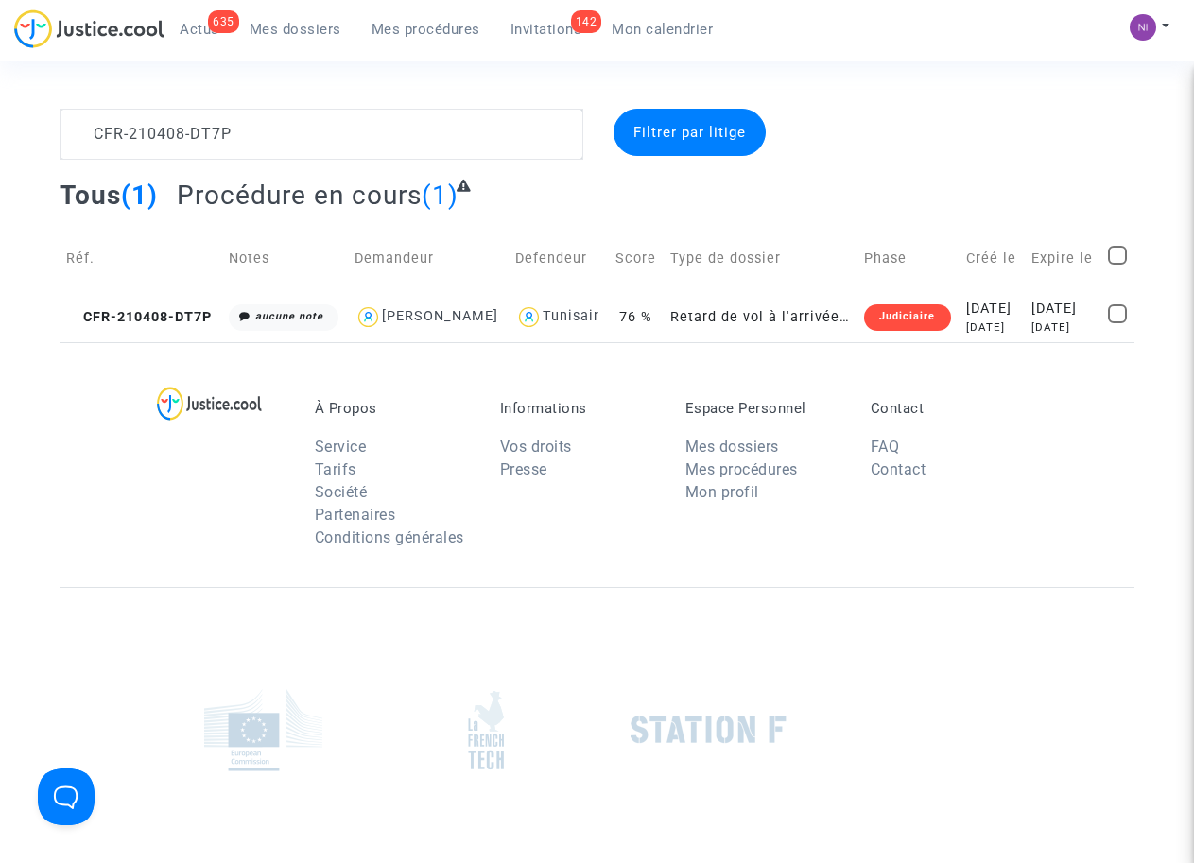
scroll to position [0, 0]
click at [1051, 317] on div "[DATE]" at bounding box center [1062, 309] width 63 height 21
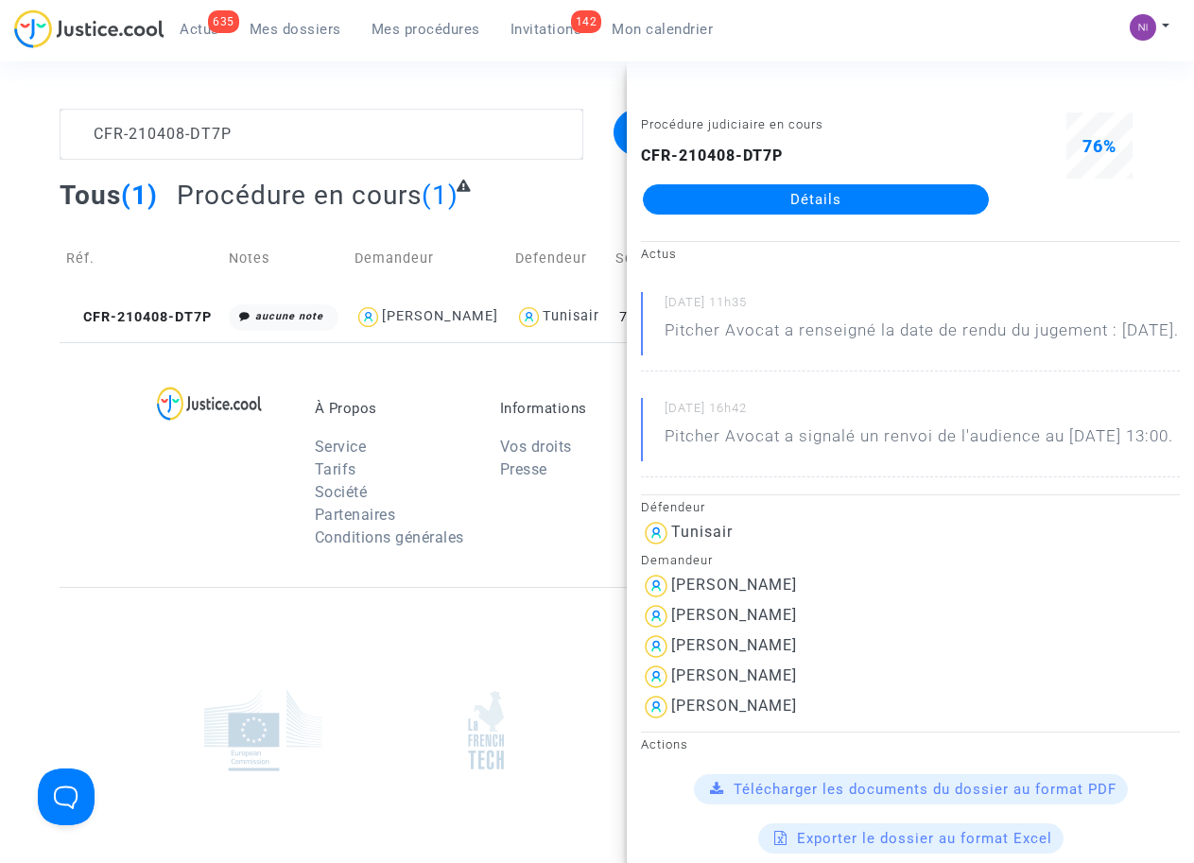
scroll to position [129, 0]
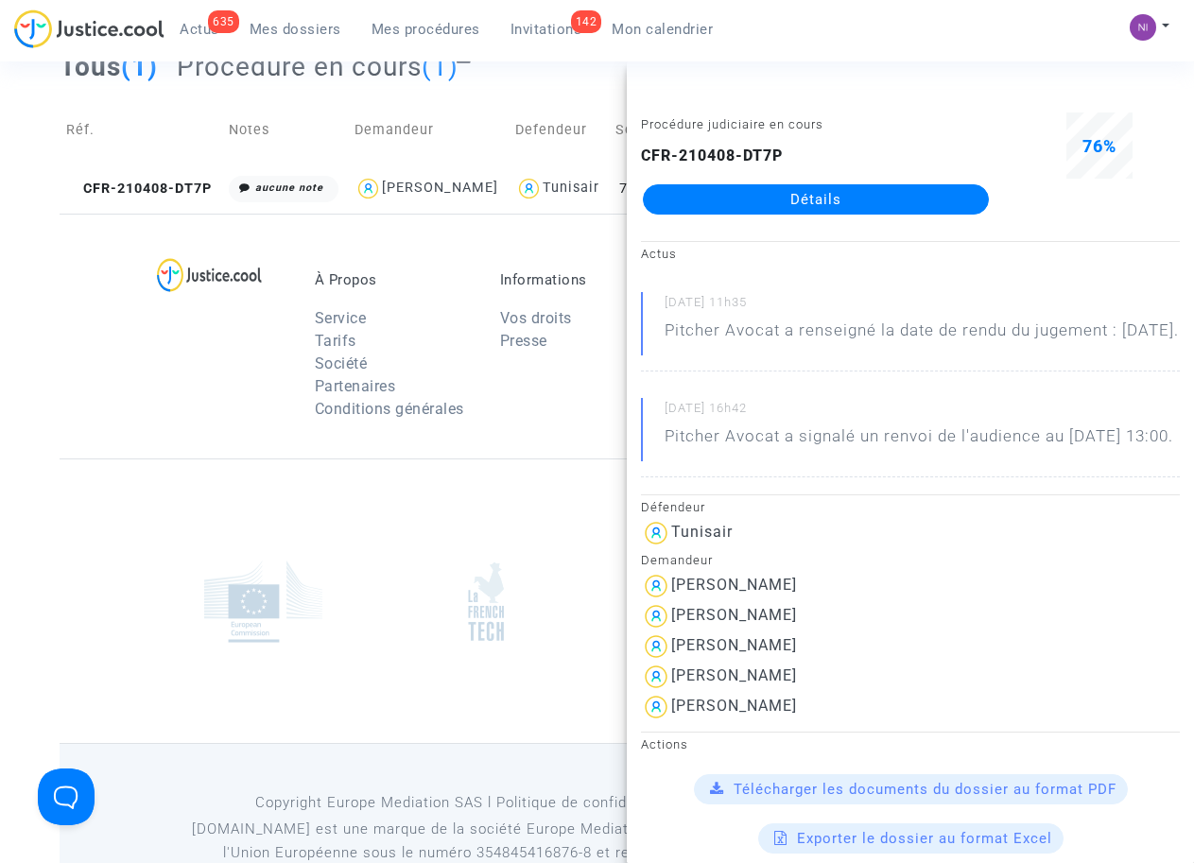
drag, startPoint x: 788, startPoint y: 658, endPoint x: 721, endPoint y: 656, distance: 67.1
click at [691, 631] on div "[PERSON_NAME]" at bounding box center [910, 616] width 539 height 30
drag, startPoint x: 721, startPoint y: 656, endPoint x: 738, endPoint y: 655, distance: 17.0
drag, startPoint x: 738, startPoint y: 655, endPoint x: 680, endPoint y: 394, distance: 267.1
click at [680, 371] on div "[DATE] 11h35 Pitcher Avocat a renseigné la date de rendu du jugement : [DATE]." at bounding box center [910, 331] width 539 height 79
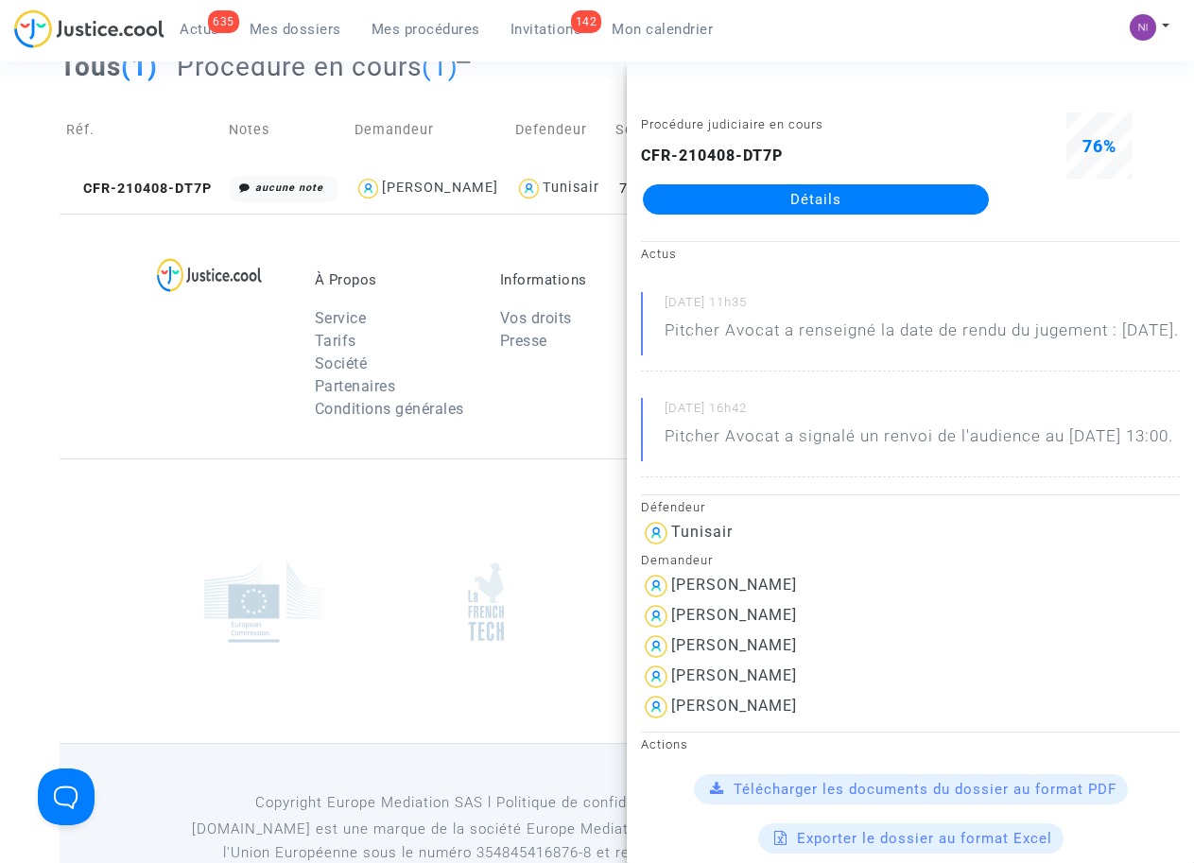
drag, startPoint x: 673, startPoint y: 660, endPoint x: 806, endPoint y: 660, distance: 133.3
click at [806, 631] on div "[PERSON_NAME]" at bounding box center [910, 616] width 539 height 30
drag, startPoint x: 806, startPoint y: 660, endPoint x: 742, endPoint y: 662, distance: 64.3
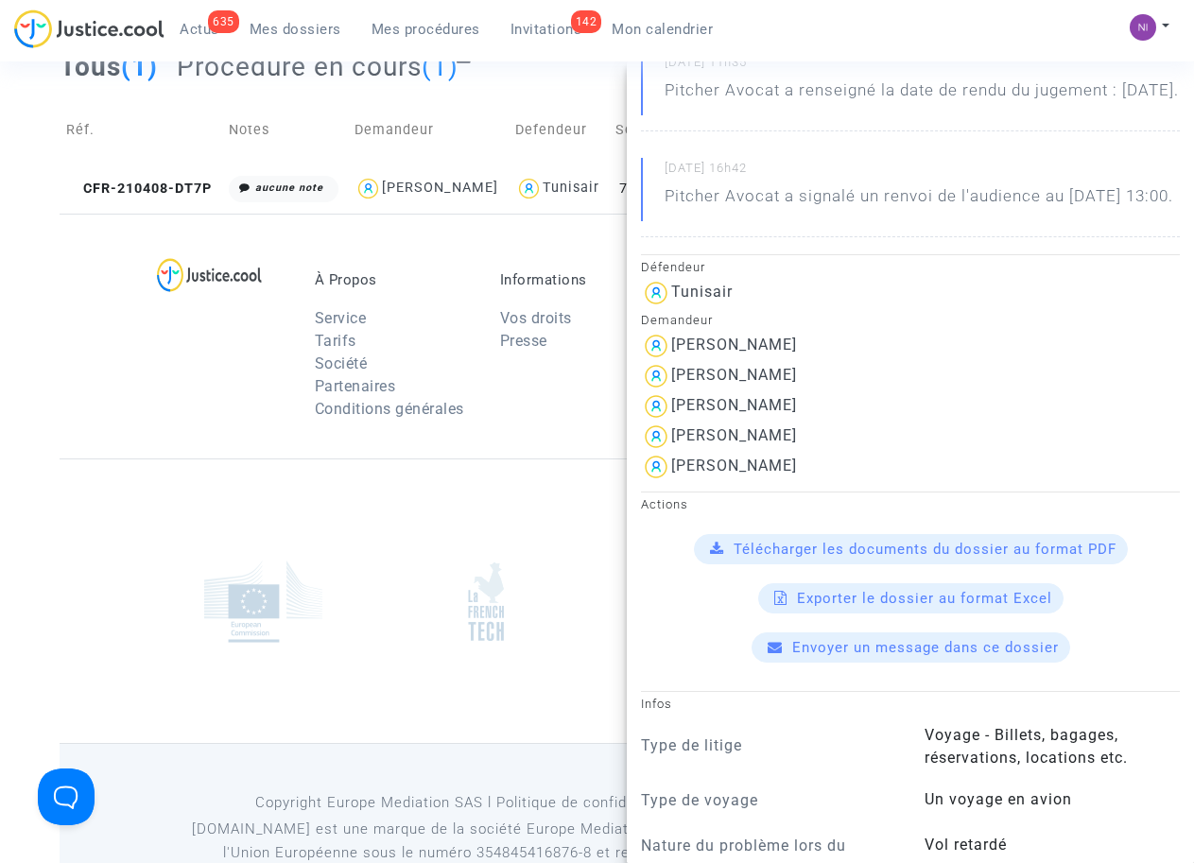
scroll to position [240, 0]
drag, startPoint x: 800, startPoint y: 452, endPoint x: 670, endPoint y: 448, distance: 130.5
click at [670, 421] on div "[PERSON_NAME]" at bounding box center [910, 406] width 539 height 30
drag, startPoint x: 670, startPoint y: 448, endPoint x: 719, endPoint y: 450, distance: 49.2
drag, startPoint x: 814, startPoint y: 474, endPoint x: 674, endPoint y: 473, distance: 139.9
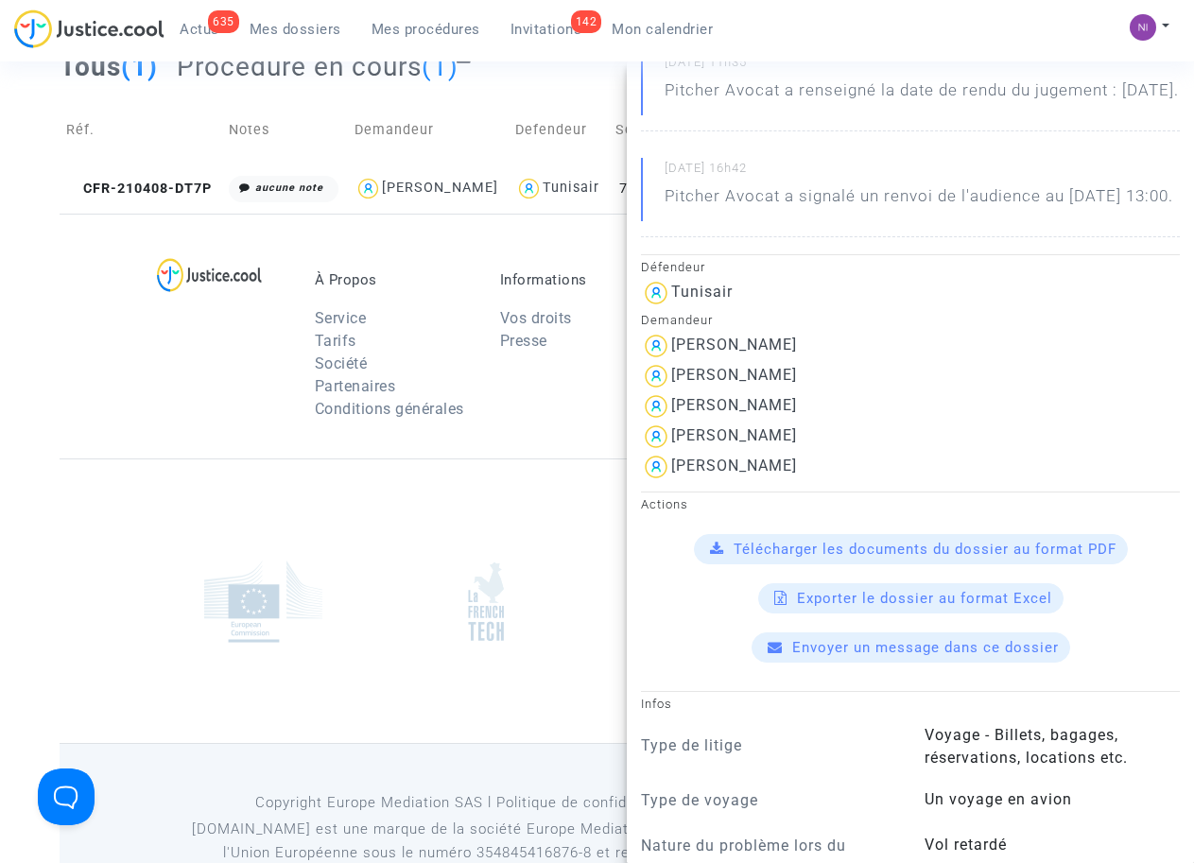
click at [674, 452] on div "[PERSON_NAME]" at bounding box center [910, 436] width 539 height 30
drag, startPoint x: 674, startPoint y: 473, endPoint x: 694, endPoint y: 483, distance: 22.0
drag, startPoint x: 800, startPoint y: 509, endPoint x: 671, endPoint y: 500, distance: 128.9
click at [671, 482] on div "[PERSON_NAME]" at bounding box center [910, 467] width 539 height 30
drag, startPoint x: 671, startPoint y: 500, endPoint x: 705, endPoint y: 510, distance: 35.6
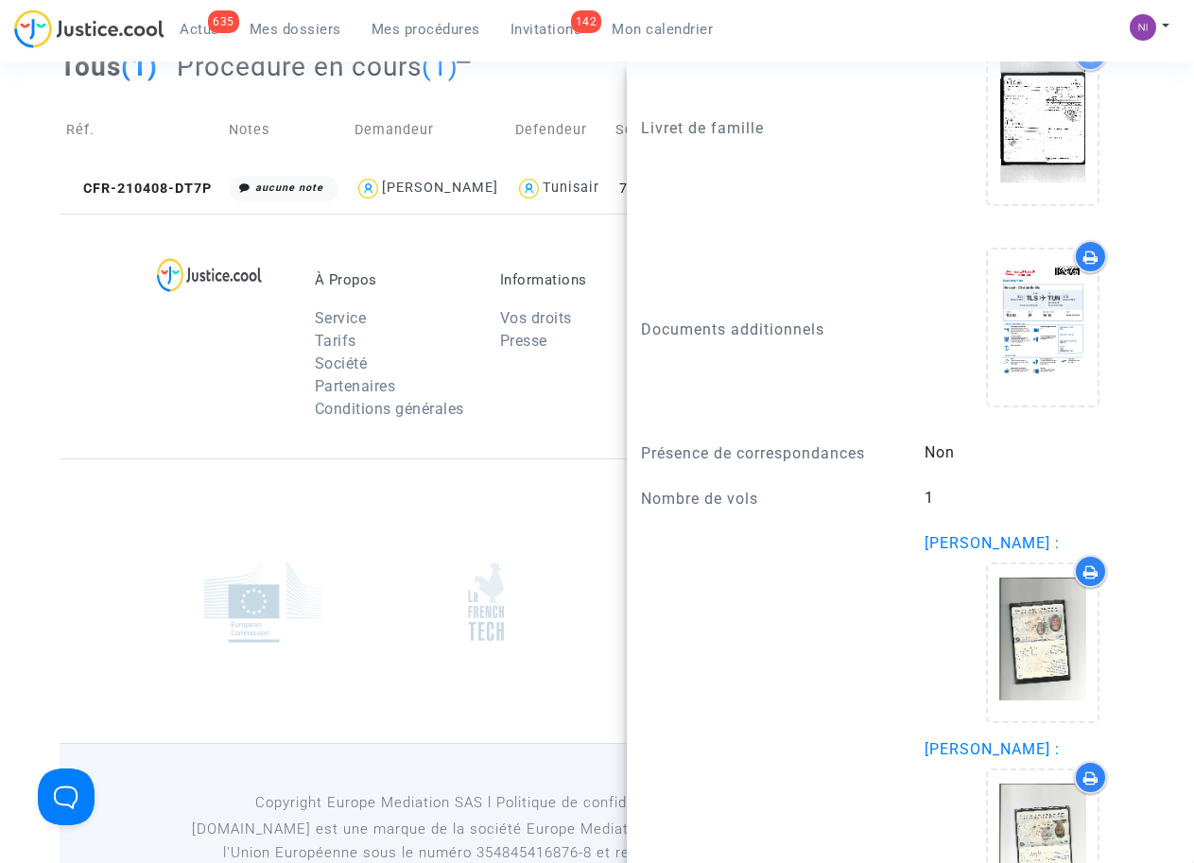
scroll to position [1562, 0]
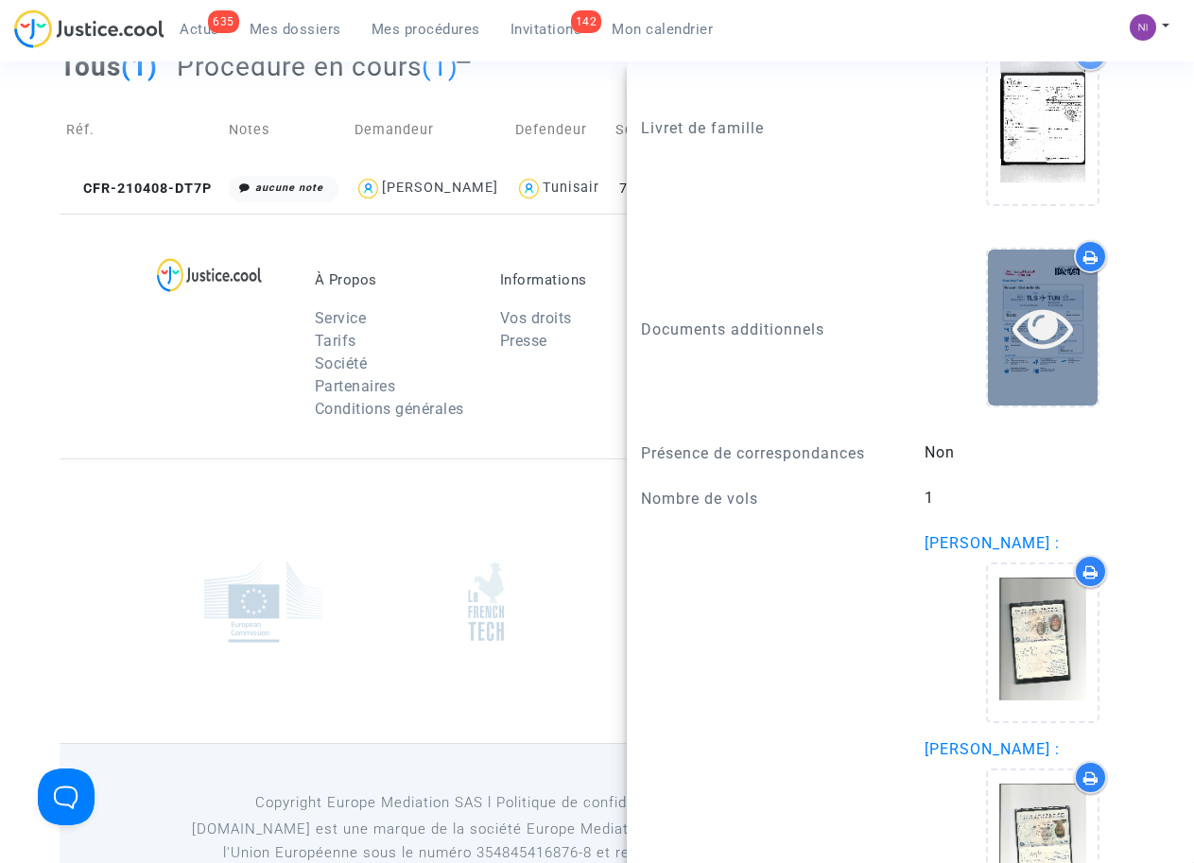
click at [1059, 355] on icon at bounding box center [1042, 327] width 61 height 60
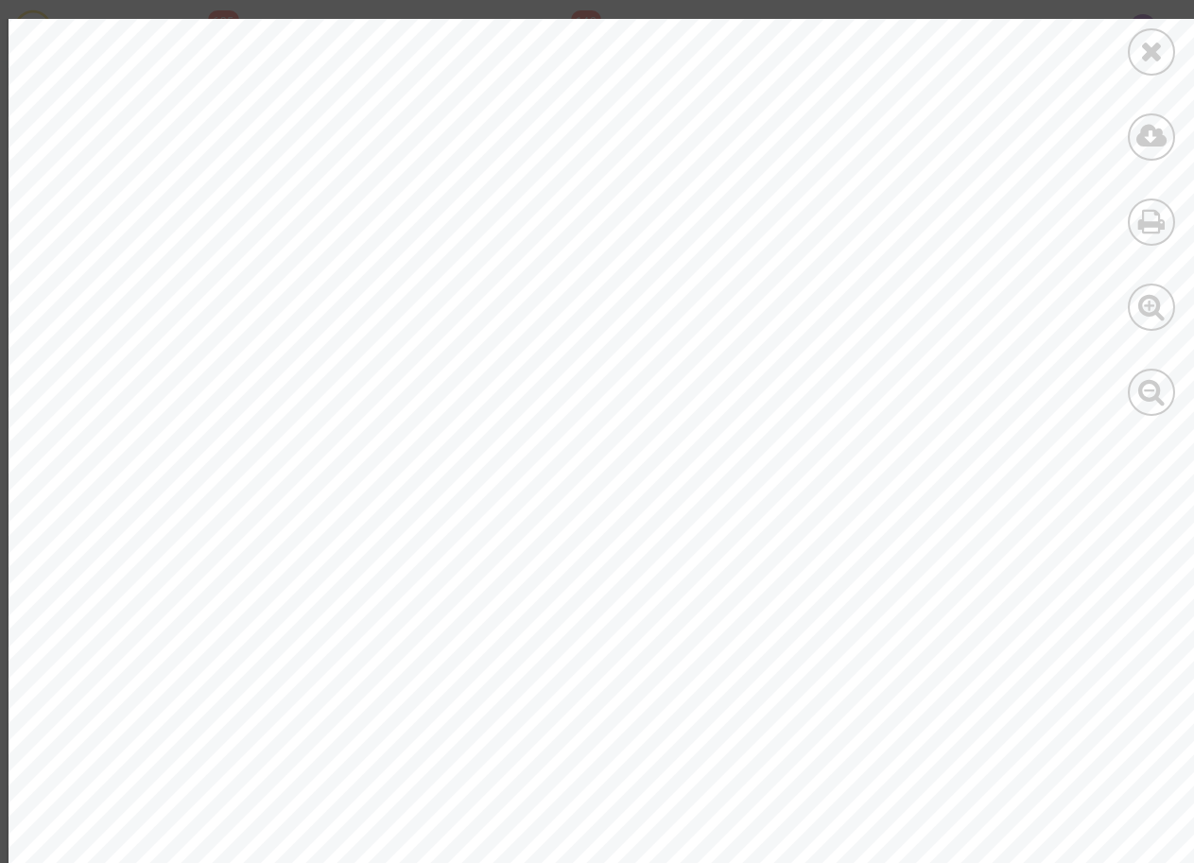
scroll to position [731, 0]
drag, startPoint x: 833, startPoint y: 518, endPoint x: 989, endPoint y: 503, distance: 157.6
click at [989, 505] on span "199298213655101" at bounding box center [940, 516] width 199 height 22
drag, startPoint x: 985, startPoint y: 504, endPoint x: 954, endPoint y: 507, distance: 31.4
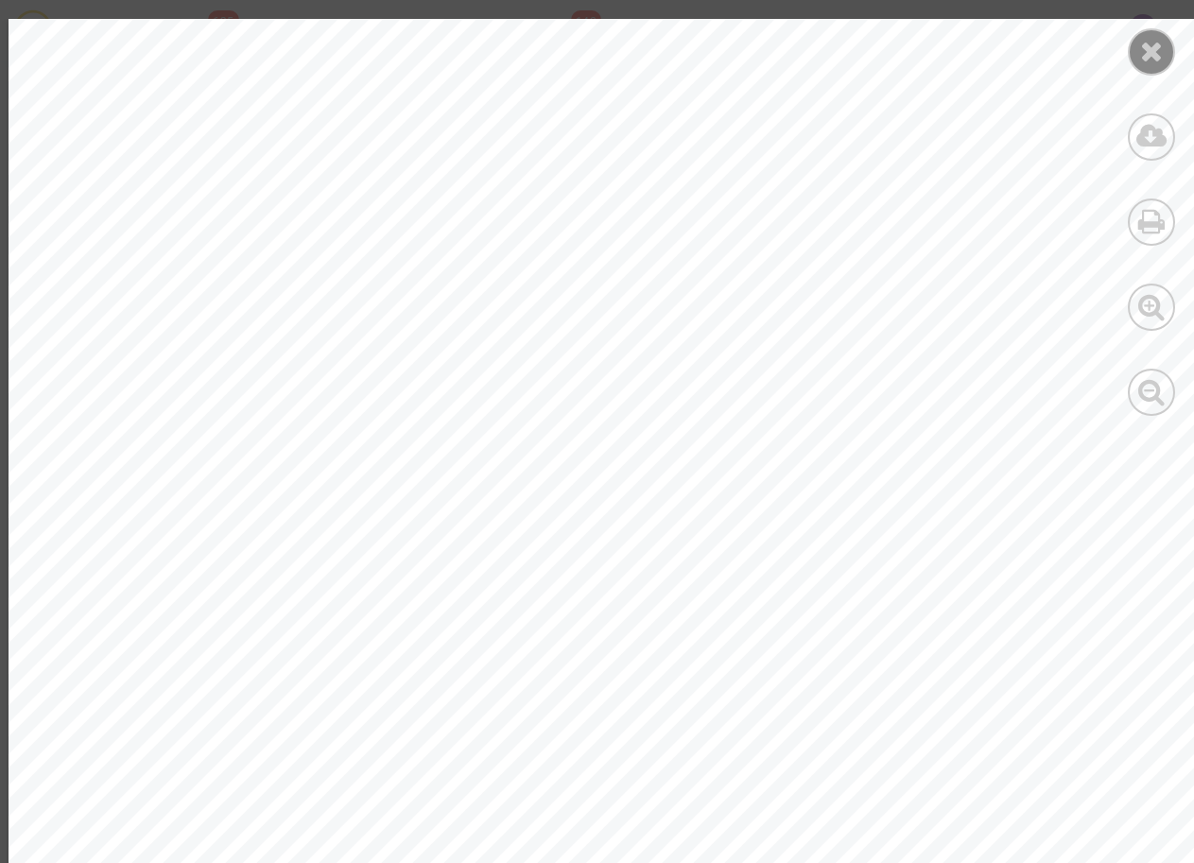
click at [1146, 53] on icon at bounding box center [1152, 51] width 24 height 28
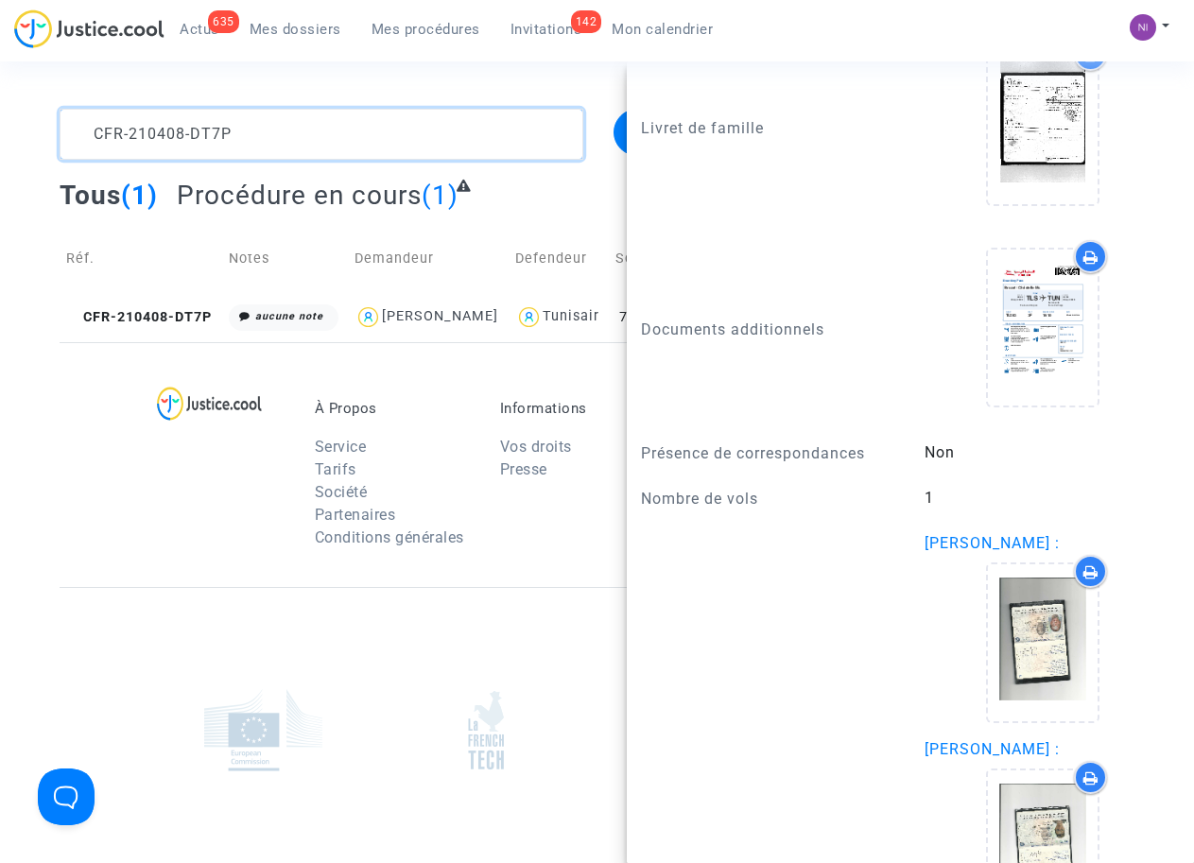
click at [284, 122] on textarea at bounding box center [321, 134] width 523 height 51
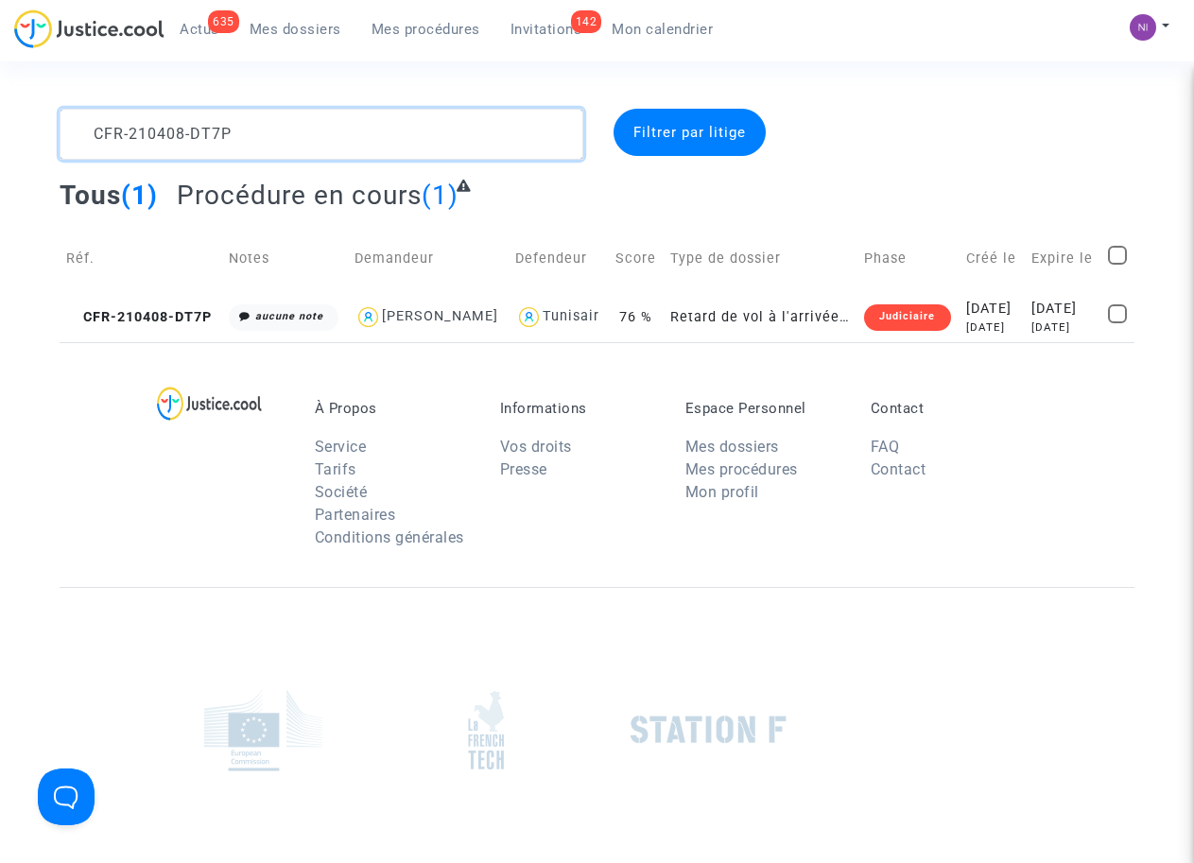
drag, startPoint x: 320, startPoint y: 143, endPoint x: 6, endPoint y: 120, distance: 315.5
click at [6, 120] on div "CFR-210408-DT7P Filtrer par litige Tous (1) Procédure en cours (1) Réf. Notes D…" at bounding box center [597, 225] width 1194 height 233
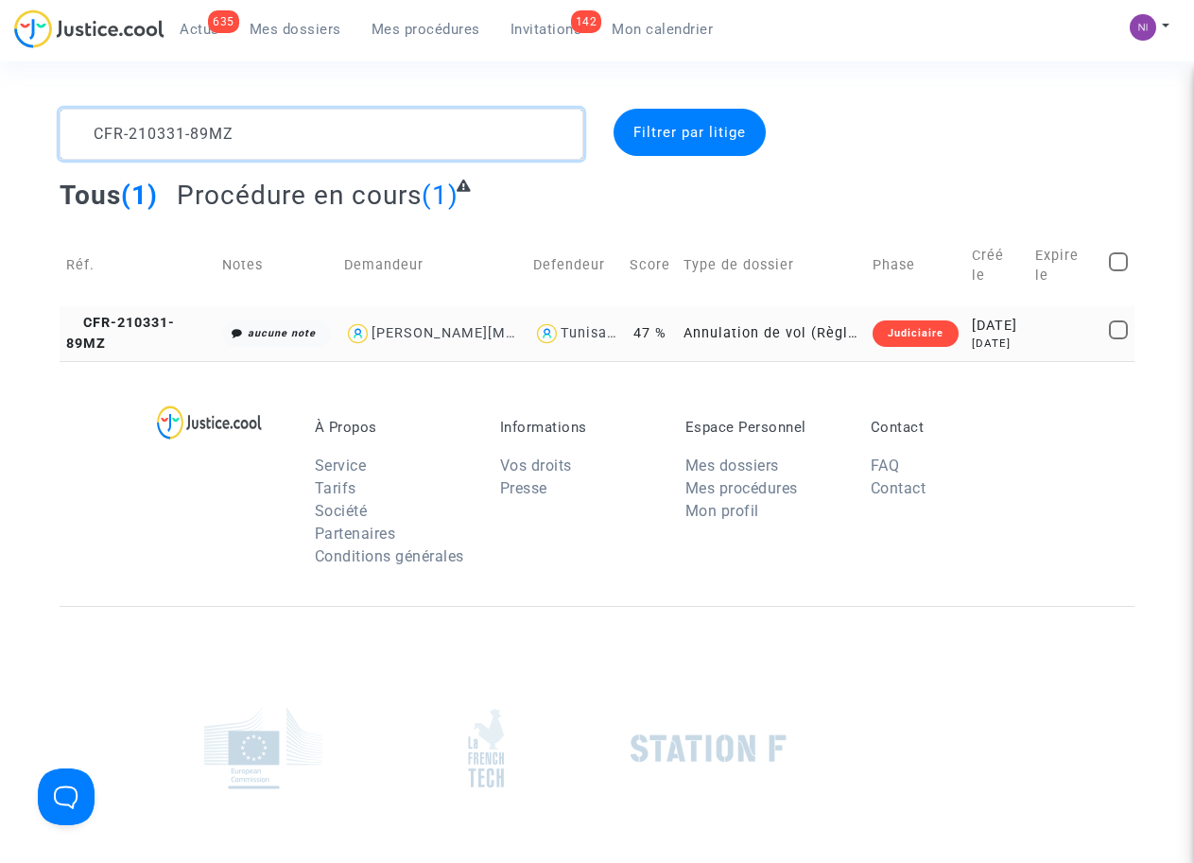
type textarea "CFR-210331-89MZ"
click at [1013, 306] on td "[DATE] [DATE]" at bounding box center [996, 333] width 63 height 54
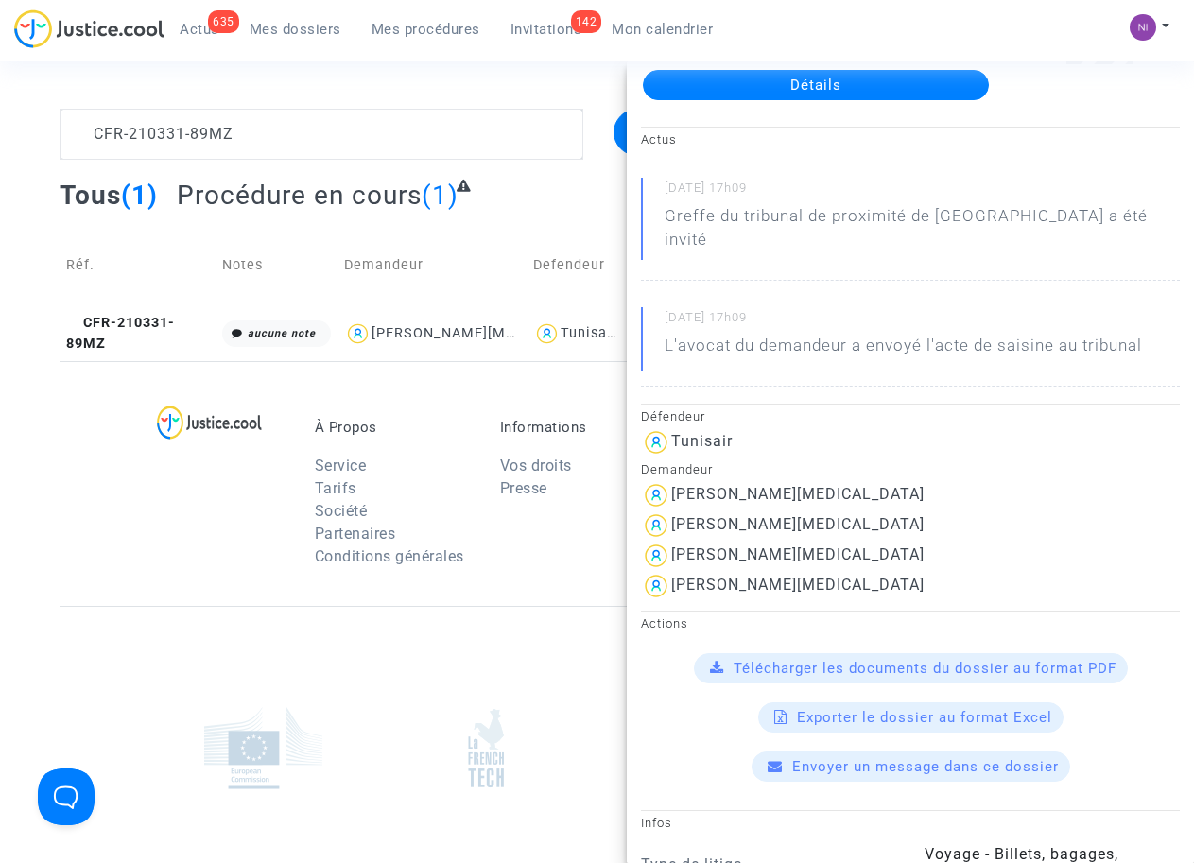
scroll to position [120, 0]
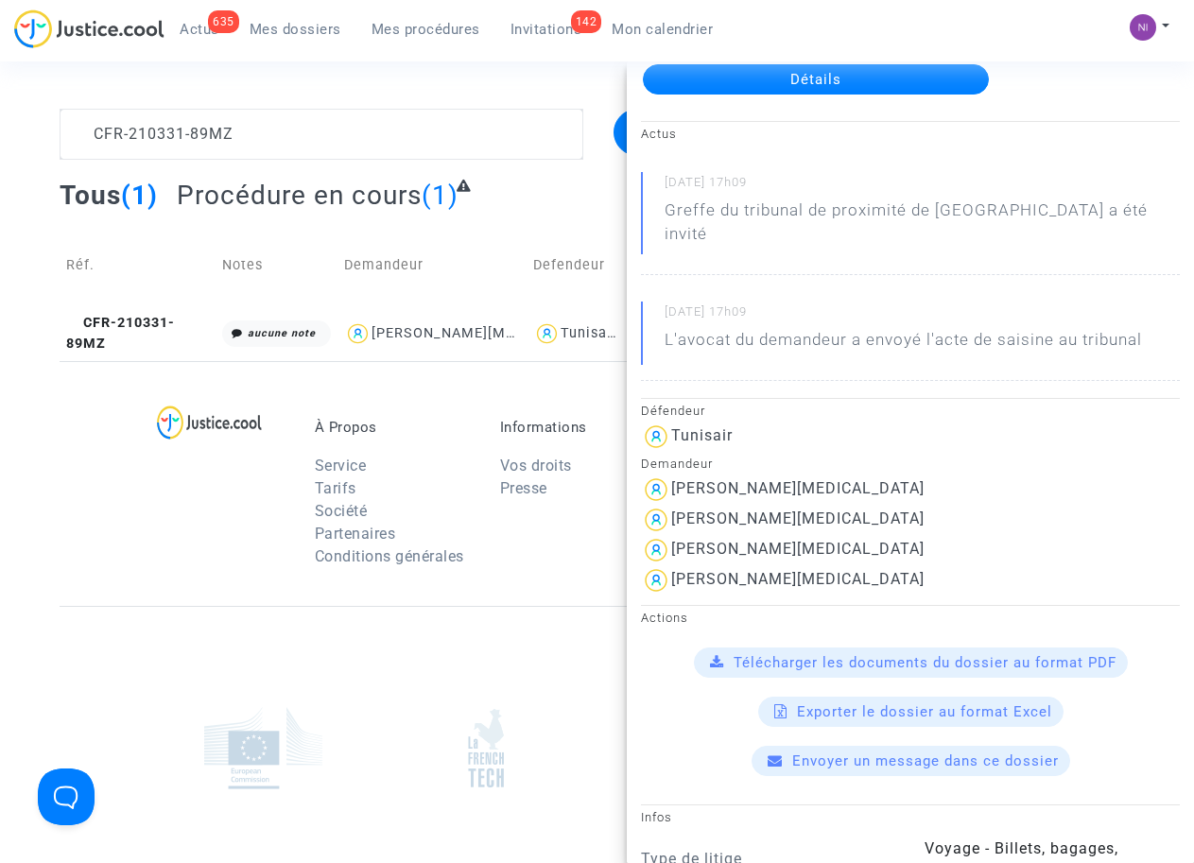
click at [340, 610] on div at bounding box center [597, 748] width 1075 height 284
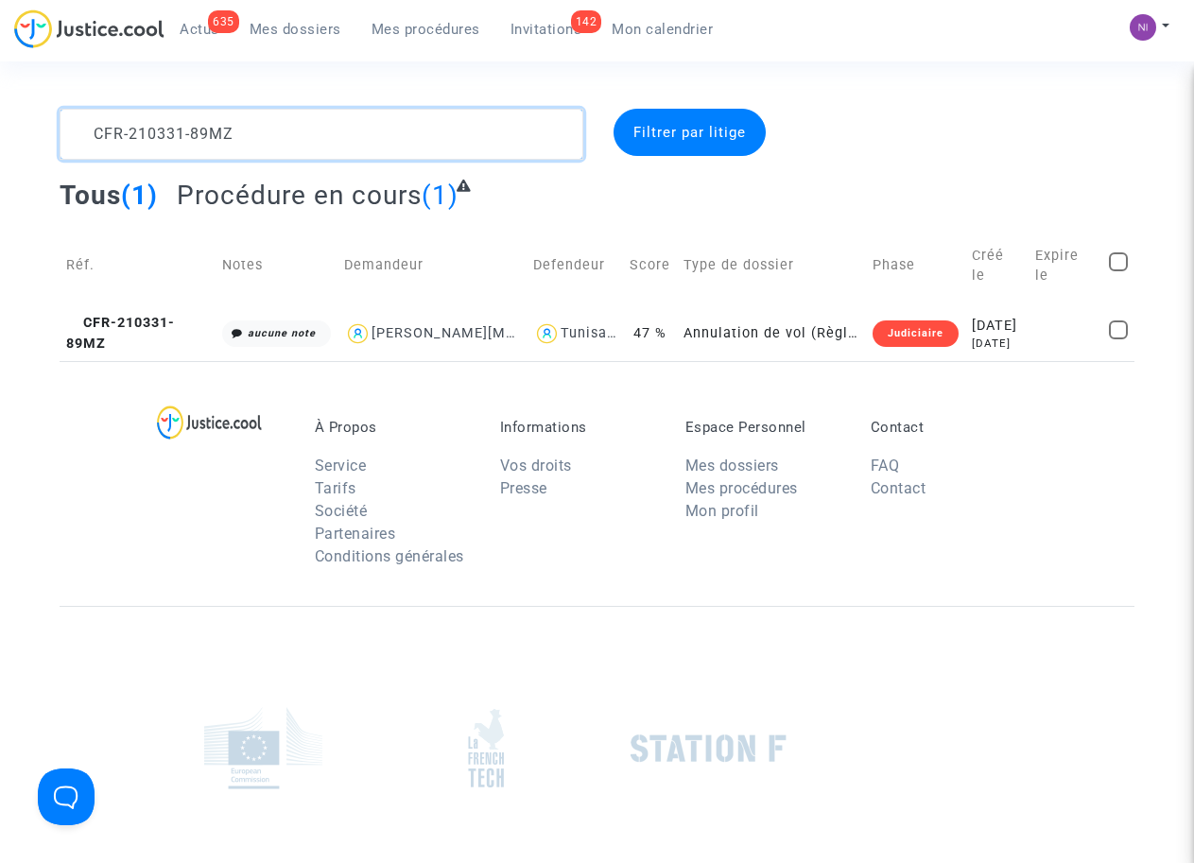
click at [294, 132] on textarea at bounding box center [321, 134] width 523 height 51
click at [987, 316] on div "[DATE]" at bounding box center [996, 326] width 50 height 21
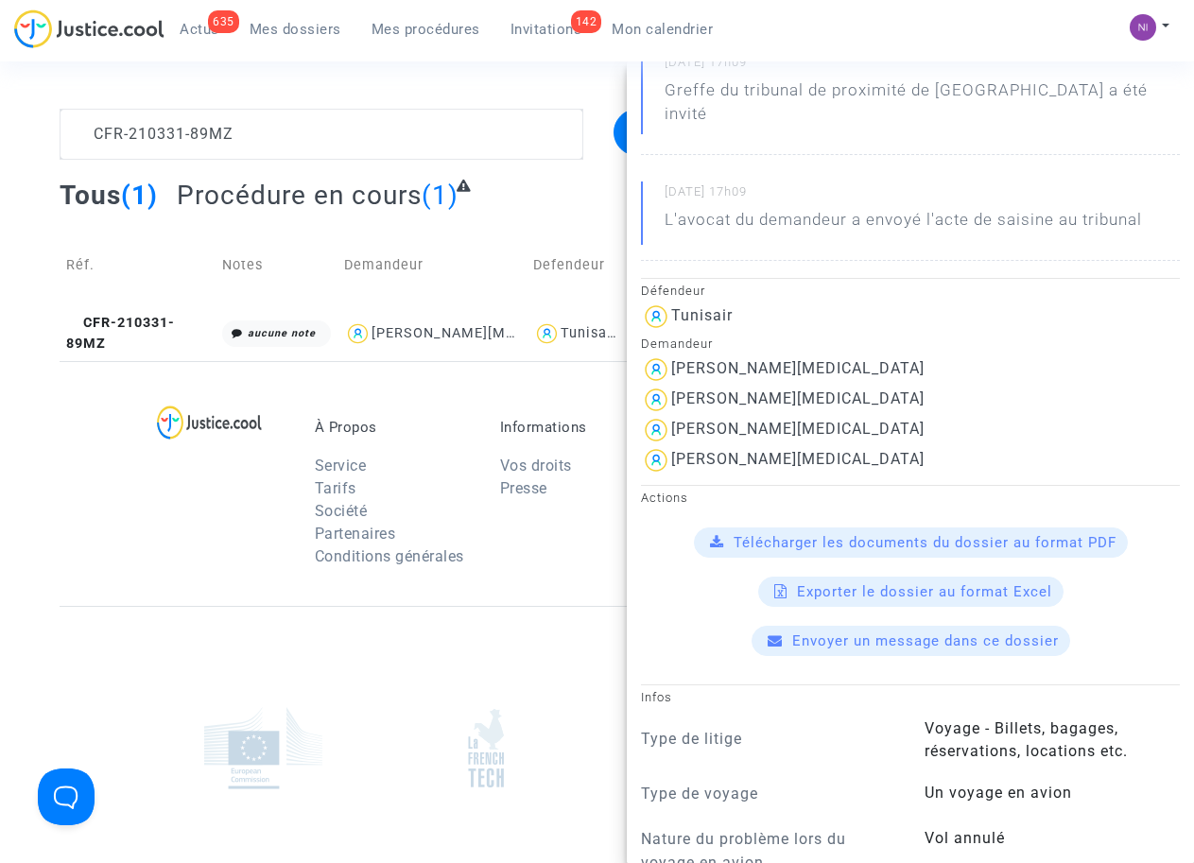
scroll to position [240, 0]
drag, startPoint x: 671, startPoint y: 370, endPoint x: 773, endPoint y: 374, distance: 102.1
click at [773, 385] on div "[PERSON_NAME][MEDICAL_DATA]" at bounding box center [910, 400] width 539 height 30
drag, startPoint x: 772, startPoint y: 374, endPoint x: 750, endPoint y: 373, distance: 21.8
drag, startPoint x: 671, startPoint y: 402, endPoint x: 779, endPoint y: 403, distance: 107.7
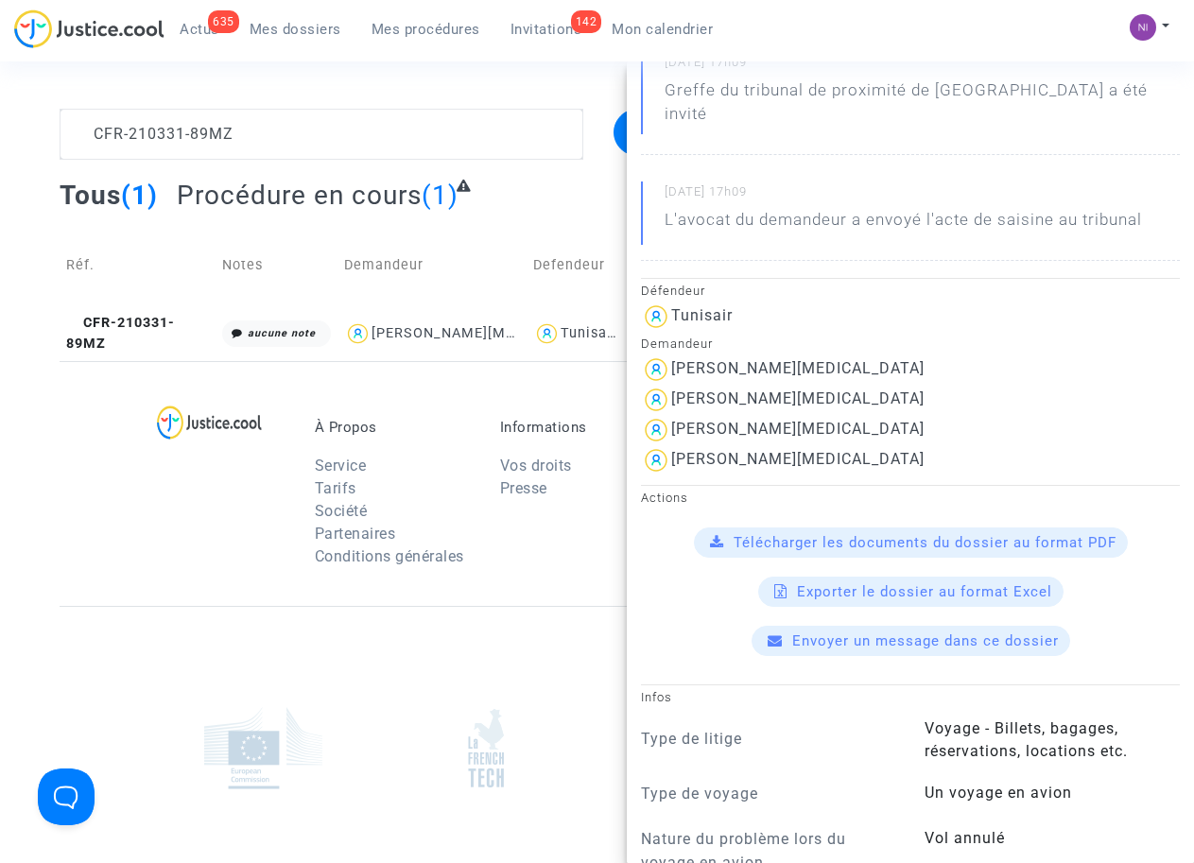
click at [779, 415] on div "[PERSON_NAME][MEDICAL_DATA]" at bounding box center [910, 430] width 539 height 30
drag, startPoint x: 779, startPoint y: 403, endPoint x: 731, endPoint y: 403, distance: 48.2
drag, startPoint x: 672, startPoint y: 437, endPoint x: 766, endPoint y: 446, distance: 95.0
click at [766, 446] on div "[PERSON_NAME][MEDICAL_DATA]" at bounding box center [910, 460] width 539 height 30
drag, startPoint x: 766, startPoint y: 446, endPoint x: 747, endPoint y: 438, distance: 21.6
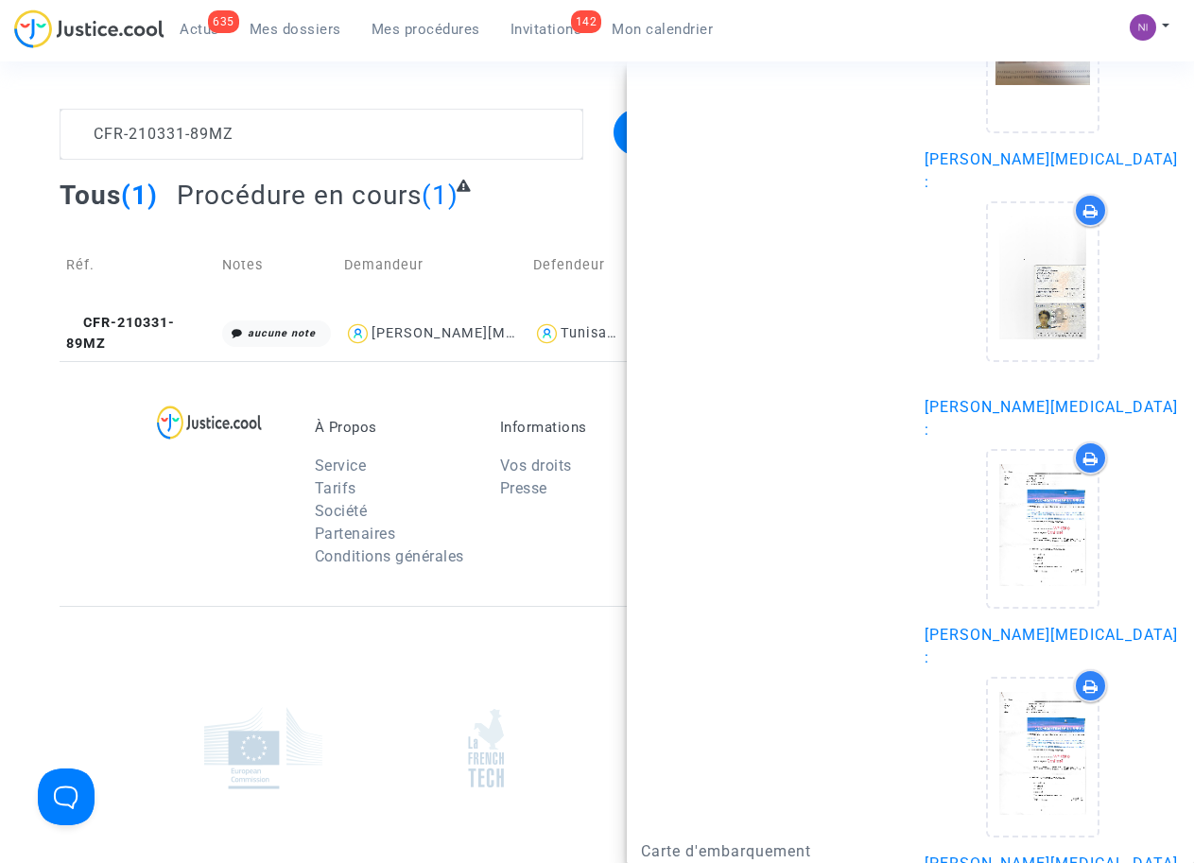
scroll to position [2523, 0]
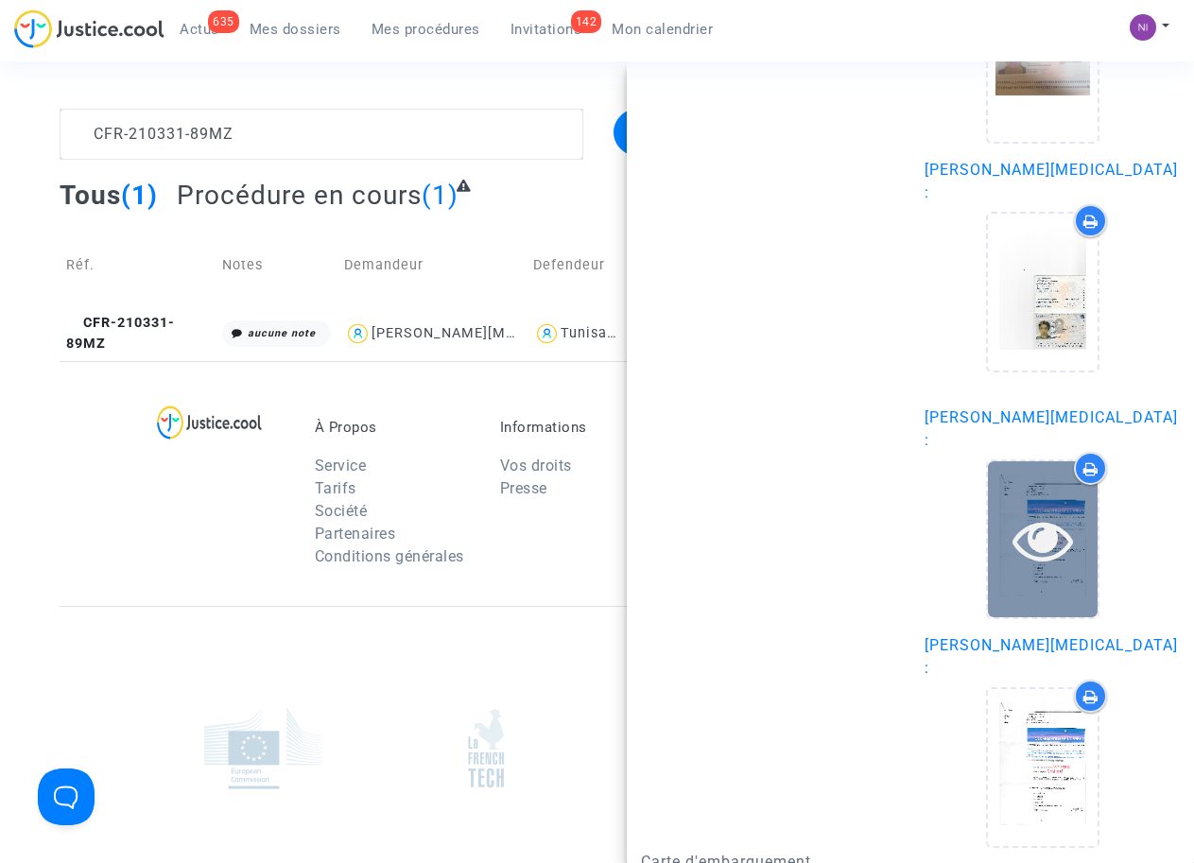
click at [1033, 509] on icon at bounding box center [1042, 539] width 61 height 60
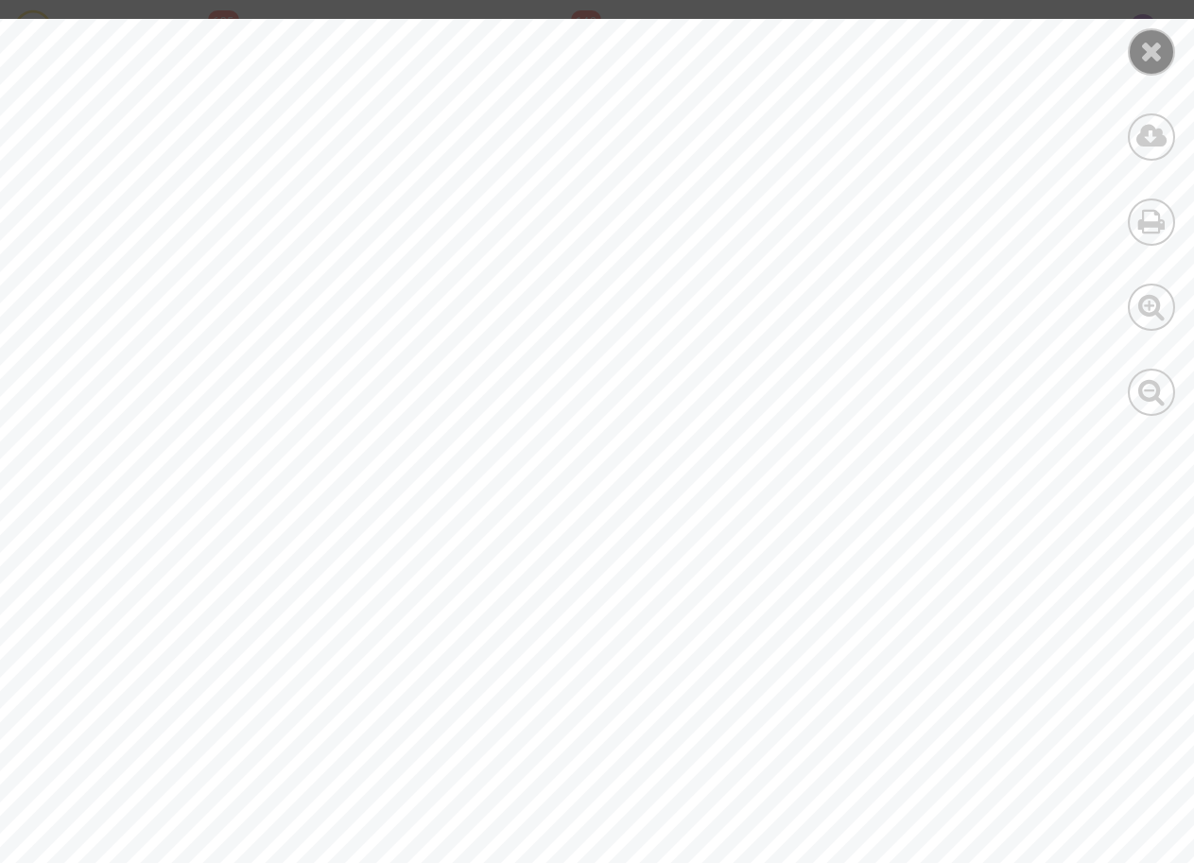
scroll to position [7717, 0]
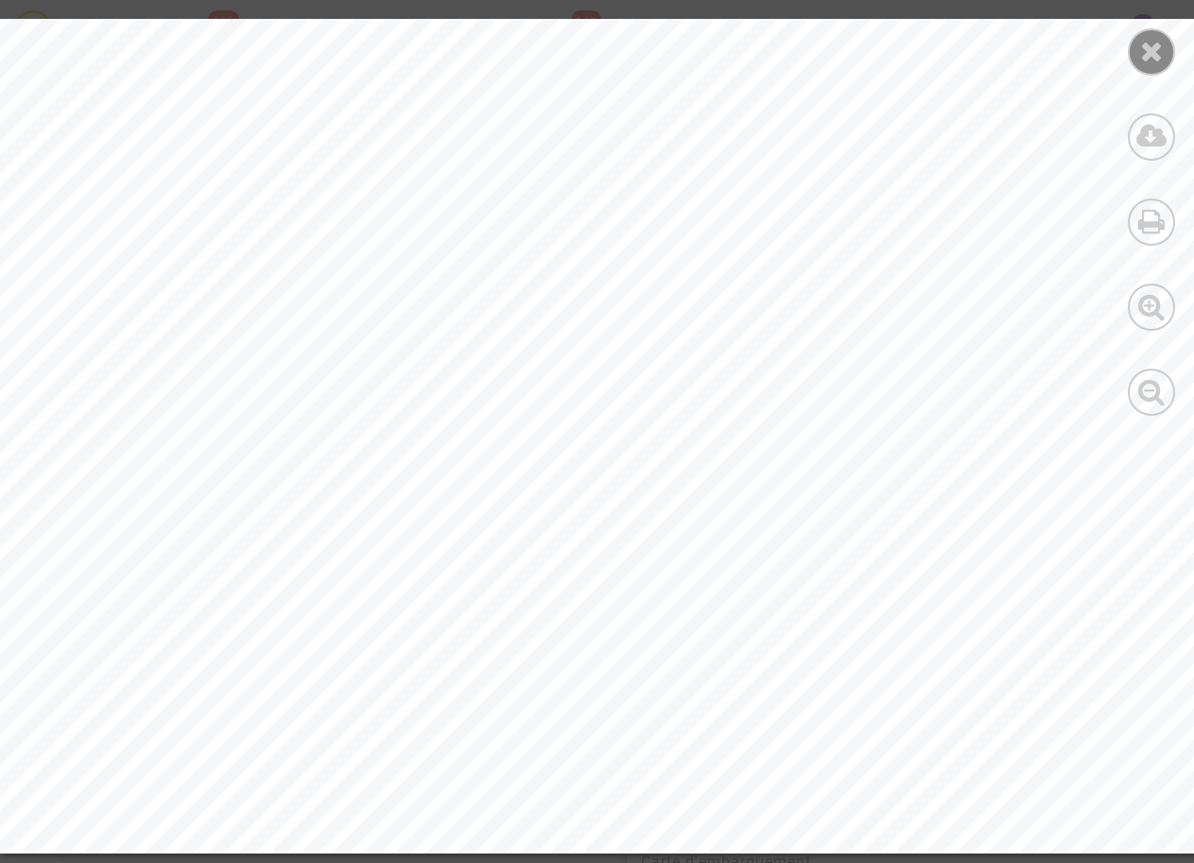
click at [1145, 54] on icon at bounding box center [1152, 51] width 24 height 28
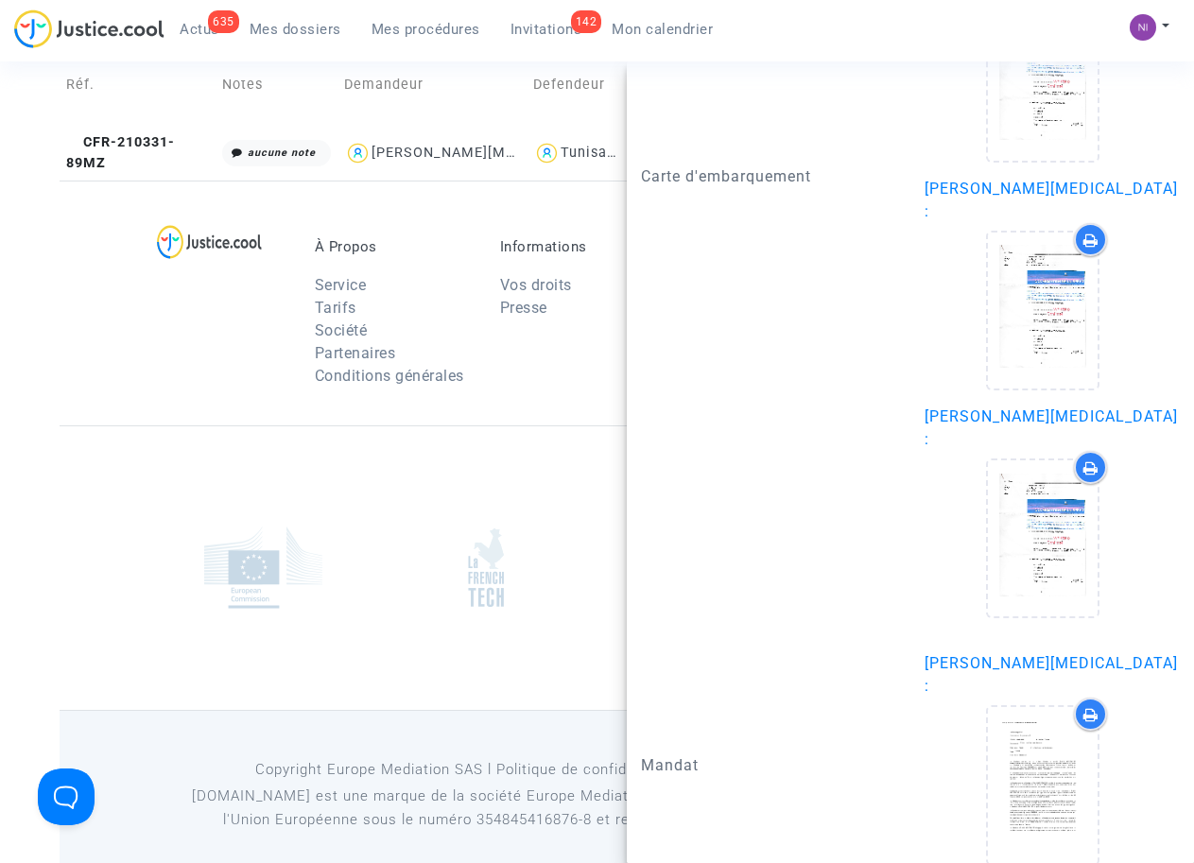
scroll to position [3209, 0]
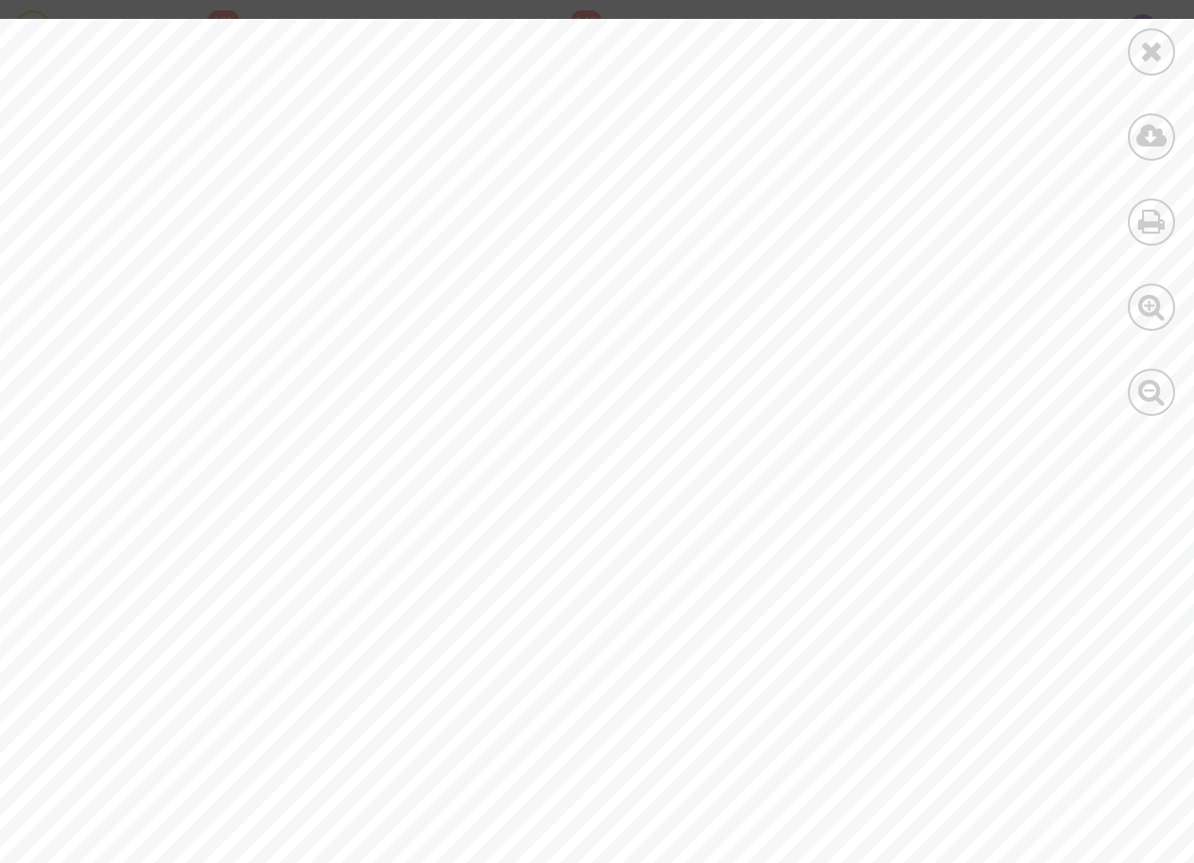
scroll to position [0, 0]
click at [1144, 55] on icon at bounding box center [1152, 51] width 24 height 28
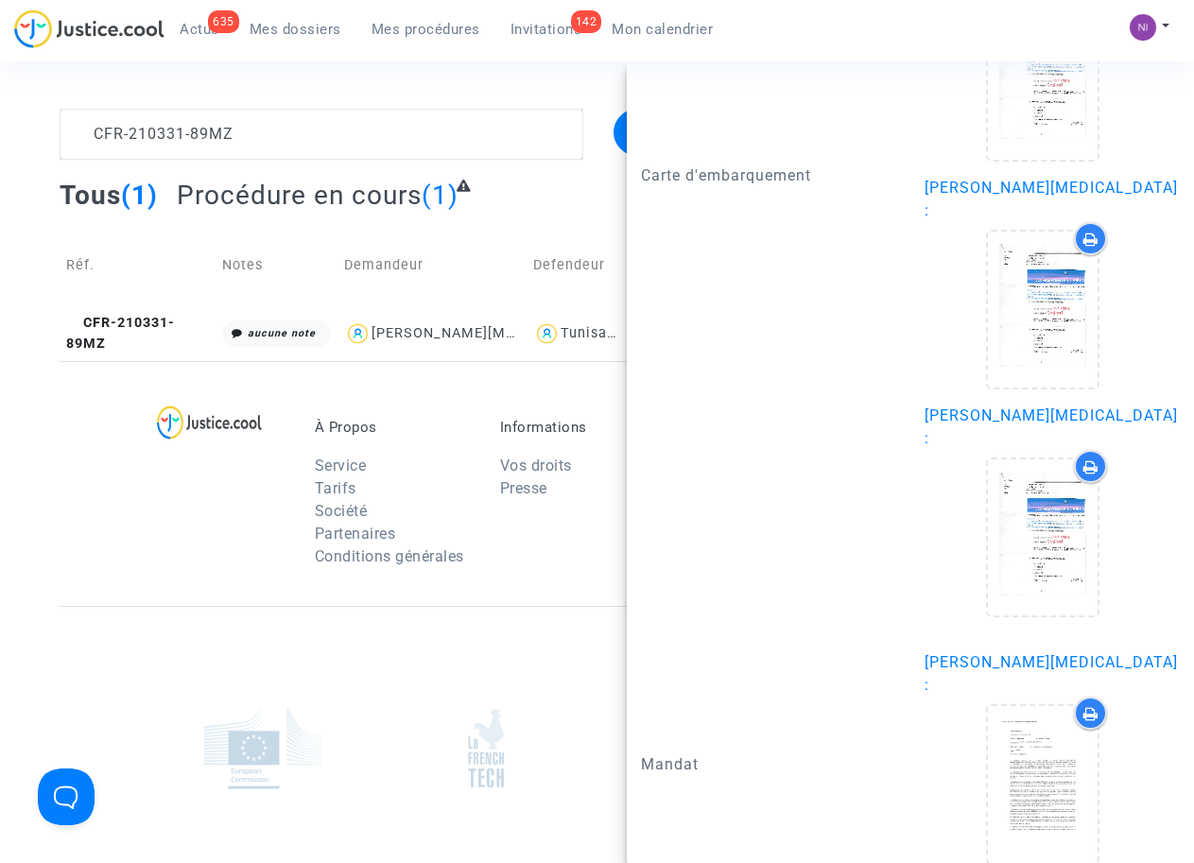
click at [112, 474] on div "À Propos Service Tarifs Société Partenaires Conditions générales Informations V…" at bounding box center [597, 483] width 1075 height 245
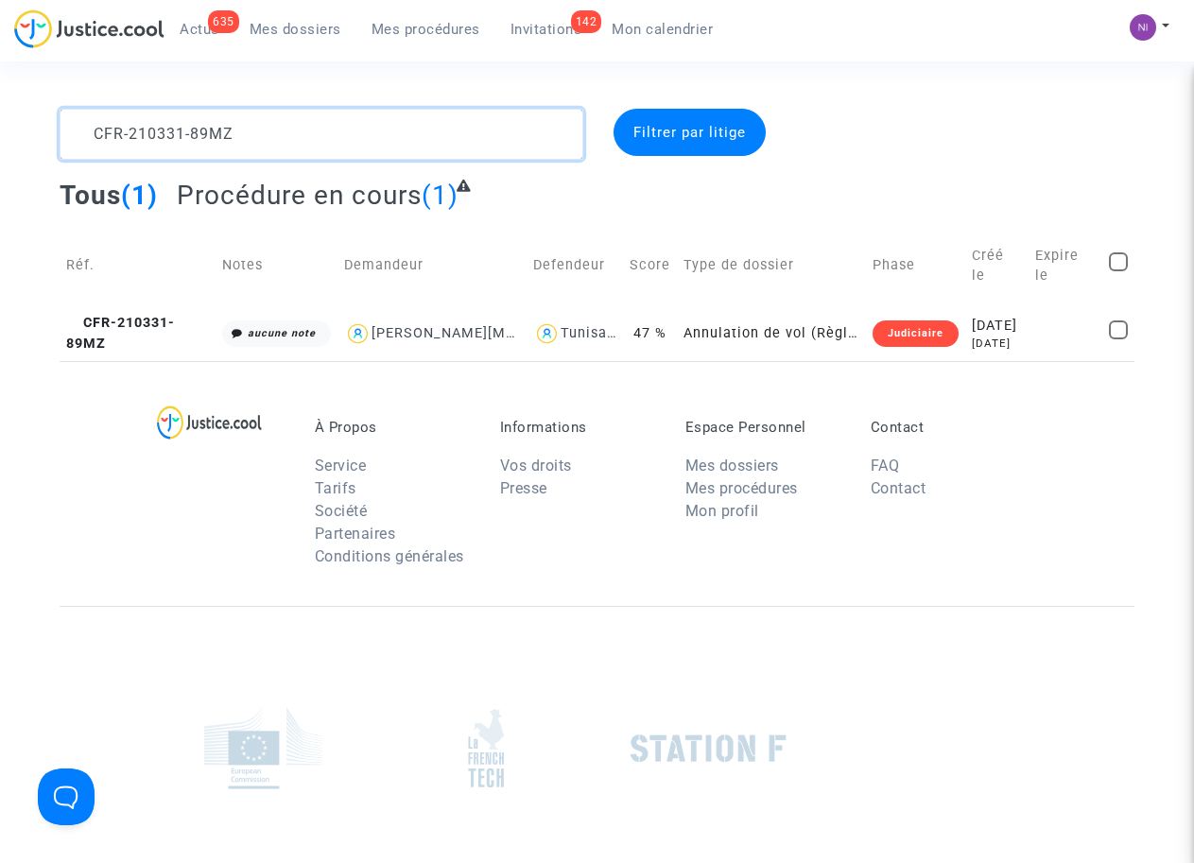
drag, startPoint x: 281, startPoint y: 138, endPoint x: 0, endPoint y: 138, distance: 280.7
click at [0, 138] on div "CFR-210331-89MZ Filtrer par litige Tous (1) Procédure en cours (1) Réf. Notes D…" at bounding box center [597, 235] width 1194 height 252
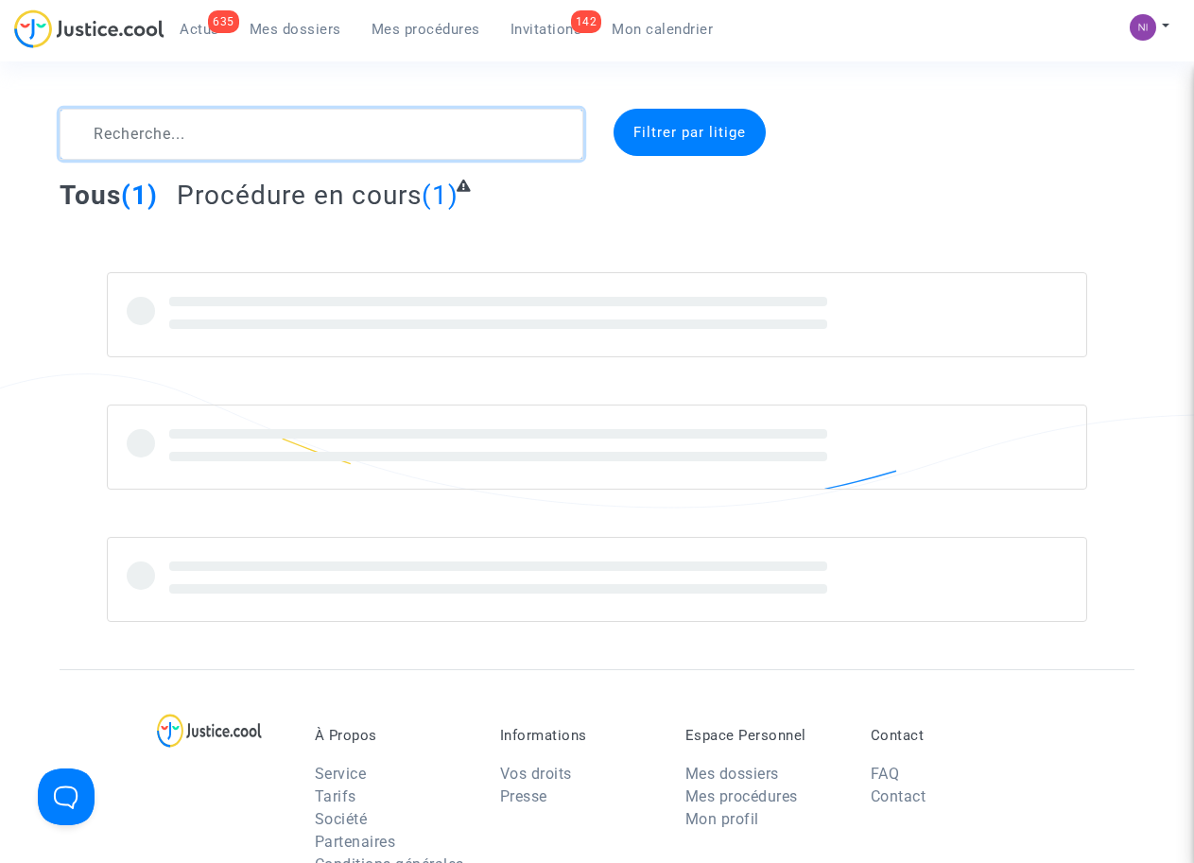
click at [231, 121] on textarea at bounding box center [321, 134] width 523 height 51
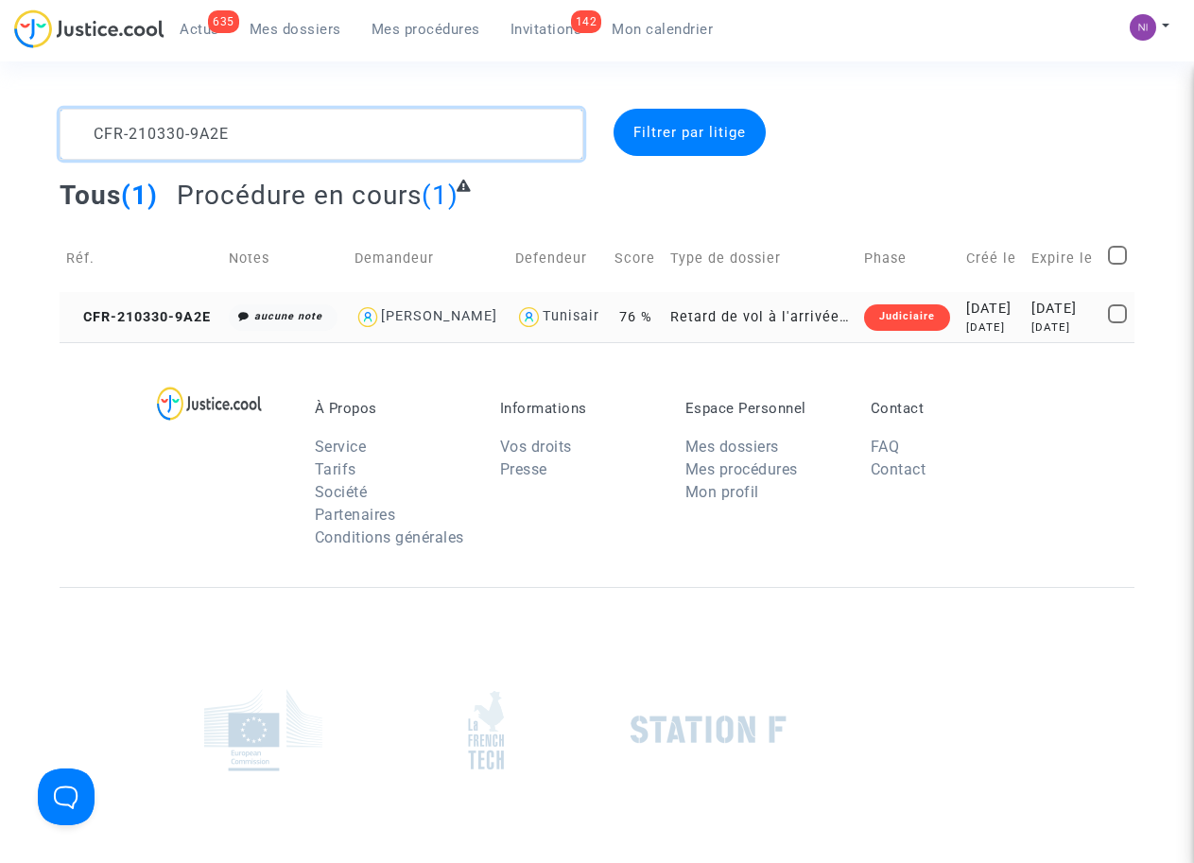
type textarea "CFR-210330-9A2E"
click at [1024, 315] on td "[DATE] [DATE]" at bounding box center [1062, 317] width 77 height 50
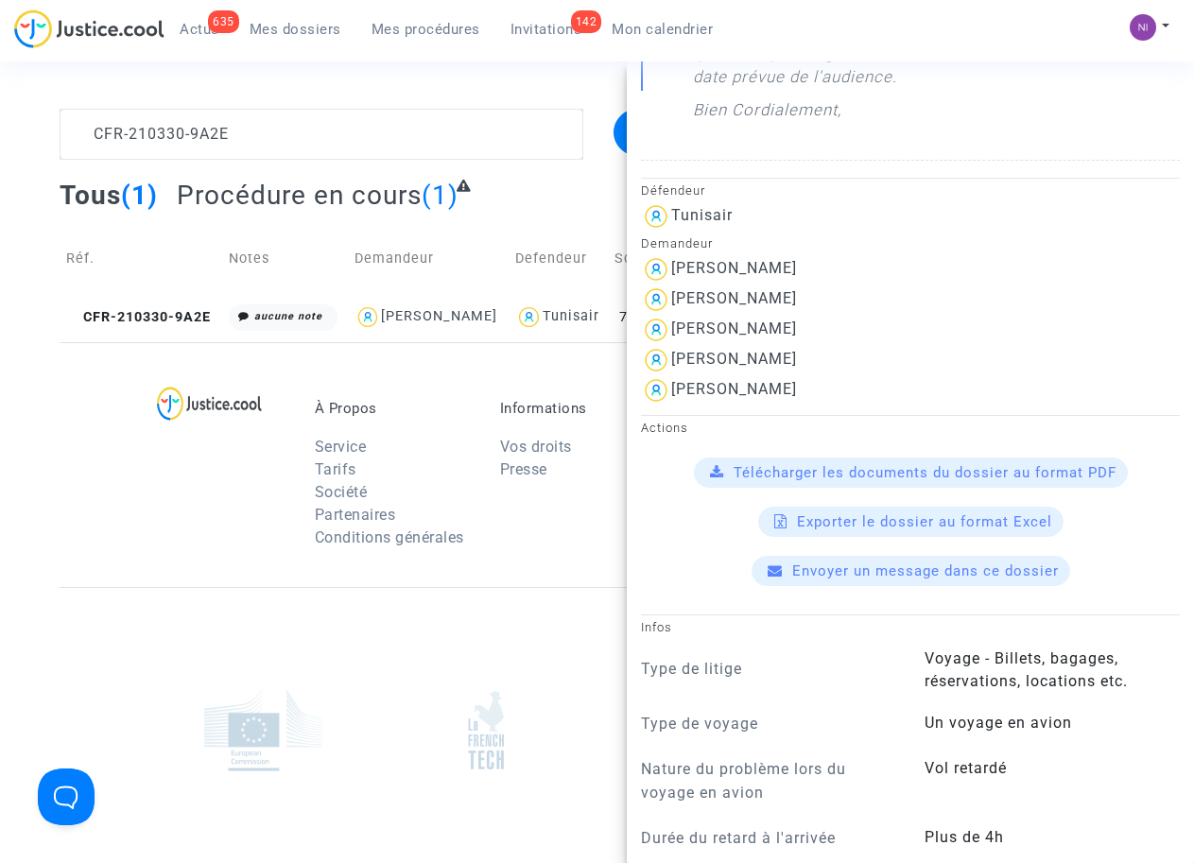
scroll to position [601, 0]
drag, startPoint x: 807, startPoint y: 316, endPoint x: 672, endPoint y: 314, distance: 135.2
click at [672, 314] on div "[PERSON_NAME]" at bounding box center [910, 299] width 539 height 30
drag, startPoint x: 671, startPoint y: 314, endPoint x: 696, endPoint y: 315, distance: 25.5
click at [826, 340] on div "[PERSON_NAME]" at bounding box center [910, 329] width 539 height 30
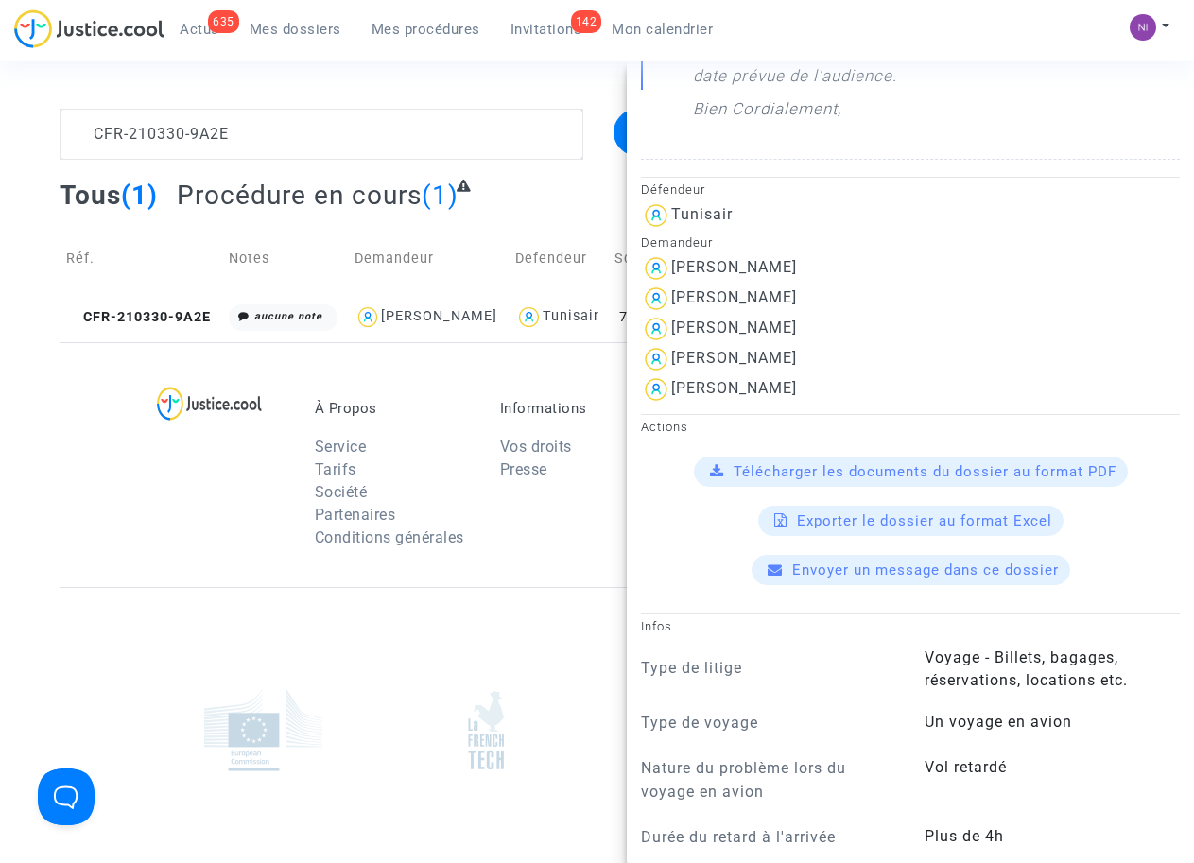
click at [827, 344] on div "[PERSON_NAME]" at bounding box center [910, 329] width 539 height 30
click at [823, 344] on div "[PERSON_NAME]" at bounding box center [910, 329] width 539 height 30
click at [836, 344] on div "[PERSON_NAME]" at bounding box center [910, 329] width 539 height 30
drag, startPoint x: 833, startPoint y: 347, endPoint x: 672, endPoint y: 350, distance: 160.7
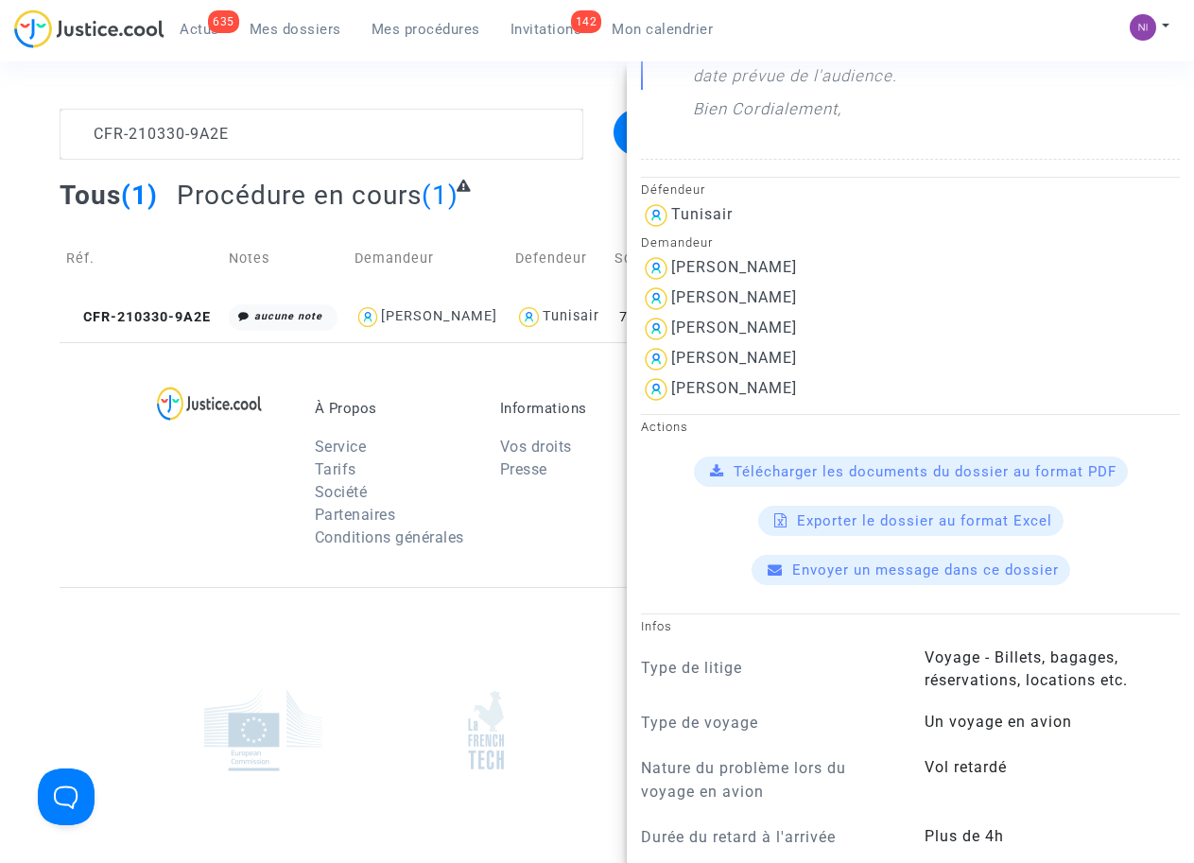
click at [672, 344] on div "[PERSON_NAME]" at bounding box center [910, 329] width 539 height 30
drag, startPoint x: 672, startPoint y: 350, endPoint x: 708, endPoint y: 351, distance: 35.9
click at [797, 367] on div "[PERSON_NAME]" at bounding box center [734, 358] width 126 height 18
drag, startPoint x: 807, startPoint y: 380, endPoint x: 674, endPoint y: 374, distance: 133.4
click at [674, 374] on div "[PERSON_NAME]" at bounding box center [910, 359] width 539 height 30
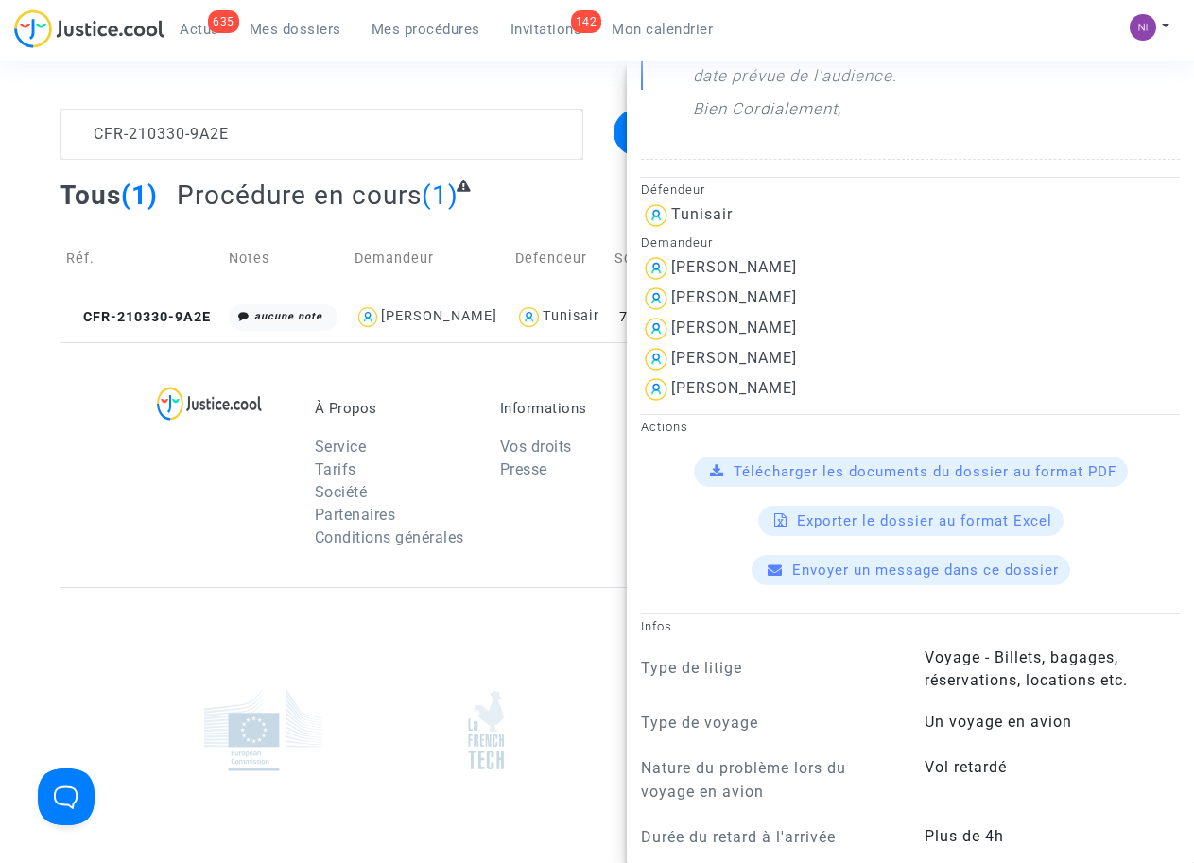
drag, startPoint x: 674, startPoint y: 374, endPoint x: 696, endPoint y: 373, distance: 21.8
drag, startPoint x: 842, startPoint y: 410, endPoint x: 670, endPoint y: 406, distance: 172.0
click at [670, 404] on div "[PERSON_NAME]" at bounding box center [910, 389] width 539 height 30
drag, startPoint x: 670, startPoint y: 406, endPoint x: 707, endPoint y: 407, distance: 36.9
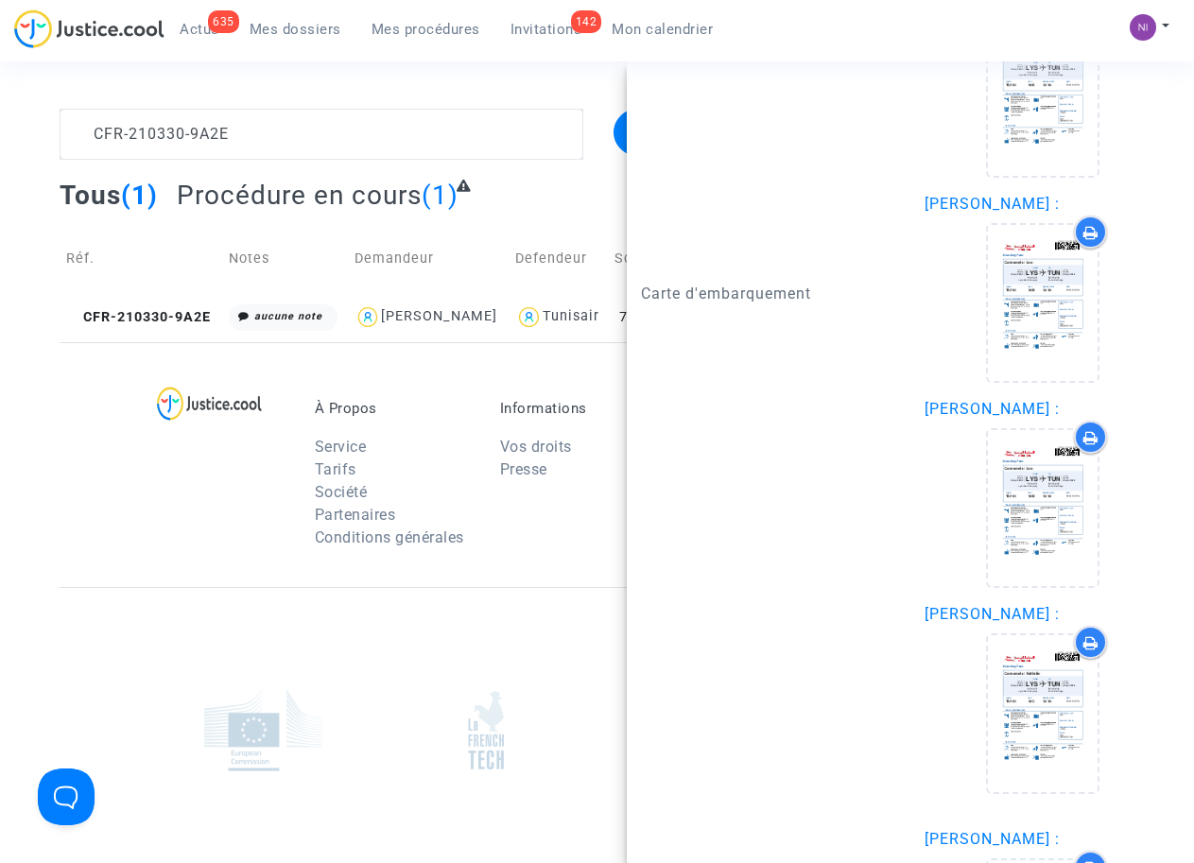
scroll to position [3485, 0]
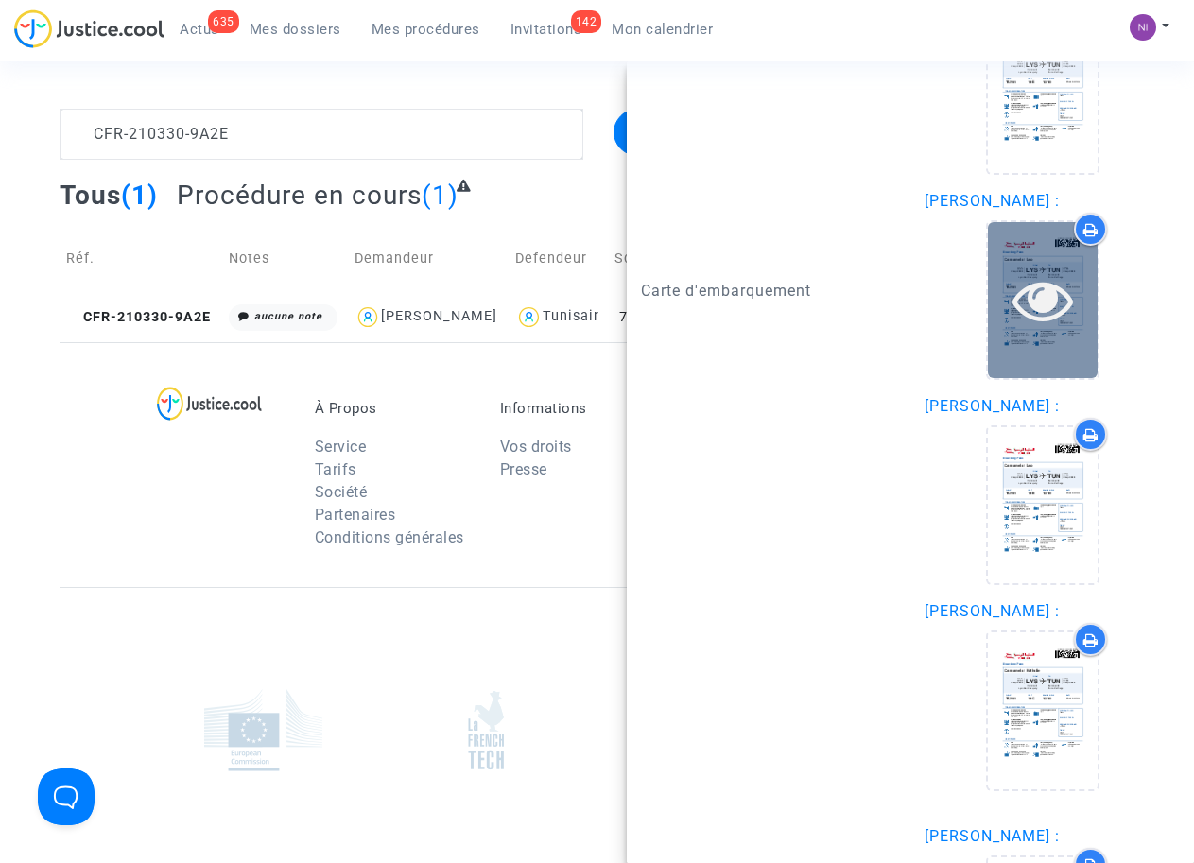
click at [1026, 303] on icon at bounding box center [1042, 299] width 61 height 60
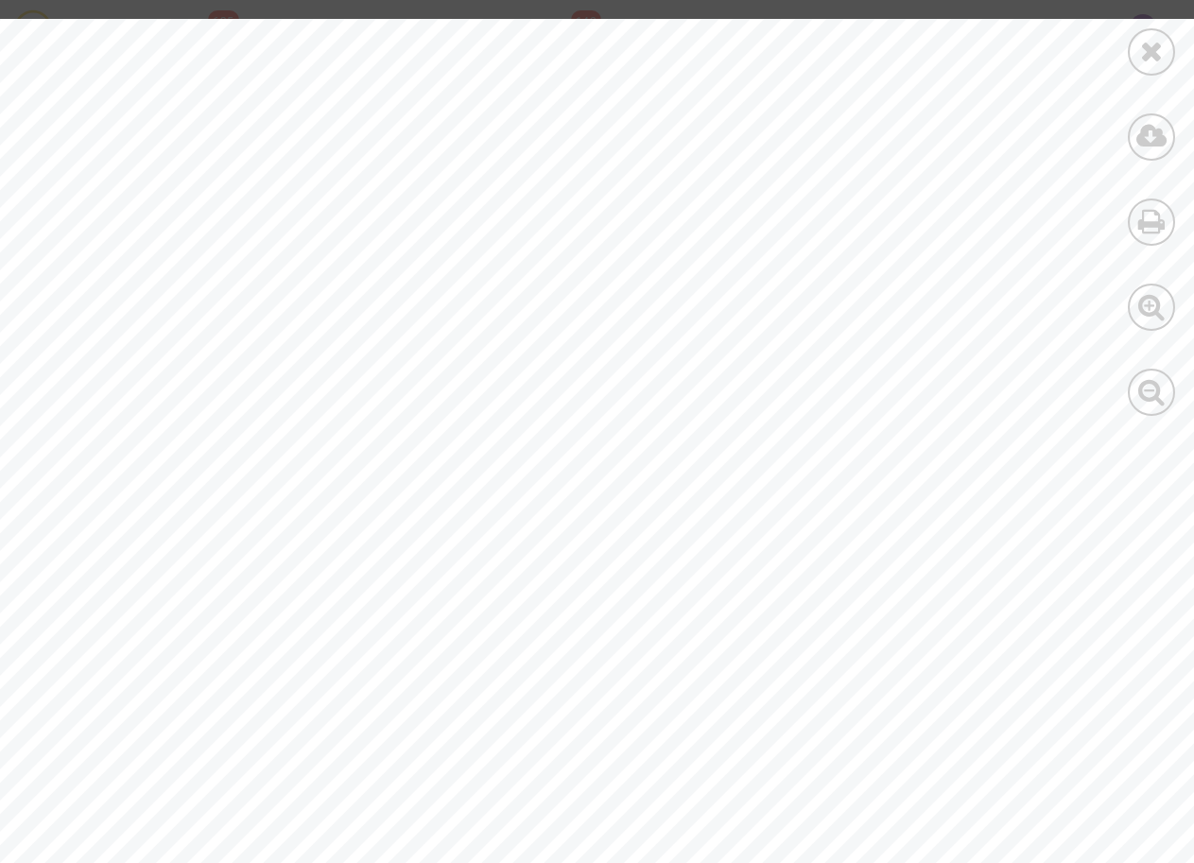
scroll to position [609, 0]
drag, startPoint x: 893, startPoint y: 636, endPoint x: 1041, endPoint y: 629, distance: 148.5
click at [1041, 629] on span "199346915572301" at bounding box center [987, 638] width 199 height 22
drag, startPoint x: 1041, startPoint y: 629, endPoint x: 1020, endPoint y: 633, distance: 22.1
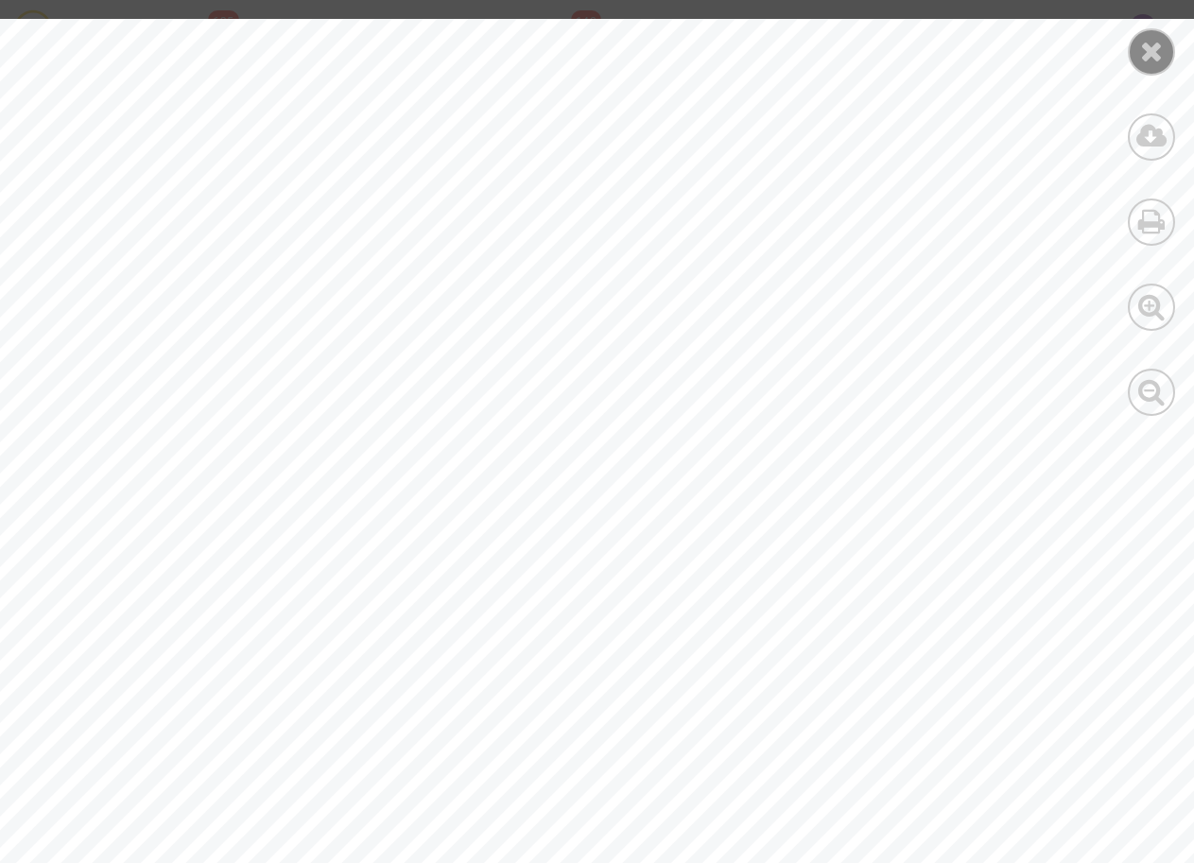
click at [1140, 56] on icon at bounding box center [1152, 51] width 24 height 28
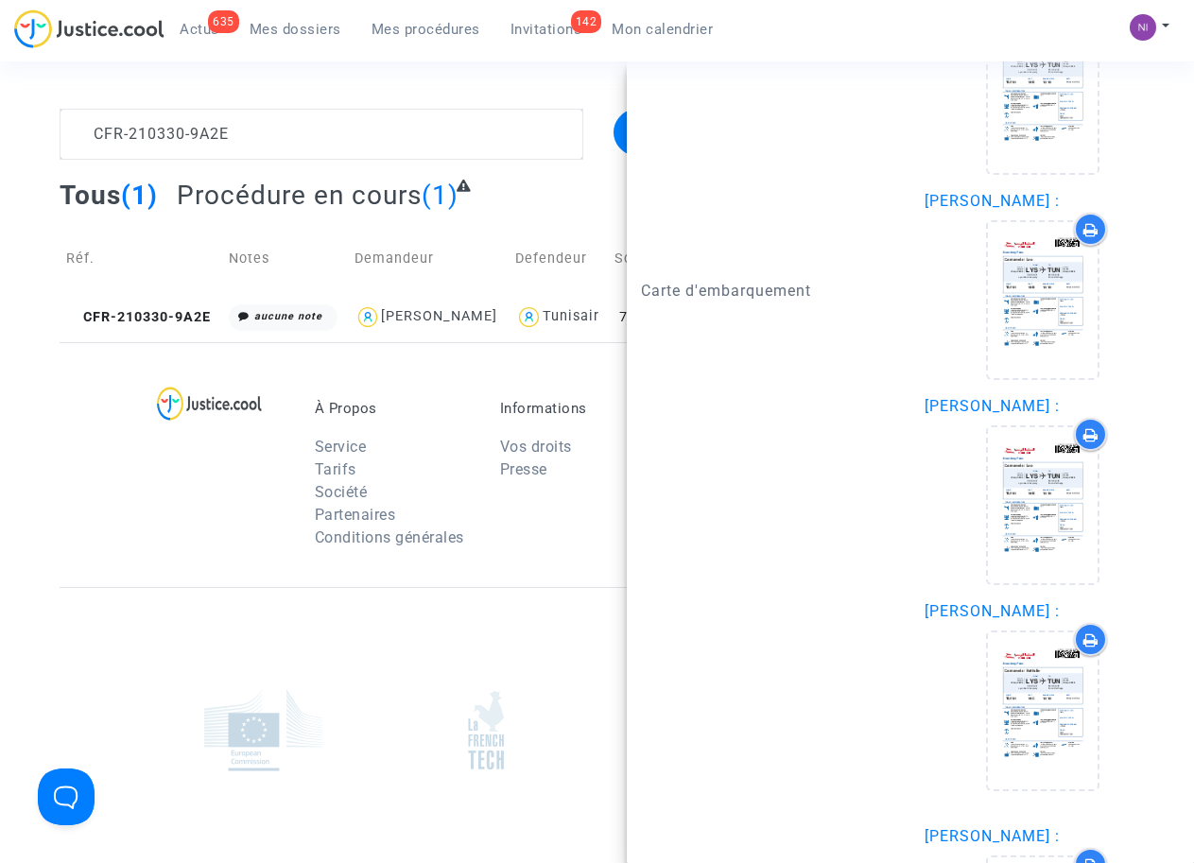
click at [284, 518] on div at bounding box center [226, 479] width 148 height 159
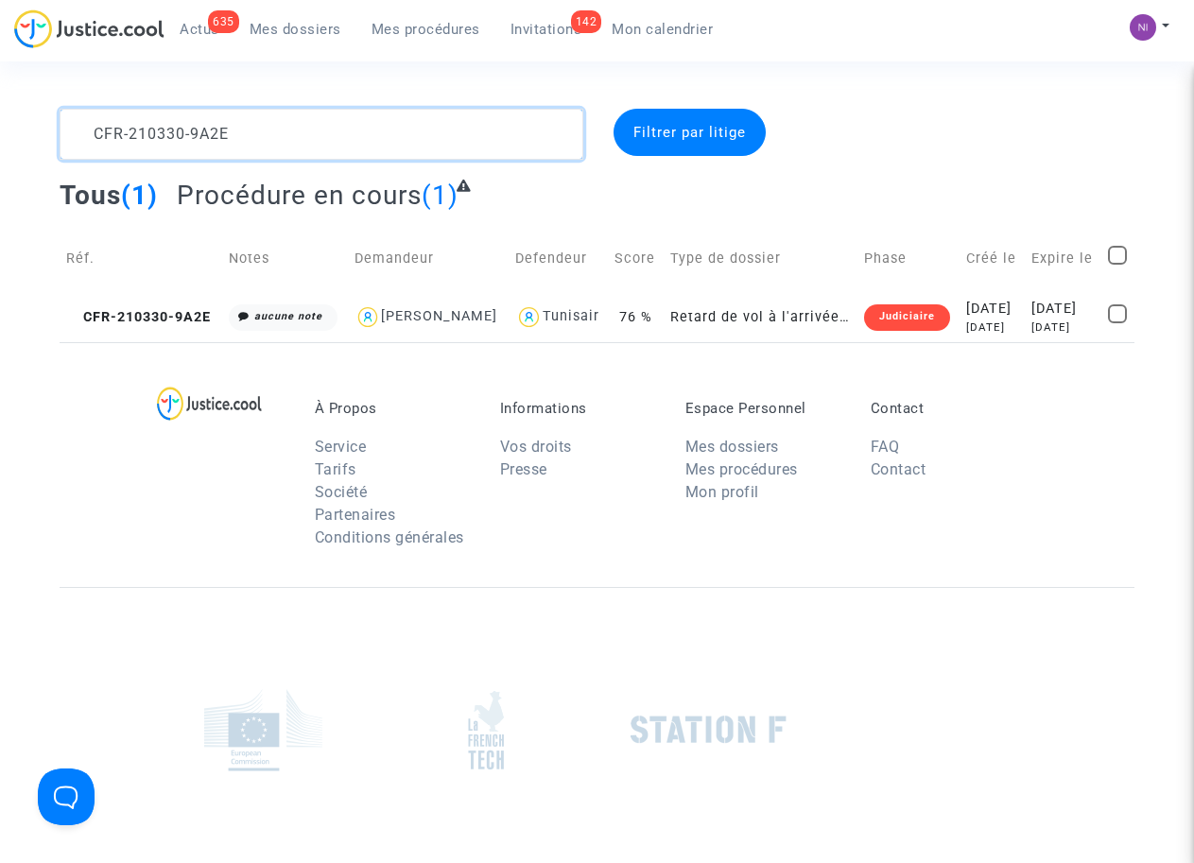
drag, startPoint x: 252, startPoint y: 140, endPoint x: 0, endPoint y: 124, distance: 252.8
click at [0, 124] on div "CFR-210330-9A2E Filtrer par litige Tous (1) Procédure en cours (1) Réf. Notes D…" at bounding box center [597, 225] width 1194 height 233
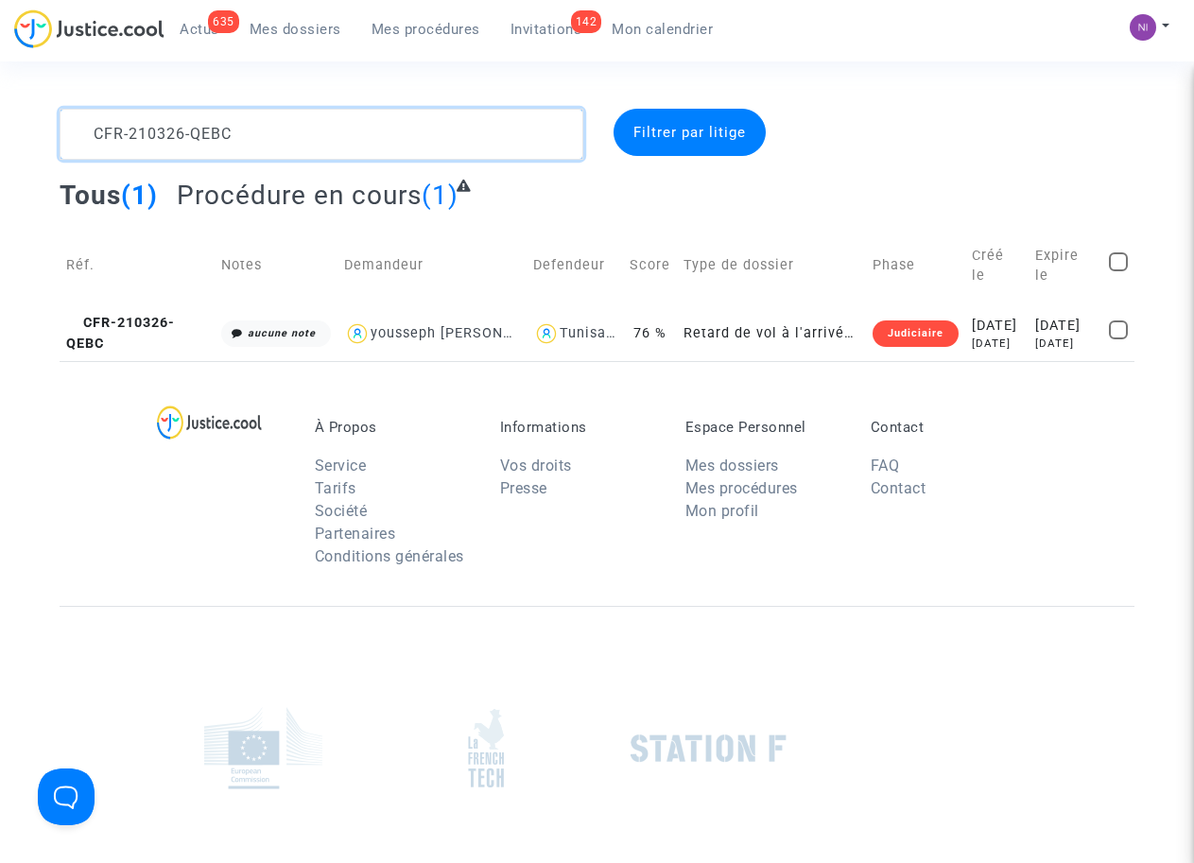
click at [90, 132] on textarea at bounding box center [321, 134] width 523 height 51
type textarea "CFR-210326-QEBC"
click at [1046, 319] on div "[DATE]" at bounding box center [1065, 326] width 60 height 21
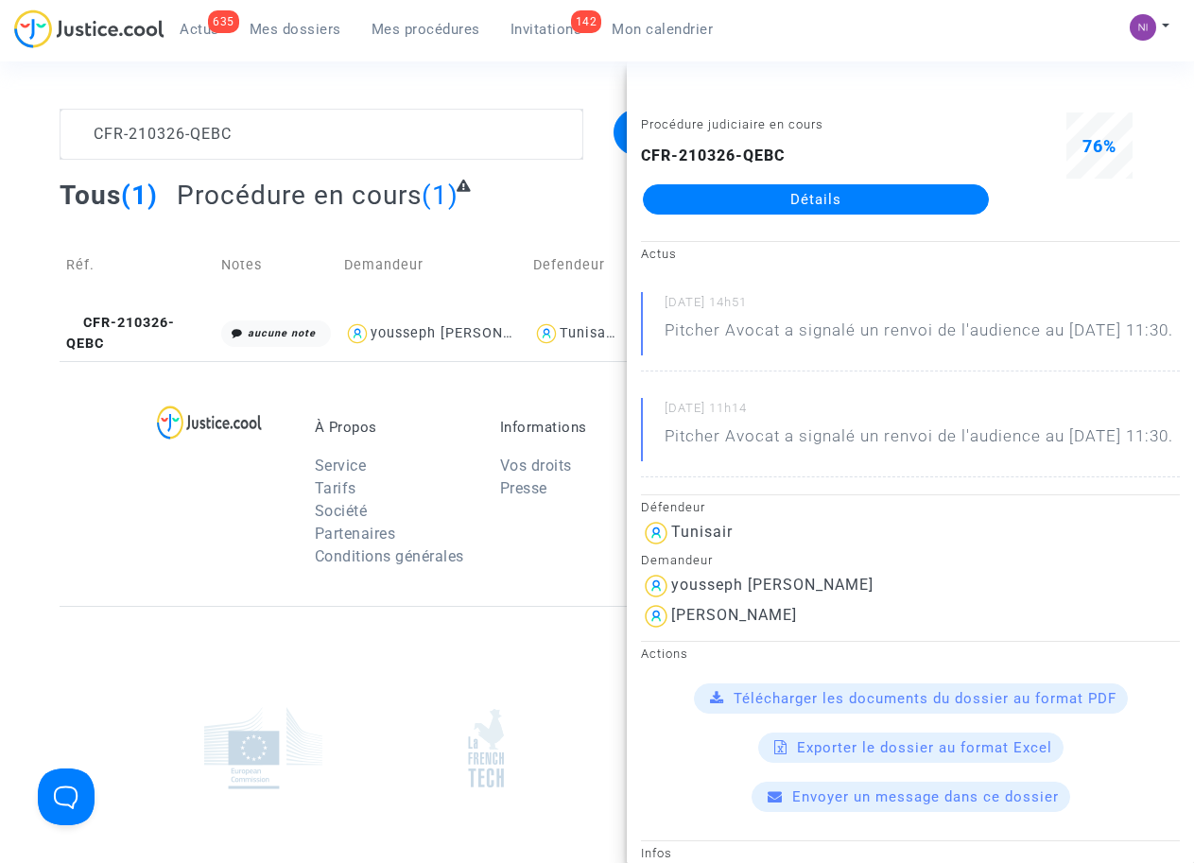
click at [214, 556] on div at bounding box center [226, 498] width 148 height 159
